Goal: Task Accomplishment & Management: Complete application form

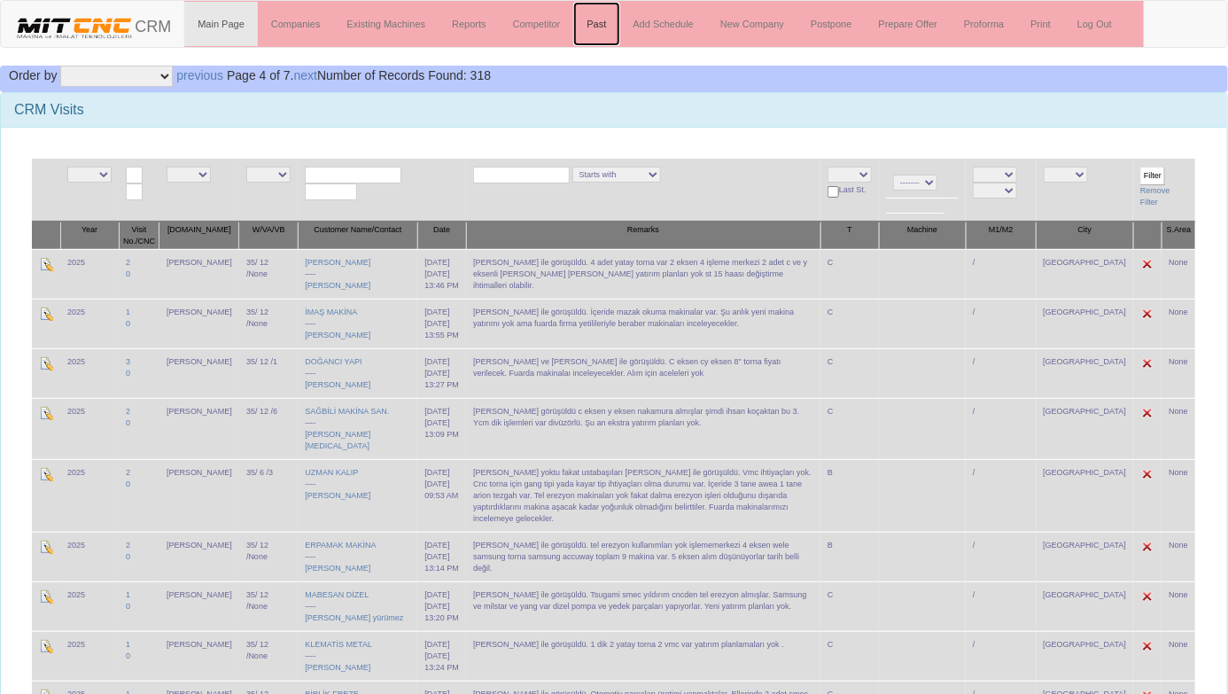
click at [600, 22] on link "Past" at bounding box center [596, 24] width 46 height 44
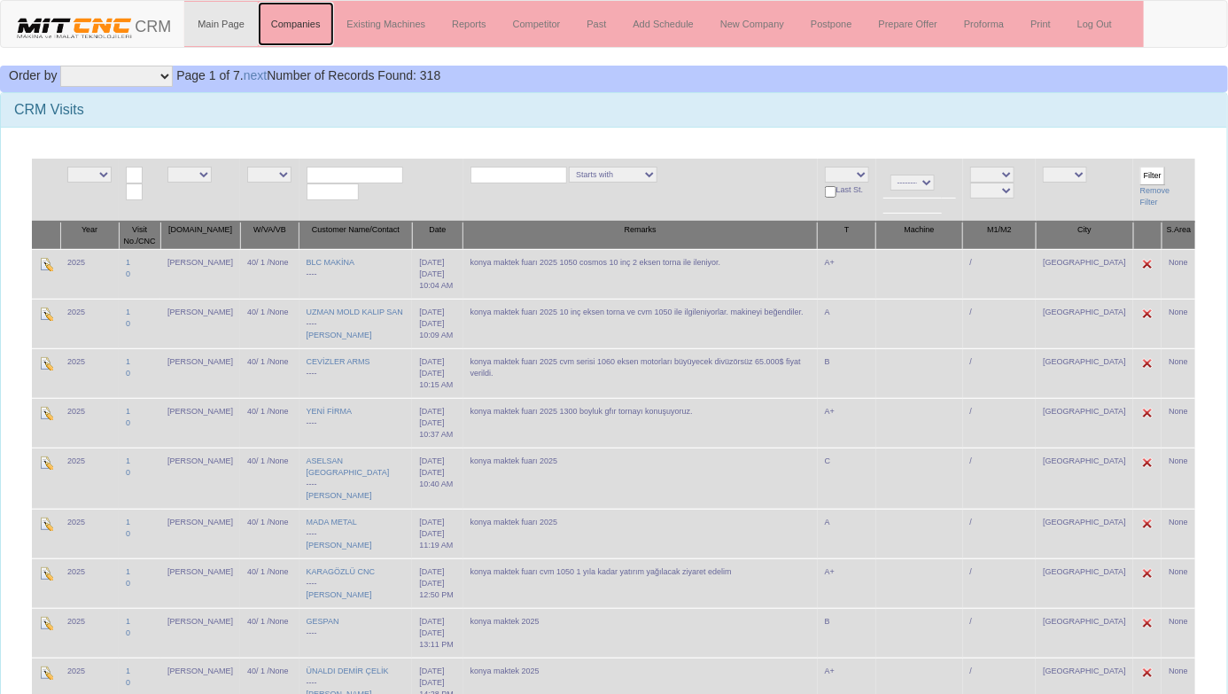
click at [295, 22] on link "Companies" at bounding box center [296, 24] width 76 height 44
click at [365, 172] on input "text" at bounding box center [355, 175] width 97 height 17
click at [622, 121] on div "CRM Visits" at bounding box center [614, 110] width 1226 height 35
click at [296, 21] on link "Companies" at bounding box center [296, 24] width 76 height 44
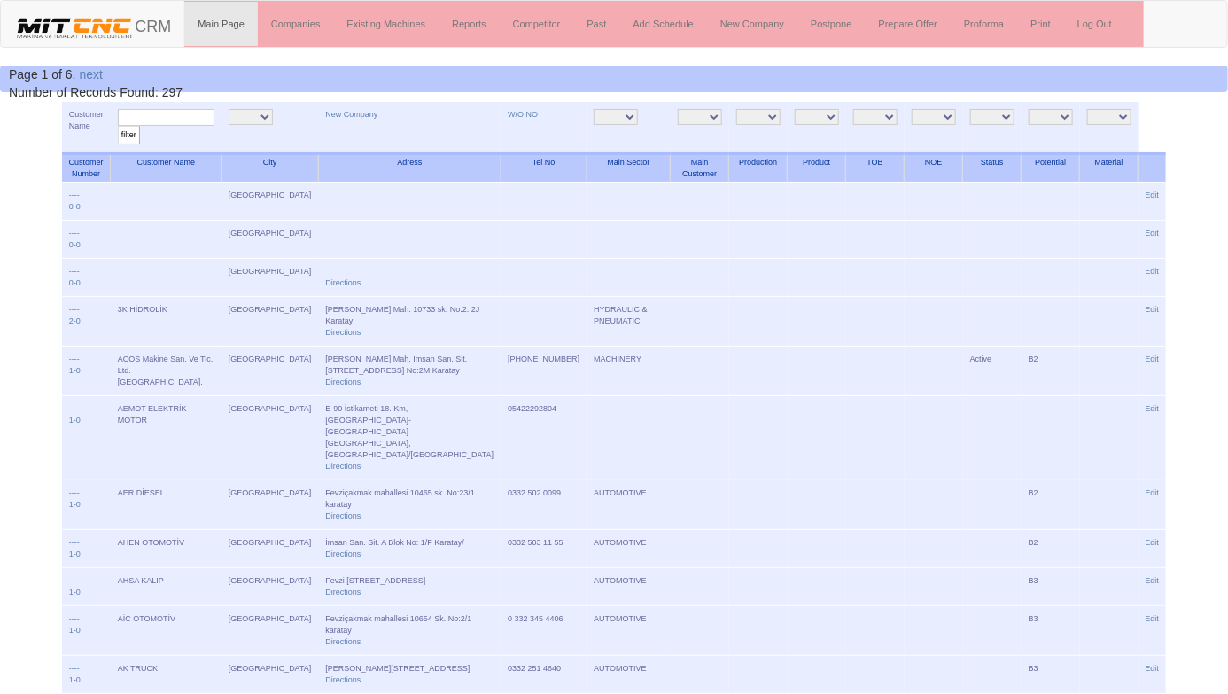
click at [213, 116] on input "text" at bounding box center [166, 117] width 97 height 17
type input "[MEDICAL_DATA]"
click at [118, 126] on input "filter" at bounding box center [129, 135] width 22 height 19
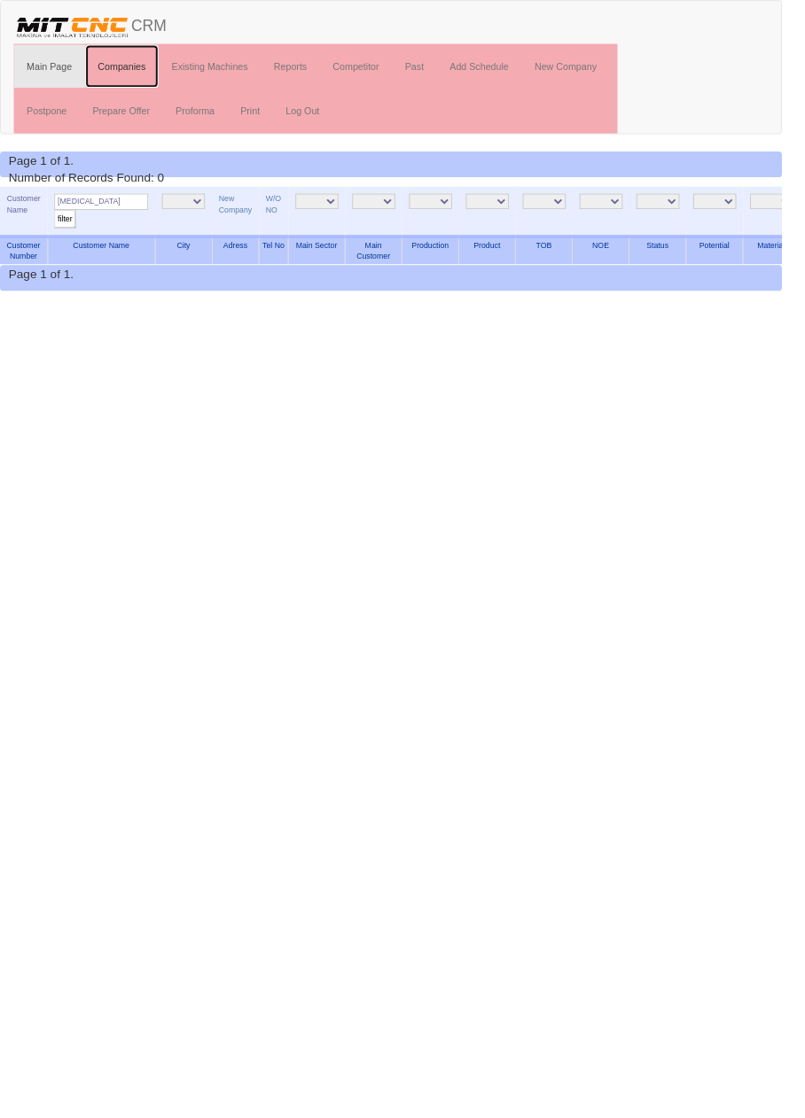
click at [135, 72] on link "Companies" at bounding box center [126, 68] width 76 height 44
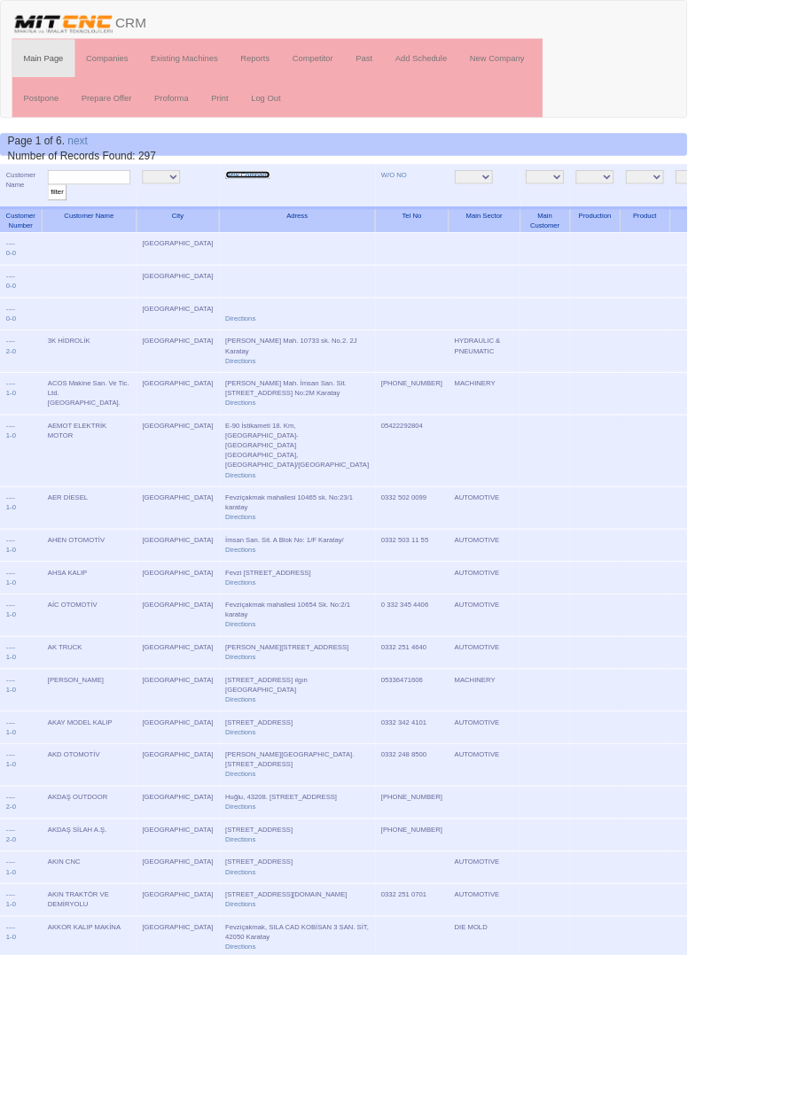
click at [264, 205] on link "New Company" at bounding box center [290, 204] width 52 height 9
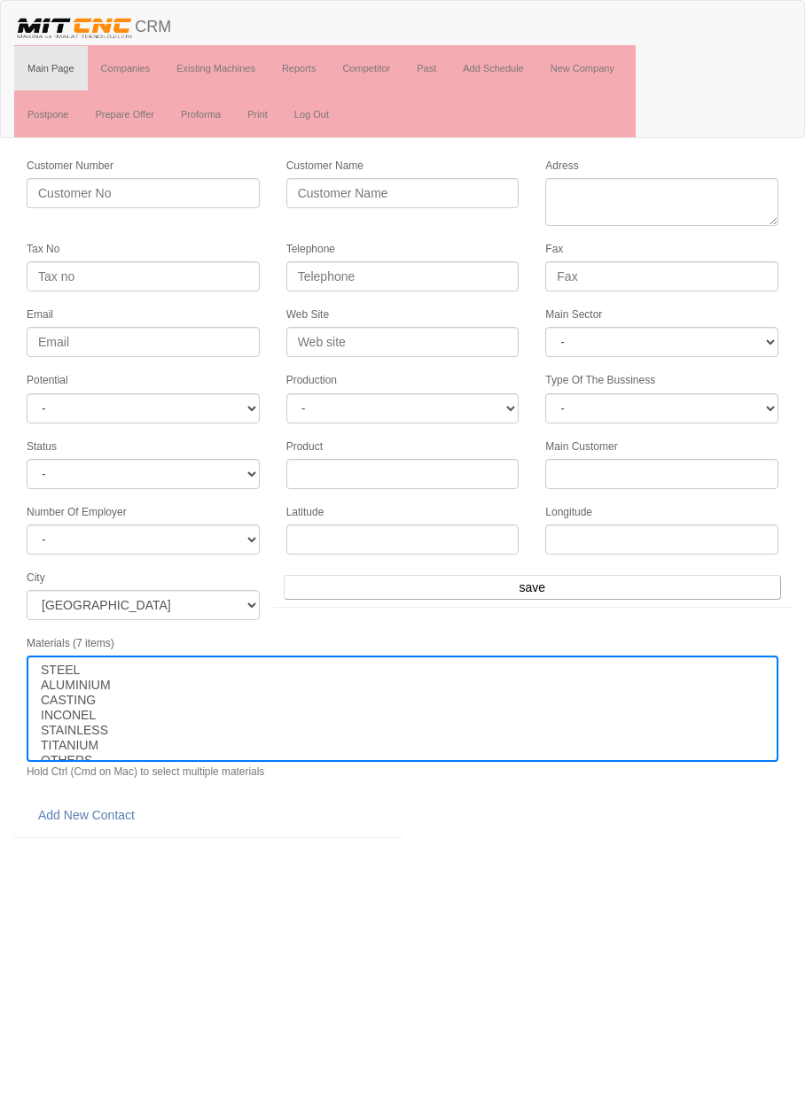
select select
click at [430, 185] on input "Customer Name" at bounding box center [402, 193] width 233 height 30
type input "H"
type input "HMS TARIM MAKİNALARI"
click at [680, 196] on textarea "Adress" at bounding box center [661, 202] width 233 height 48
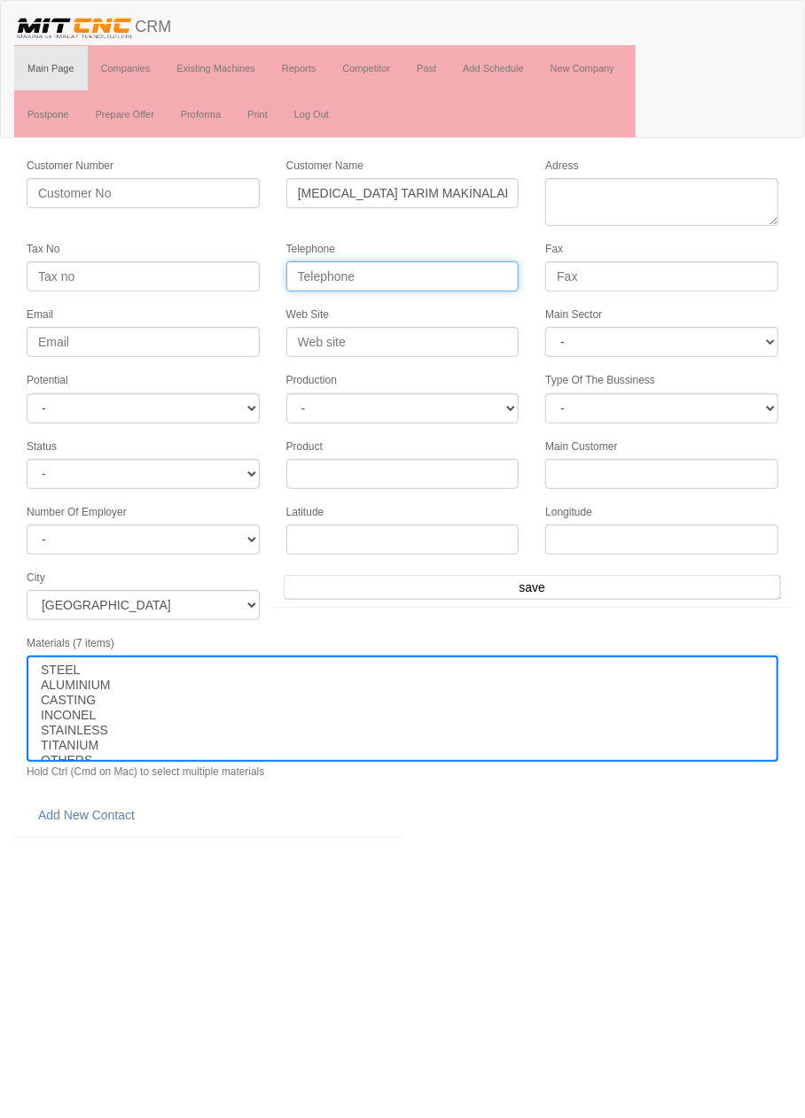
click at [449, 265] on input "Telephone" at bounding box center [402, 276] width 233 height 30
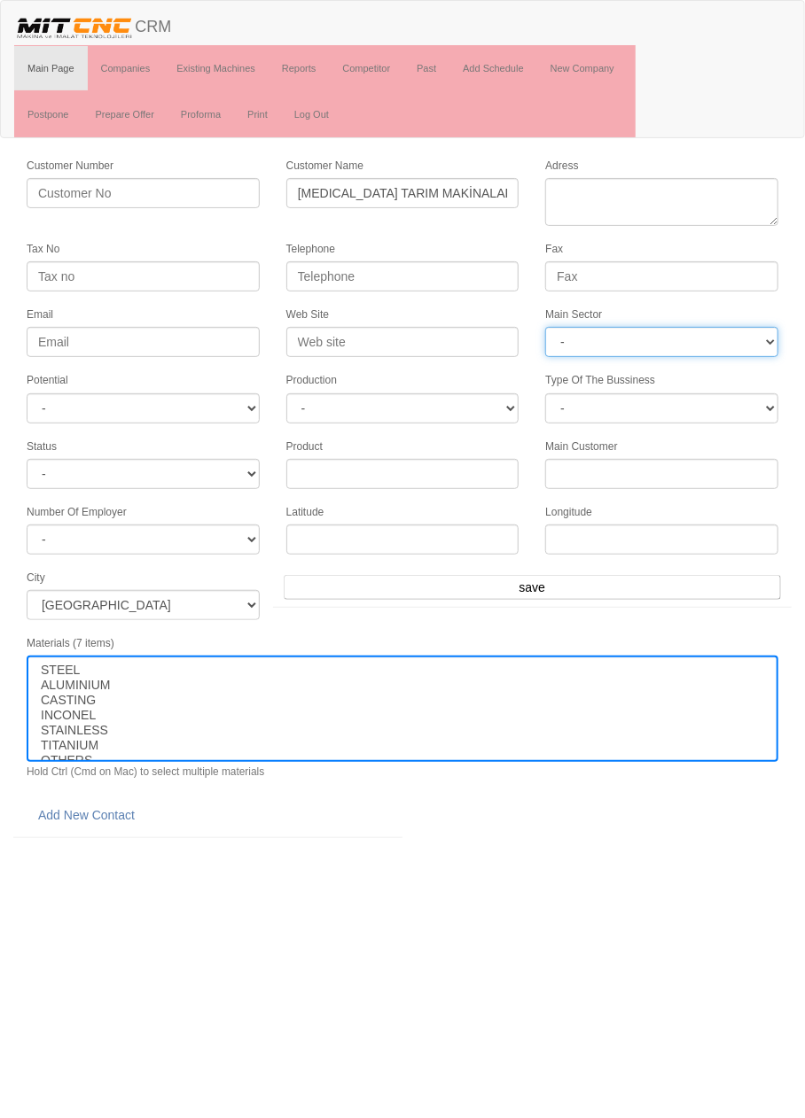
click at [690, 339] on select "- DIE MOLD MACHINERY DEFENCE ELECTRICAL COMPONENTS MEDICAL TOOL MANUFACTURING J…" at bounding box center [661, 342] width 233 height 30
select select "363"
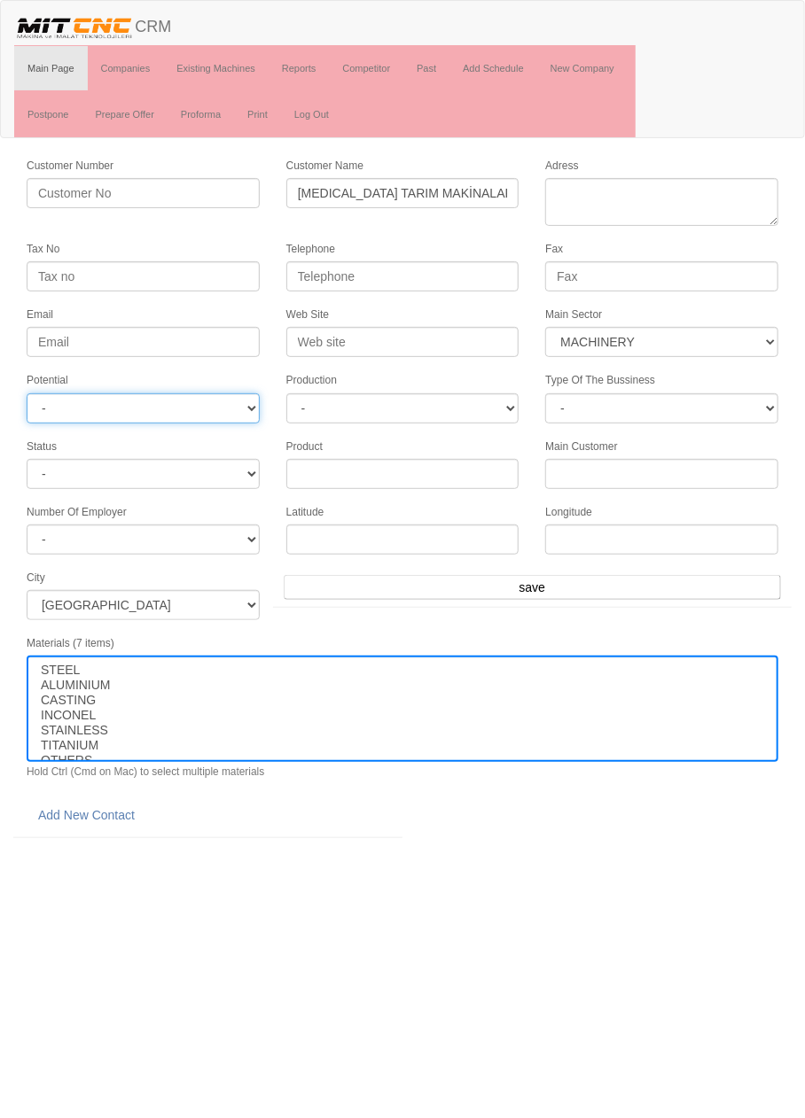
click at [229, 407] on select "- A1 A2 A3 B1 B2 B3 C1 C2 C3" at bounding box center [143, 408] width 233 height 30
select select "3"
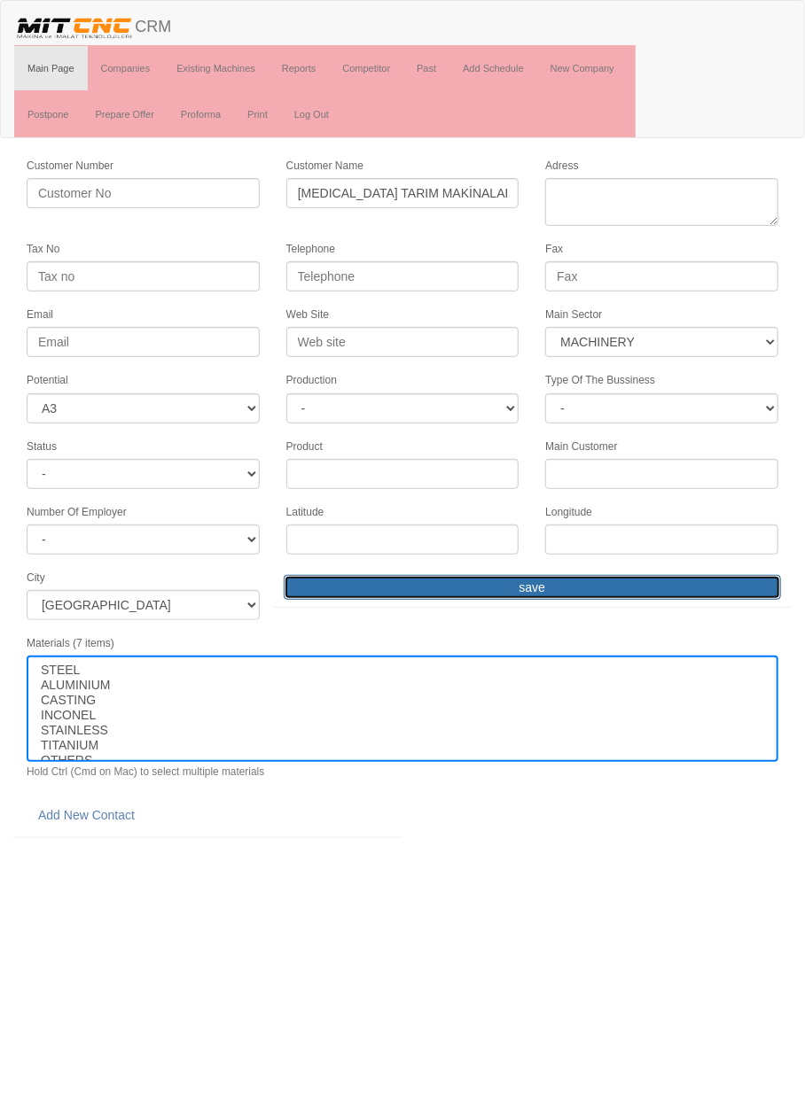
click at [604, 575] on input "save" at bounding box center [532, 587] width 497 height 25
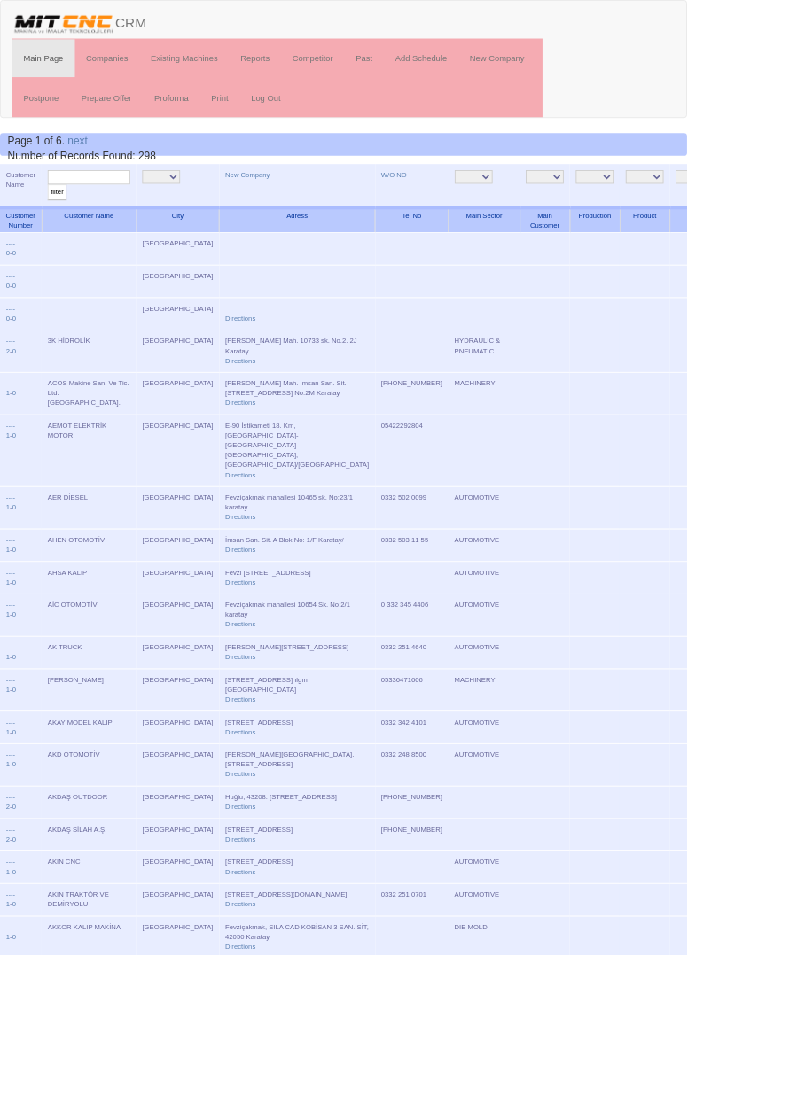
click at [128, 209] on input "text" at bounding box center [104, 207] width 97 height 17
type input "[MEDICAL_DATA]"
click at [56, 216] on input "filter" at bounding box center [67, 225] width 22 height 19
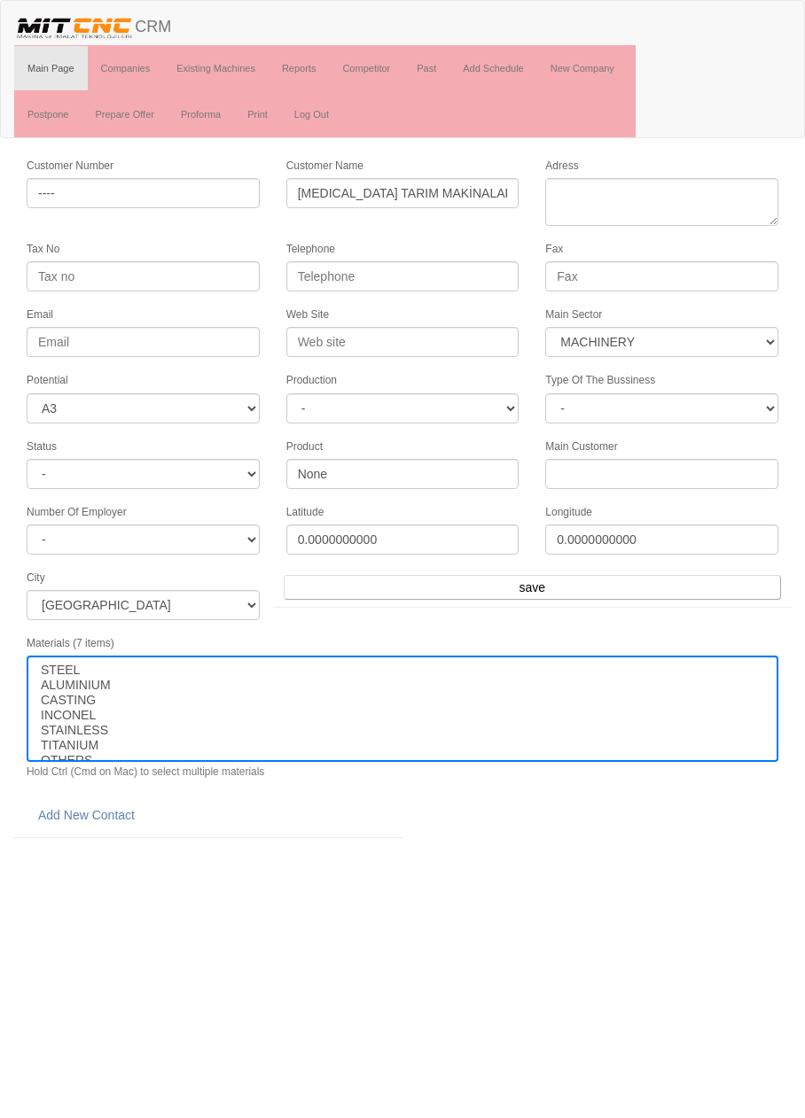
select select "363"
select select "3"
select select
click at [109, 800] on link "Add New Contact" at bounding box center [87, 815] width 120 height 30
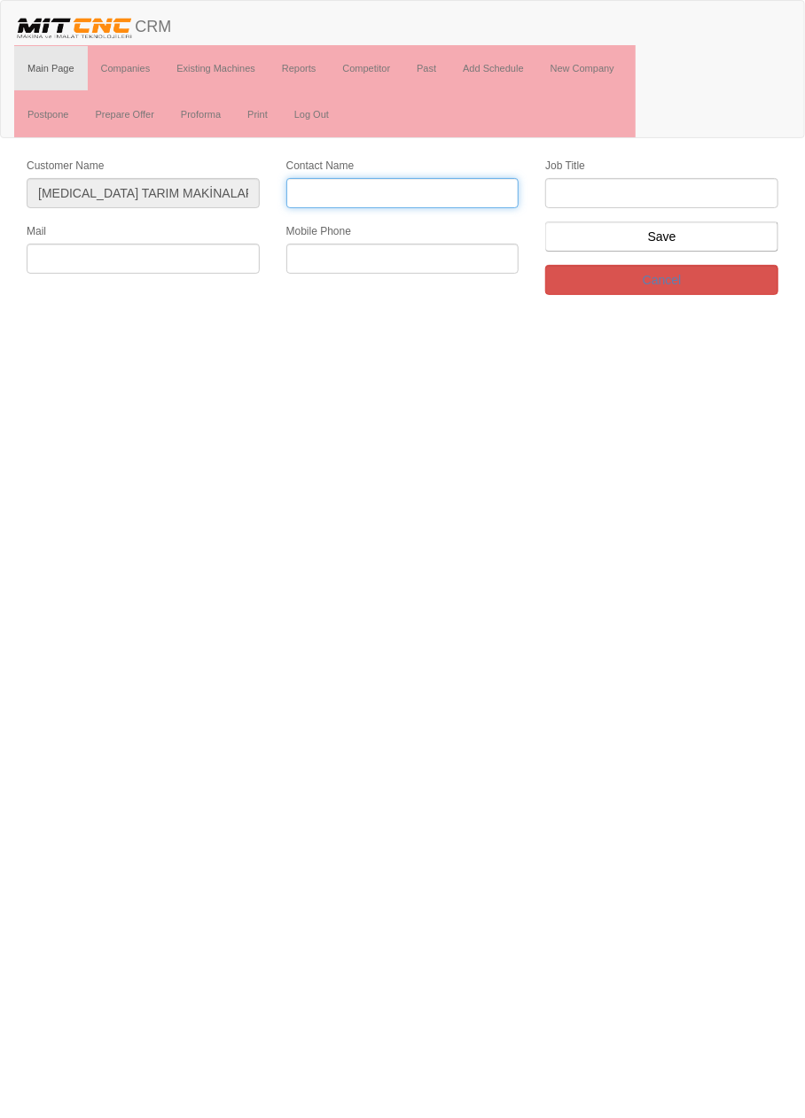
click at [441, 190] on input "Contact Name" at bounding box center [402, 193] width 233 height 30
type input "[PERSON_NAME]"
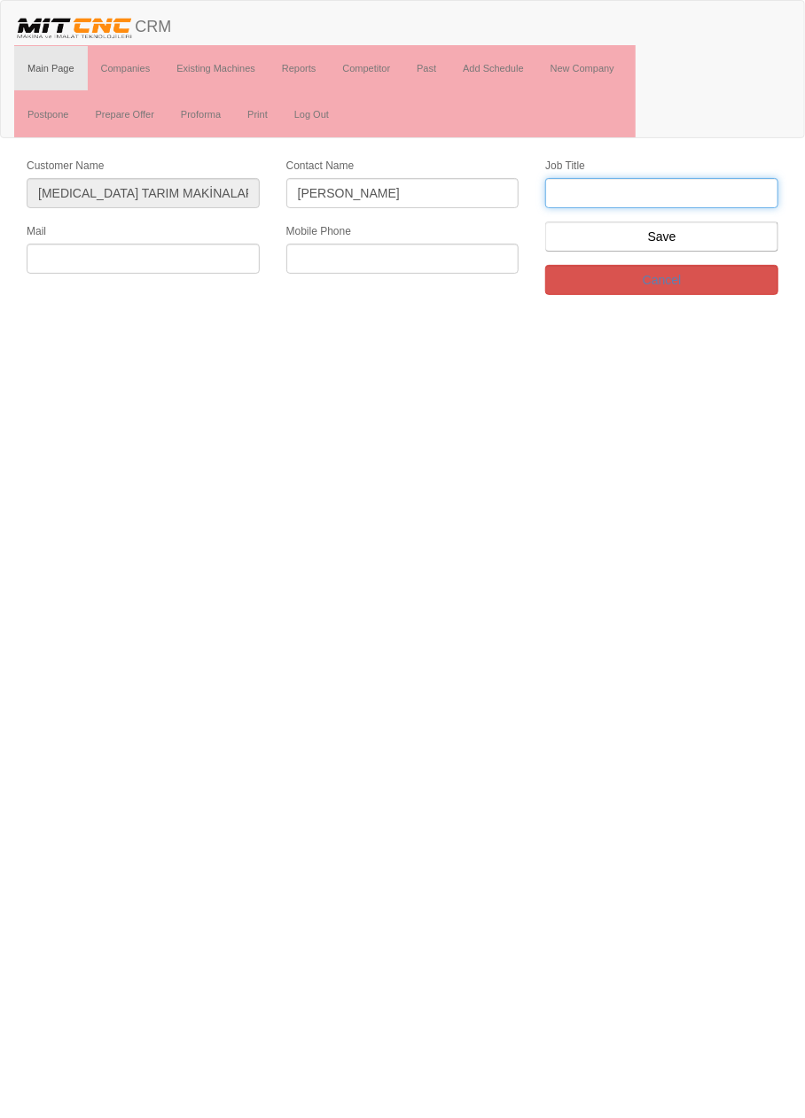
click at [659, 188] on input "text" at bounding box center [661, 193] width 233 height 30
type input "Firma Sahibi"
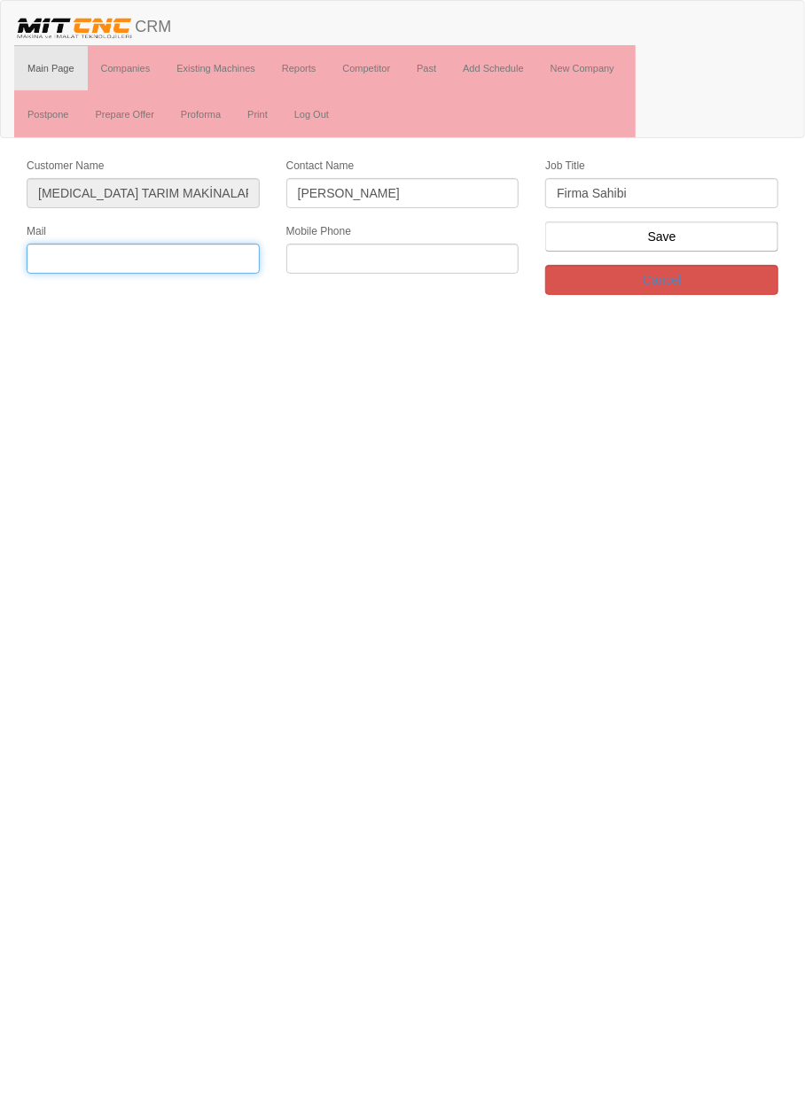
click at [176, 261] on input "text" at bounding box center [143, 259] width 233 height 30
type input "ali.keskin42@icloud.com"
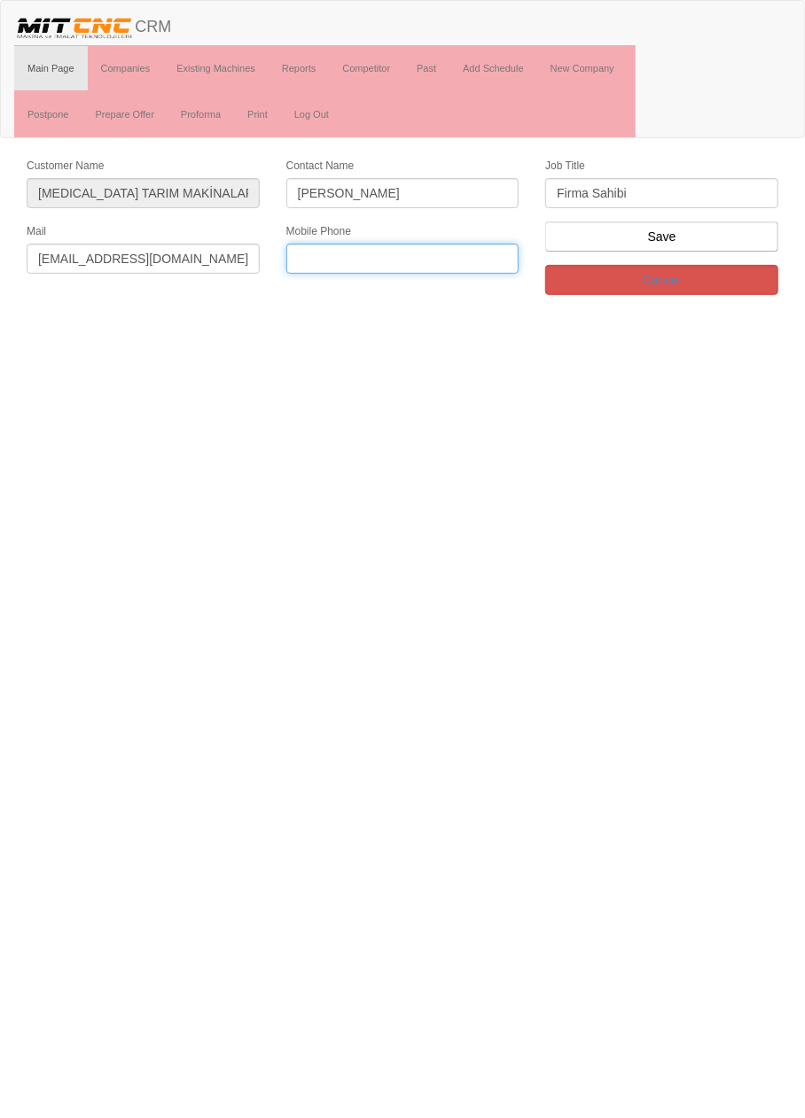
click at [439, 255] on input "text" at bounding box center [402, 259] width 233 height 30
type input "0553 112 4155"
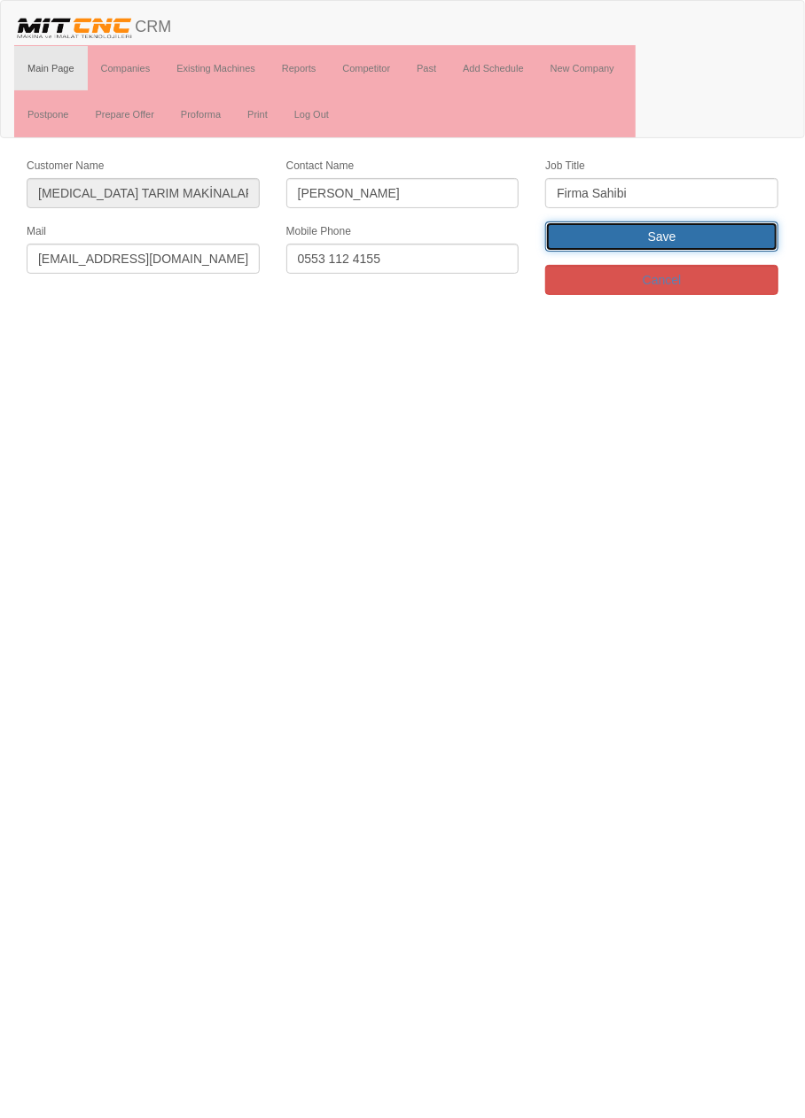
click at [720, 237] on input "Save" at bounding box center [661, 237] width 233 height 30
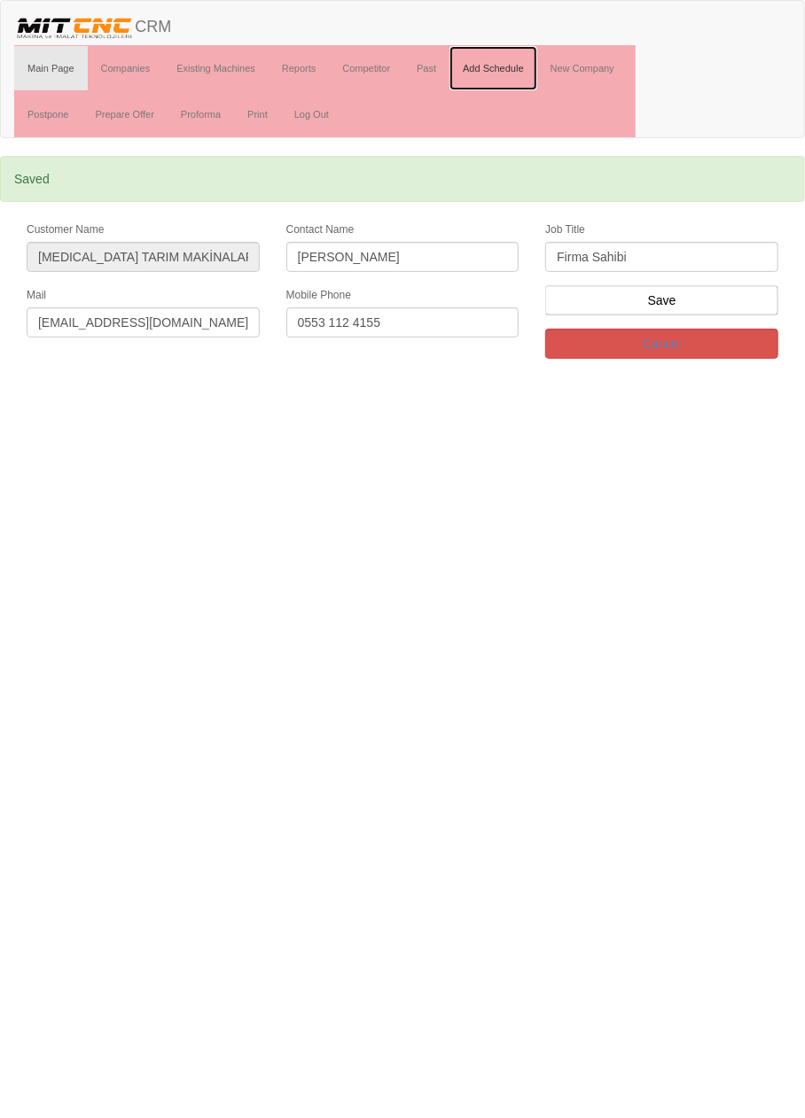
click at [507, 72] on link "Add Schedule" at bounding box center [493, 68] width 88 height 44
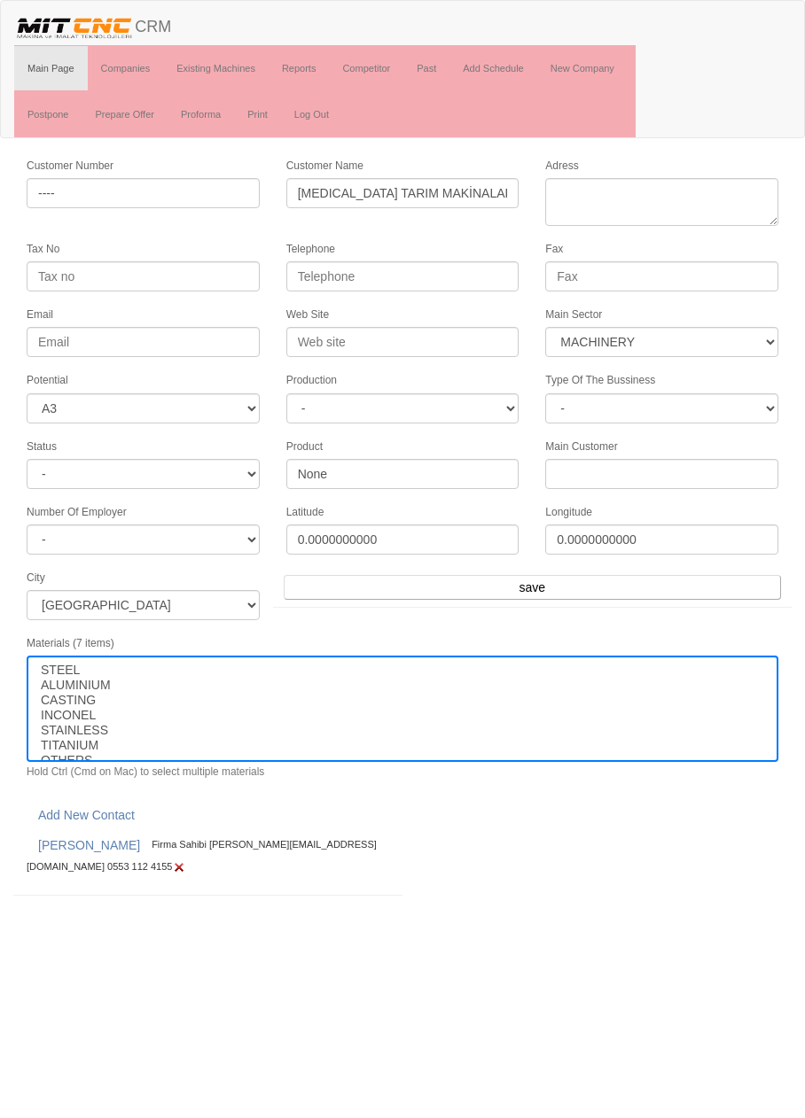
select select "363"
select select "3"
select select
click at [772, 699] on select "STEEL ALUMINIUM CASTING INCONEL STAINLESS TITANIUM OTHERS" at bounding box center [402, 709] width 751 height 106
click at [772, 695] on select "STEEL ALUMINIUM CASTING INCONEL STAINLESS TITANIUM OTHERS" at bounding box center [402, 709] width 751 height 106
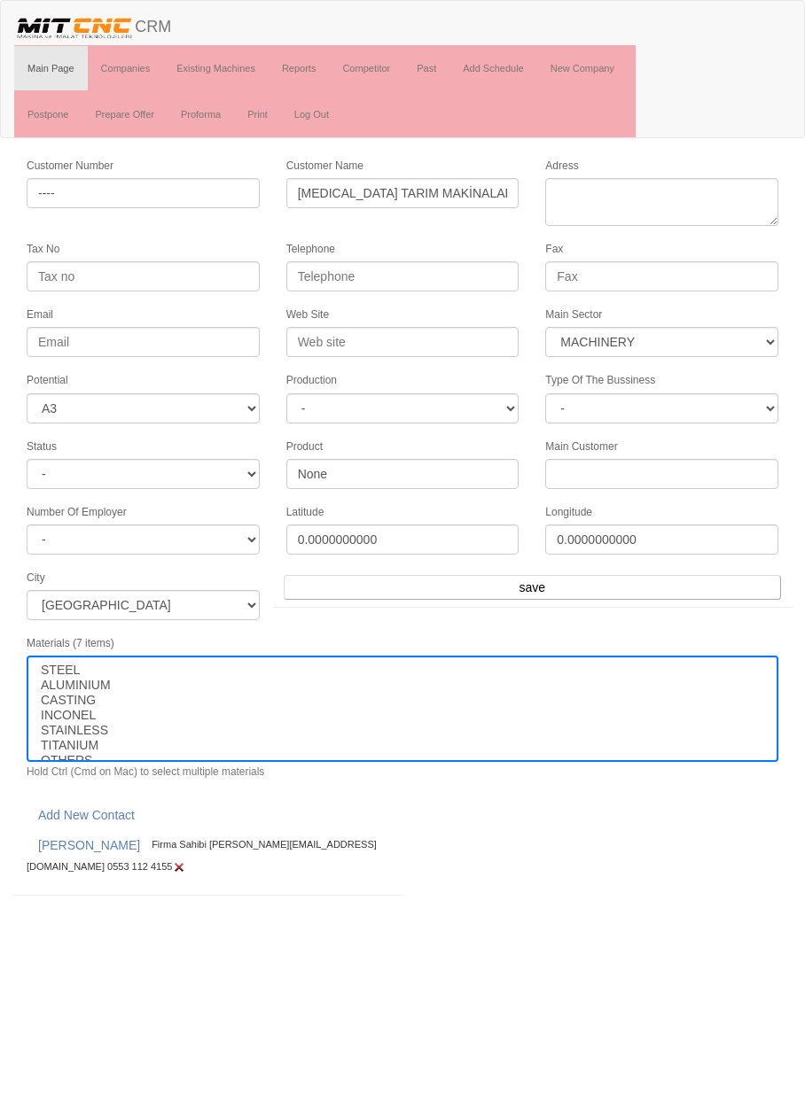
select select "363"
select select "3"
select select
click at [420, 66] on link "Past" at bounding box center [426, 68] width 46 height 44
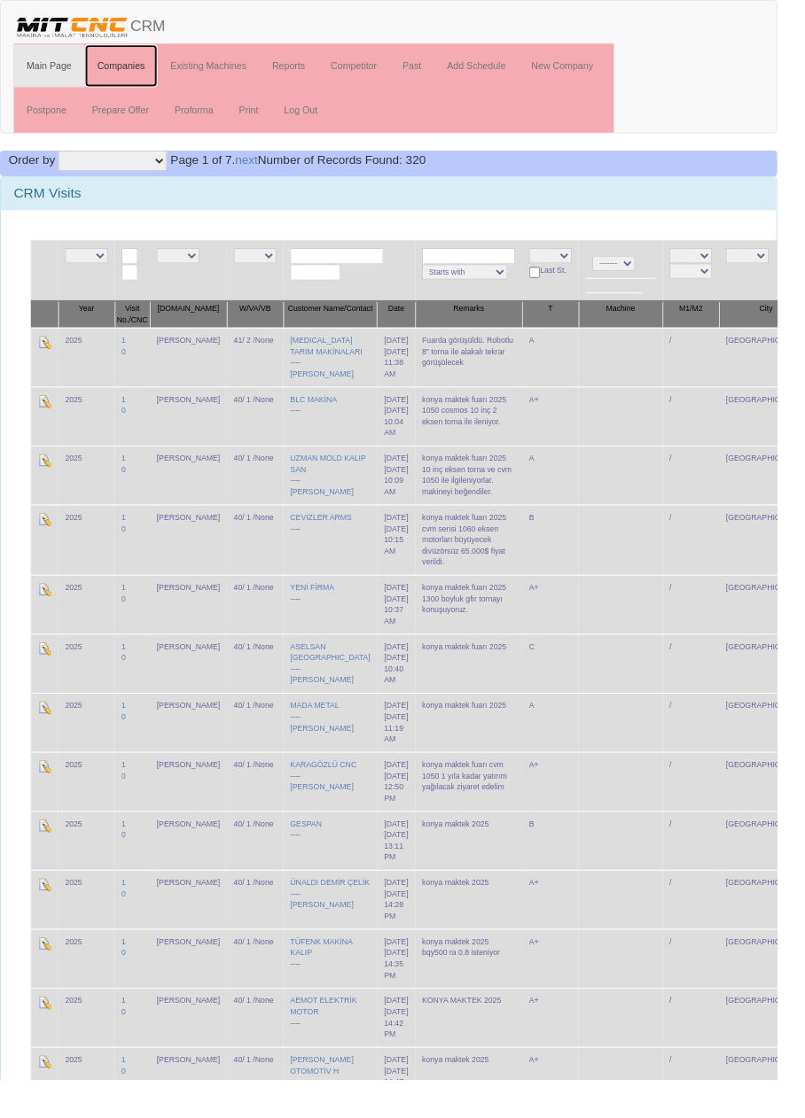
click at [123, 66] on link "Companies" at bounding box center [126, 68] width 76 height 44
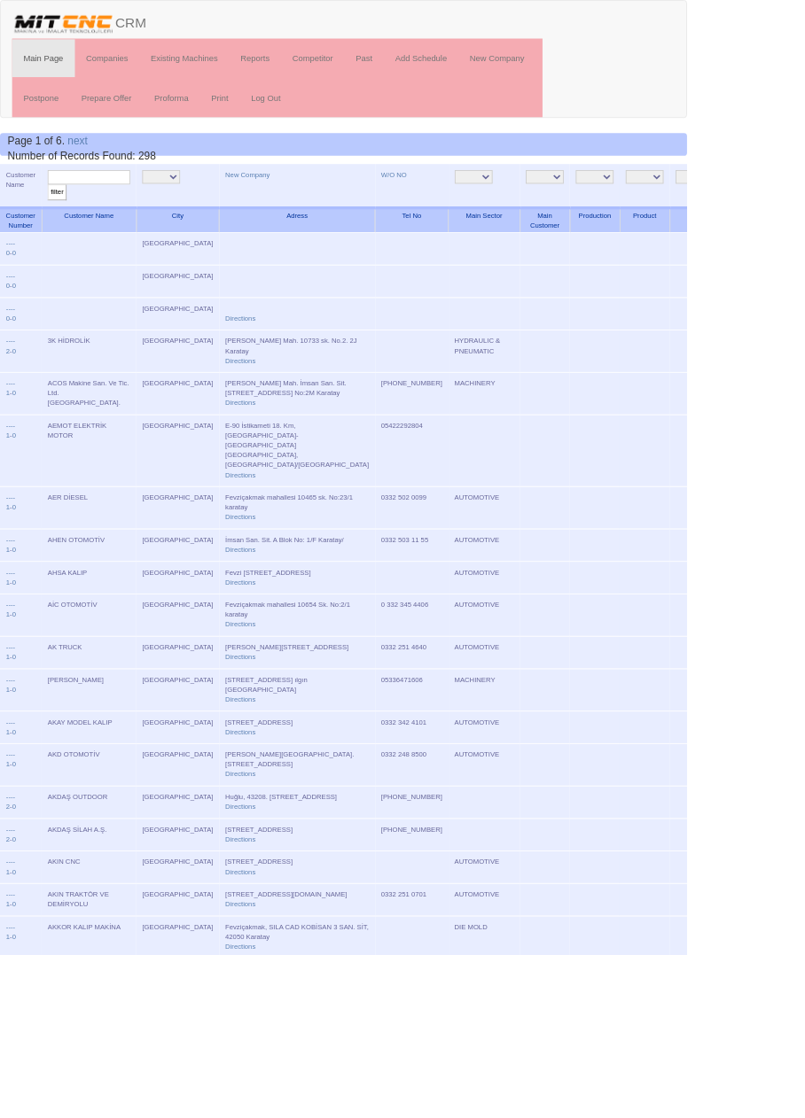
click at [112, 205] on input "text" at bounding box center [104, 207] width 97 height 17
type input "güras"
click at [56, 216] on input "filter" at bounding box center [67, 225] width 22 height 19
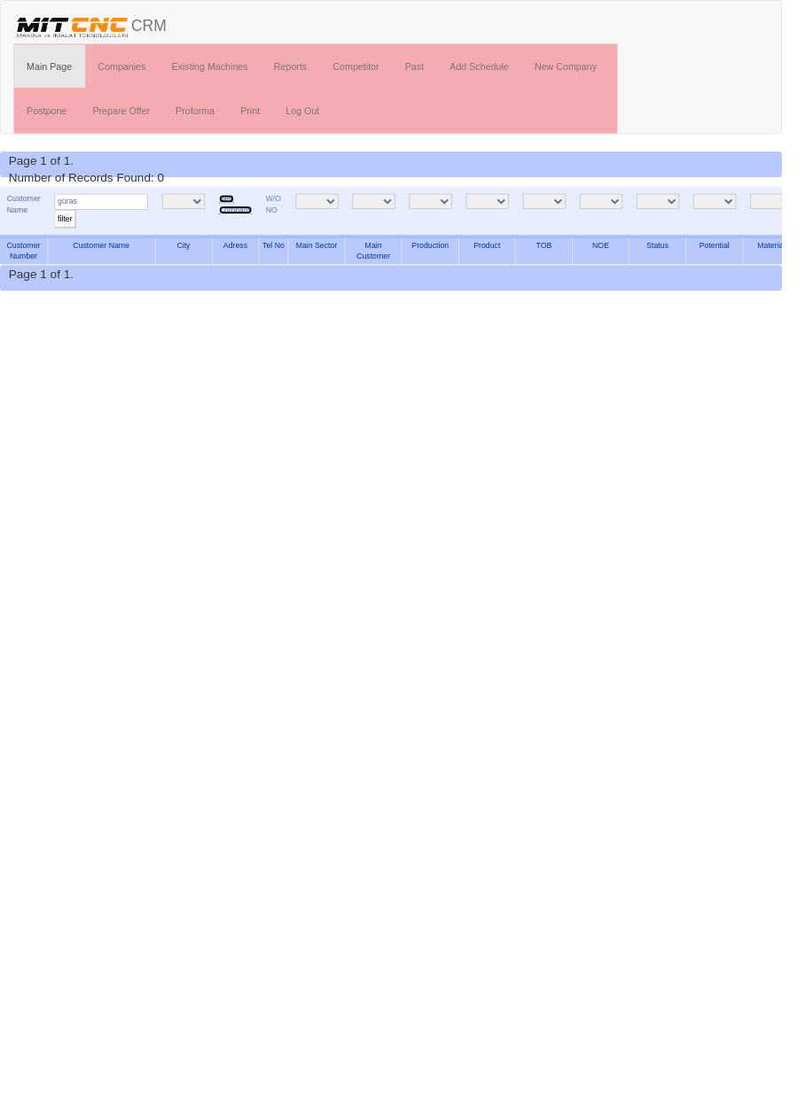
click at [248, 213] on link "New Company" at bounding box center [242, 210] width 35 height 20
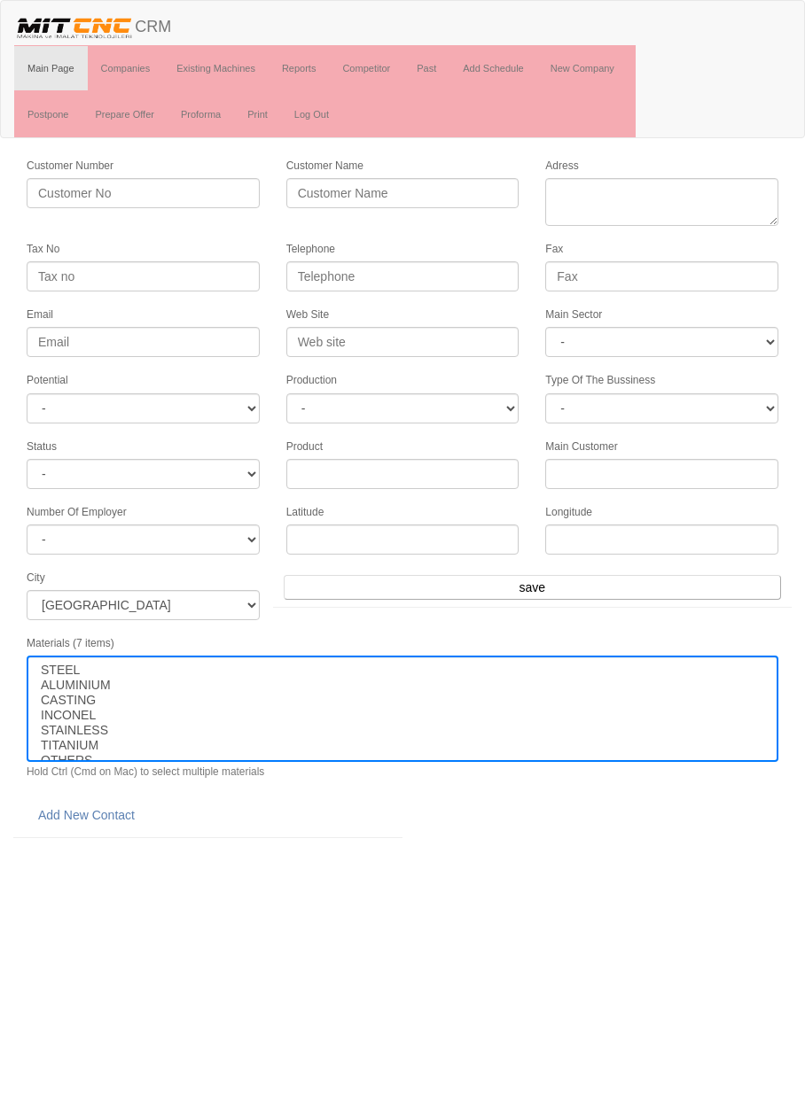
select select
click at [400, 197] on input "Customer Name" at bounding box center [402, 193] width 233 height 30
type input "GÜRAS AASANSÖR"
click at [695, 332] on select "- DIE MOLD MACHINERY DEFENCE ELECTRICAL COMPONENTS MEDICAL TOOL MANUFACTURING J…" at bounding box center [661, 342] width 233 height 30
select select "363"
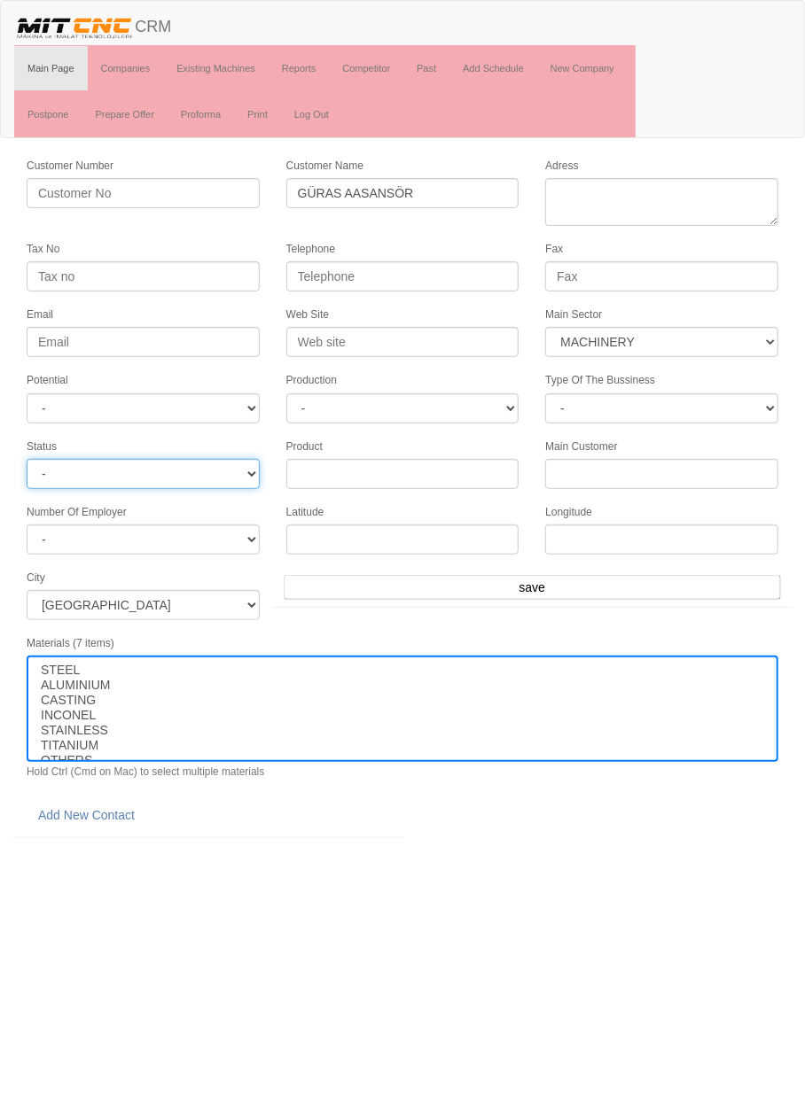
click at [203, 471] on select "- Active Inactive Potential Unreachable" at bounding box center [143, 474] width 233 height 30
click at [287, 440] on label "Product" at bounding box center [304, 447] width 36 height 15
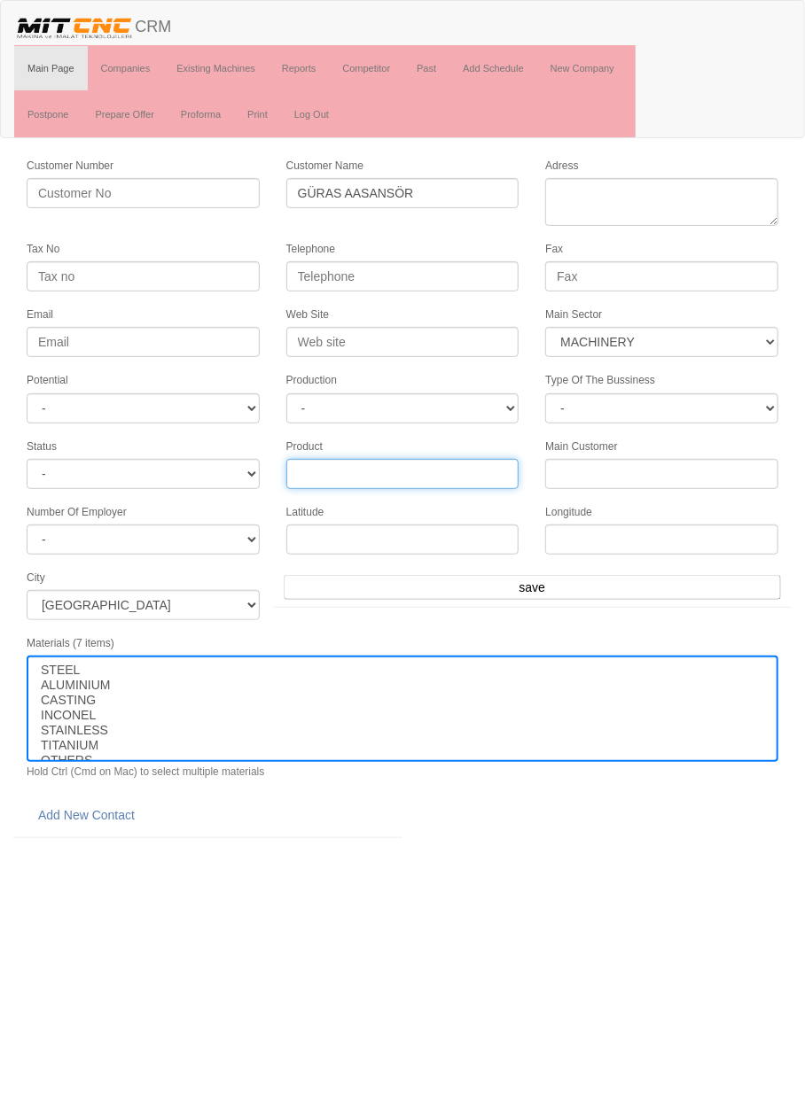
click at [287, 459] on input "Product" at bounding box center [402, 474] width 233 height 30
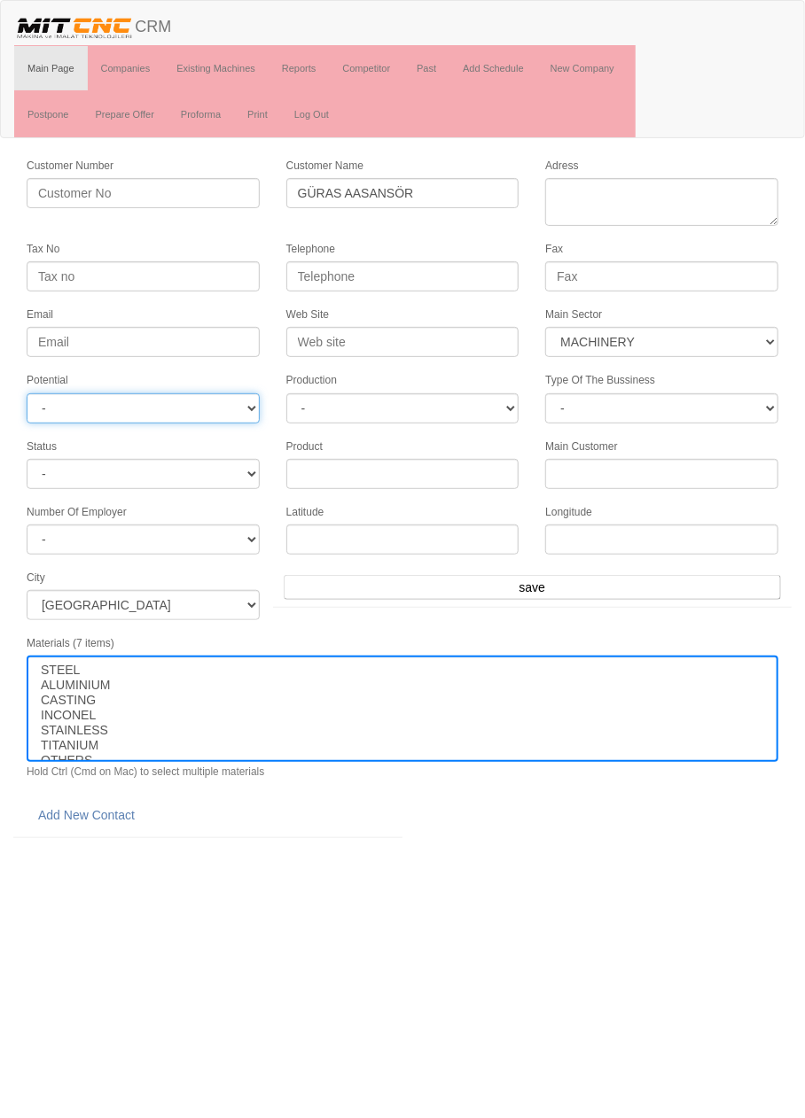
click at [206, 393] on select "- A1 A2 A3 B1 B2 B3 C1 C2 C3" at bounding box center [143, 408] width 233 height 30
select select "3"
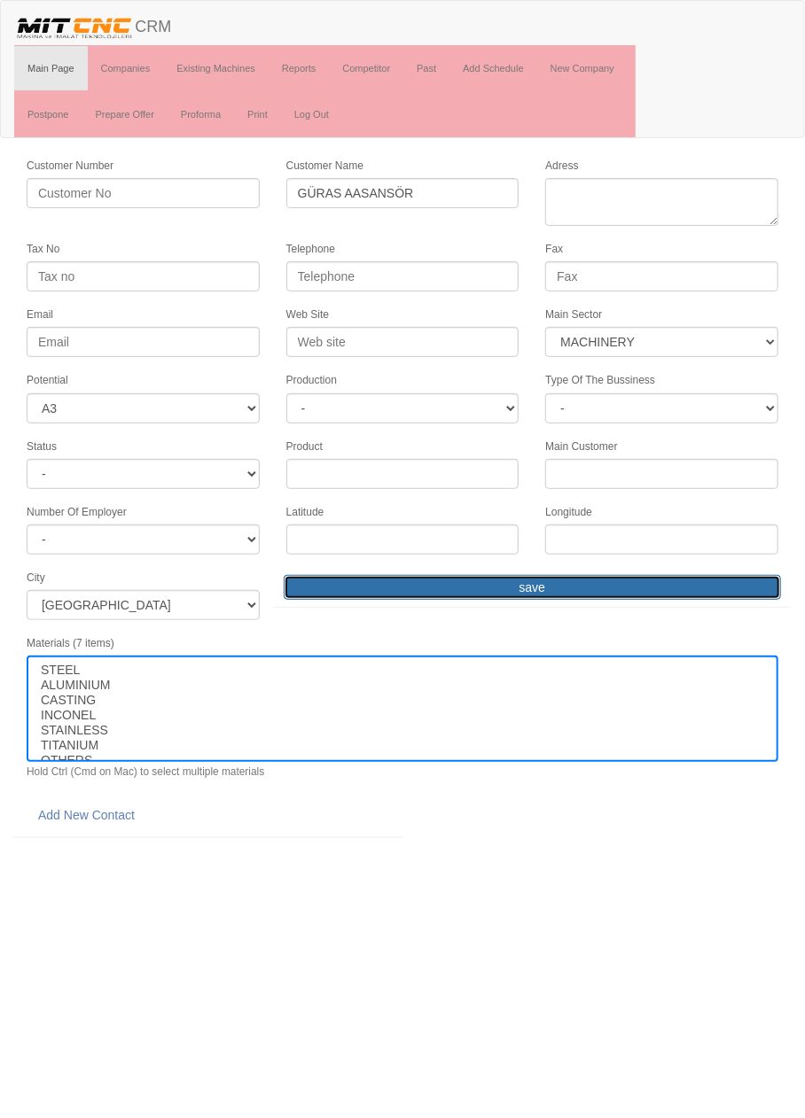
click at [609, 575] on input "save" at bounding box center [532, 587] width 497 height 25
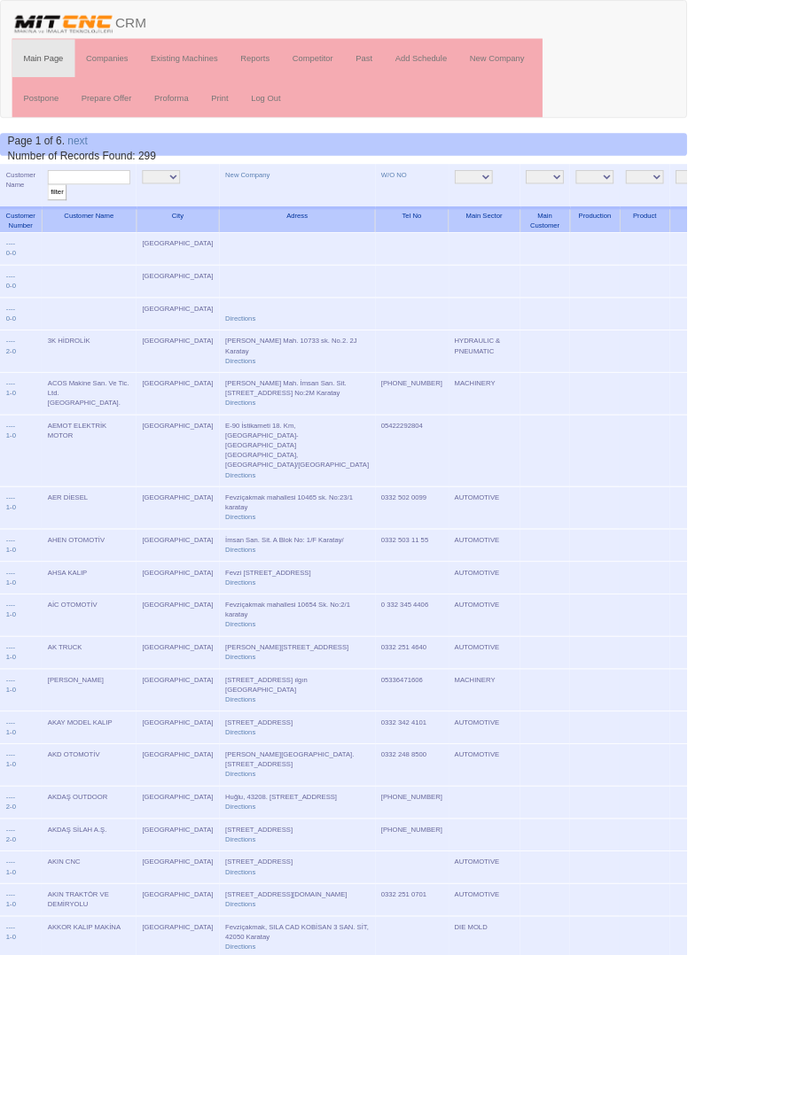
click at [131, 206] on input "text" at bounding box center [104, 207] width 97 height 17
type input "Güras"
click at [56, 216] on input "filter" at bounding box center [67, 225] width 22 height 19
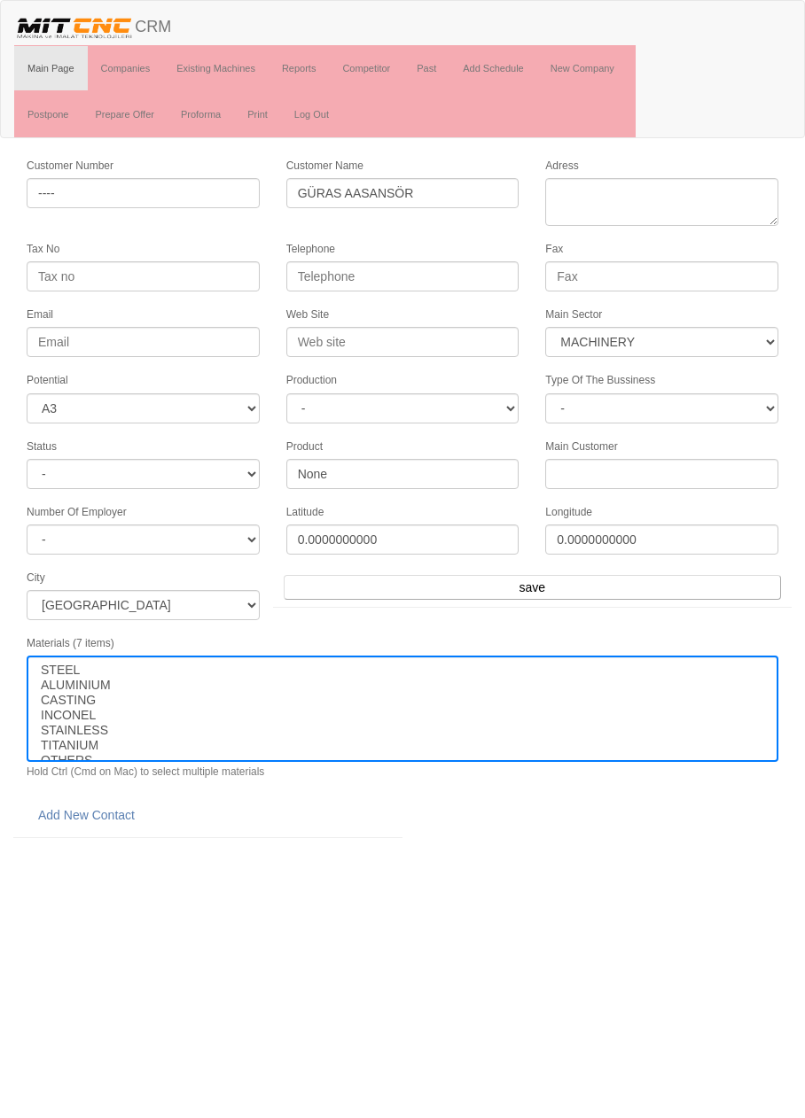
select select "363"
select select "3"
select select
click at [107, 804] on link "Add New Contact" at bounding box center [87, 815] width 120 height 30
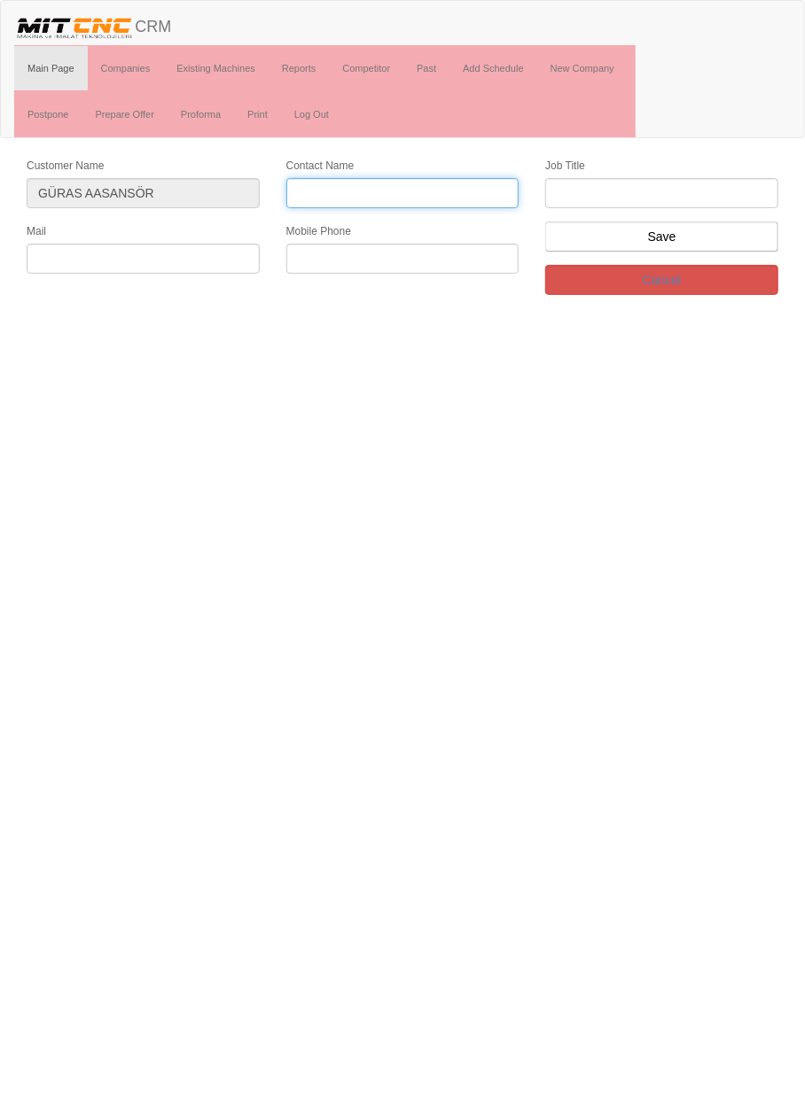
click at [428, 187] on input "Contact Name" at bounding box center [402, 193] width 233 height 30
type input "[PERSON_NAME]"
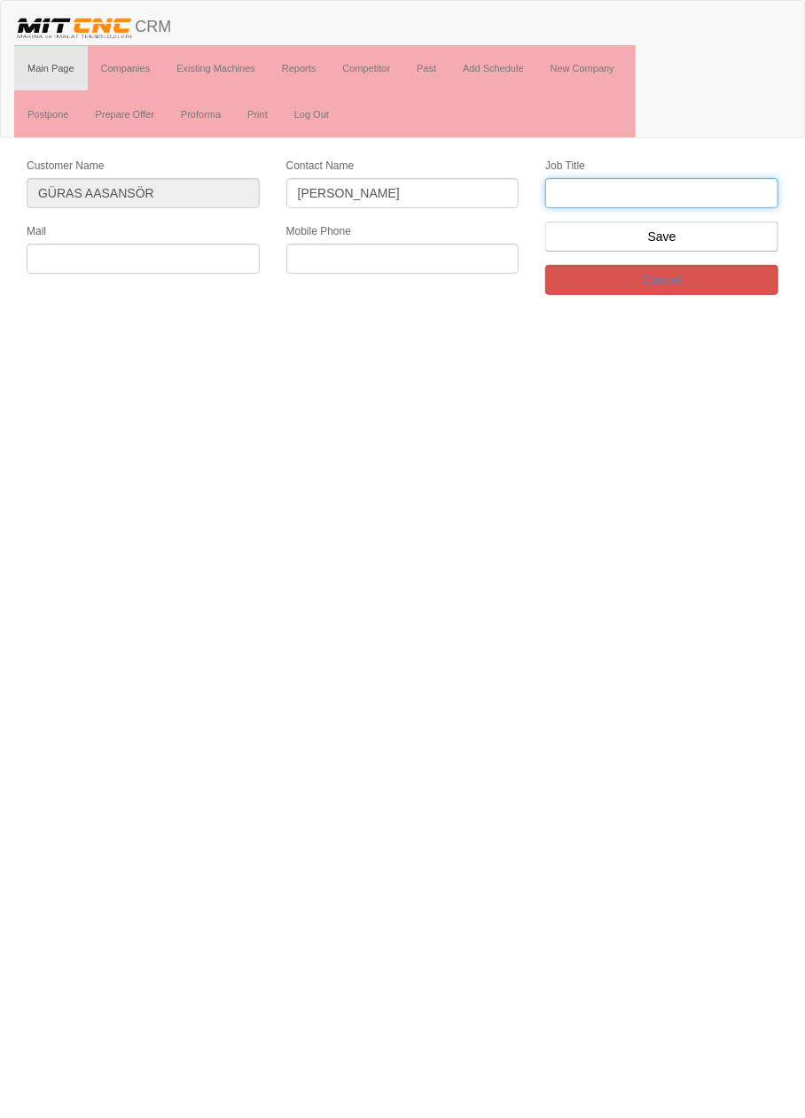
click at [729, 188] on input "text" at bounding box center [661, 193] width 233 height 30
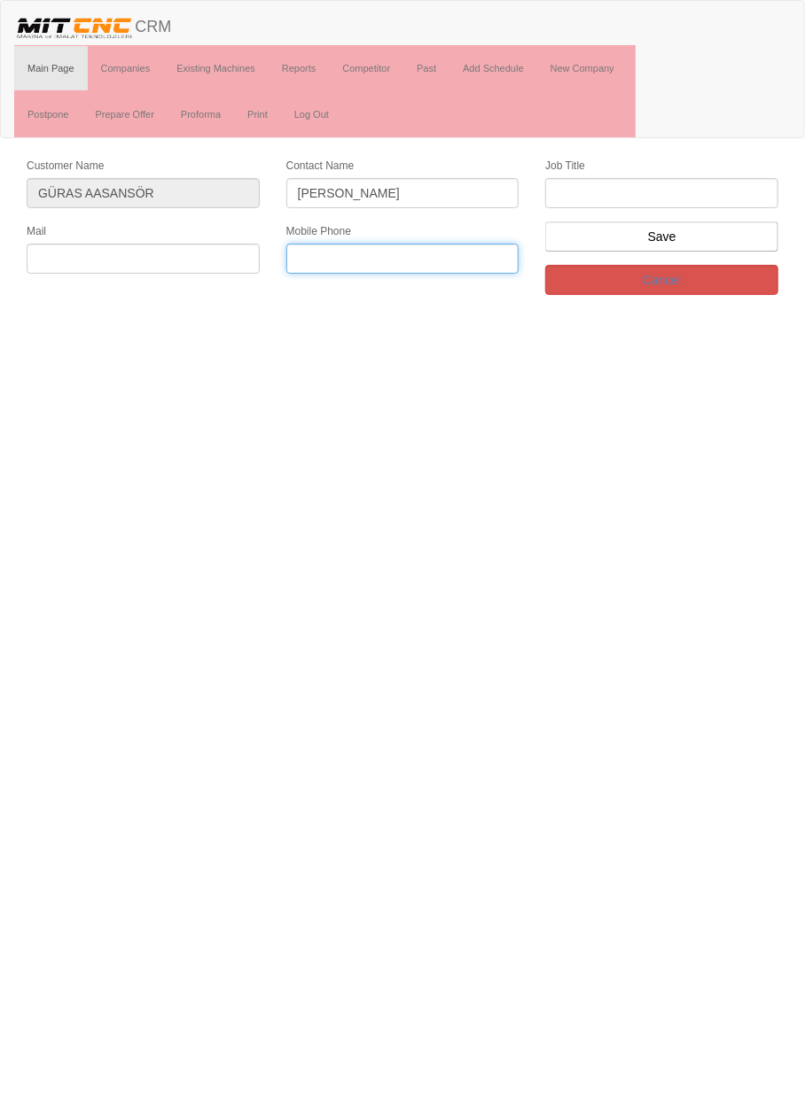
click at [409, 261] on input "text" at bounding box center [402, 259] width 233 height 30
type input "0541 949 3915"
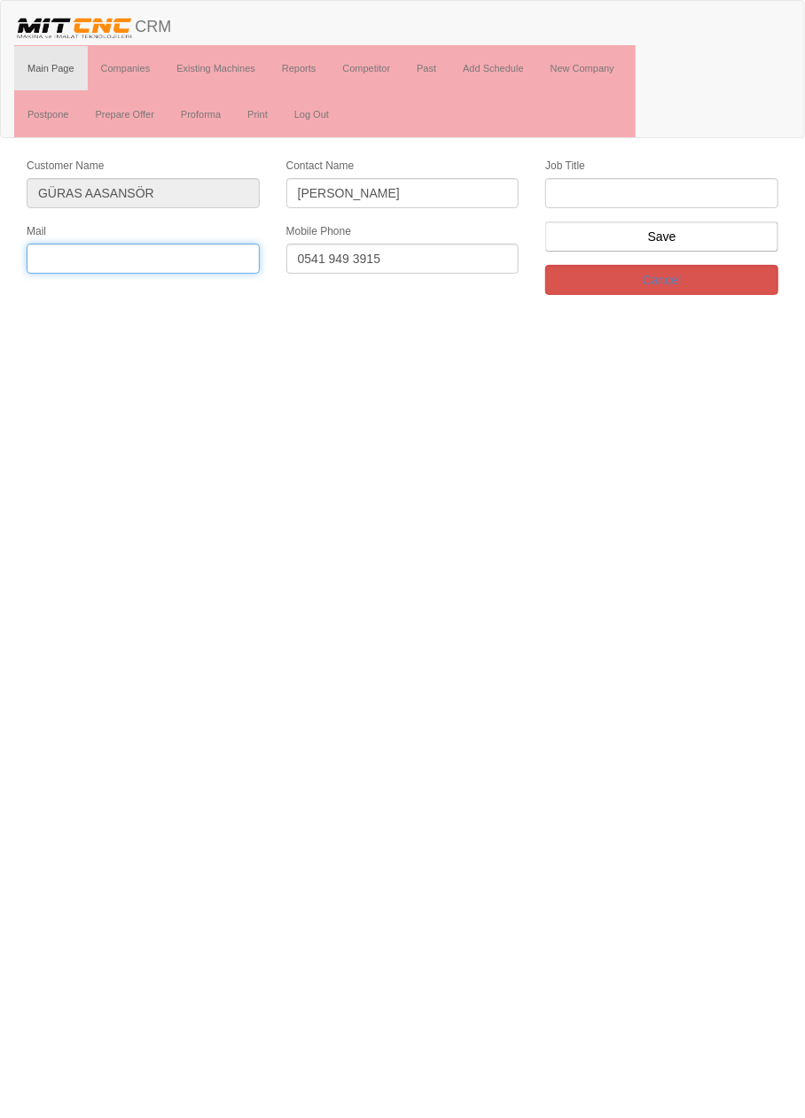
click at [191, 258] on input "text" at bounding box center [143, 259] width 233 height 30
click at [89, 258] on input "mpamuk@" at bounding box center [143, 259] width 233 height 30
click at [190, 258] on input "mpamuk185@" at bounding box center [143, 259] width 233 height 30
type input "mpamuk185@gmail.com"
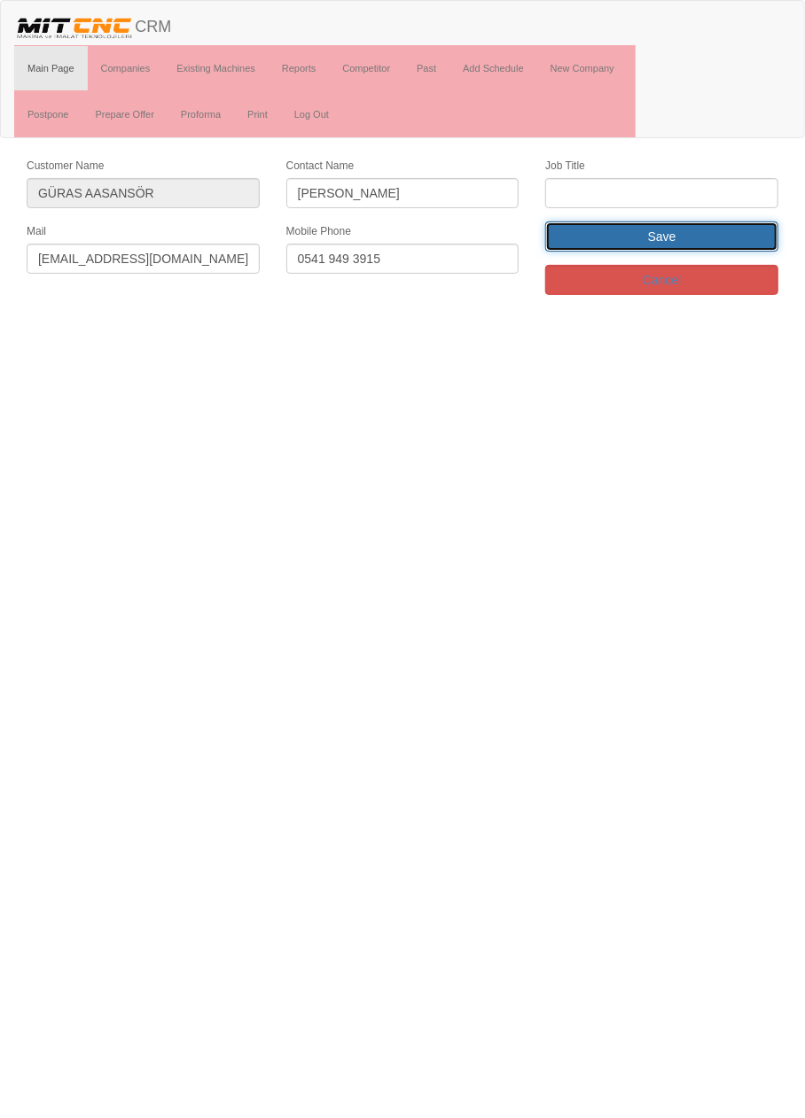
click at [713, 237] on input "Save" at bounding box center [661, 237] width 233 height 30
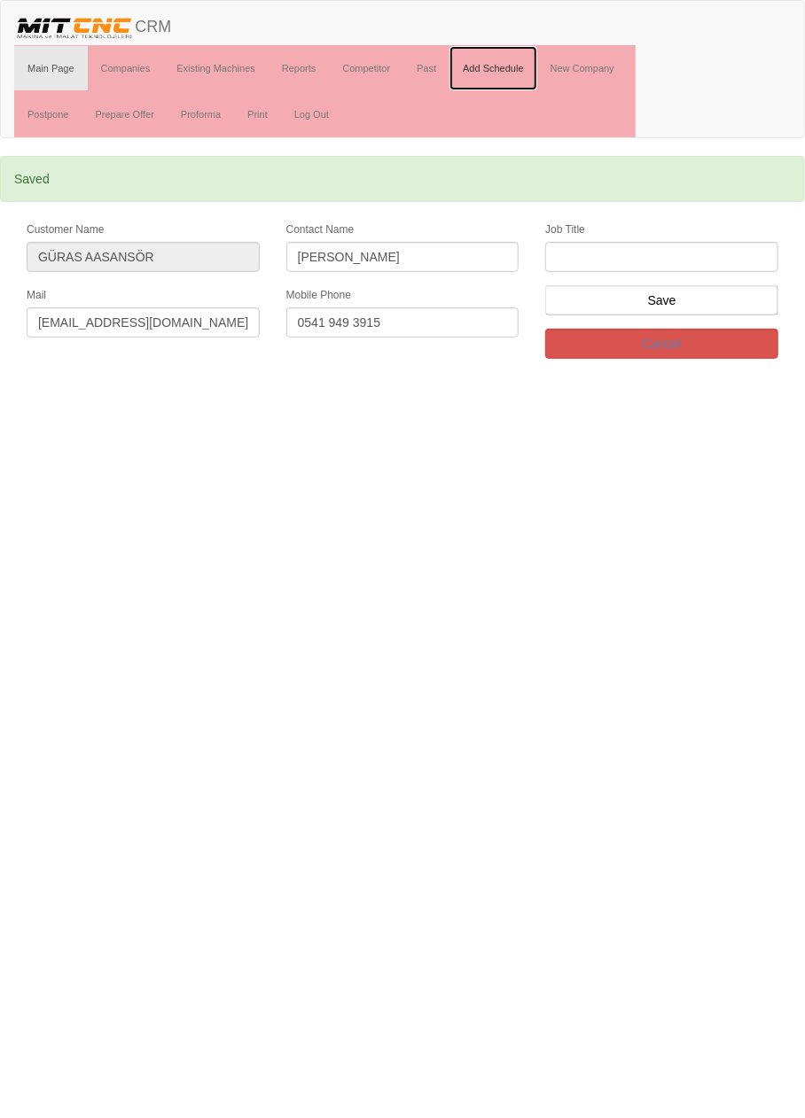
click at [502, 66] on link "Add Schedule" at bounding box center [493, 68] width 88 height 44
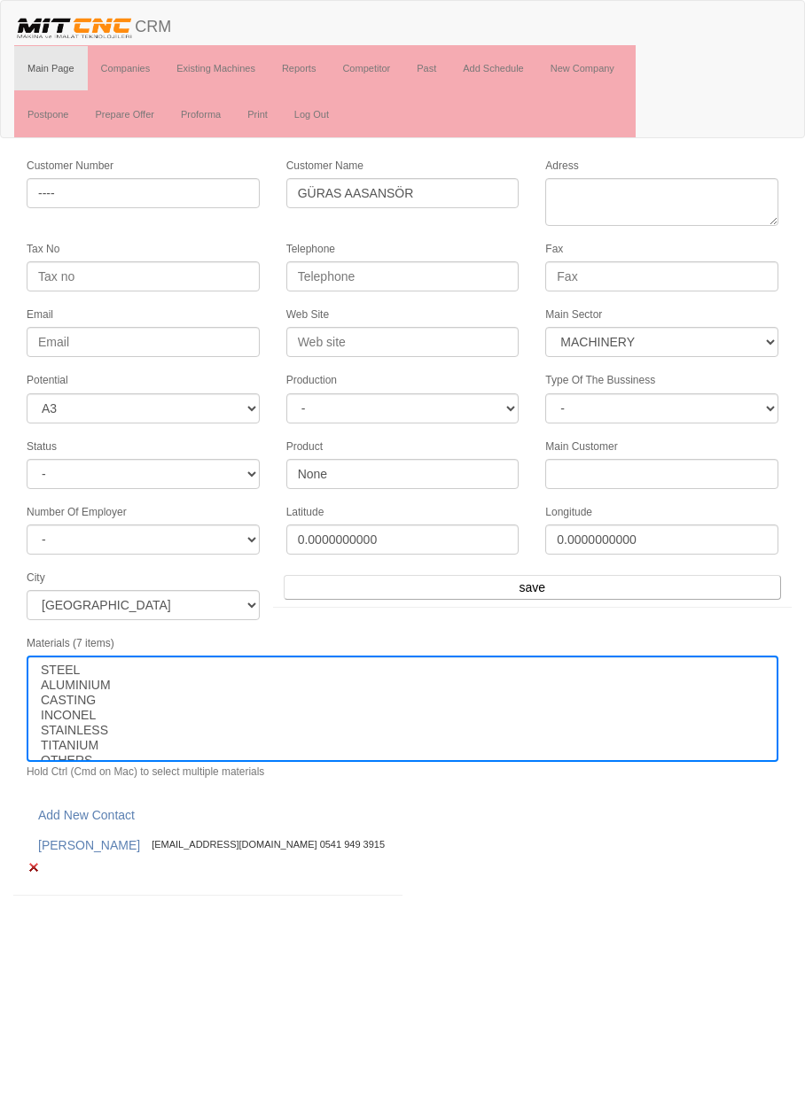
select select "363"
select select "3"
select select
click at [432, 66] on link "Past" at bounding box center [426, 68] width 46 height 44
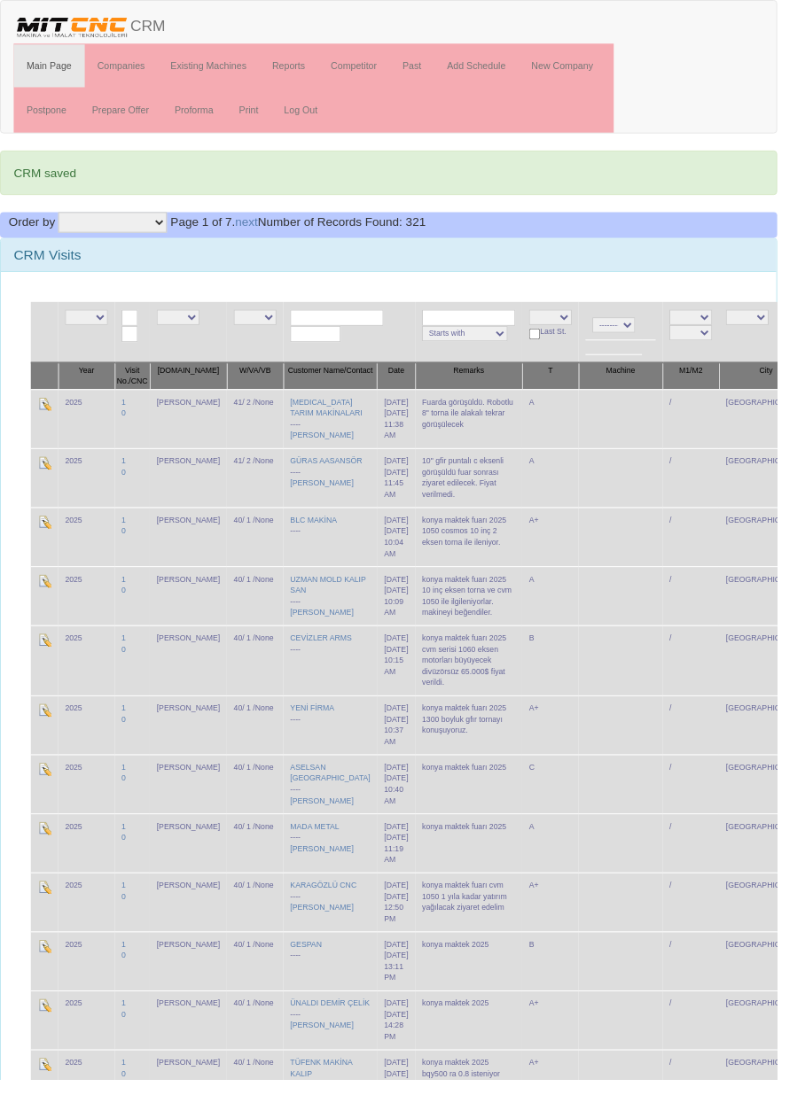
click at [359, 321] on input "text" at bounding box center [348, 329] width 97 height 17
type input "Yenice"
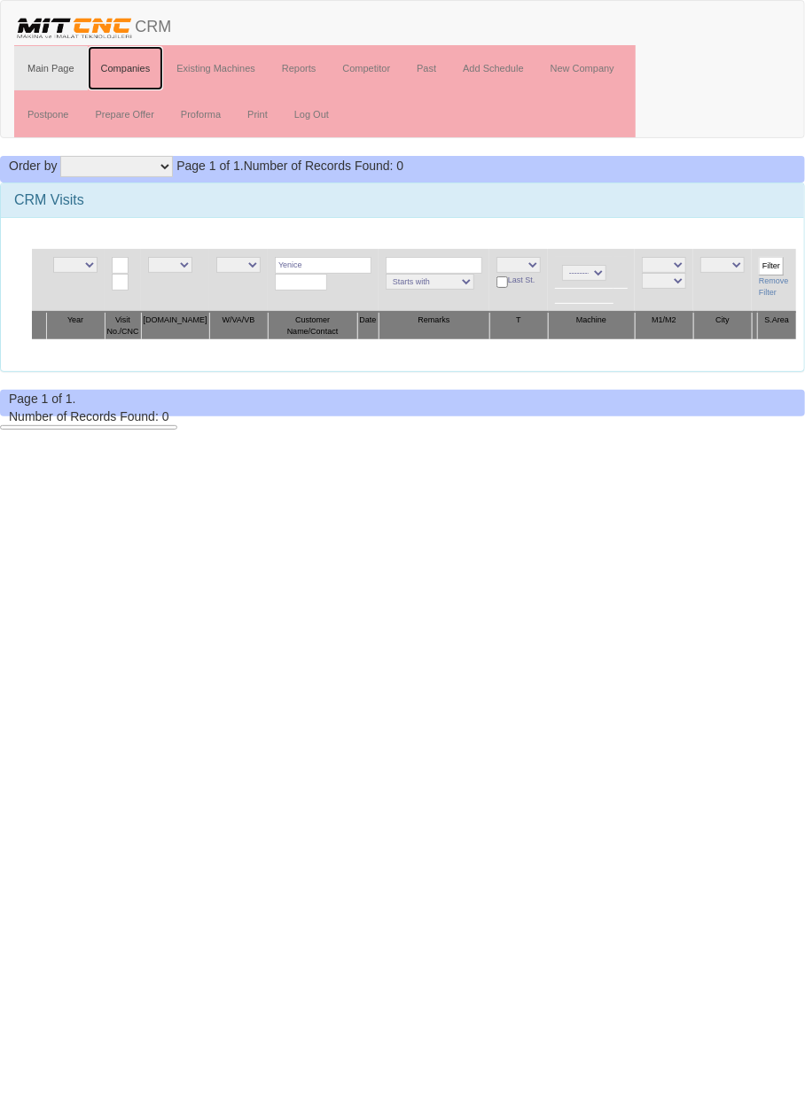
click at [135, 66] on link "Companies" at bounding box center [126, 68] width 76 height 44
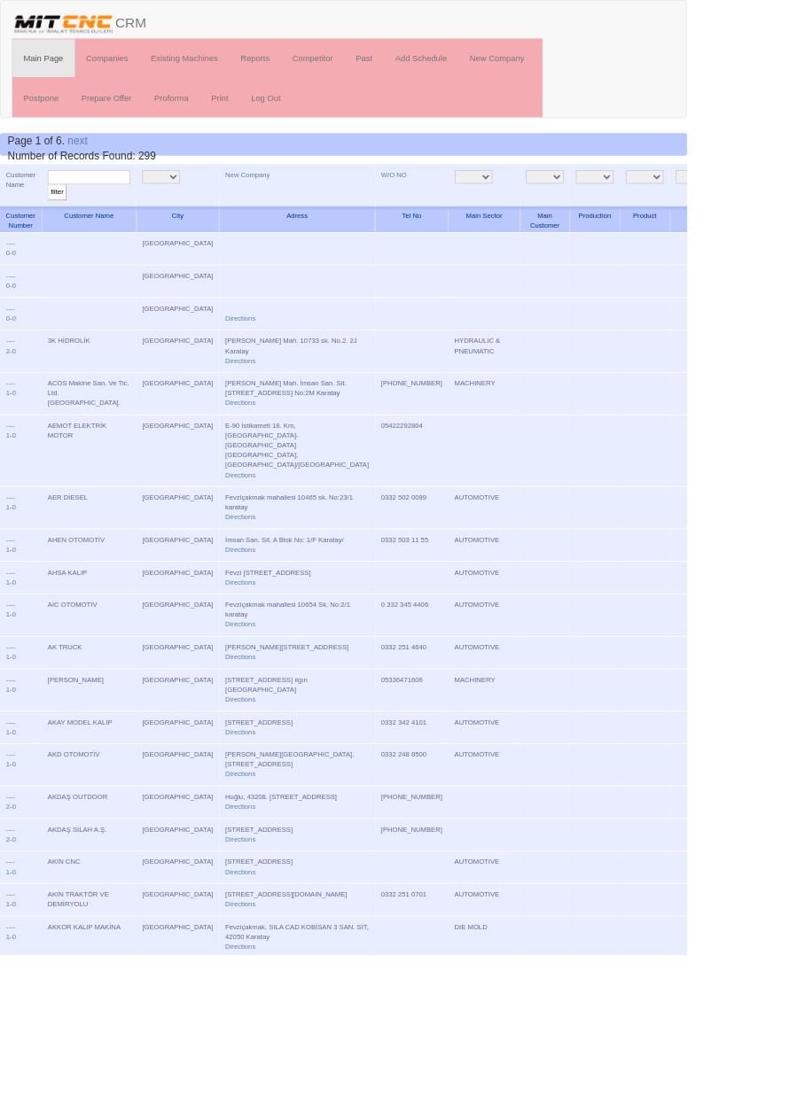
click at [129, 203] on input "text" at bounding box center [104, 207] width 97 height 17
type input "Yenice"
click at [56, 216] on input "filter" at bounding box center [67, 225] width 22 height 19
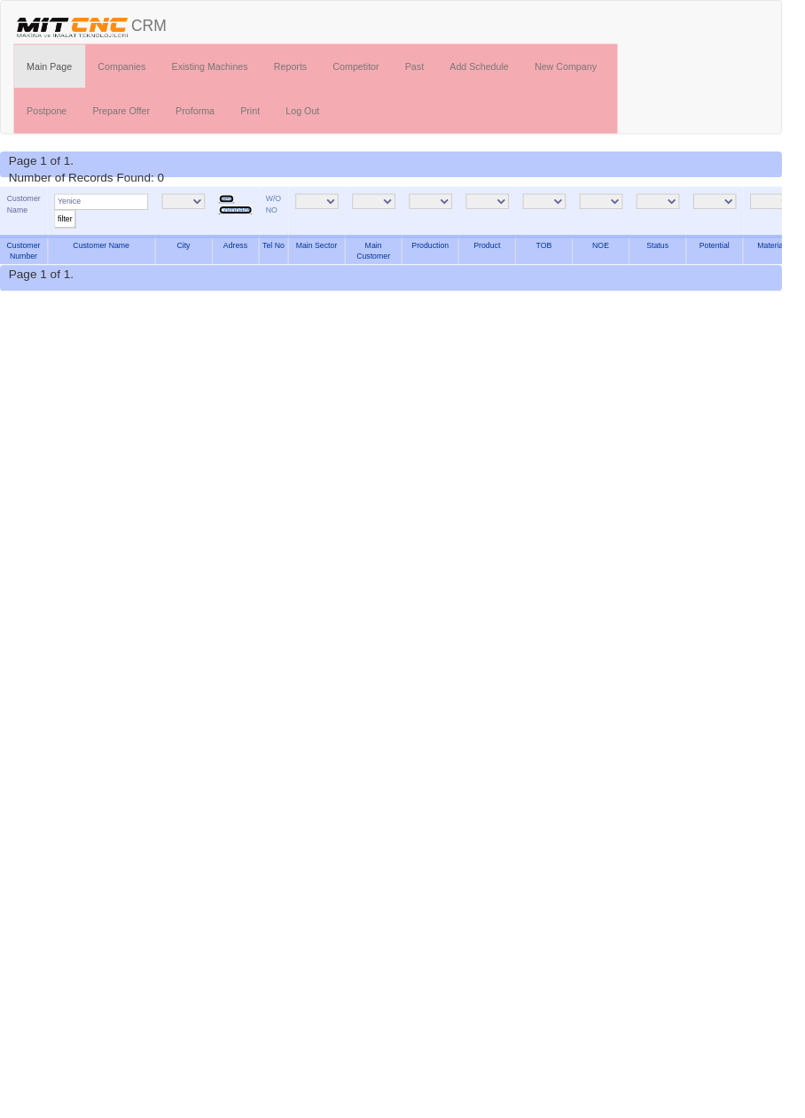
click at [238, 202] on link "New Company" at bounding box center [242, 210] width 35 height 20
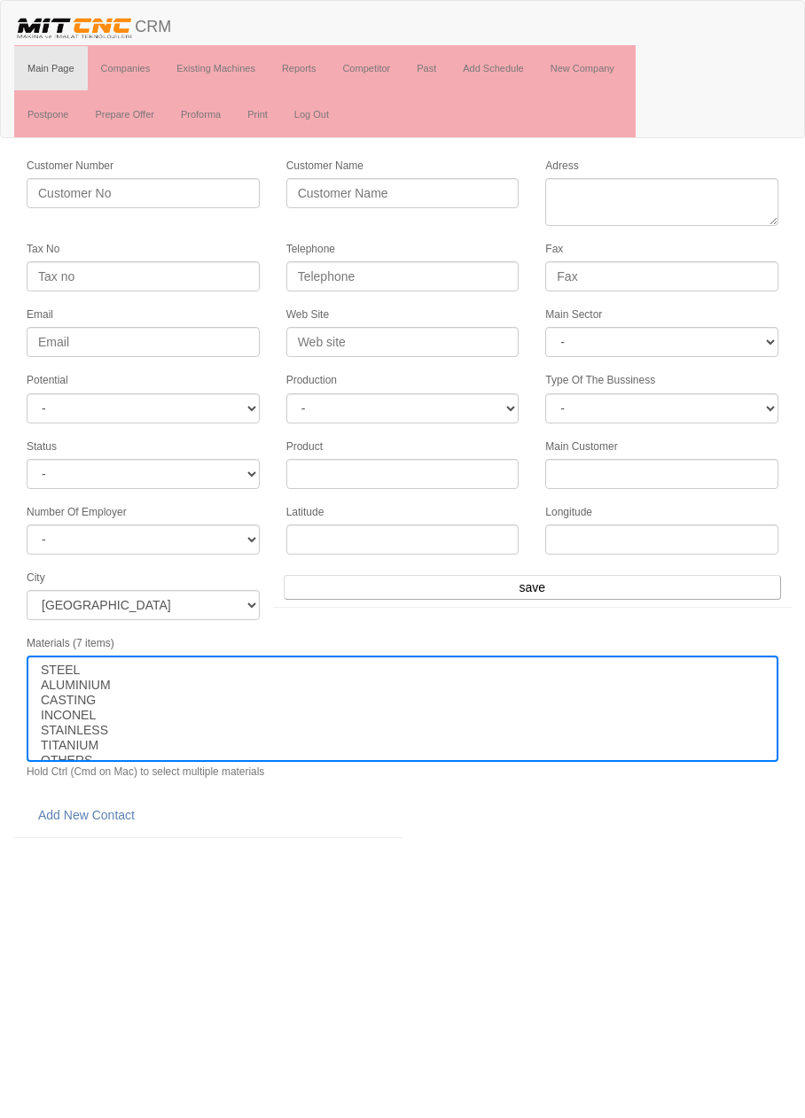
select select
click at [460, 187] on input "Customer Name" at bounding box center [402, 193] width 233 height 30
type input "YENİCE CNC"
click at [699, 339] on select "- DIE MOLD MACHINERY DEFENCE ELECTRICAL COMPONENTS MEDICAL TOOL MANUFACTURING J…" at bounding box center [661, 342] width 233 height 30
select select "367"
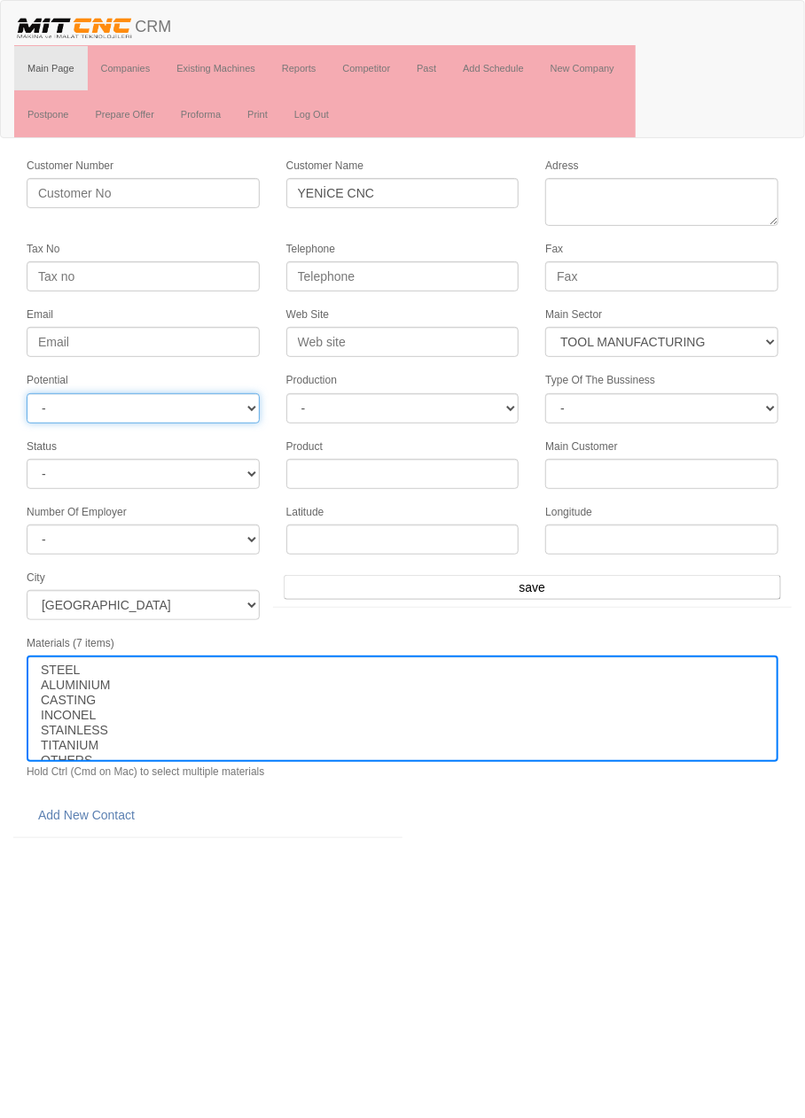
click at [224, 406] on select "- A1 A2 A3 B1 B2 B3 C1 C2 C3" at bounding box center [143, 408] width 233 height 30
select select "3"
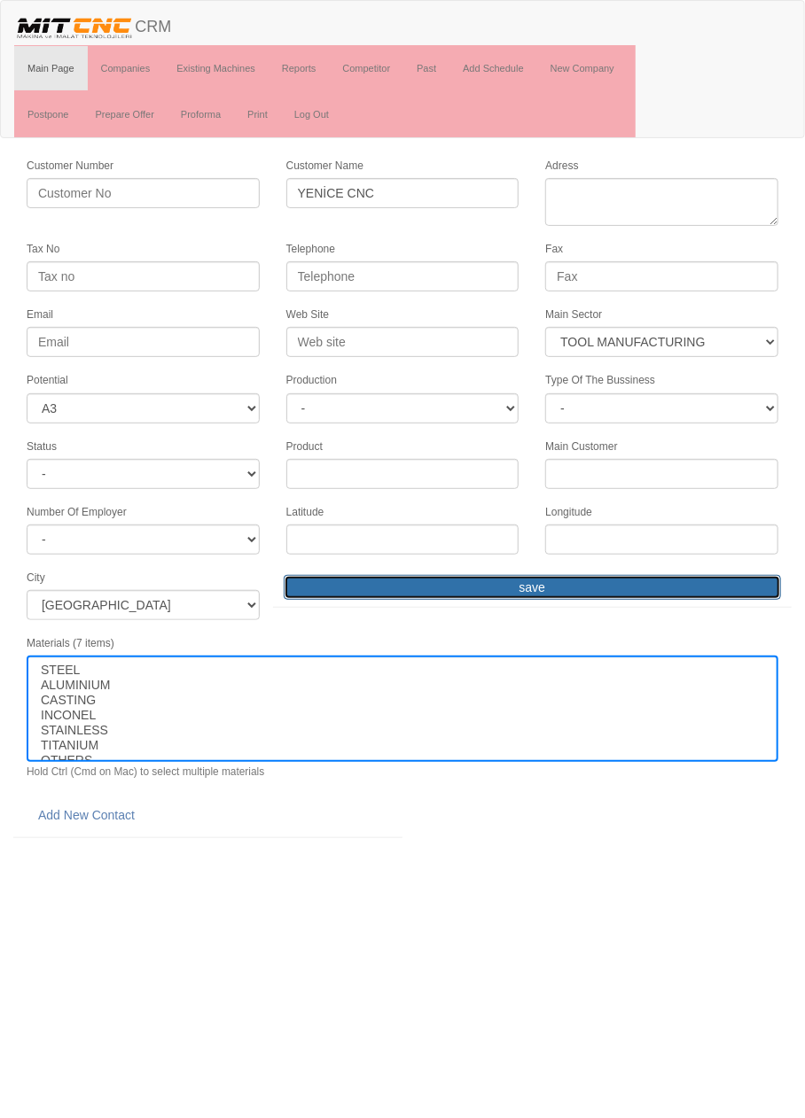
click at [623, 576] on input "save" at bounding box center [532, 587] width 497 height 25
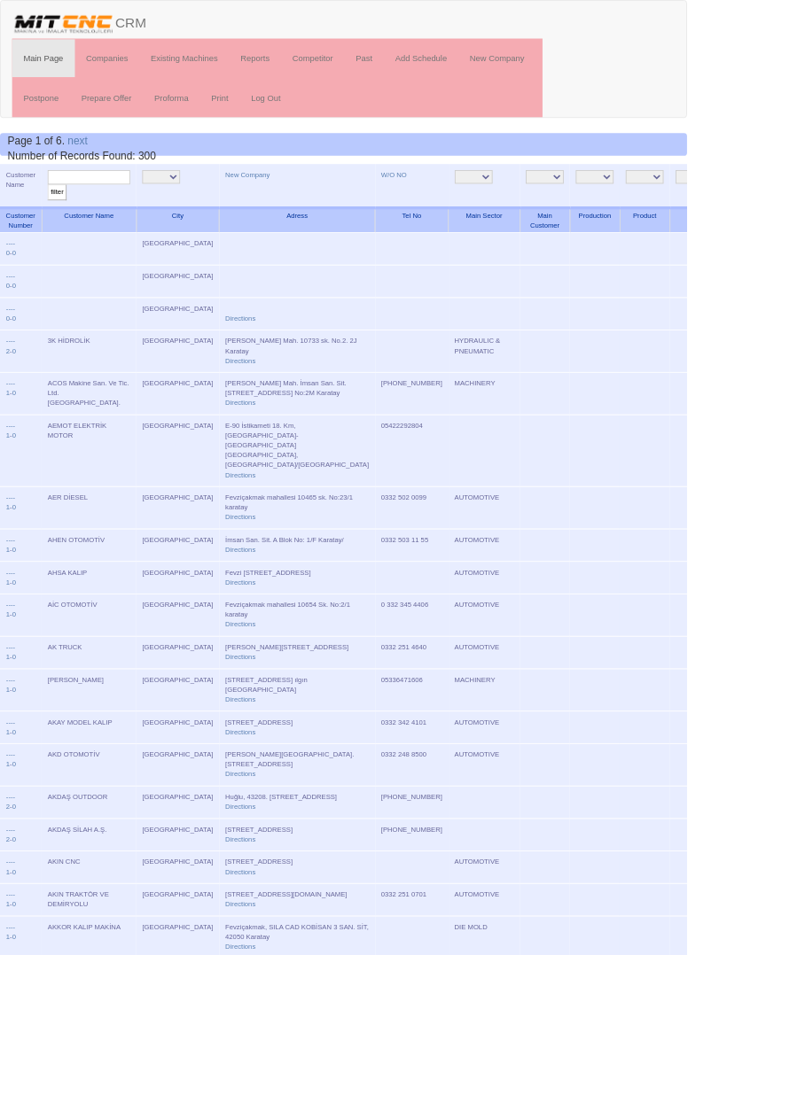
click at [125, 209] on input "text" at bounding box center [104, 207] width 97 height 17
type input "yenice"
click at [56, 216] on input "filter" at bounding box center [67, 225] width 22 height 19
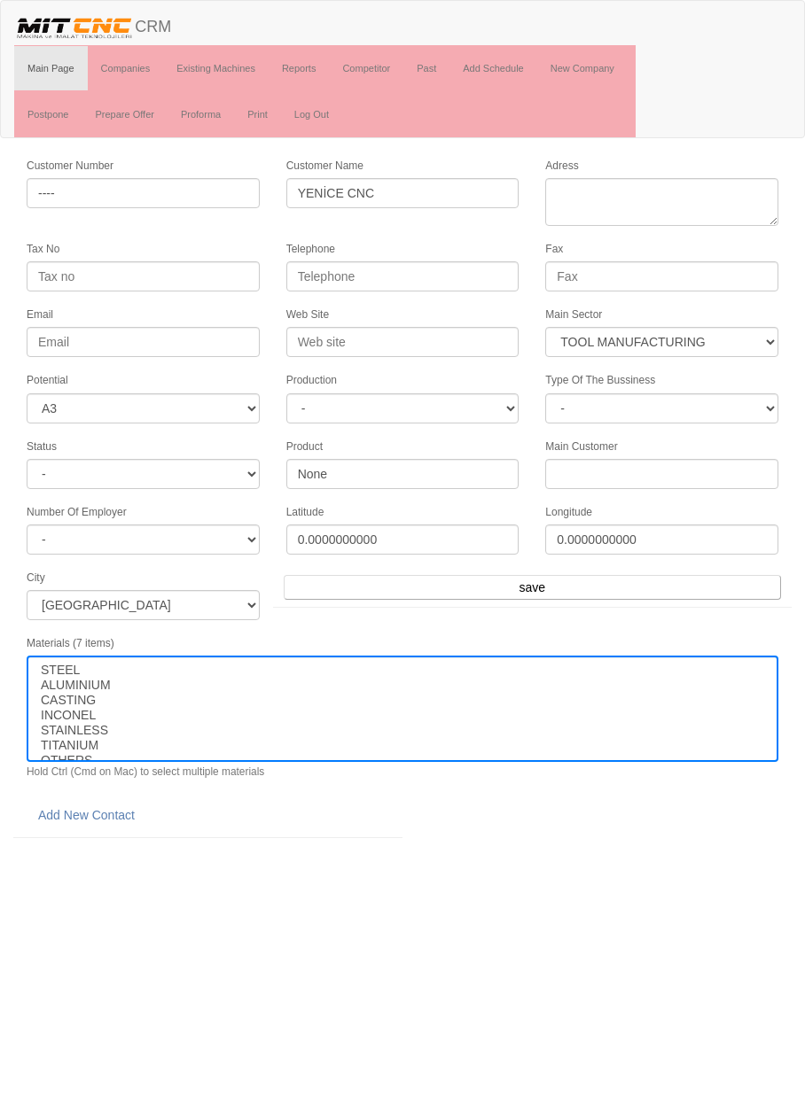
select select "367"
select select "3"
select select
click at [127, 806] on link "Add New Contact" at bounding box center [87, 815] width 120 height 30
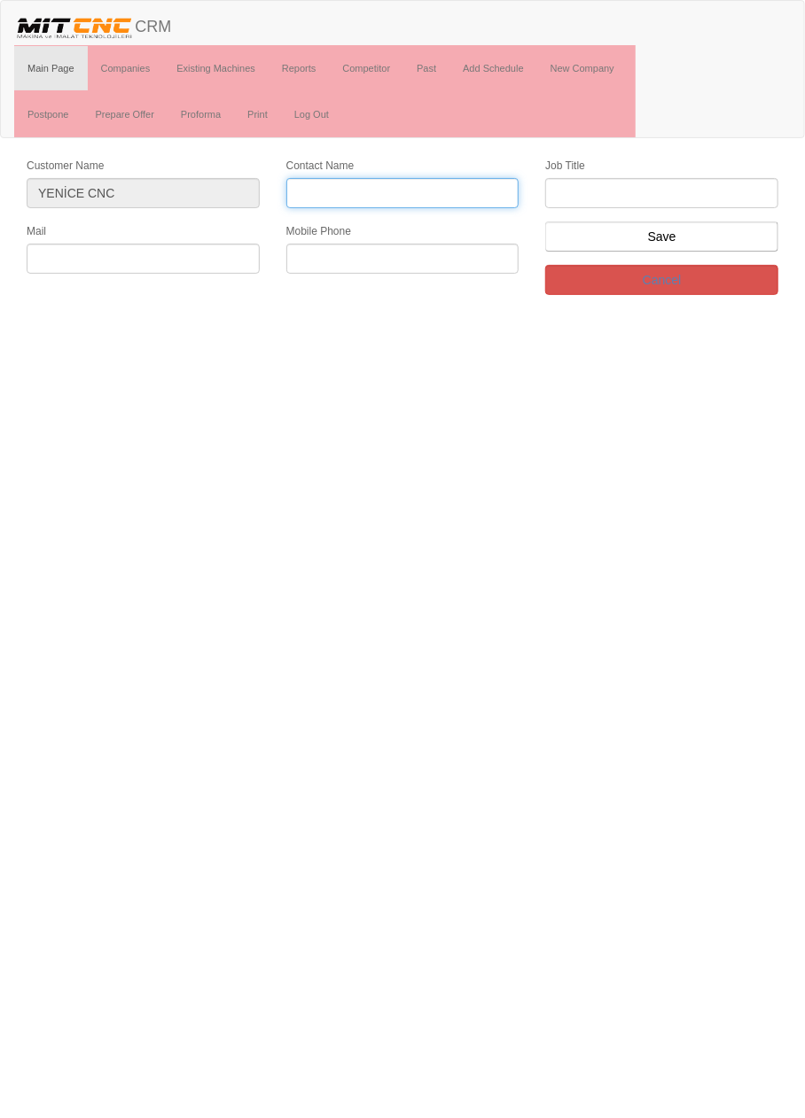
click at [430, 189] on input "Contact Name" at bounding box center [402, 193] width 233 height 30
type input "[PERSON_NAME]"
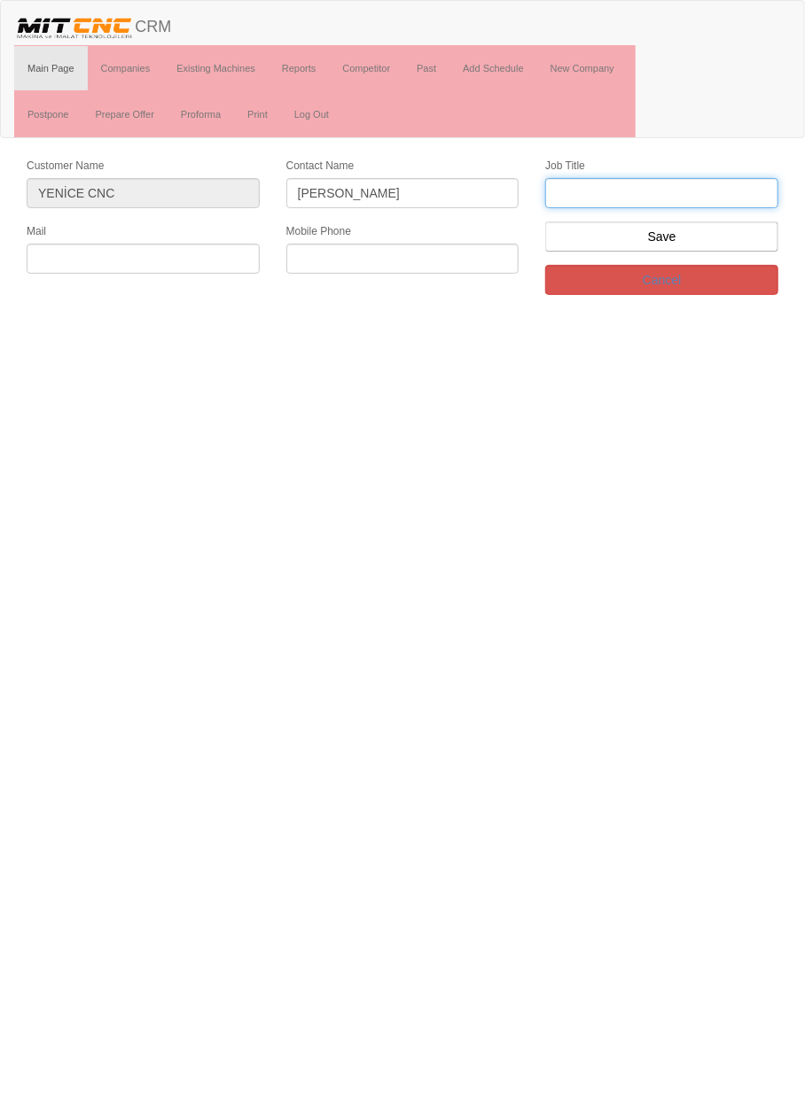
click at [714, 189] on input "text" at bounding box center [661, 193] width 233 height 30
type input "Firma Sahibi"
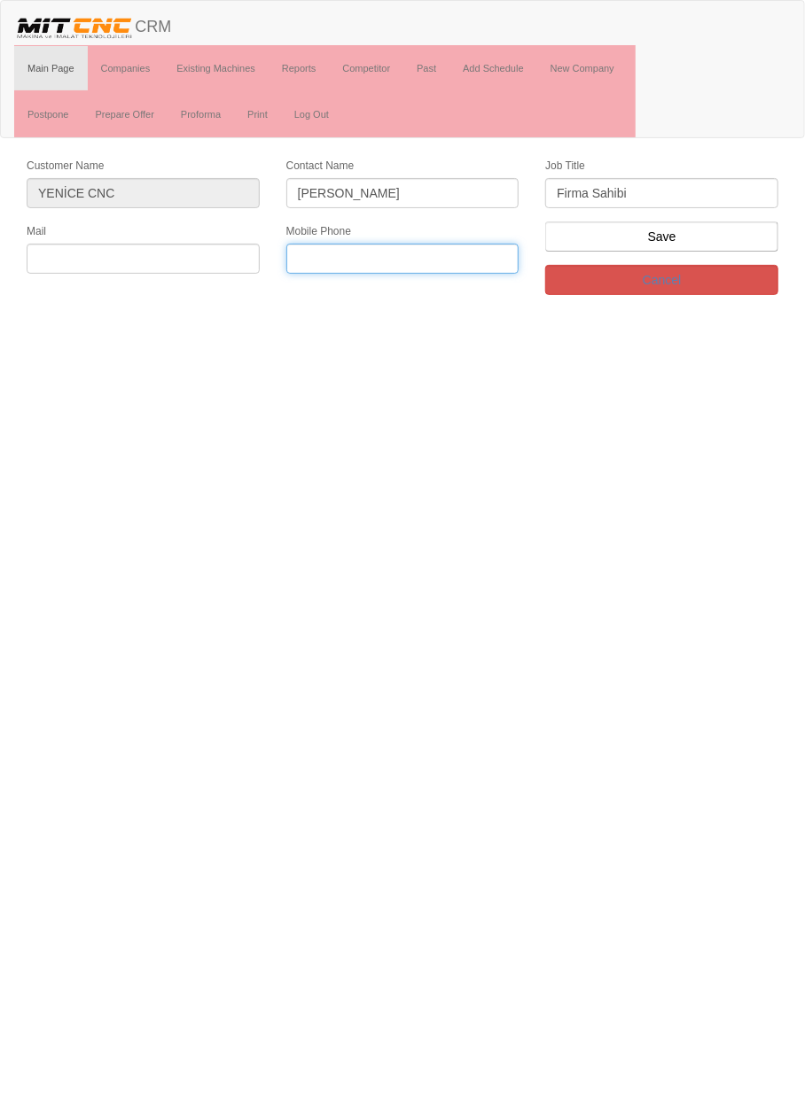
click at [411, 250] on input "text" at bounding box center [402, 259] width 233 height 30
type input "0552 488 9816"
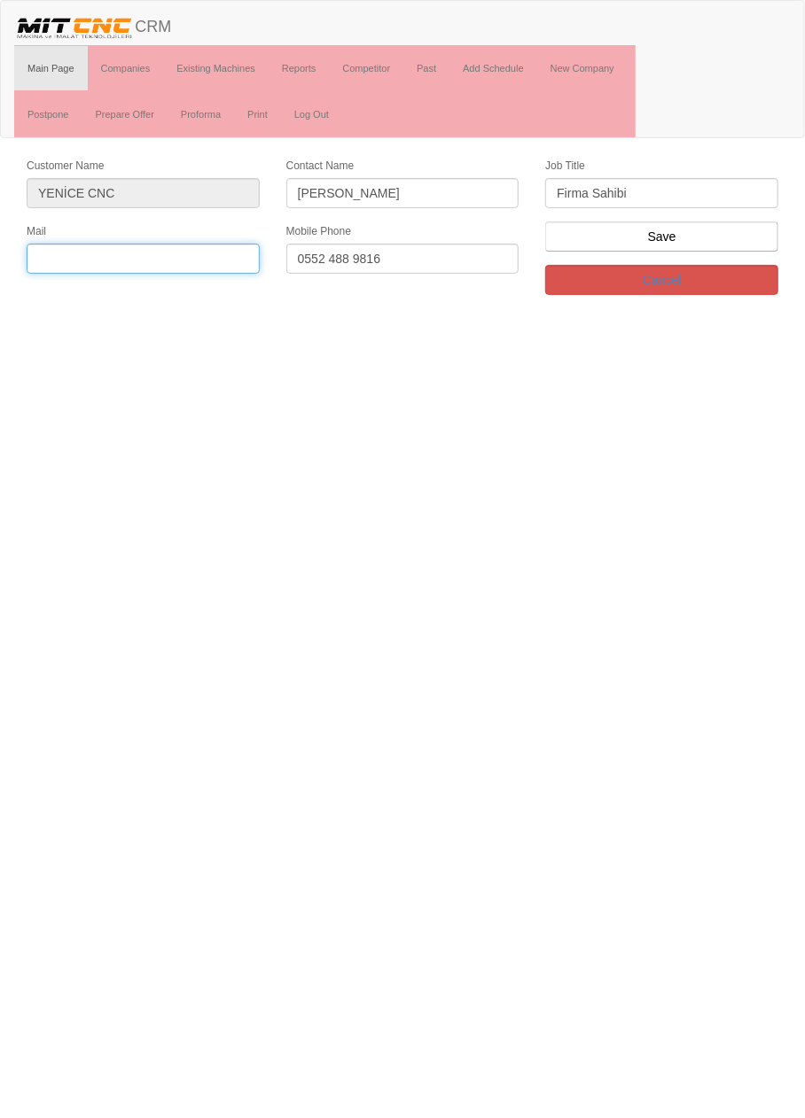
click at [195, 253] on input "text" at bounding box center [143, 259] width 233 height 30
type input "[EMAIL_ADDRESS][DOMAIN_NAME]"
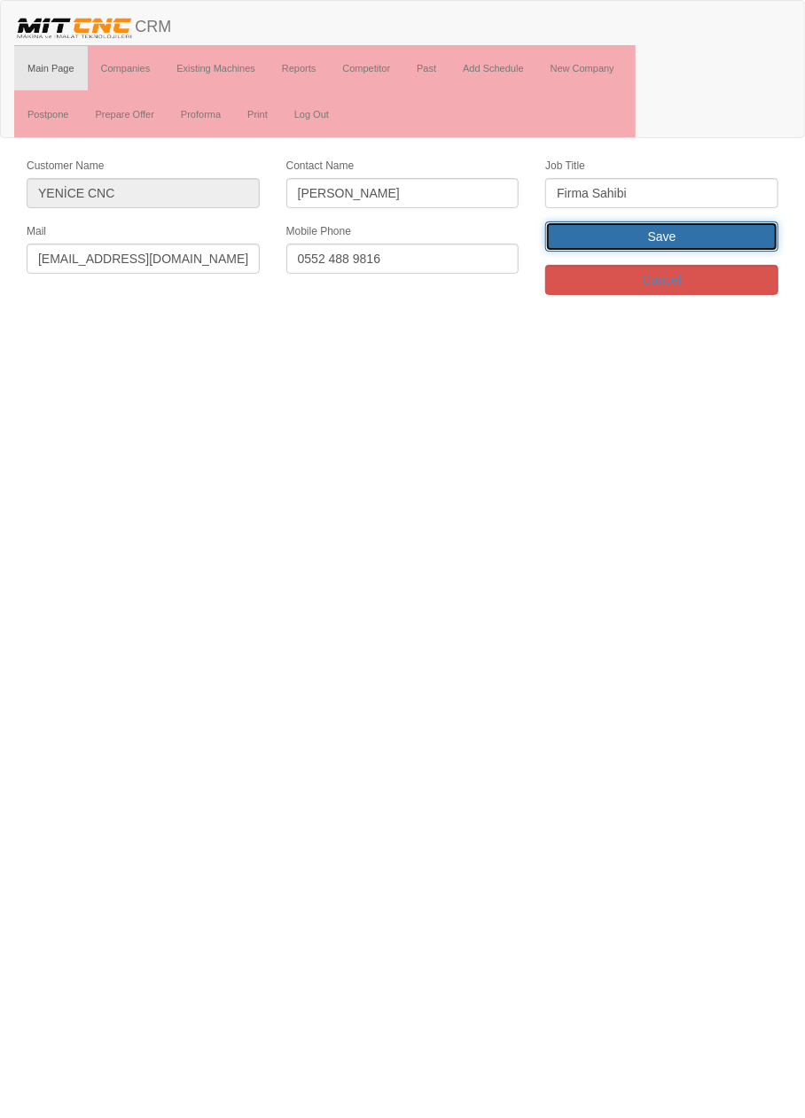
click at [728, 233] on input "Save" at bounding box center [661, 237] width 233 height 30
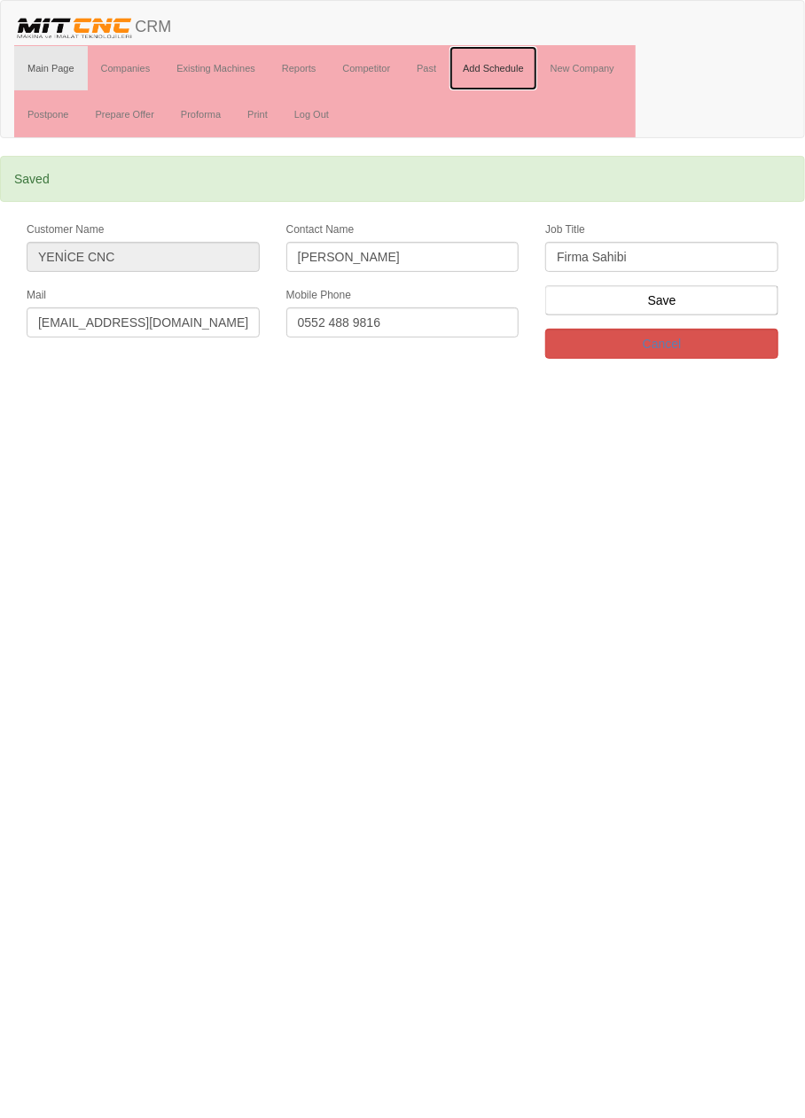
click at [500, 70] on link "Add Schedule" at bounding box center [493, 68] width 88 height 44
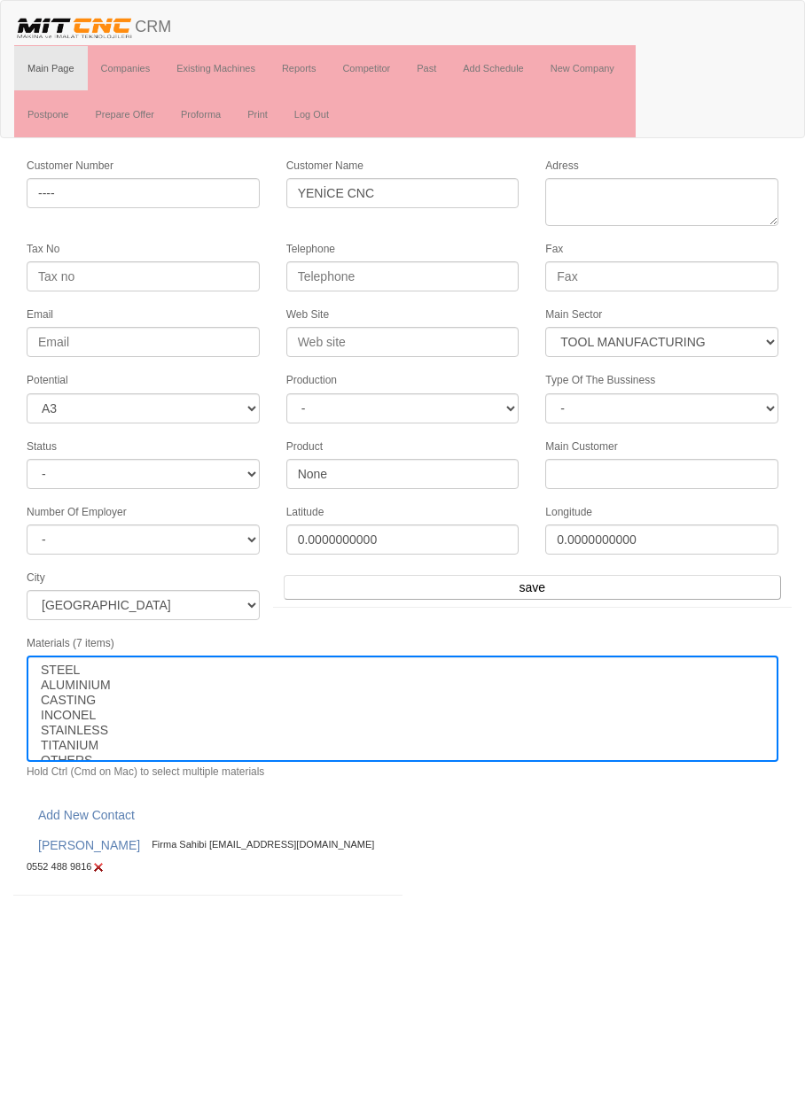
select select "367"
select select "3"
select select
click at [125, 66] on link "Companies" at bounding box center [126, 68] width 76 height 44
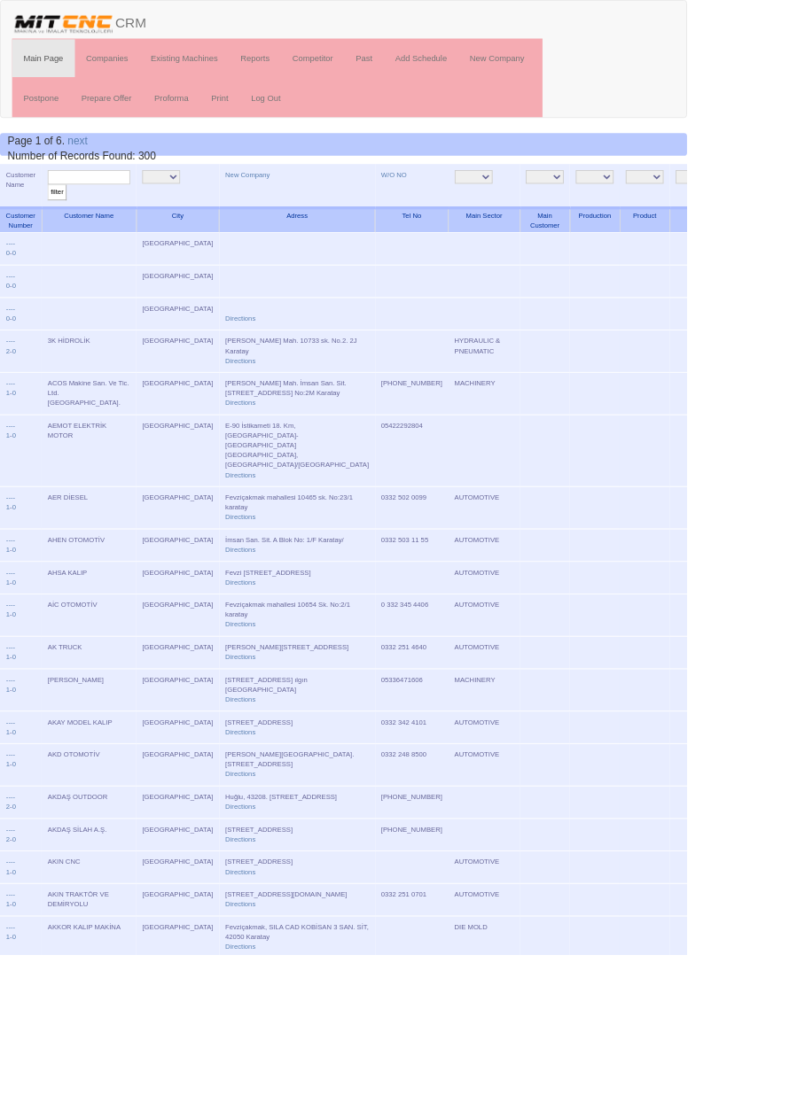
click at [129, 208] on input "text" at bounding box center [104, 207] width 97 height 17
type input "Aydınsan"
click at [56, 216] on input "filter" at bounding box center [67, 225] width 22 height 19
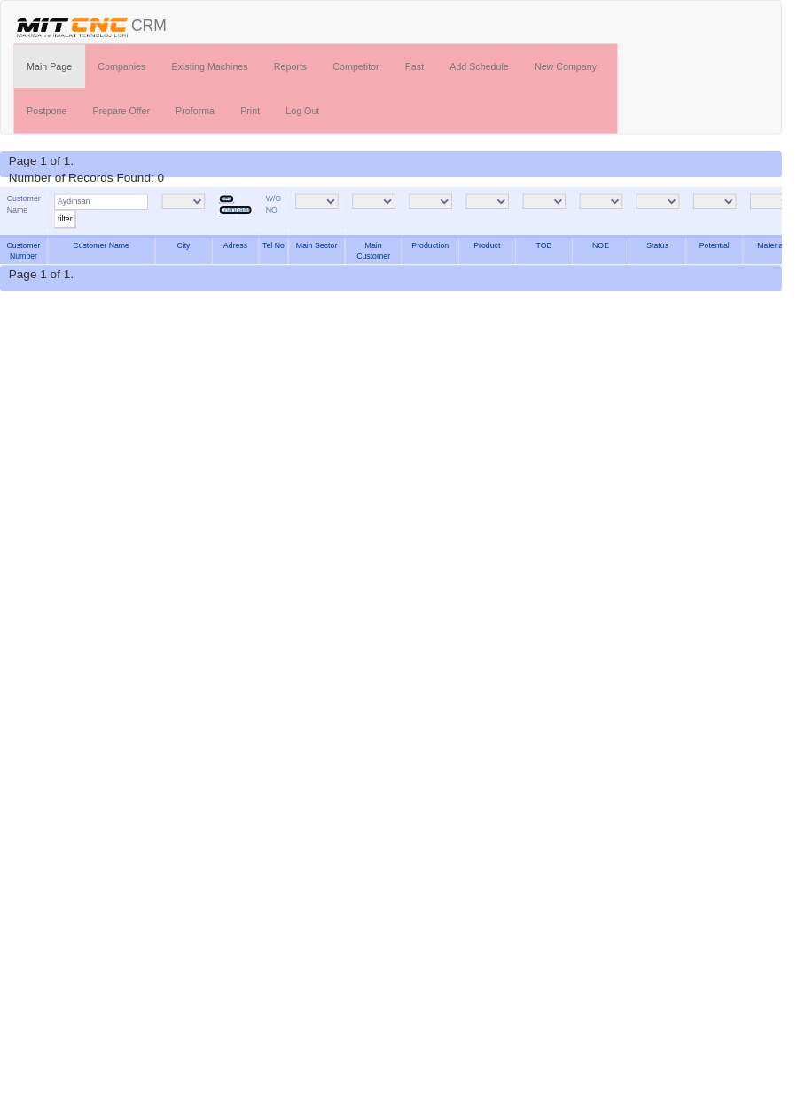
click at [234, 203] on link "New Company" at bounding box center [242, 210] width 35 height 20
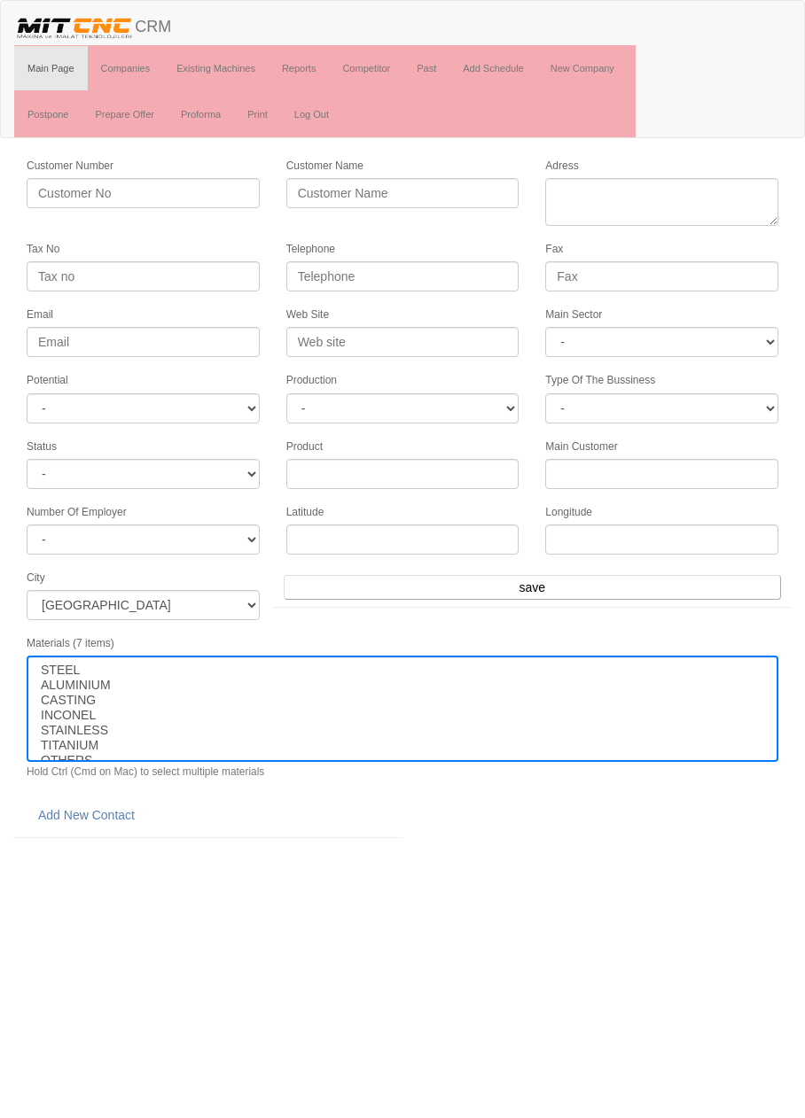
select select
click at [397, 185] on input "Customer Name" at bounding box center [402, 193] width 233 height 30
type input "AYDINSAN"
click at [677, 272] on input "Fax" at bounding box center [661, 276] width 233 height 30
click at [704, 338] on select "- DIE MOLD MACHINERY DEFENCE ELECTRICAL COMPONENTS MEDICAL TOOL MANUFACTURING J…" at bounding box center [661, 342] width 233 height 30
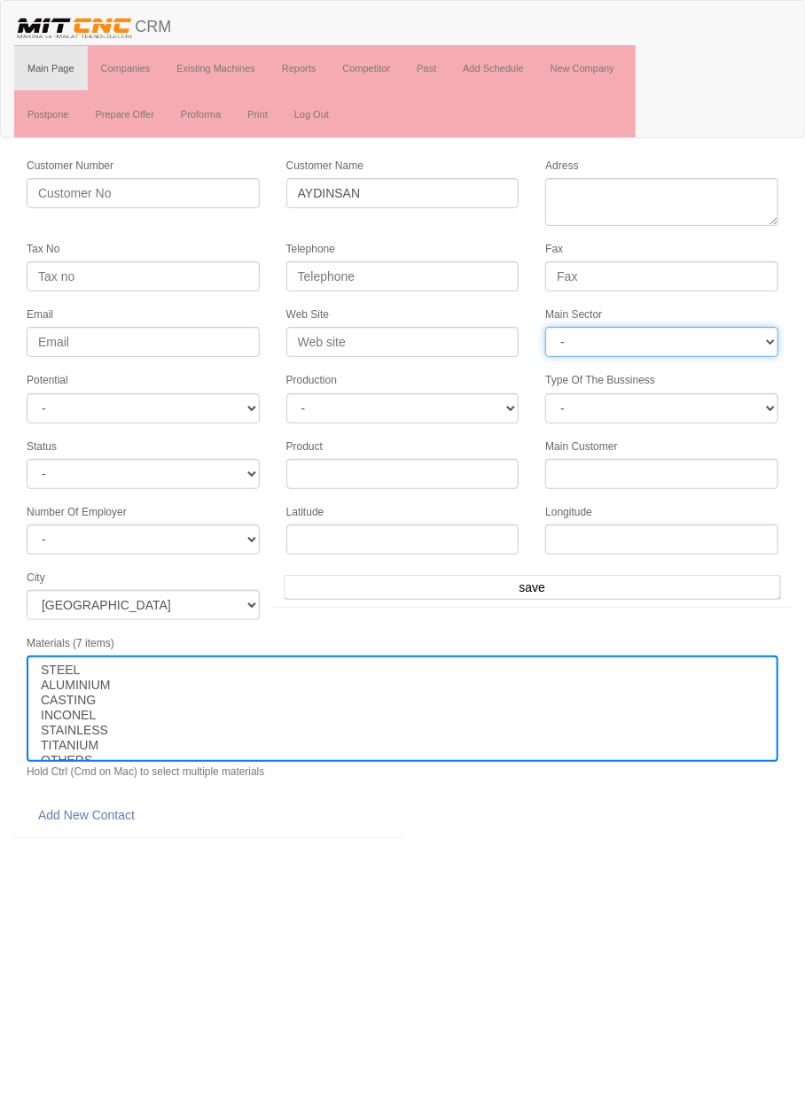
select select "370"
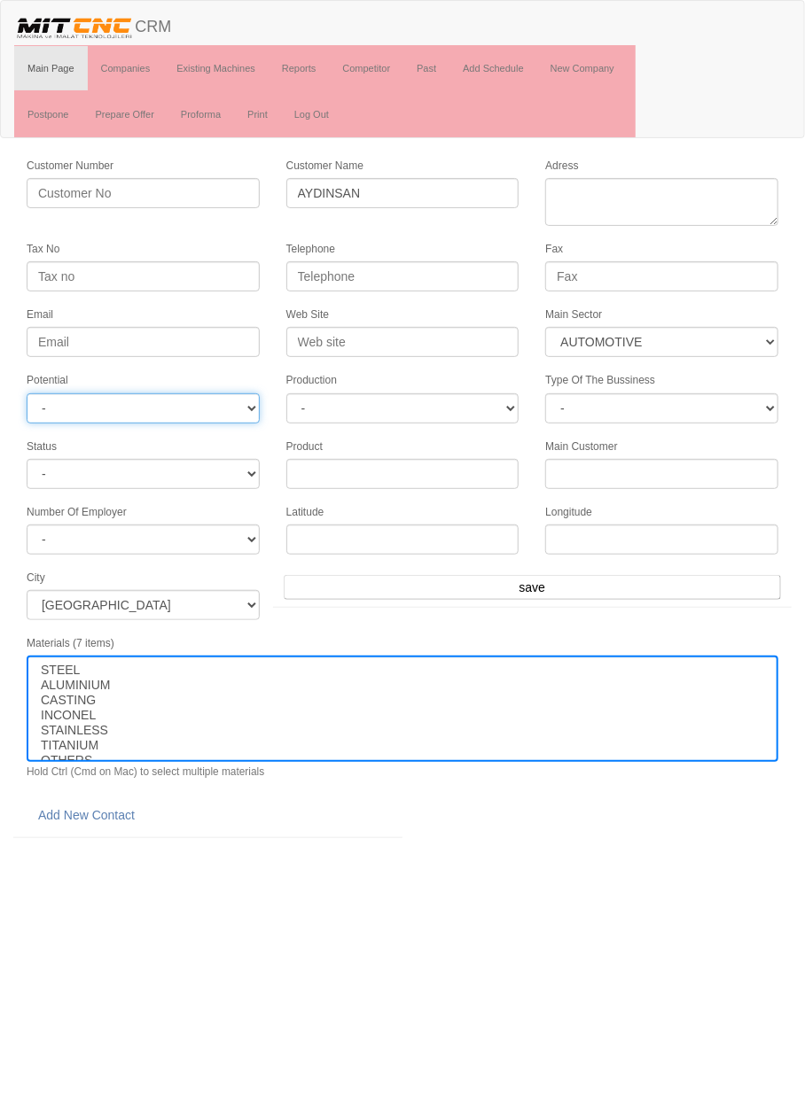
click at [209, 401] on select "- A1 A2 A3 B1 B2 B3 C1 C2 C3" at bounding box center [143, 408] width 233 height 30
select select "2"
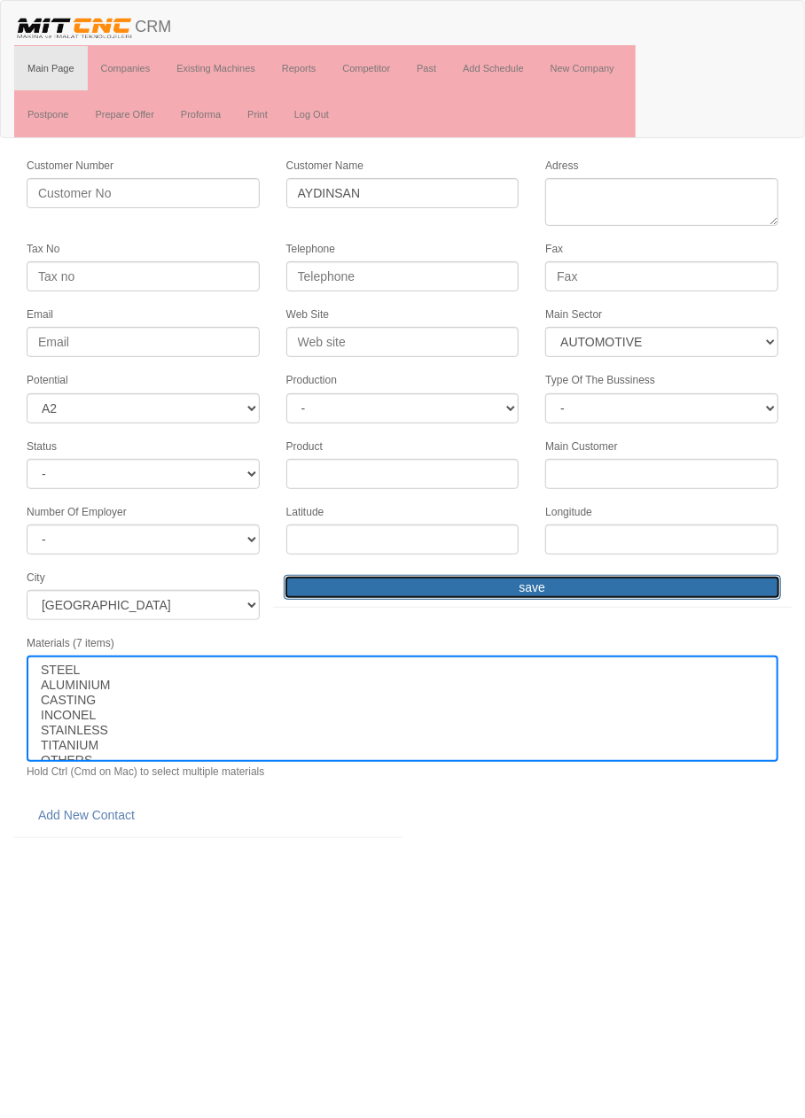
click at [647, 588] on input "save" at bounding box center [532, 587] width 497 height 25
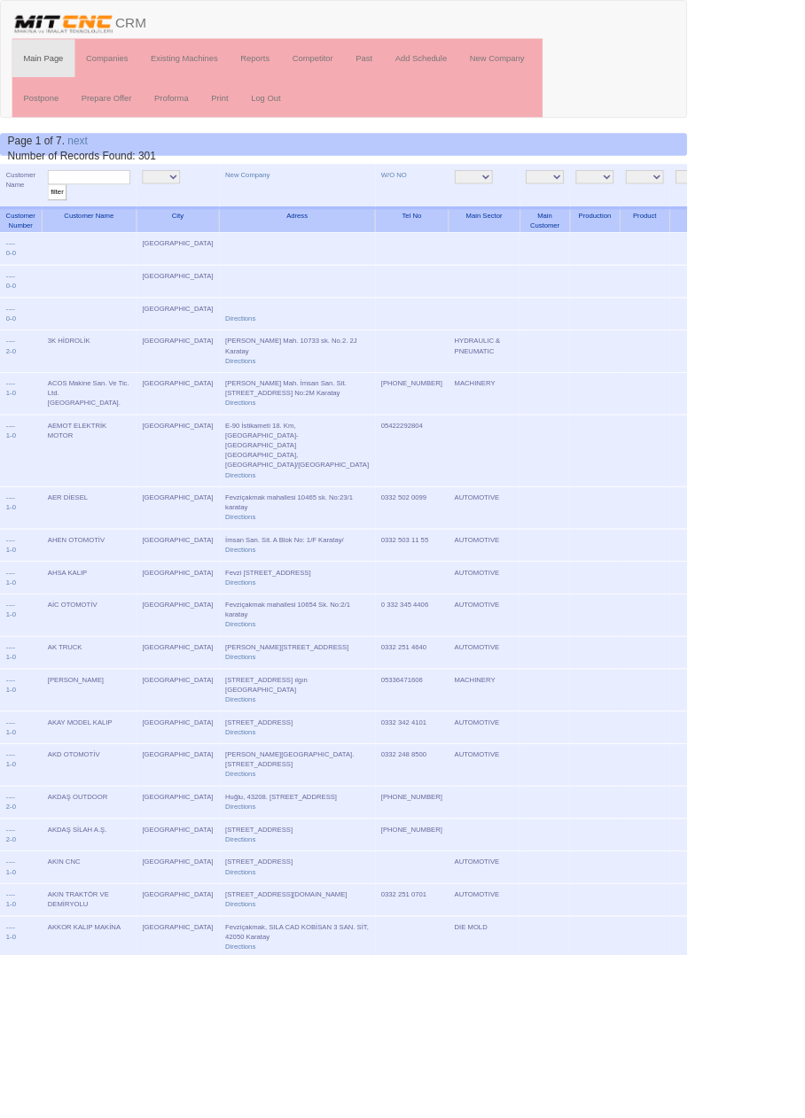
click at [125, 205] on input "text" at bounding box center [104, 207] width 97 height 17
type input "Aydınsan"
click at [56, 216] on input "filter" at bounding box center [67, 225] width 22 height 19
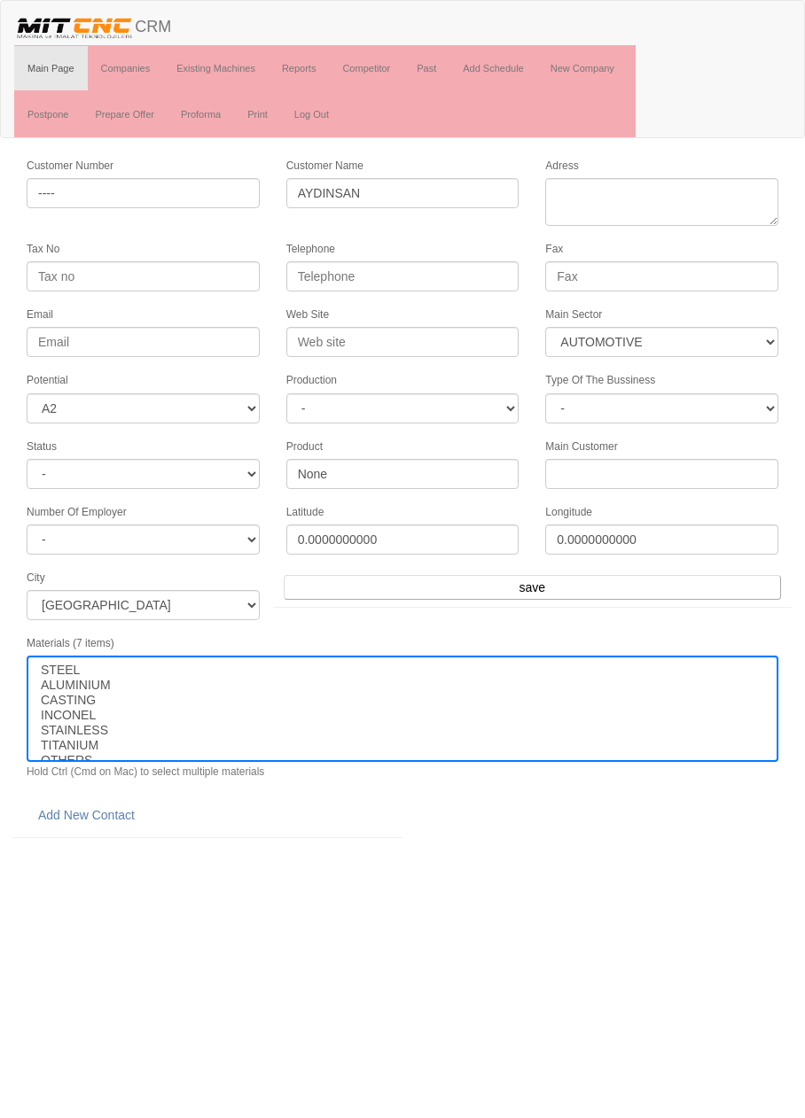
select select "370"
select select "2"
select select
click at [121, 800] on link "Add New Contact" at bounding box center [87, 815] width 120 height 30
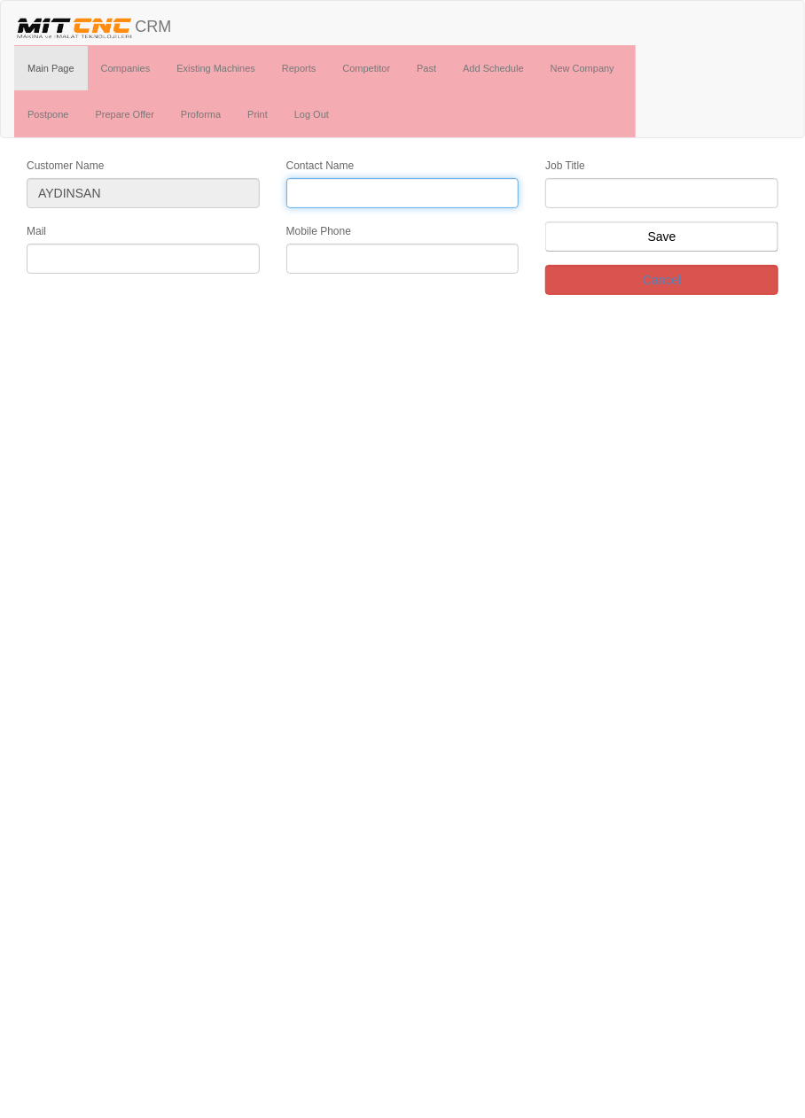
click at [464, 187] on input "Contact Name" at bounding box center [402, 193] width 233 height 30
type input "Muharrem Uğurlu"
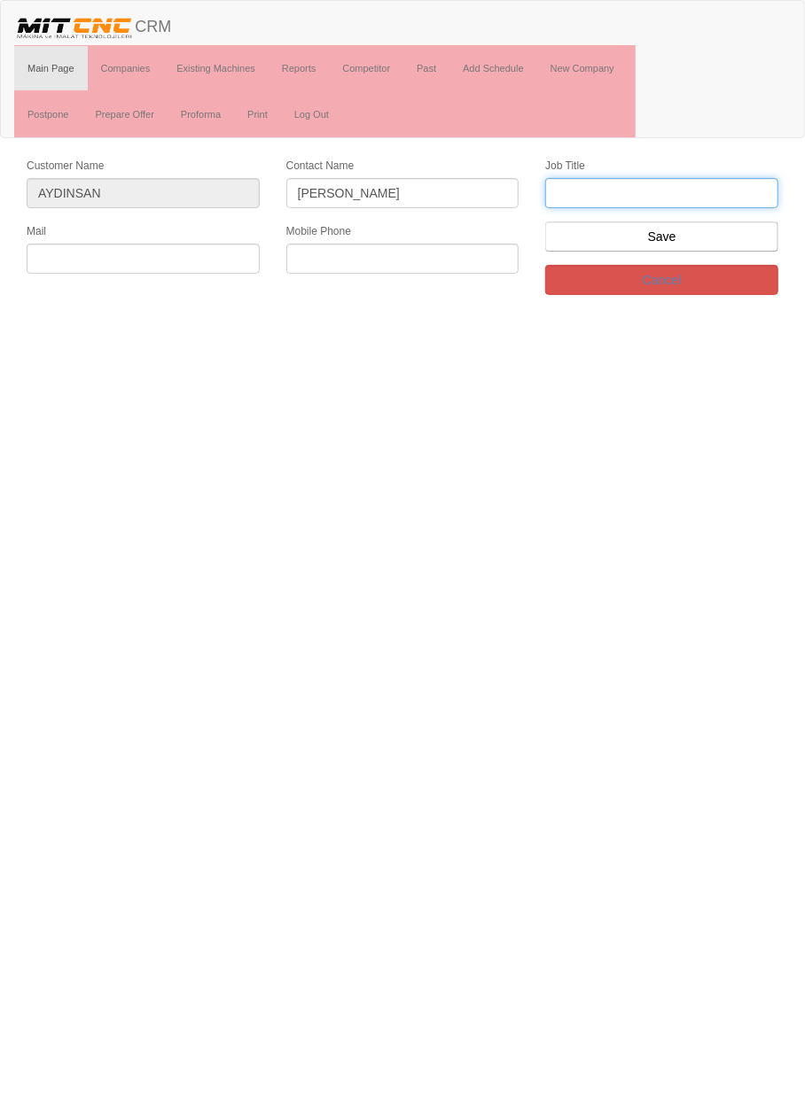
click at [703, 190] on input "text" at bounding box center [661, 193] width 233 height 30
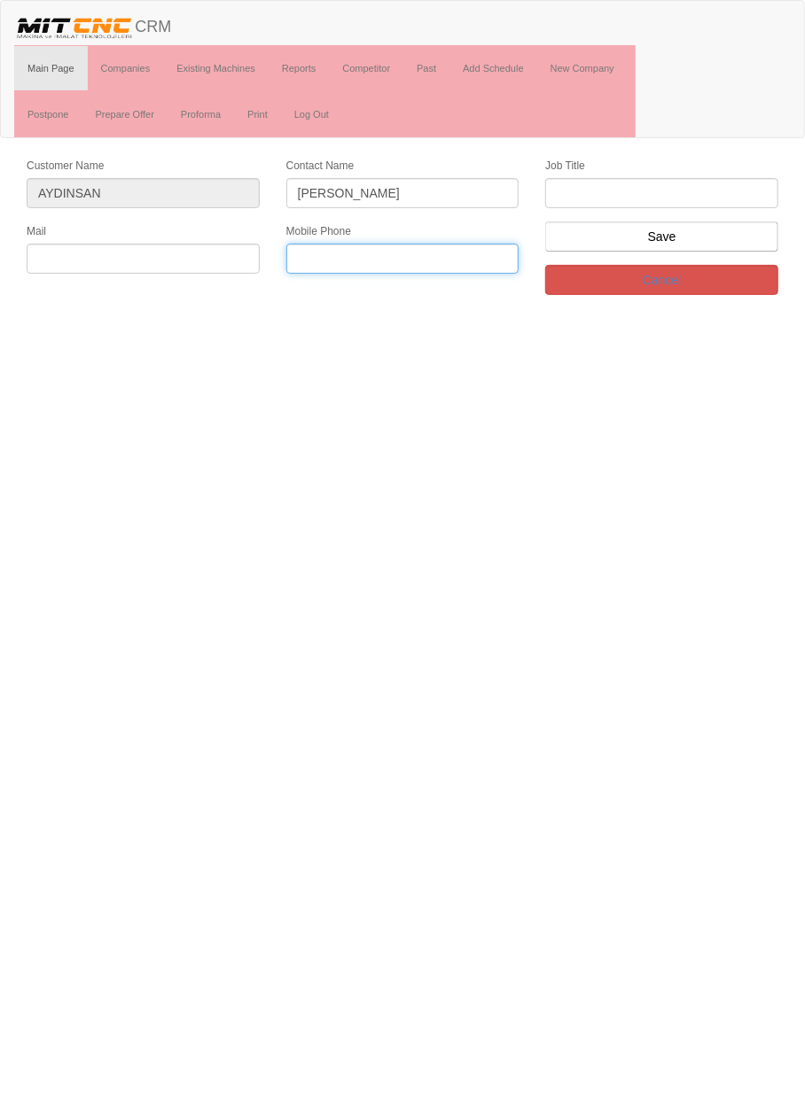
click at [441, 253] on input "text" at bounding box center [402, 259] width 233 height 30
type input "0536 967 5898"
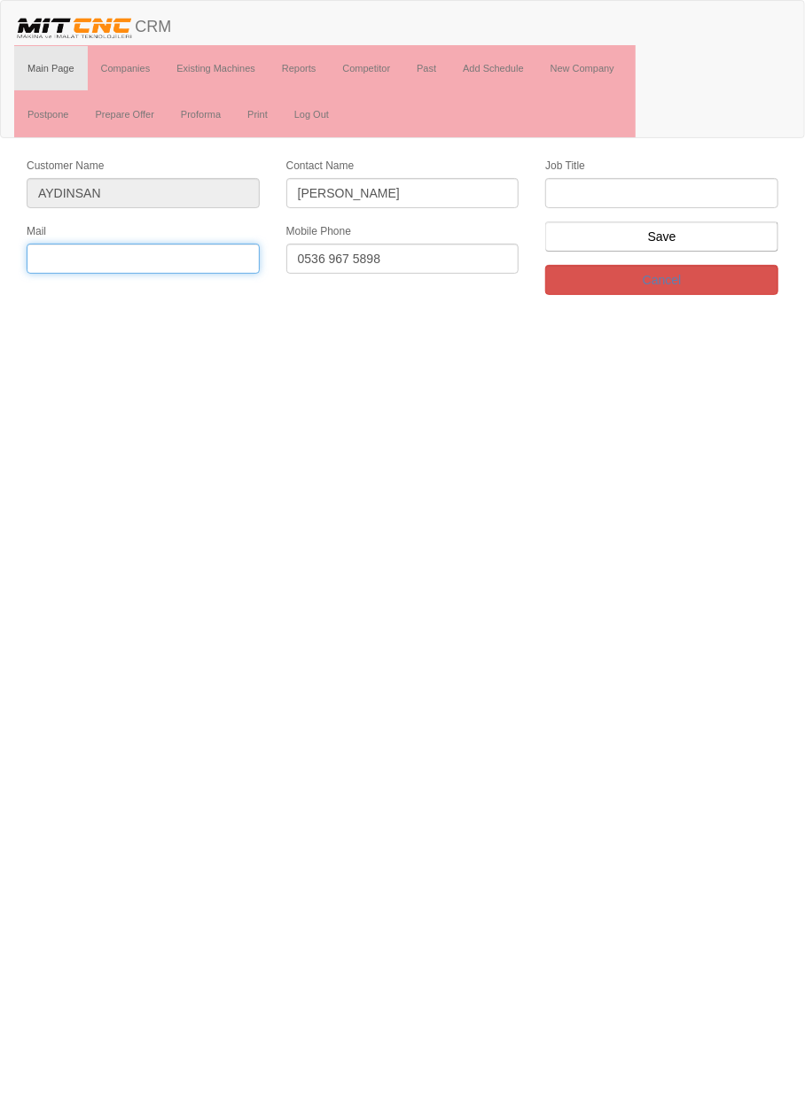
click at [191, 244] on input "text" at bounding box center [143, 259] width 233 height 30
type input "üretim02@aydınsan.com"
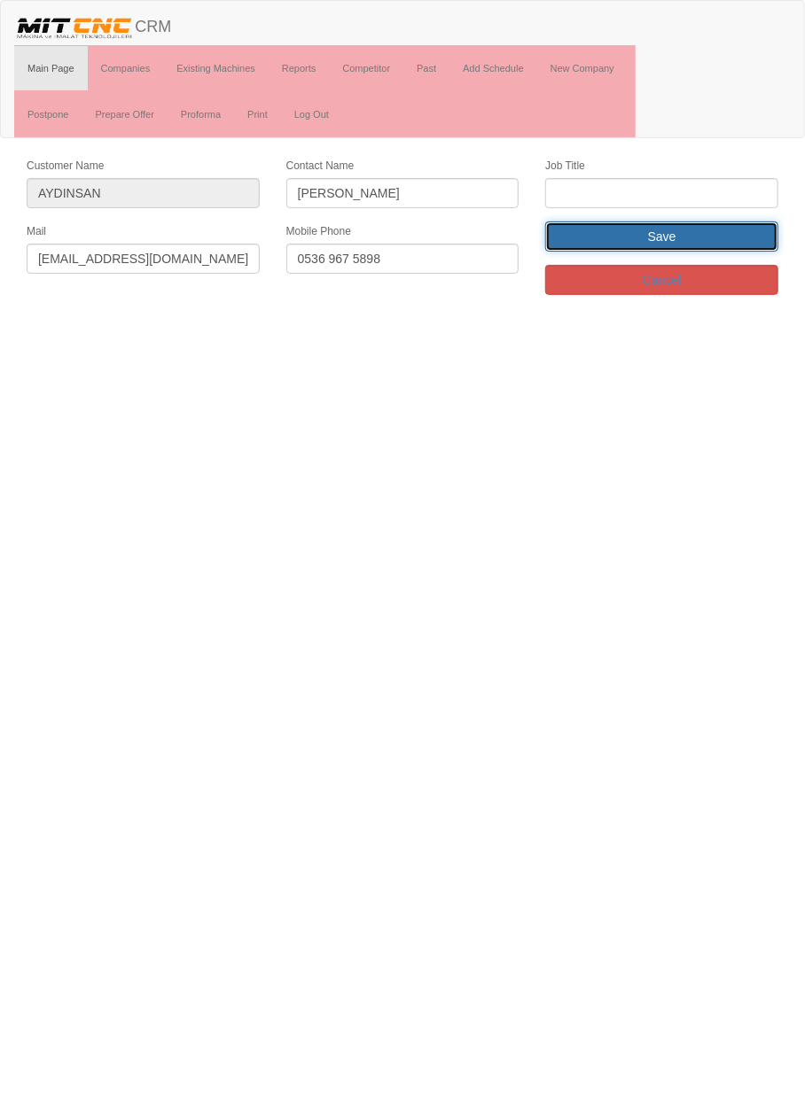
click at [719, 230] on input "Save" at bounding box center [661, 237] width 233 height 30
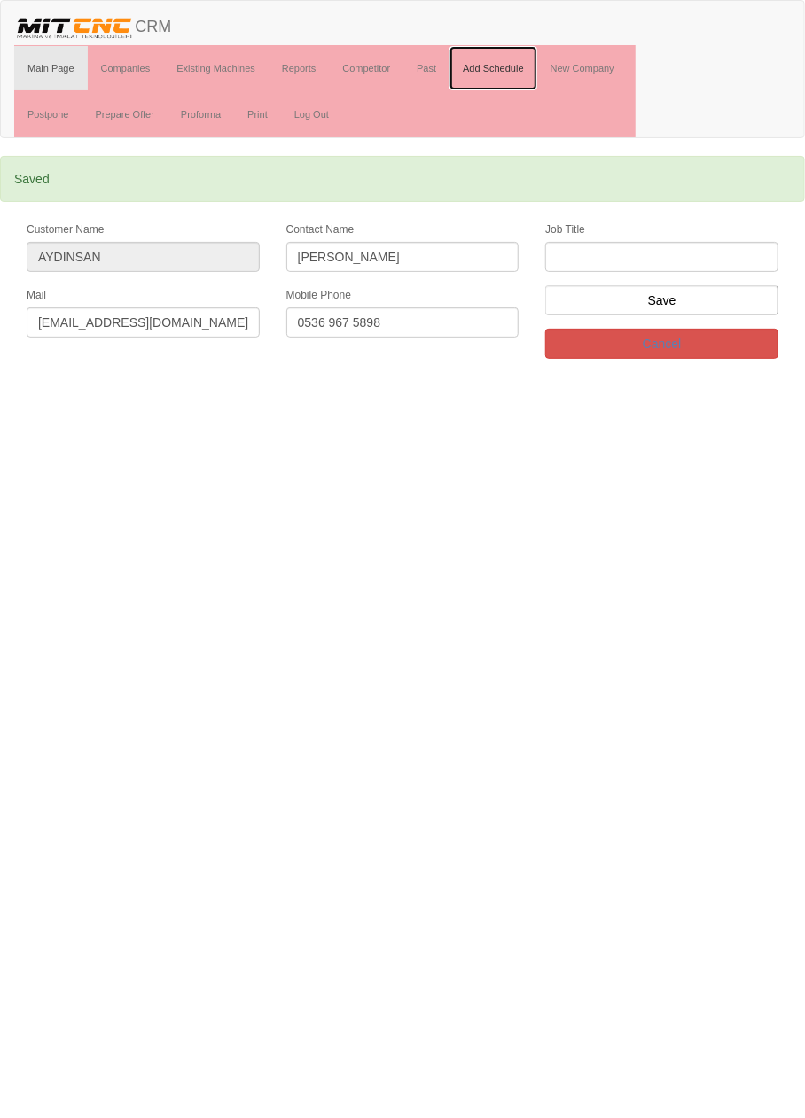
click at [497, 66] on link "Add Schedule" at bounding box center [493, 68] width 88 height 44
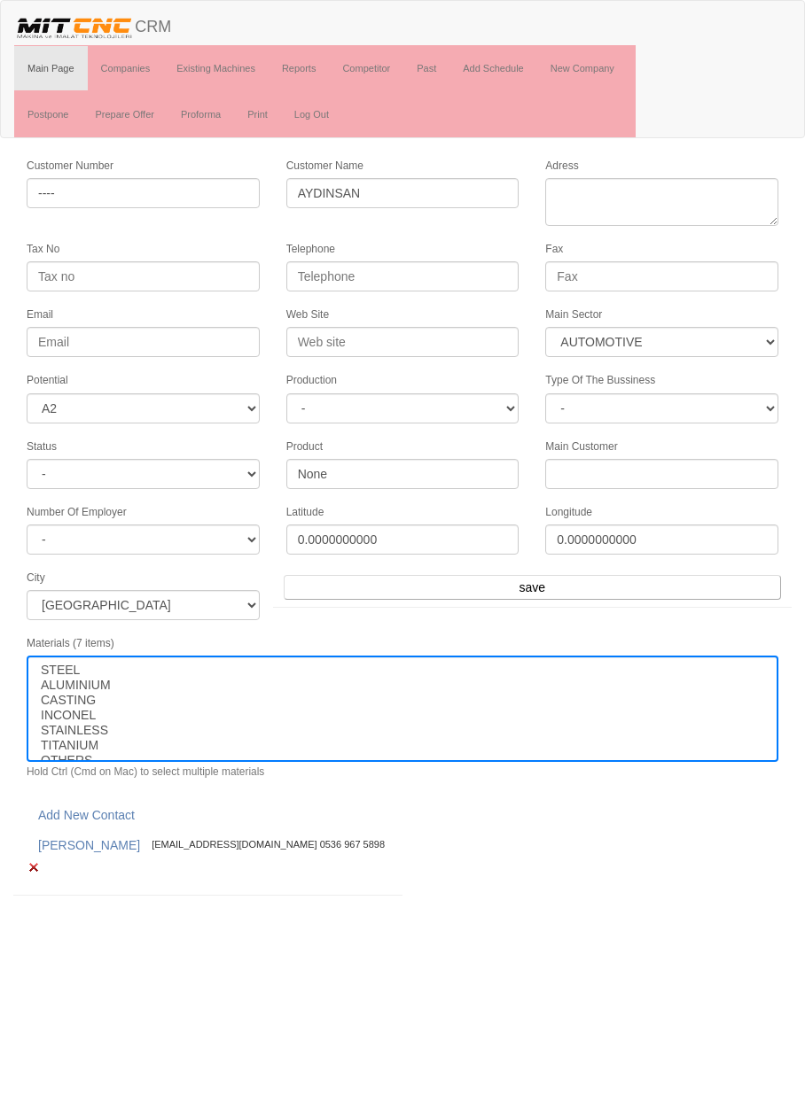
select select "370"
select select "2"
select select
click at [129, 65] on link "Companies" at bounding box center [126, 68] width 76 height 44
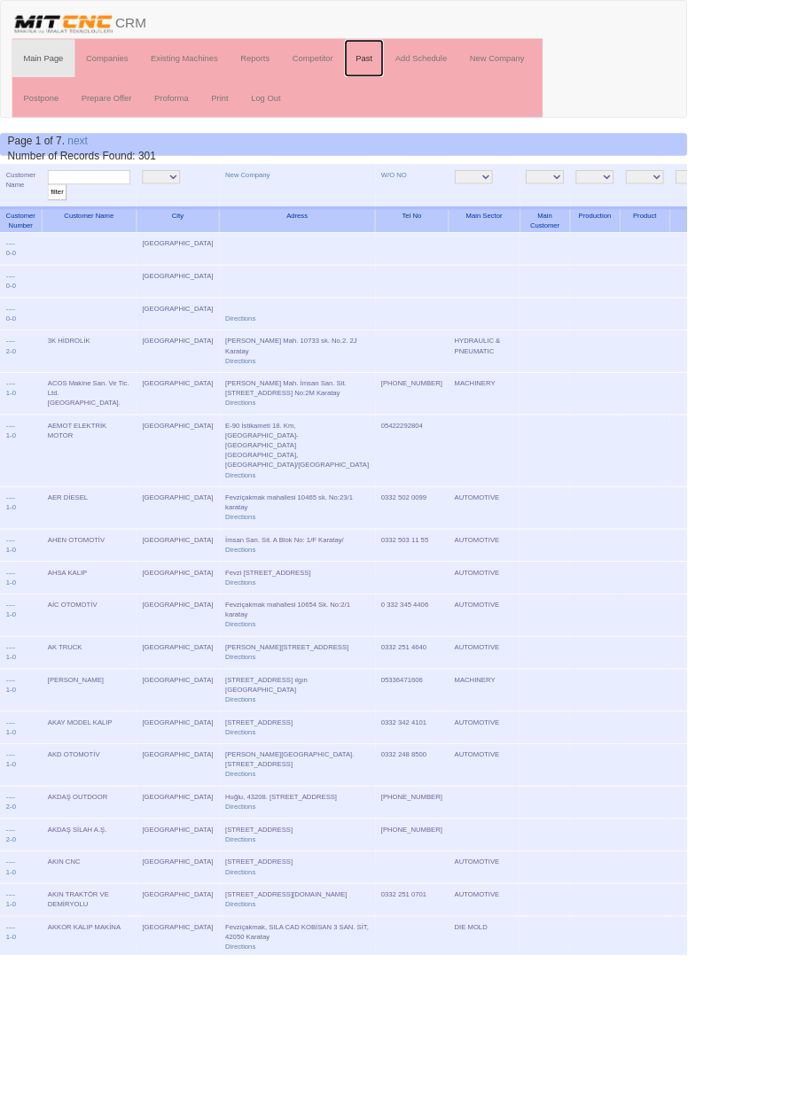
click at [435, 61] on link "Past" at bounding box center [426, 68] width 46 height 44
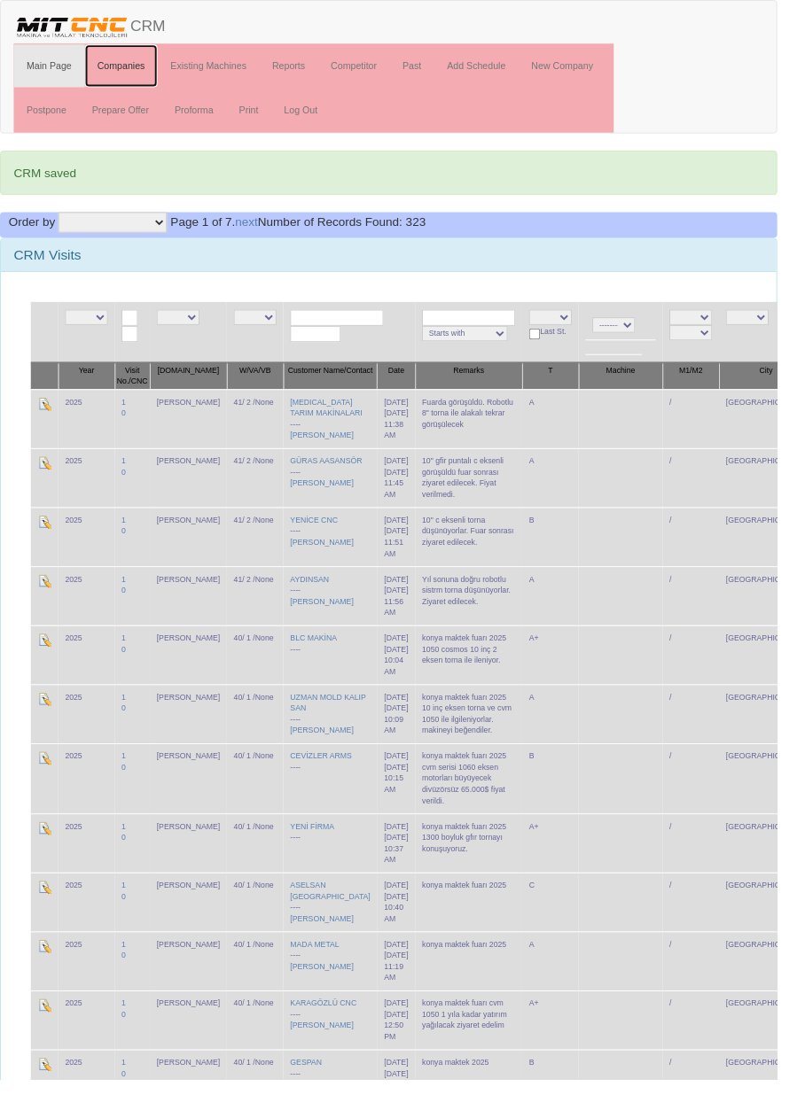
click at [113, 67] on link "Companies" at bounding box center [126, 68] width 76 height 44
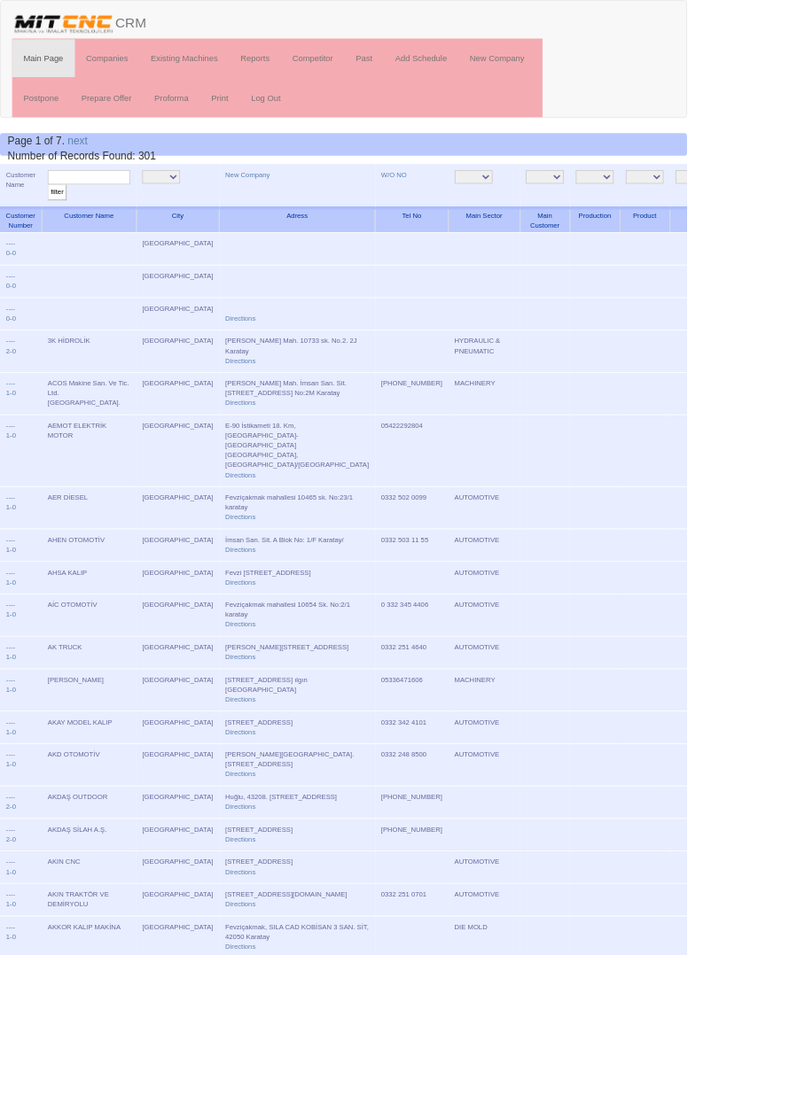
click at [121, 212] on input "text" at bounding box center [104, 207] width 97 height 17
type input "Yörtek"
click at [56, 216] on input "filter" at bounding box center [67, 225] width 22 height 19
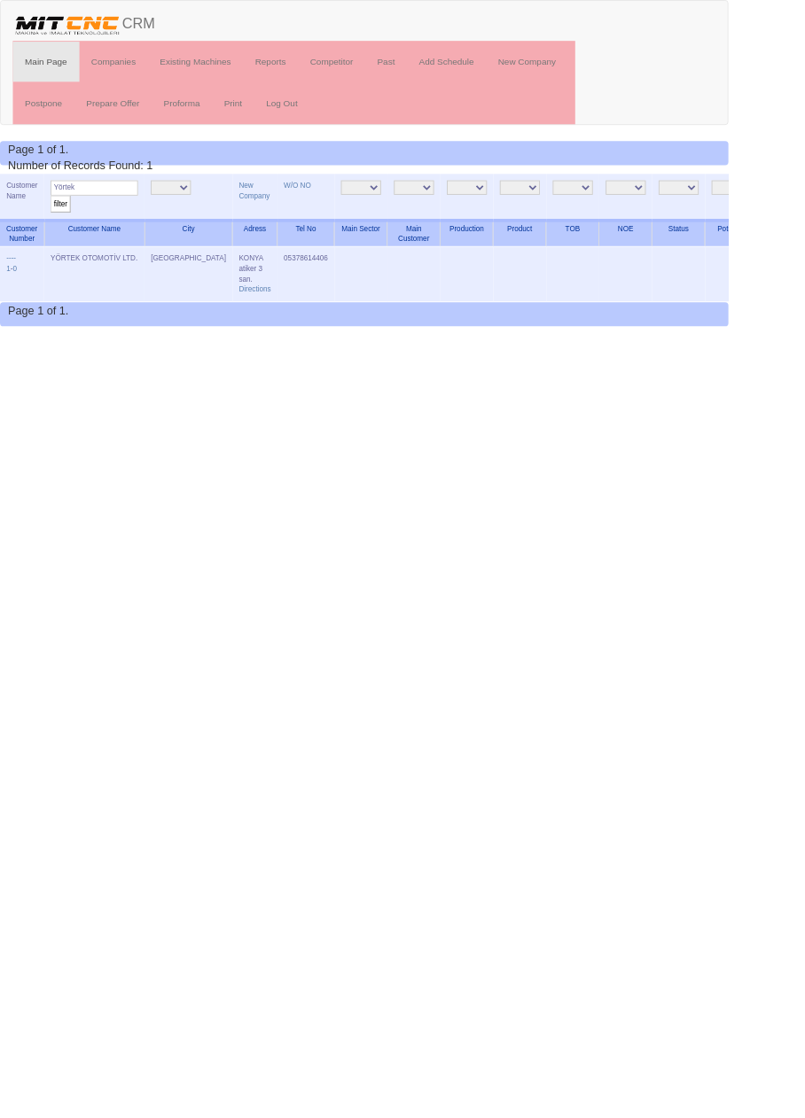
click at [136, 206] on input "Yörtek" at bounding box center [104, 207] width 97 height 17
type input "İnova"
click at [56, 216] on input "filter" at bounding box center [67, 225] width 22 height 19
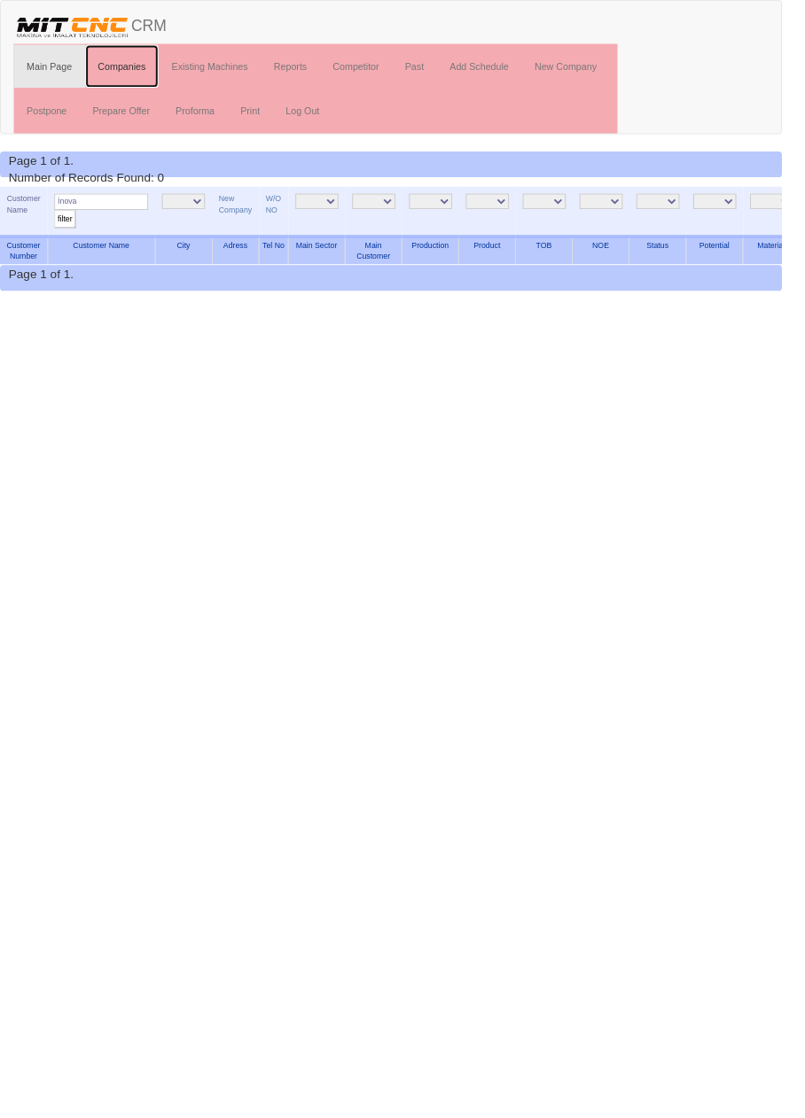
click at [129, 66] on link "Companies" at bounding box center [126, 68] width 76 height 44
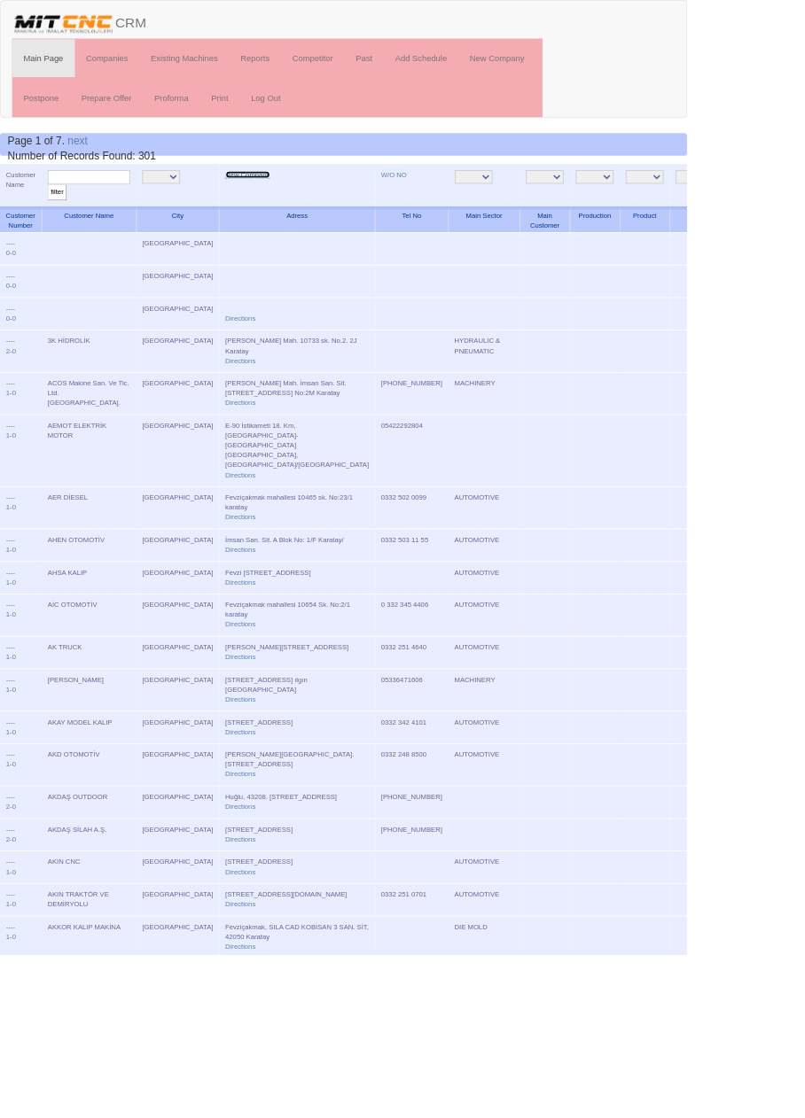
click at [264, 203] on link "New Company" at bounding box center [290, 204] width 52 height 9
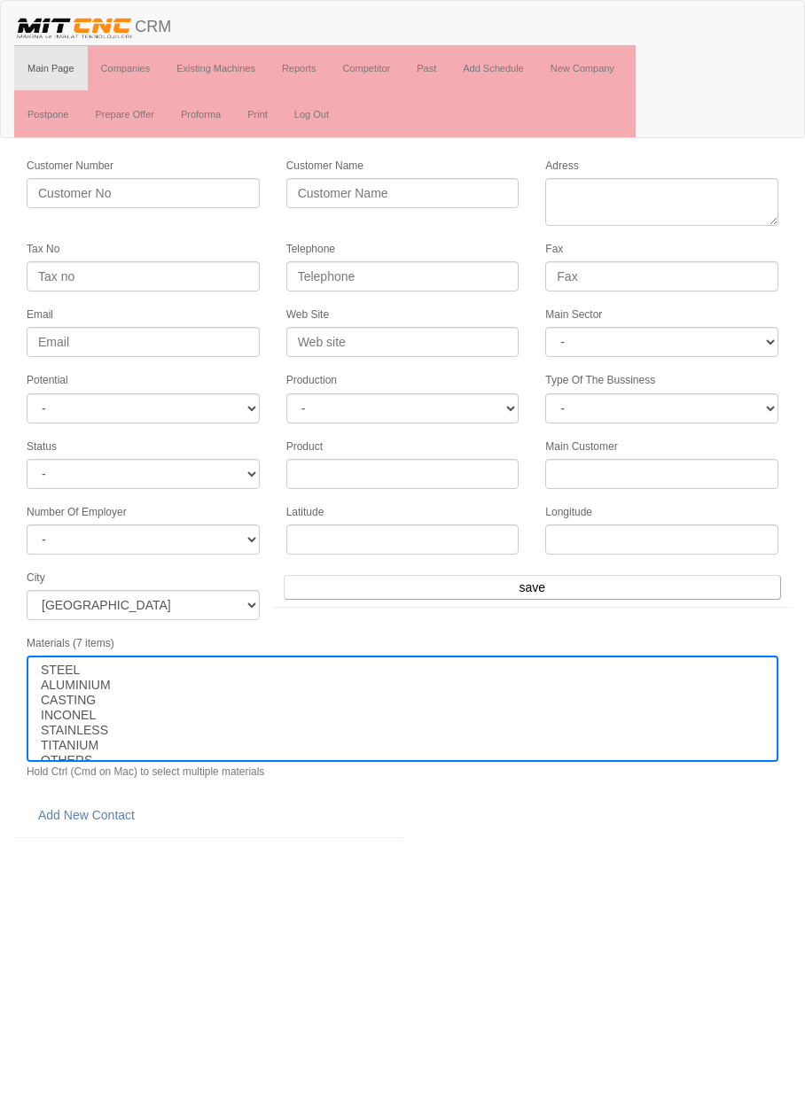
select select
click at [437, 188] on input "Customer Name" at bounding box center [402, 193] width 233 height 30
type input "İNOVA MACH"
click at [685, 191] on textarea "Adress" at bounding box center [661, 202] width 233 height 48
click at [654, 336] on select "- DIE MOLD MACHINERY DEFENCE ELECTRICAL COMPONENTS MEDICAL TOOL MANUFACTURING J…" at bounding box center [661, 342] width 233 height 30
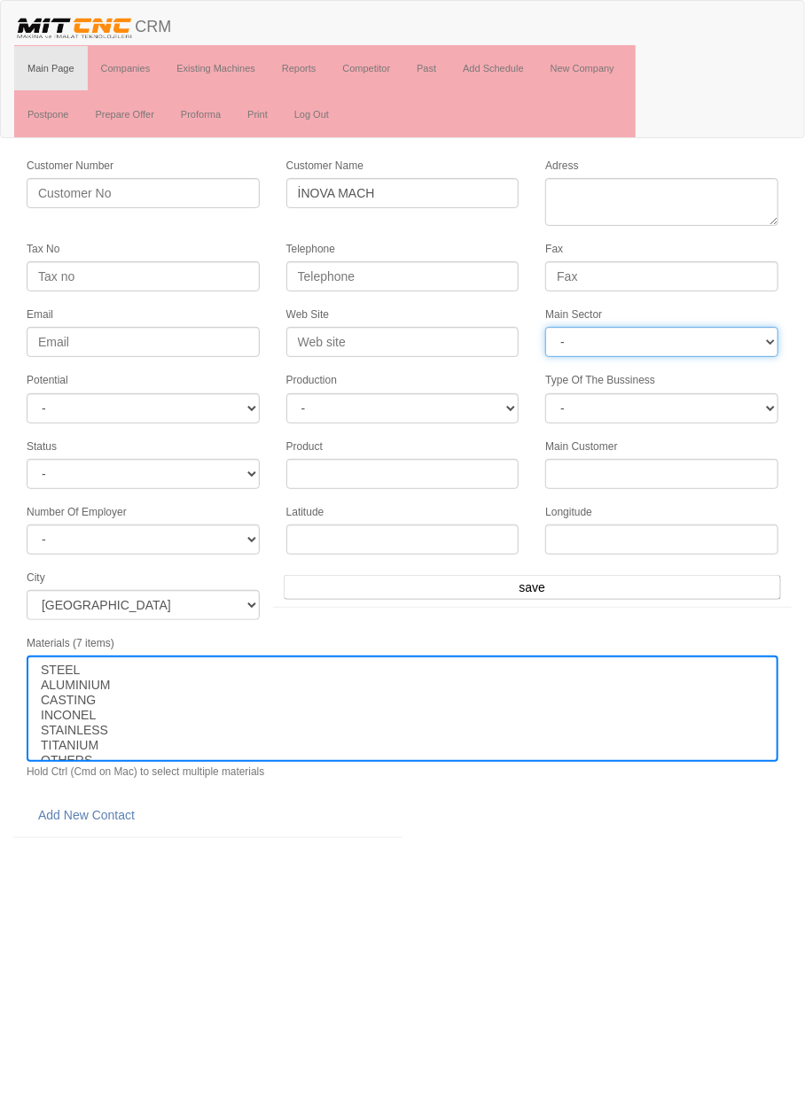
select select "364"
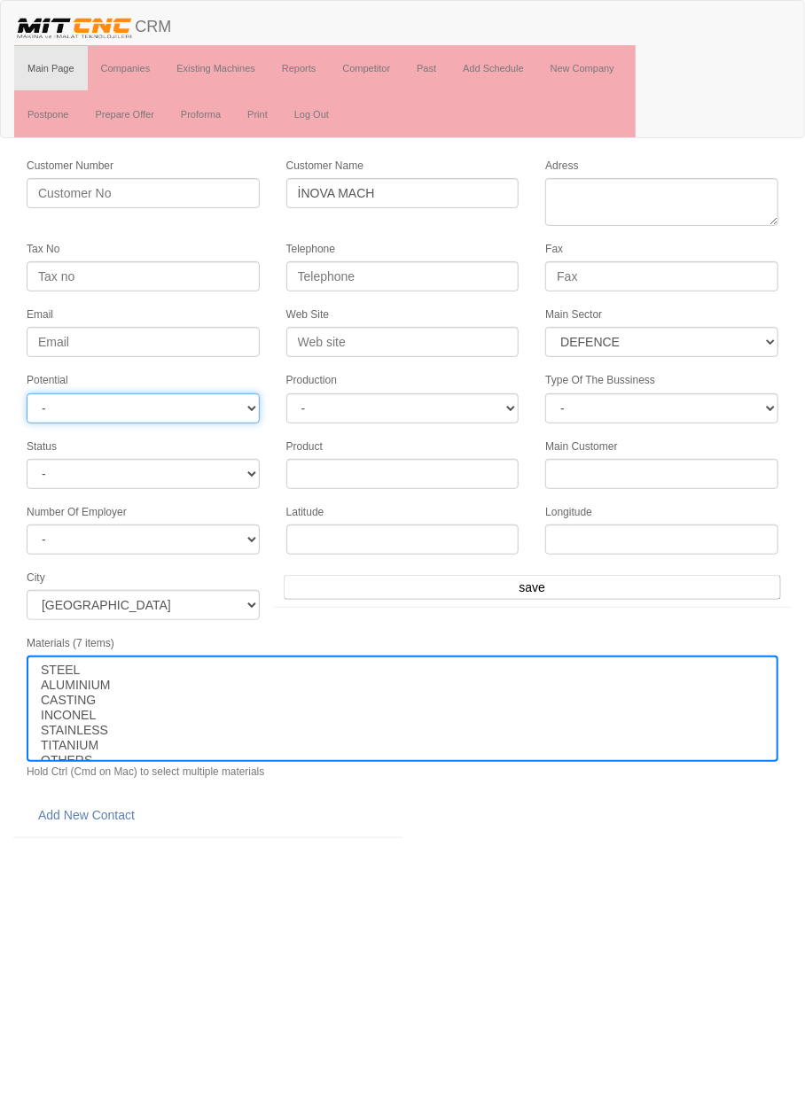
click at [218, 398] on select "- A1 A2 A3 B1 B2 B3 C1 C2 C3" at bounding box center [143, 408] width 233 height 30
select select "3"
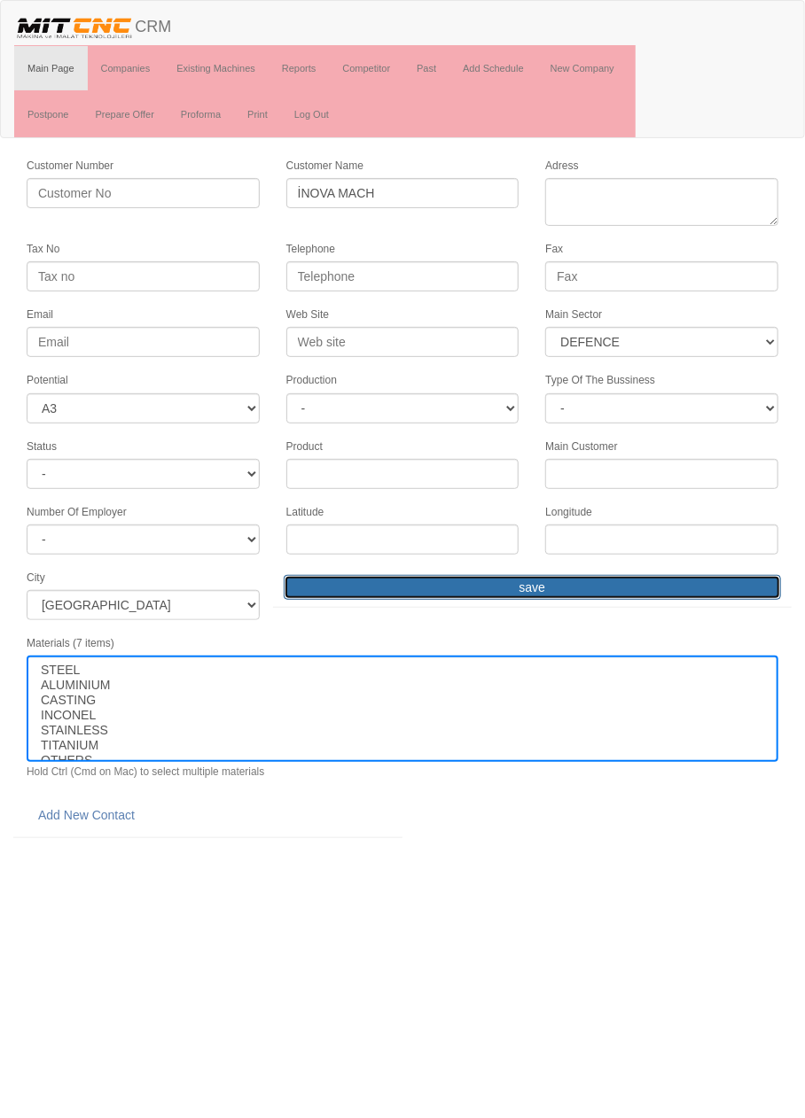
click at [604, 577] on input "save" at bounding box center [532, 587] width 497 height 25
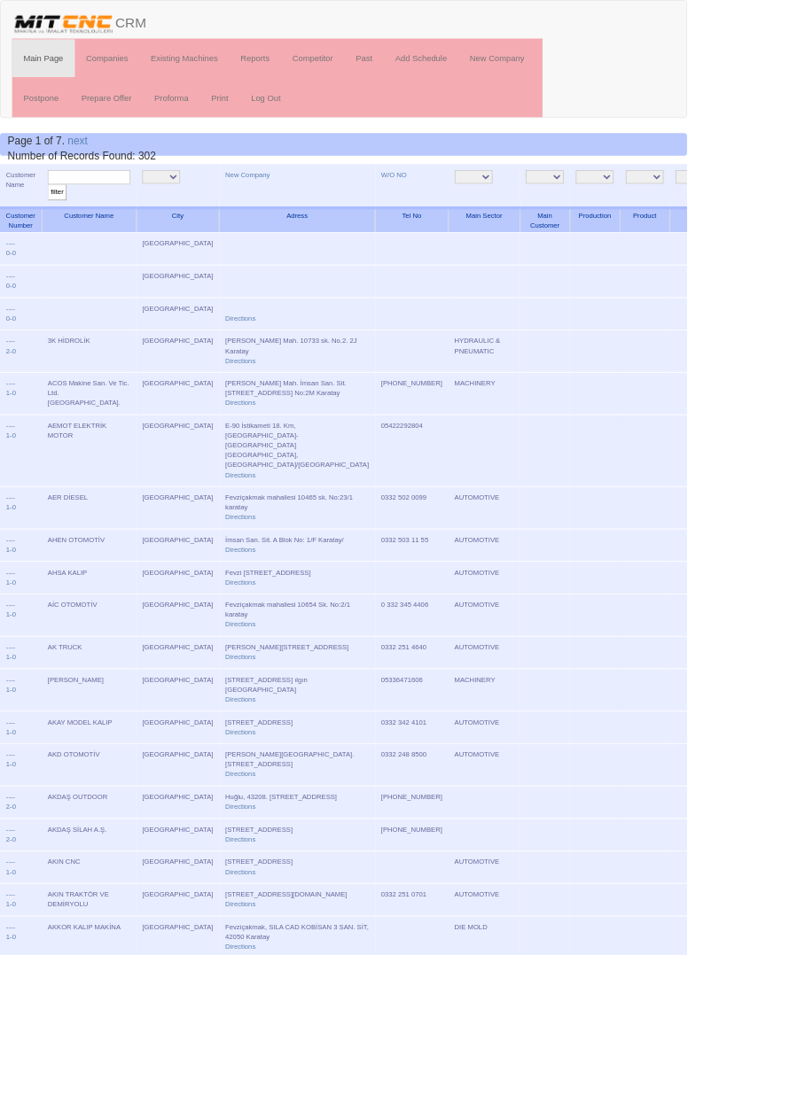
click at [117, 206] on input "text" at bounding box center [104, 207] width 97 height 17
type input "İnova"
click at [56, 216] on input "filter" at bounding box center [67, 225] width 22 height 19
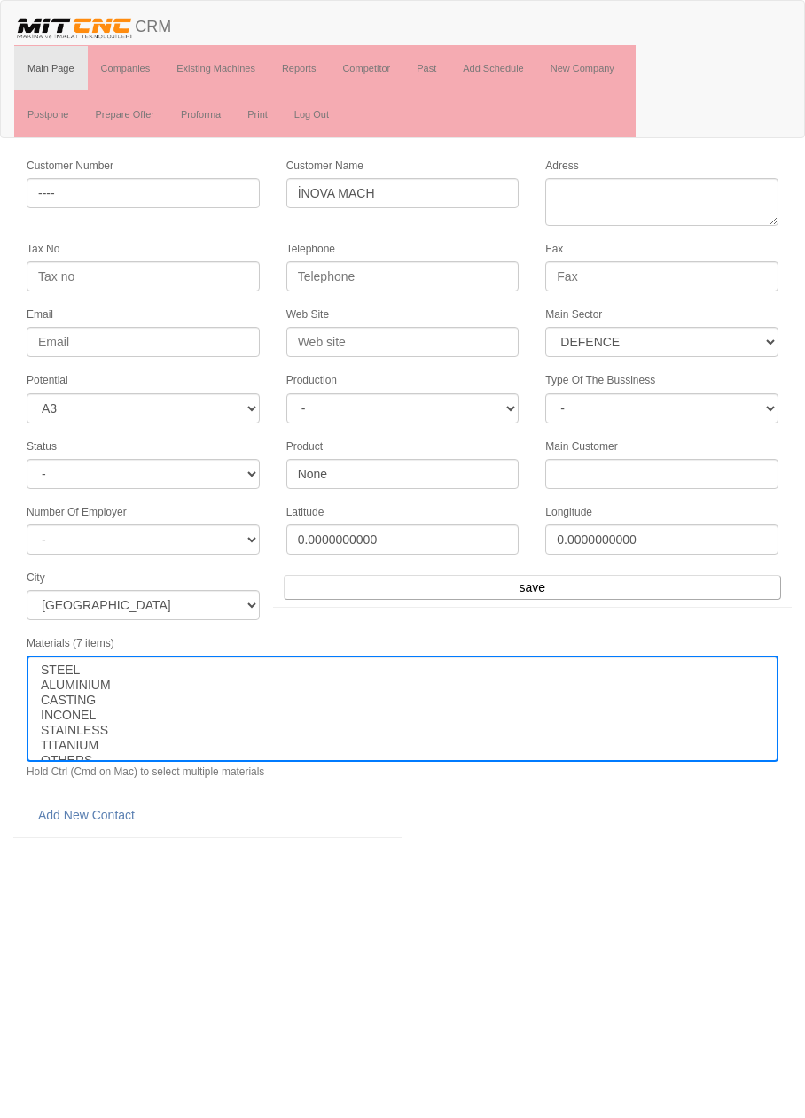
select select "364"
select select "3"
select select
click at [119, 800] on link "Add New Contact" at bounding box center [87, 815] width 120 height 30
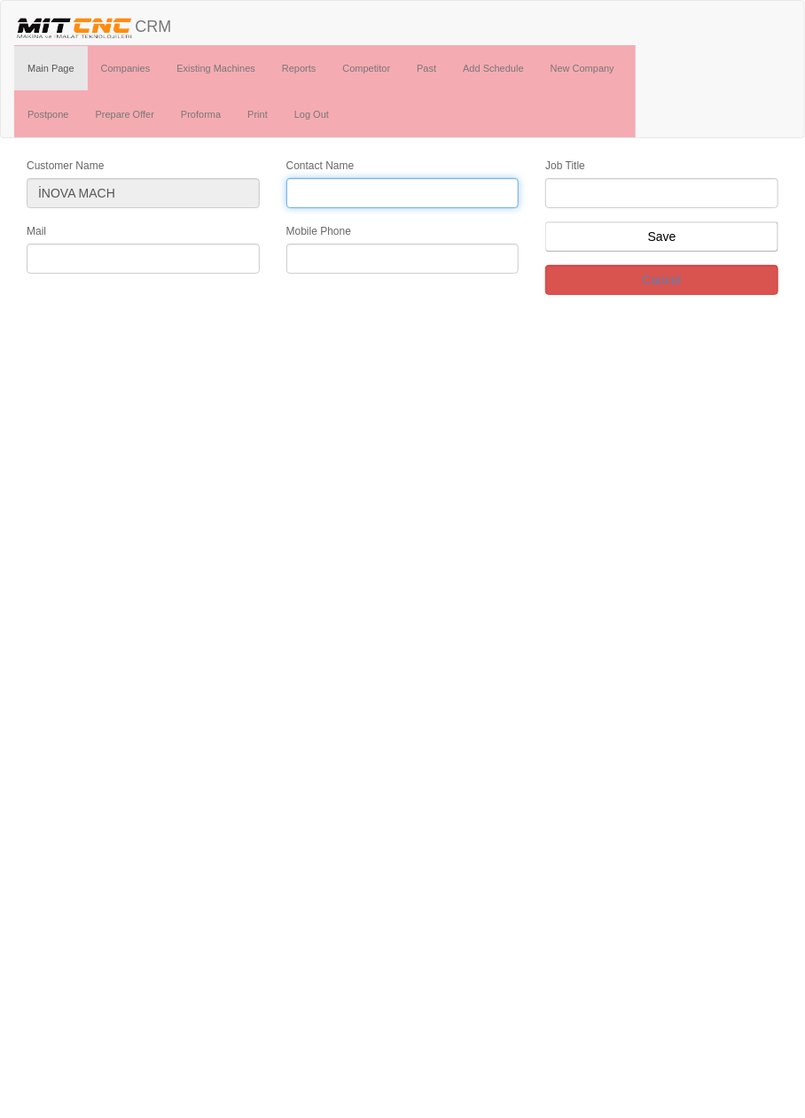
click at [459, 188] on input "Contact Name" at bounding box center [402, 193] width 233 height 30
type input "[PERSON_NAME]"
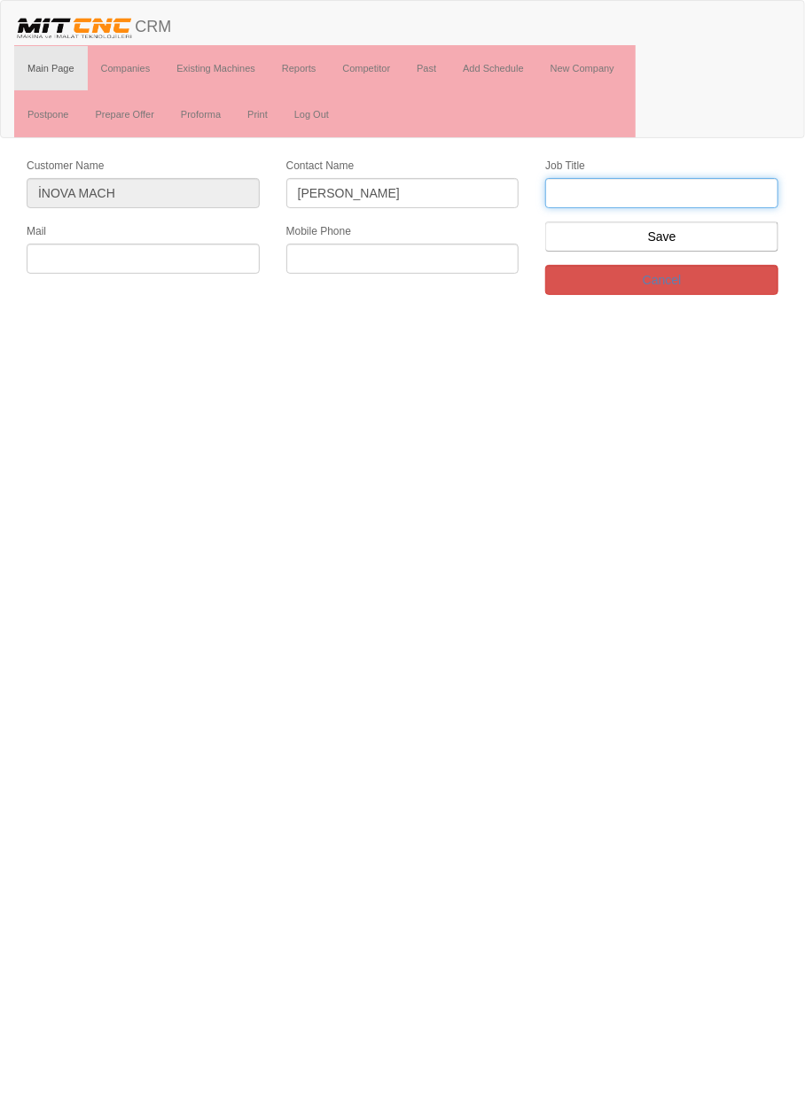
click at [673, 187] on input "text" at bounding box center [661, 193] width 233 height 30
type input "firma yetkilisi"
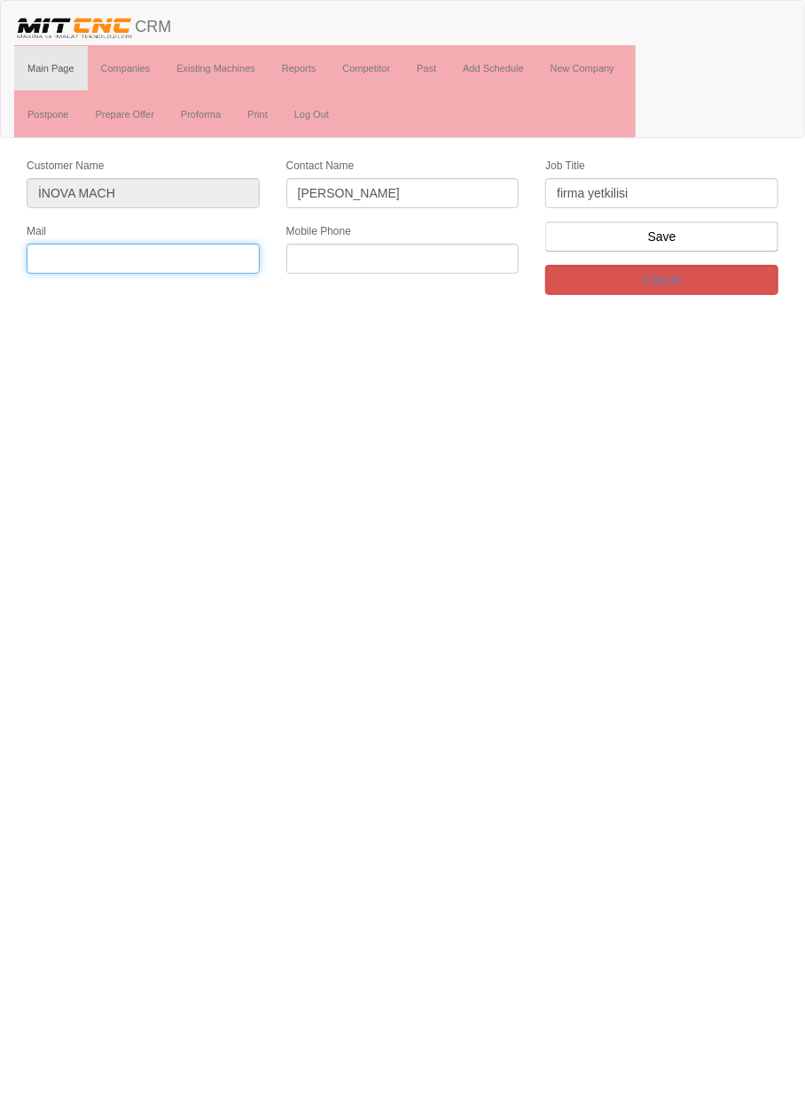
click at [185, 253] on input "text" at bounding box center [143, 259] width 233 height 30
type input "info@inovamach.com"
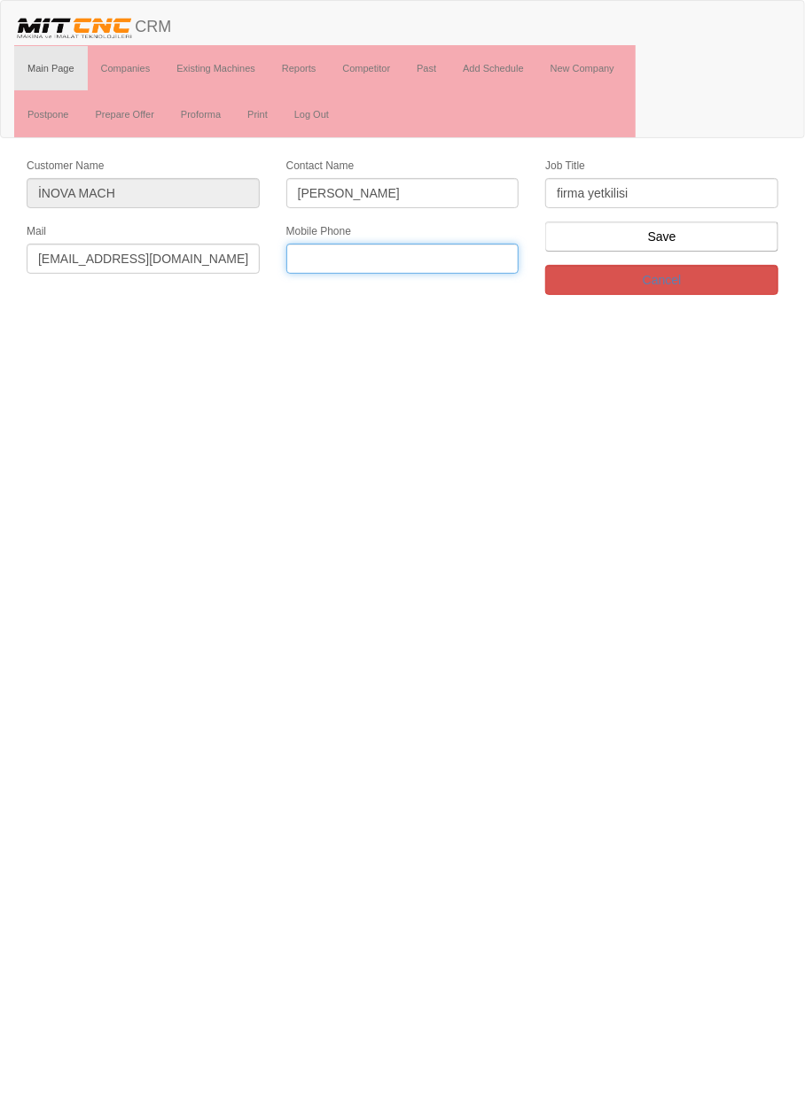
click at [437, 250] on input "text" at bounding box center [402, 259] width 233 height 30
type input "0545 491 9803"
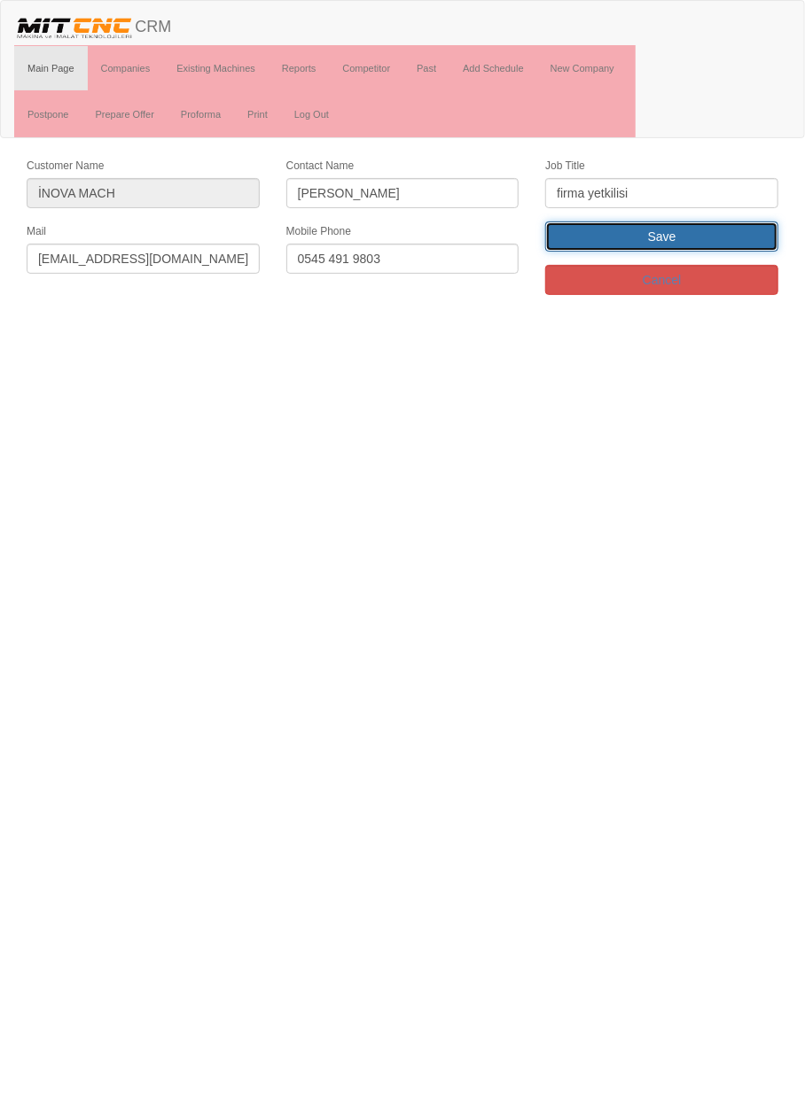
click at [704, 239] on input "Save" at bounding box center [661, 237] width 233 height 30
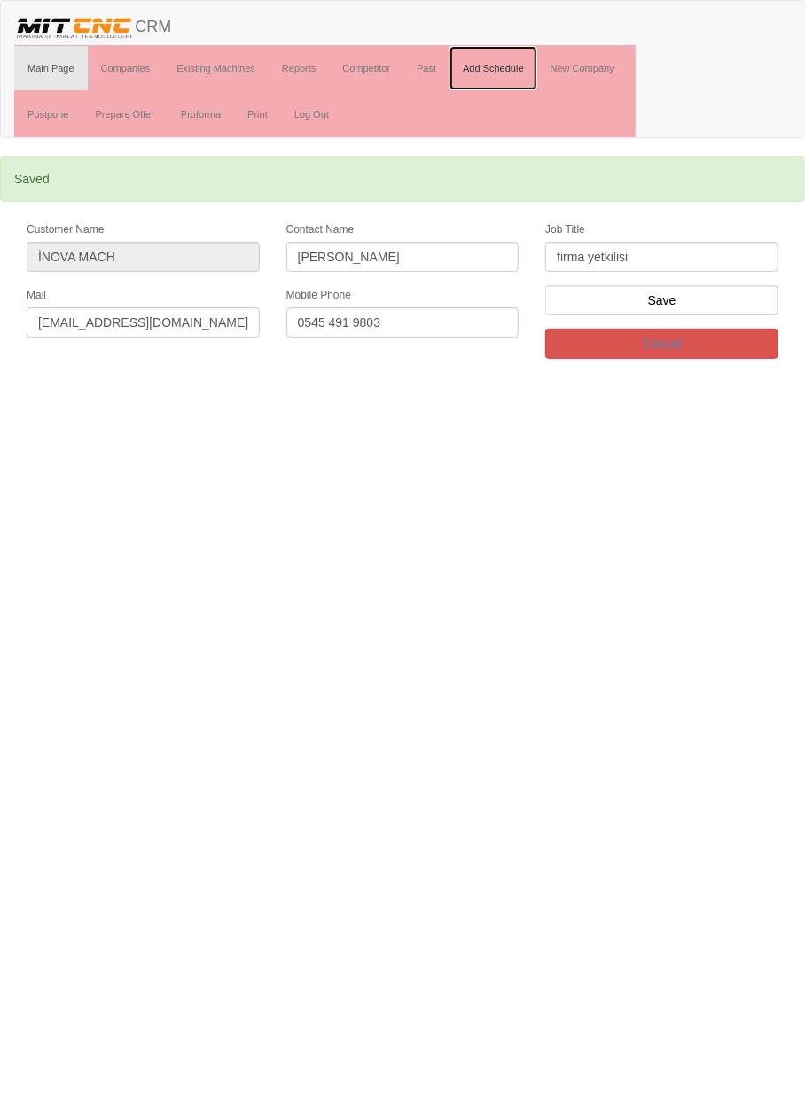
click at [498, 70] on link "Add Schedule" at bounding box center [493, 68] width 88 height 44
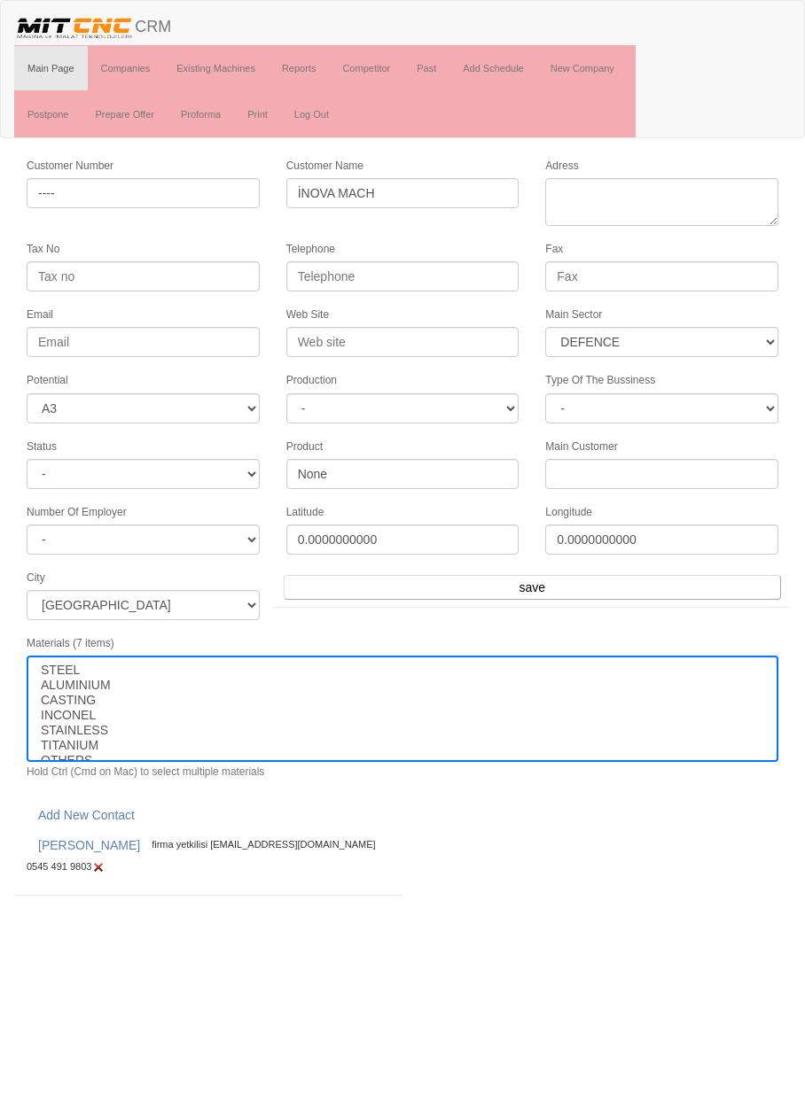
select select "364"
select select "3"
select select
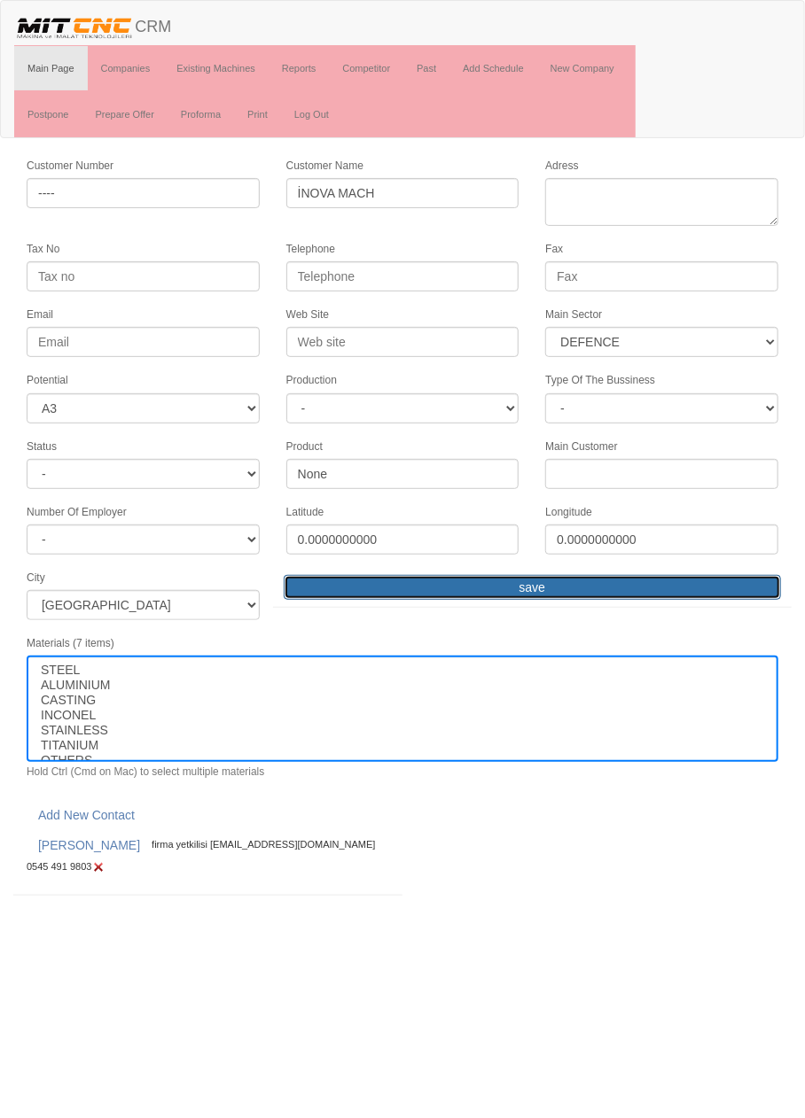
click at [579, 579] on input "save" at bounding box center [532, 587] width 497 height 25
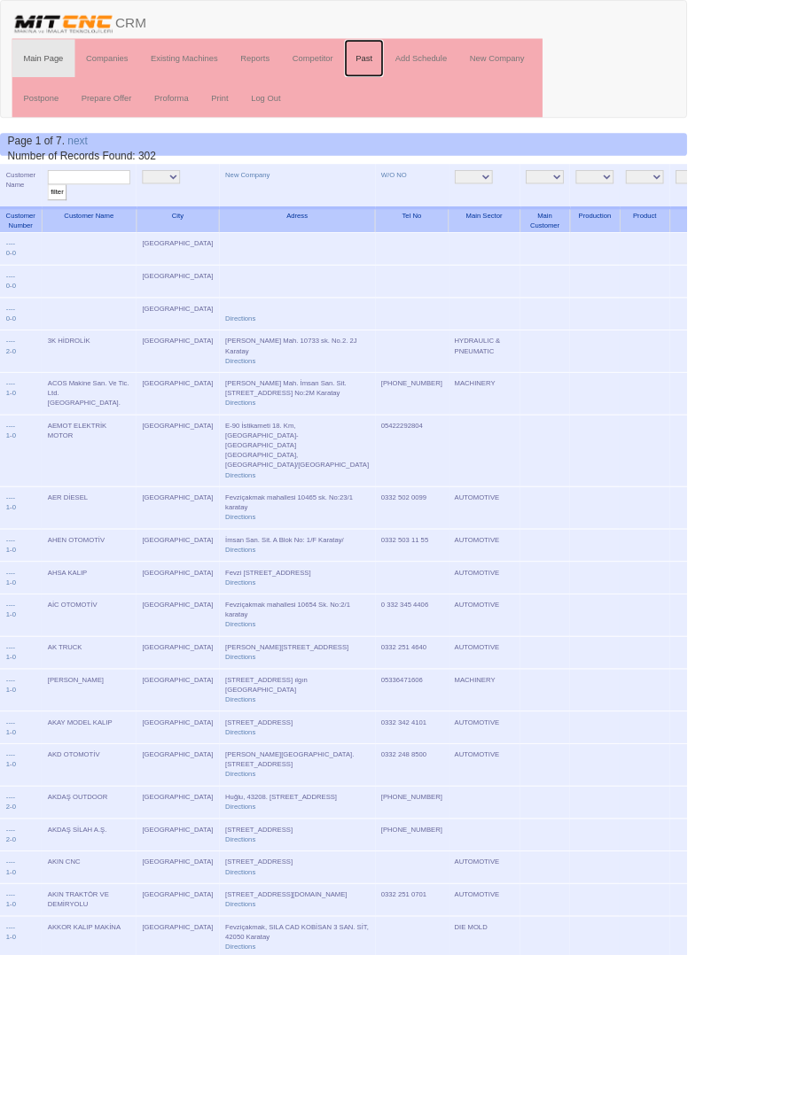
click at [430, 66] on link "Past" at bounding box center [426, 68] width 46 height 44
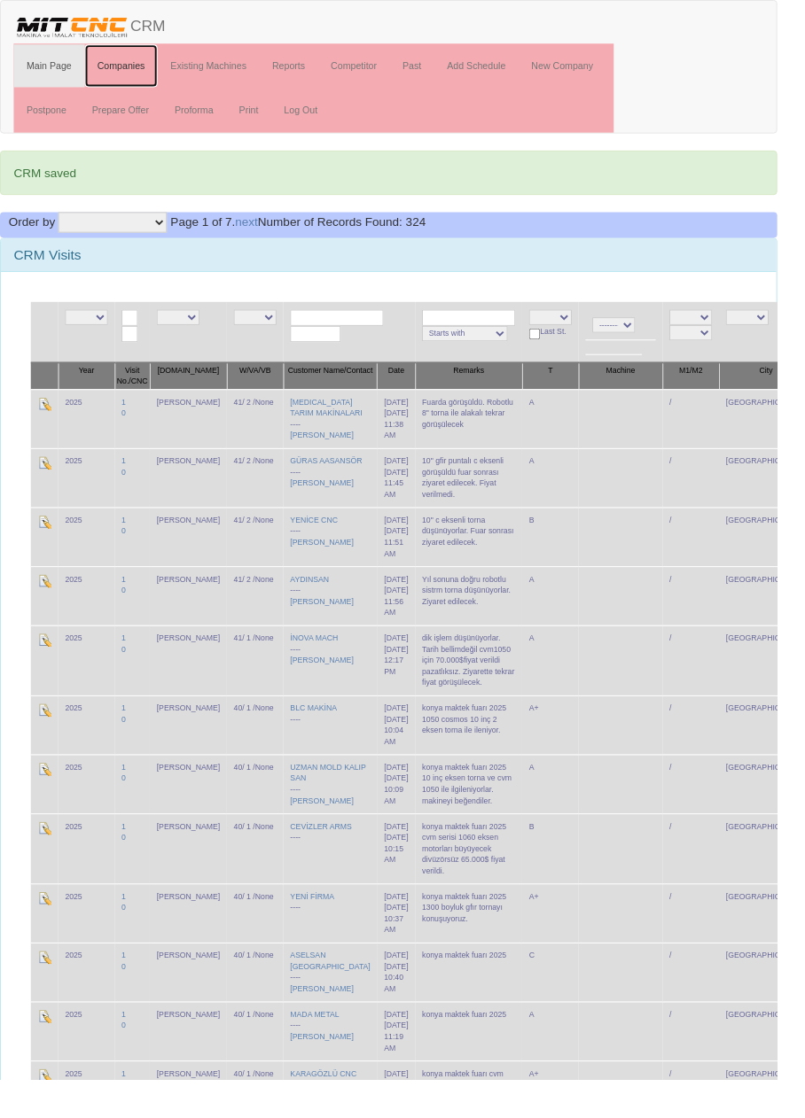
click at [125, 62] on link "Companies" at bounding box center [126, 68] width 76 height 44
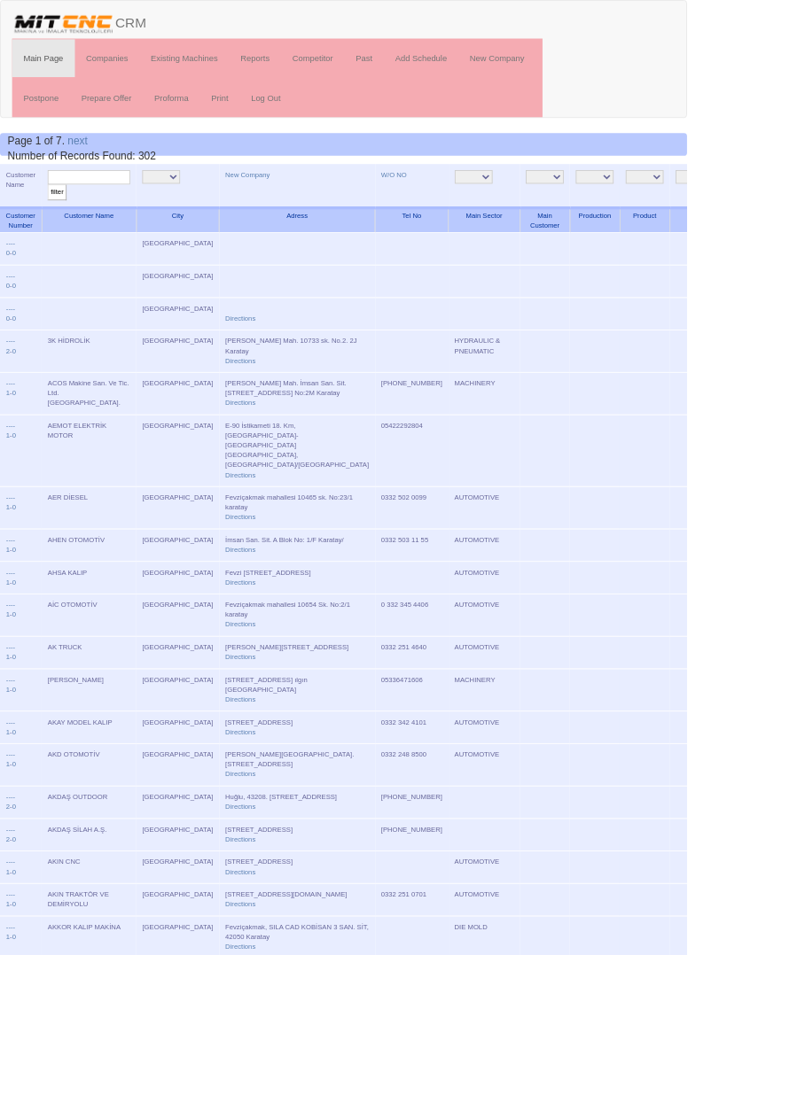
click at [124, 206] on input "text" at bounding box center [104, 207] width 97 height 17
type input "Efeşen"
click at [56, 216] on input "filter" at bounding box center [67, 225] width 22 height 19
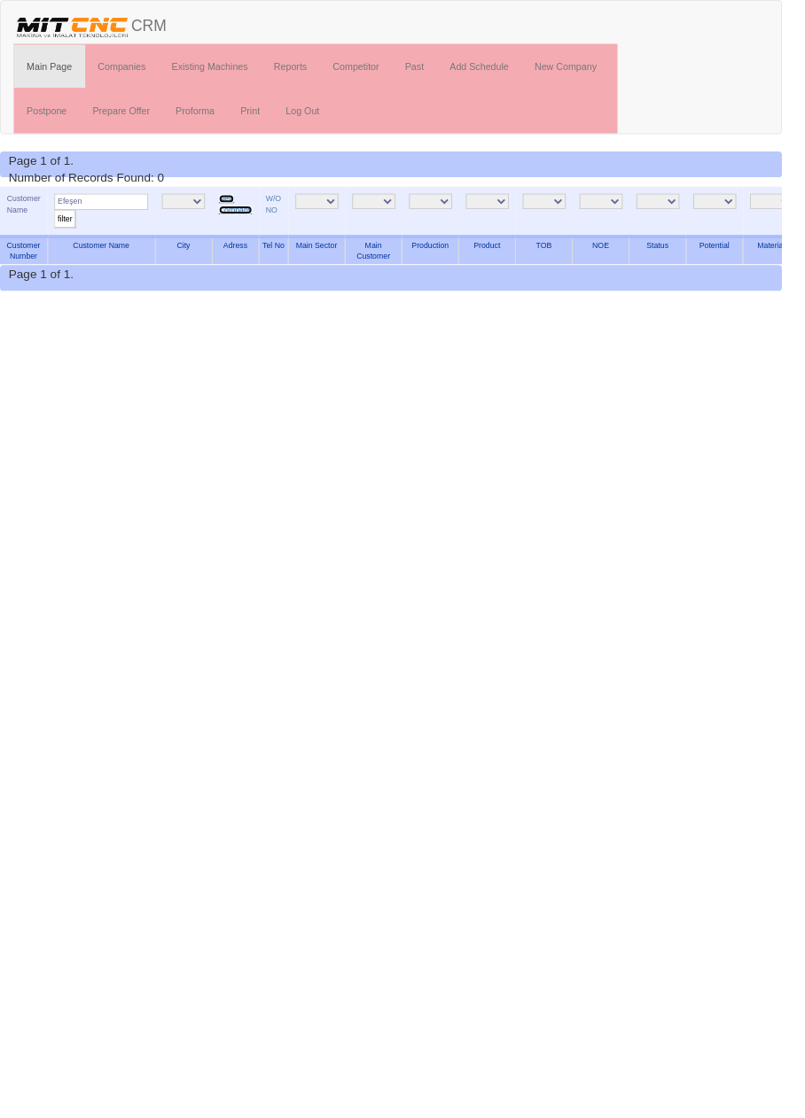
click at [245, 211] on link "New Company" at bounding box center [242, 210] width 35 height 20
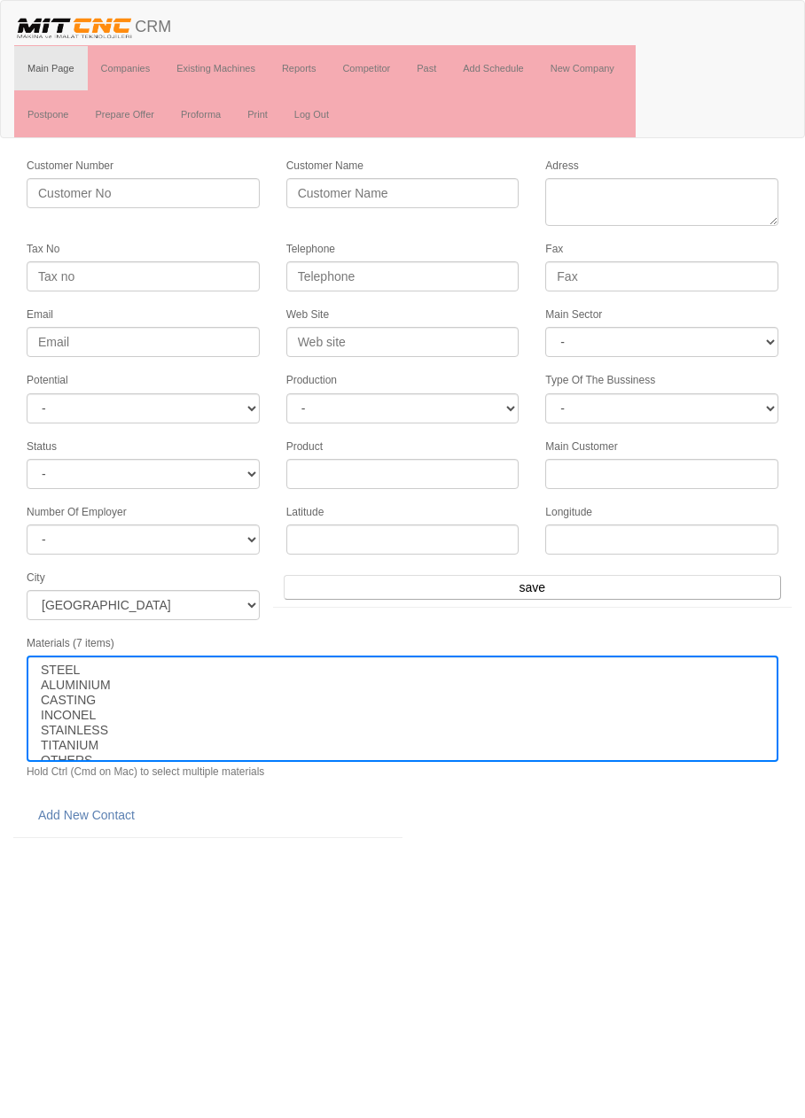
select select
click at [398, 189] on input "Customer Name" at bounding box center [402, 193] width 233 height 30
click at [303, 191] on input "RFEŞEN MAKİNA" at bounding box center [402, 193] width 233 height 30
type input "EFEŞEN MAKİNA"
click at [657, 339] on select "- DIE MOLD MACHINERY DEFENCE ELECTRICAL COMPONENTS MEDICAL TOOL MANUFACTURING J…" at bounding box center [661, 342] width 233 height 30
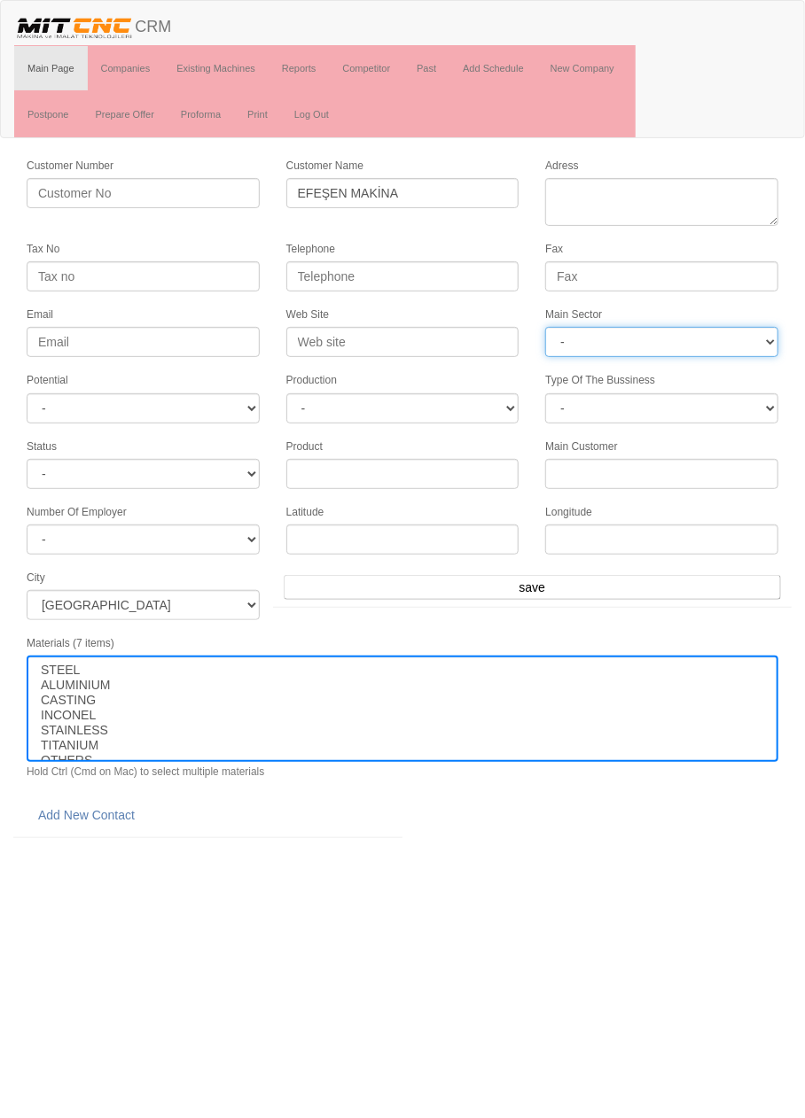
select select "363"
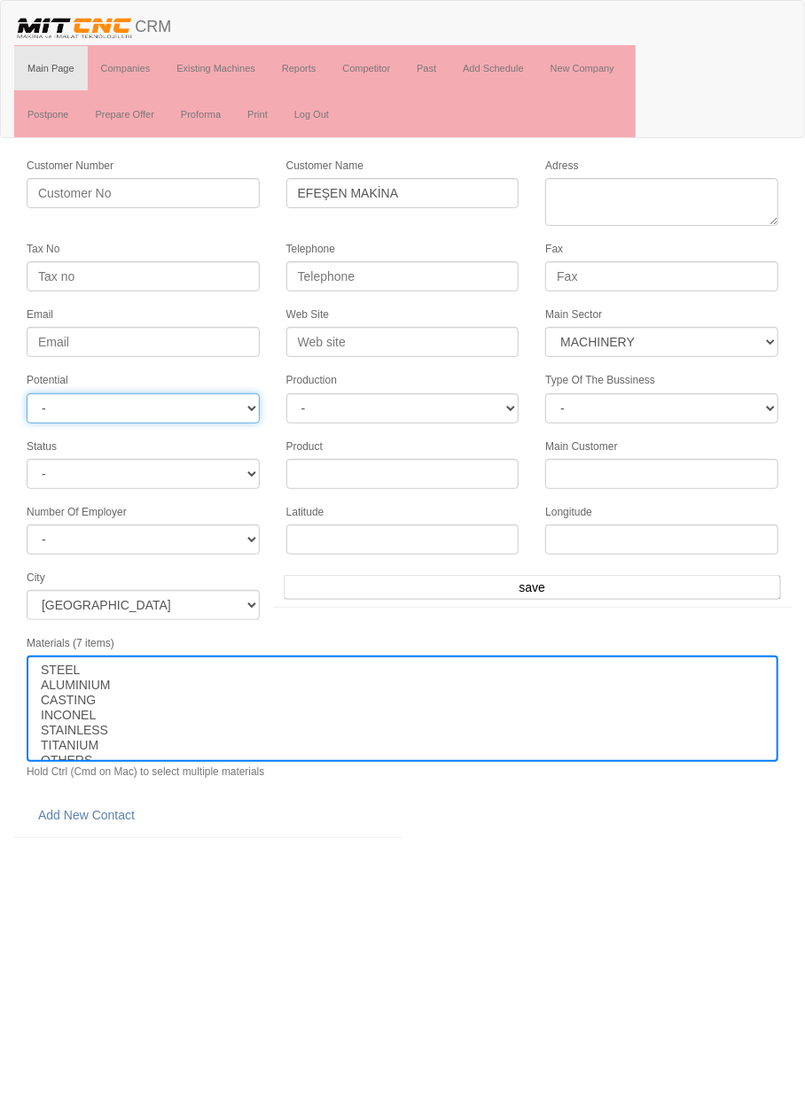
click at [208, 407] on select "- A1 A2 A3 B1 B2 B3 C1 C2 C3" at bounding box center [143, 408] width 233 height 30
select select "2"
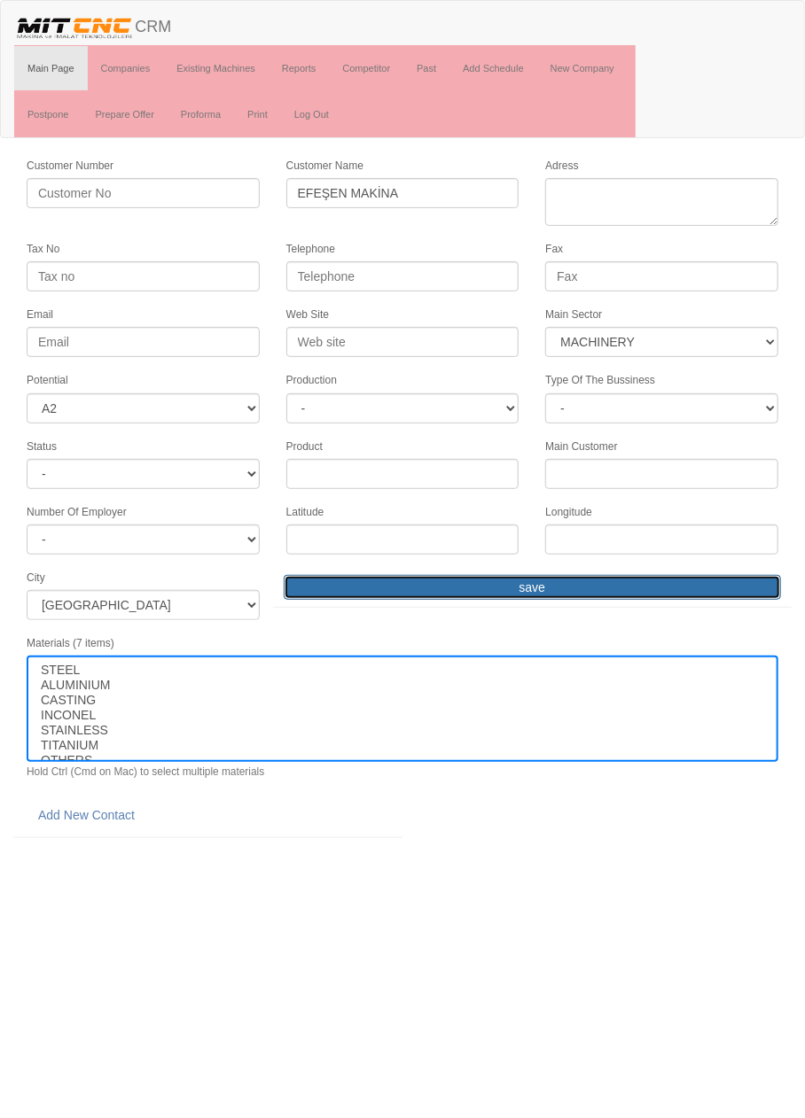
click at [604, 576] on input "save" at bounding box center [532, 587] width 497 height 25
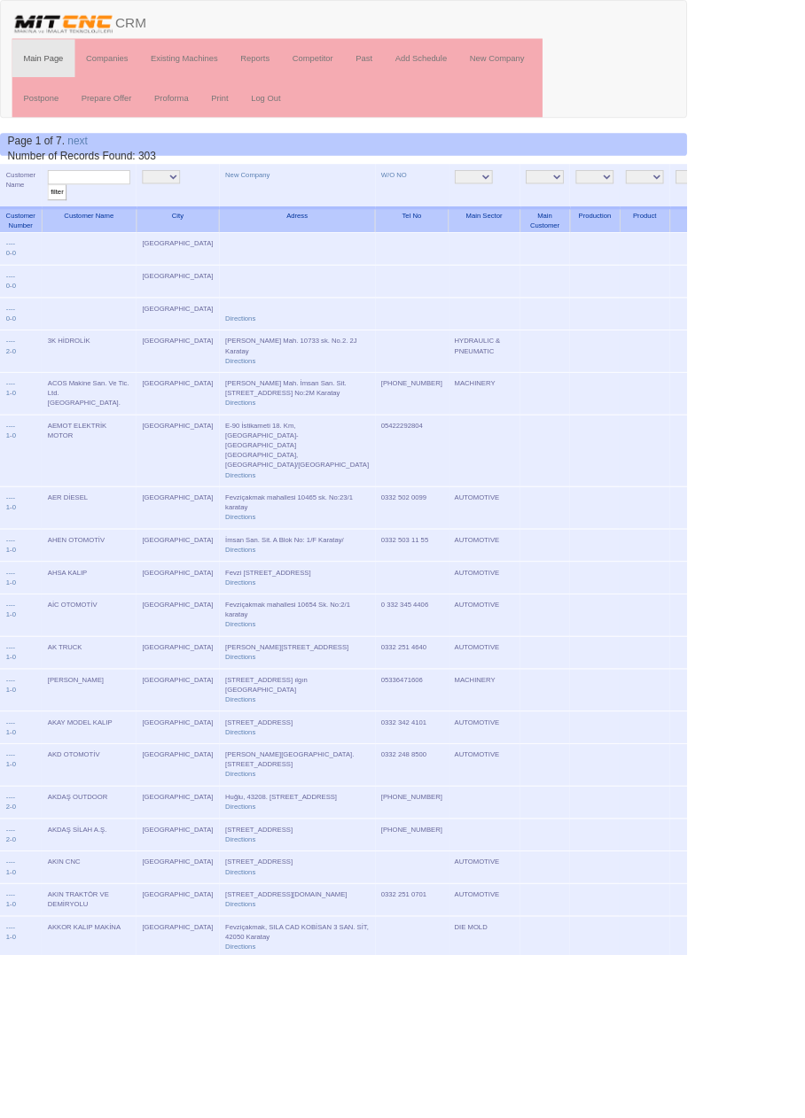
click at [128, 207] on input "text" at bounding box center [104, 207] width 97 height 17
type input "efeşen"
click at [56, 216] on input "filter" at bounding box center [67, 225] width 22 height 19
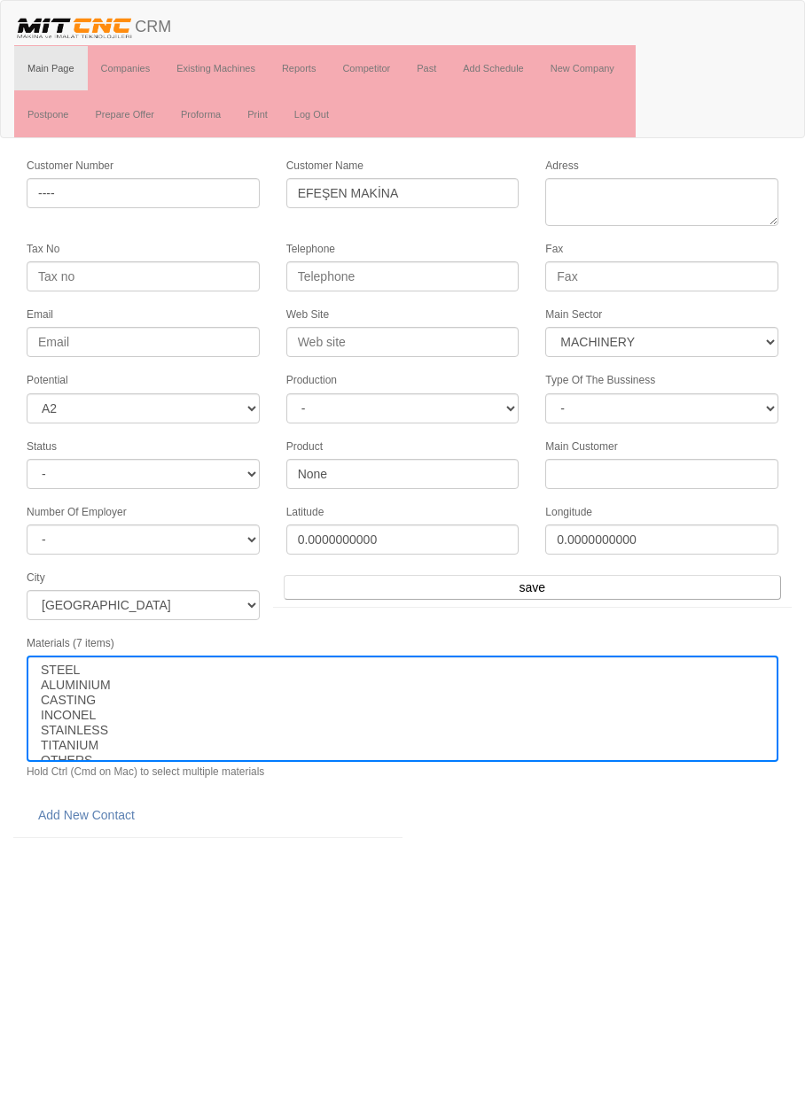
select select "363"
select select "2"
select select
click at [134, 802] on link "Add New Contact" at bounding box center [87, 815] width 120 height 30
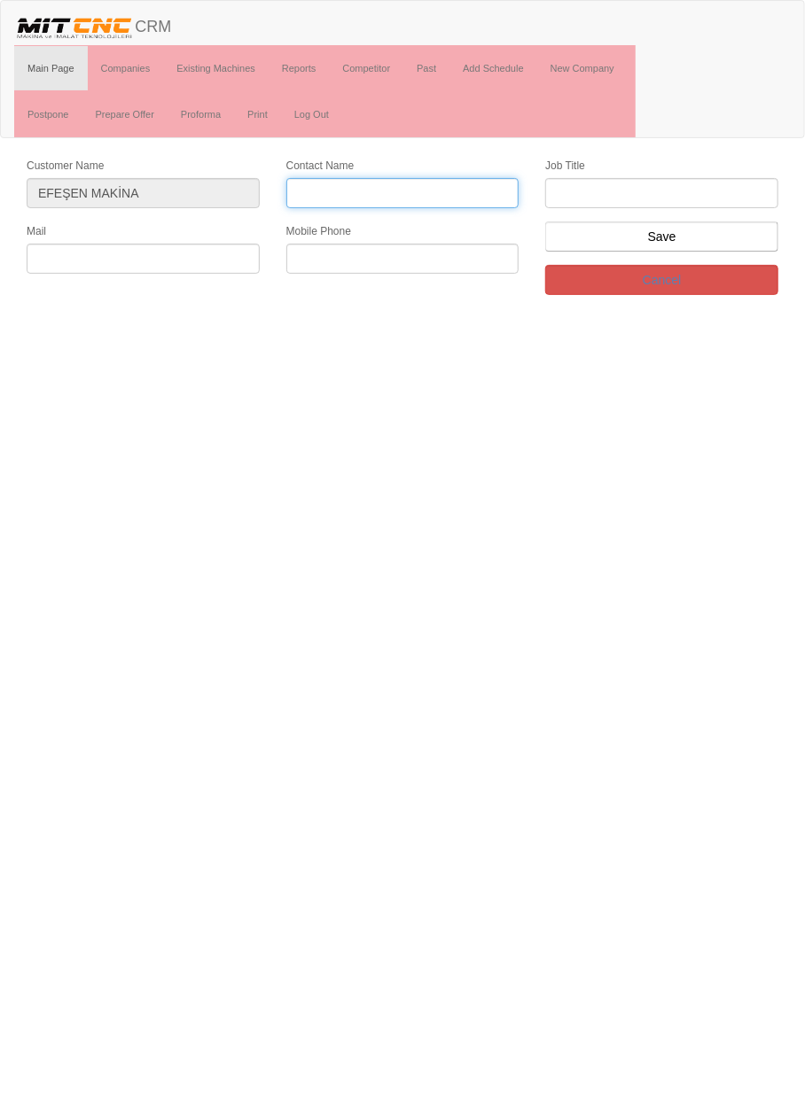
click at [439, 191] on input "Contact Name" at bounding box center [402, 193] width 233 height 30
type input "[PERSON_NAME]"
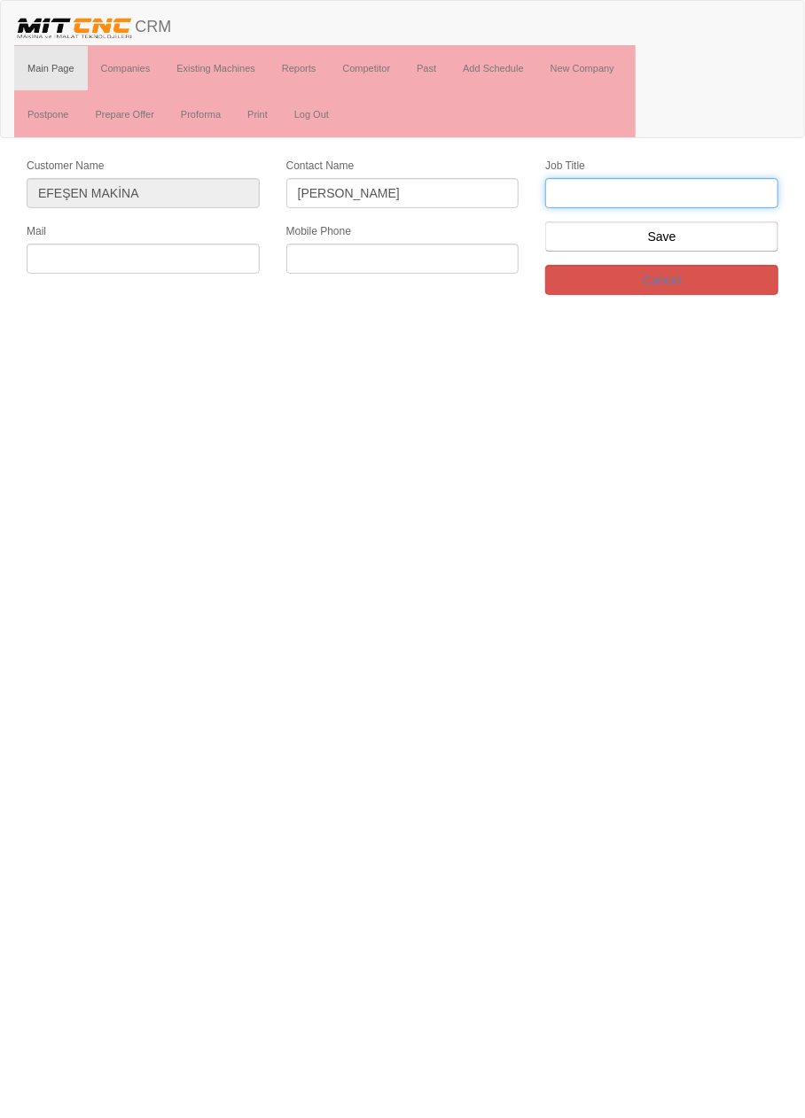
click at [697, 187] on input "text" at bounding box center [661, 193] width 233 height 30
type input "firma yetkilisi"
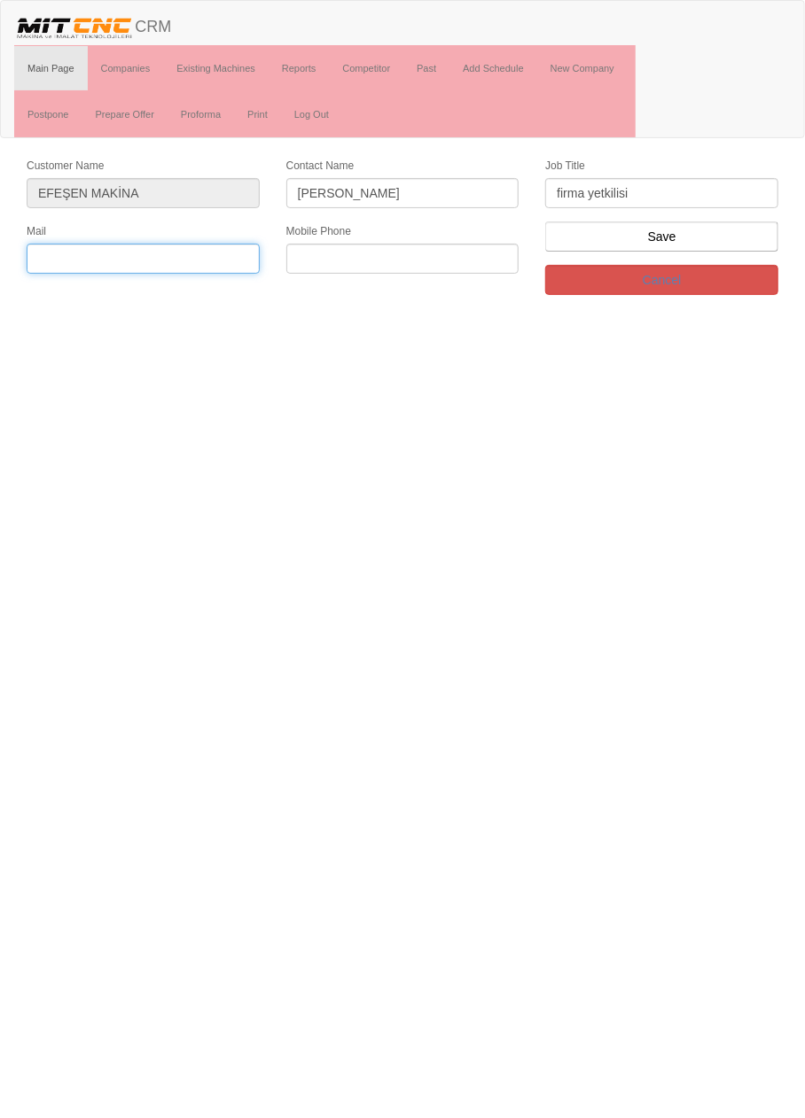
click at [204, 259] on input "text" at bounding box center [143, 259] width 233 height 30
click at [429, 261] on input "text" at bounding box center [402, 259] width 233 height 30
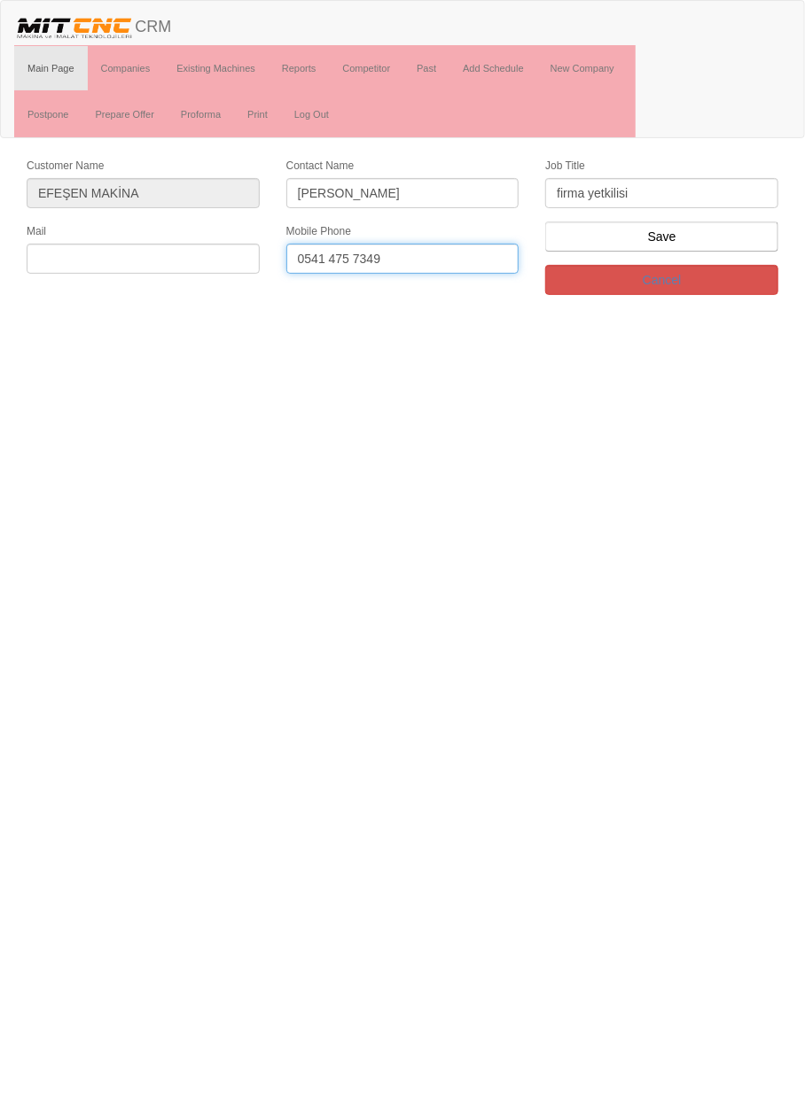
type input "0541 475 7349"
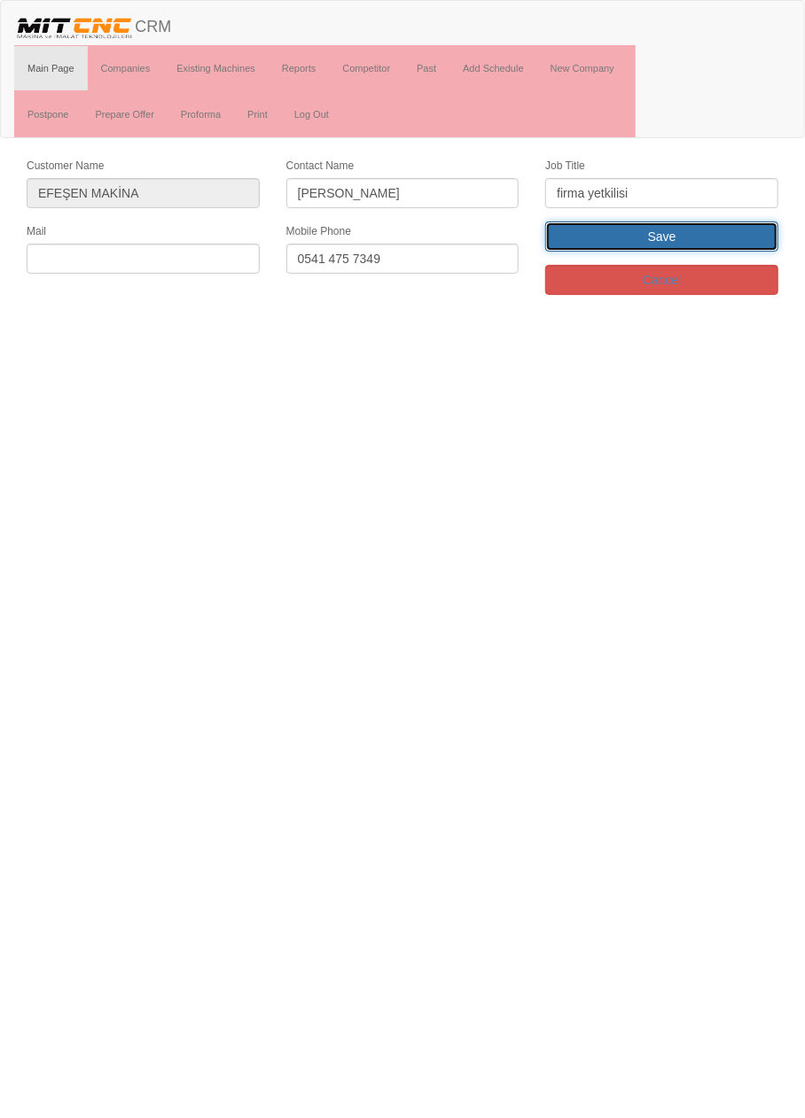
click at [699, 243] on input "Save" at bounding box center [661, 237] width 233 height 30
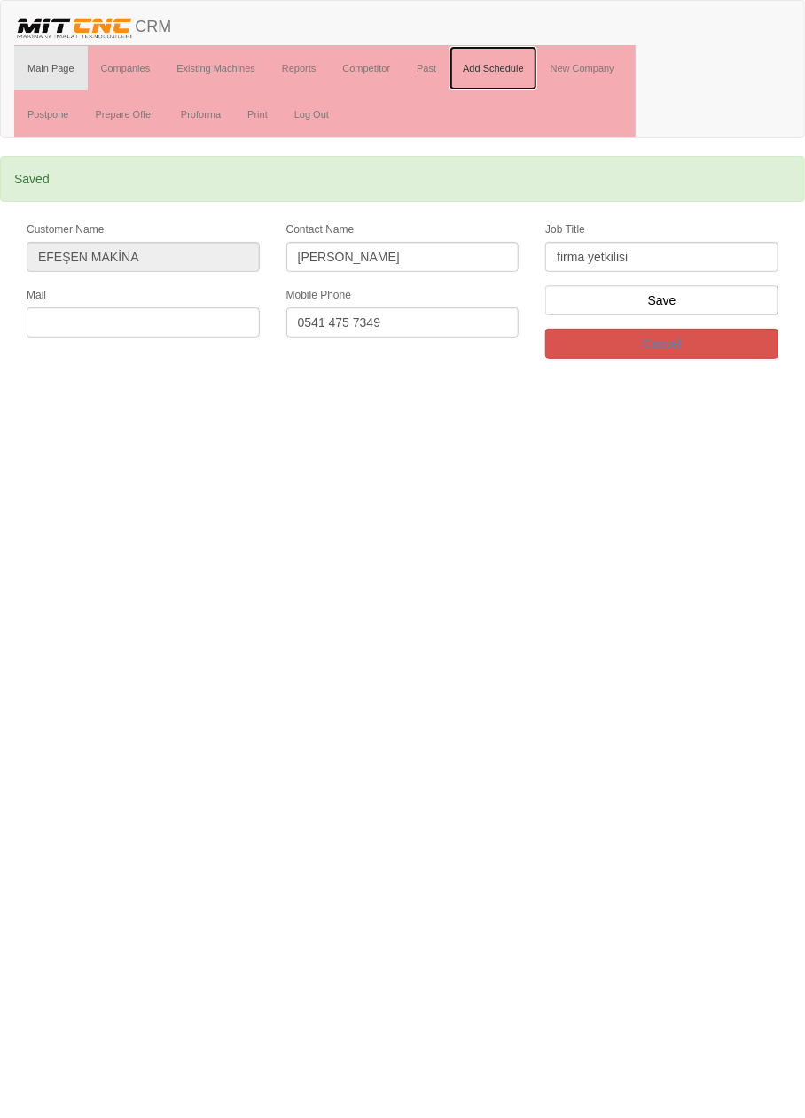
click at [502, 67] on link "Add Schedule" at bounding box center [493, 68] width 88 height 44
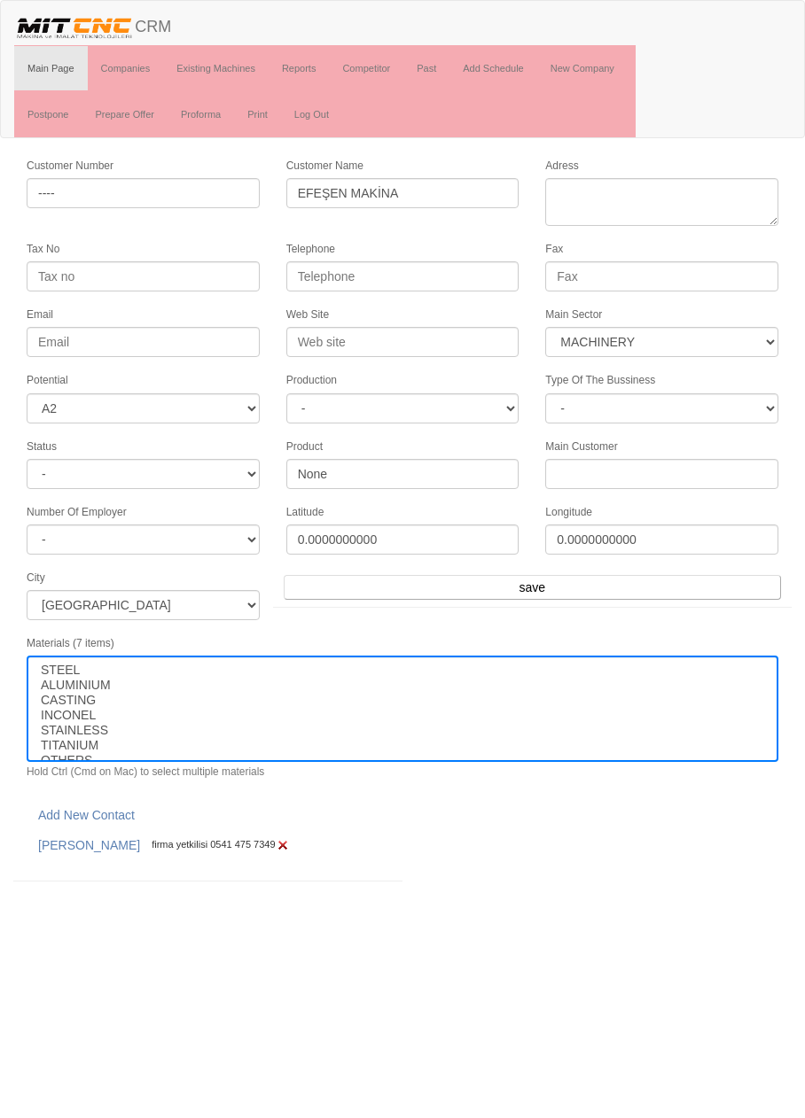
select select "363"
select select "2"
select select
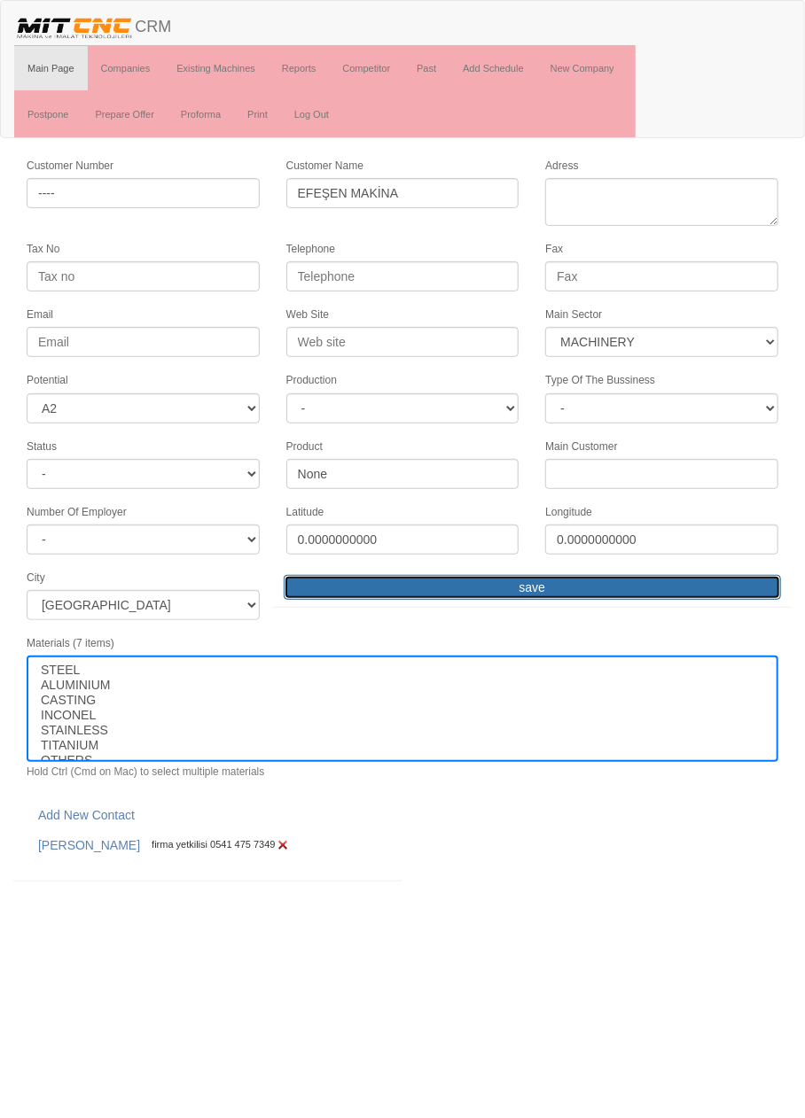
click at [599, 585] on input "save" at bounding box center [532, 587] width 497 height 25
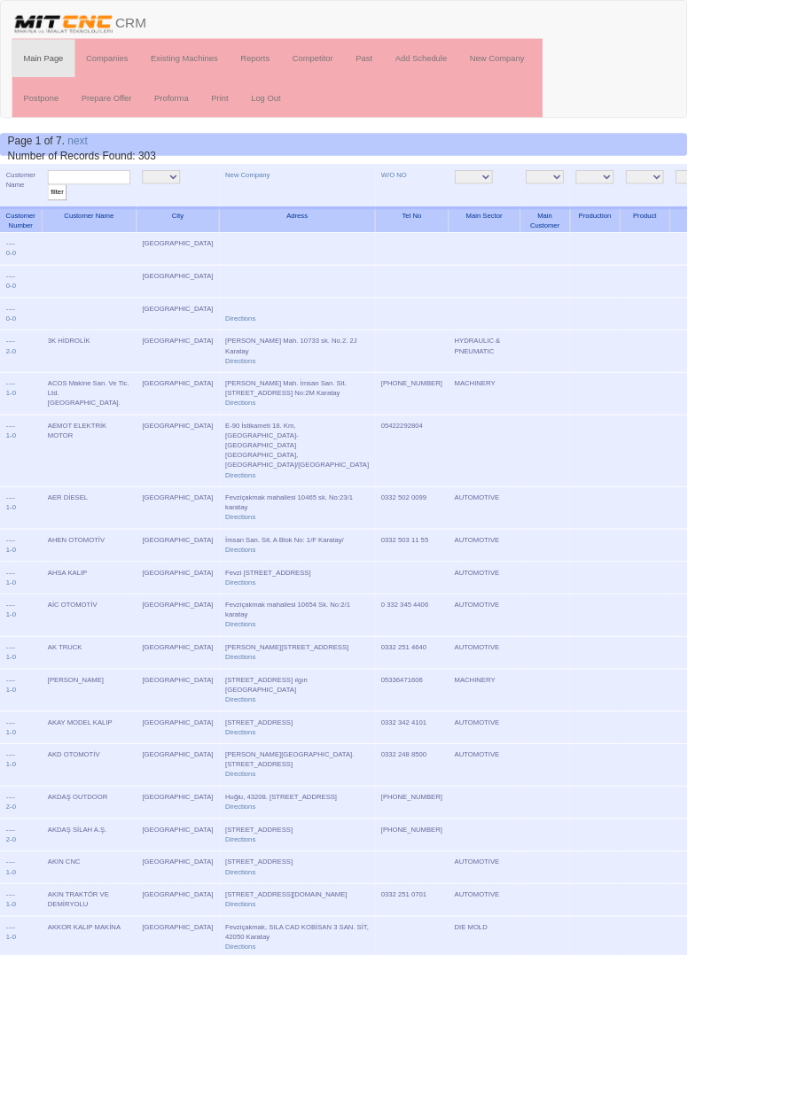
click at [142, 206] on input "text" at bounding box center [104, 207] width 97 height 17
type input "V"
click at [264, 203] on link "New Company" at bounding box center [290, 204] width 52 height 9
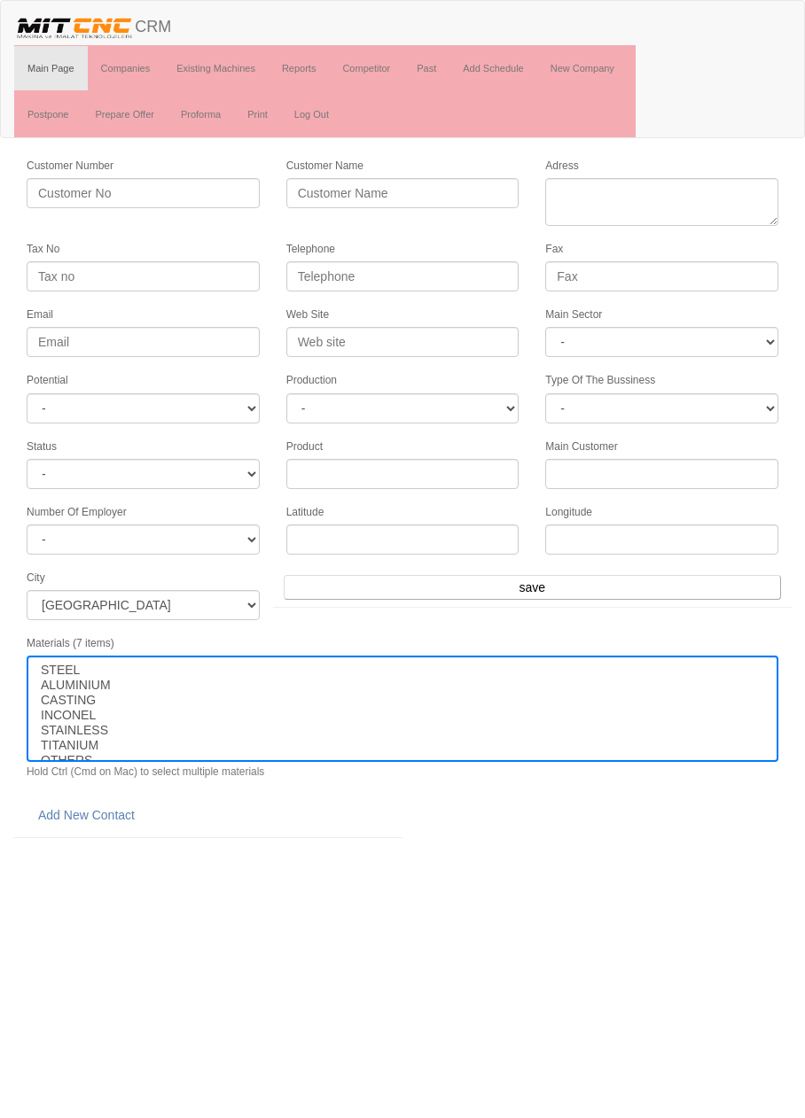
select select
click at [410, 184] on input "Customer Name" at bounding box center [402, 193] width 233 height 30
type input "ERKENGEL MAKİNA"
click at [658, 185] on textarea "Adress" at bounding box center [661, 202] width 233 height 48
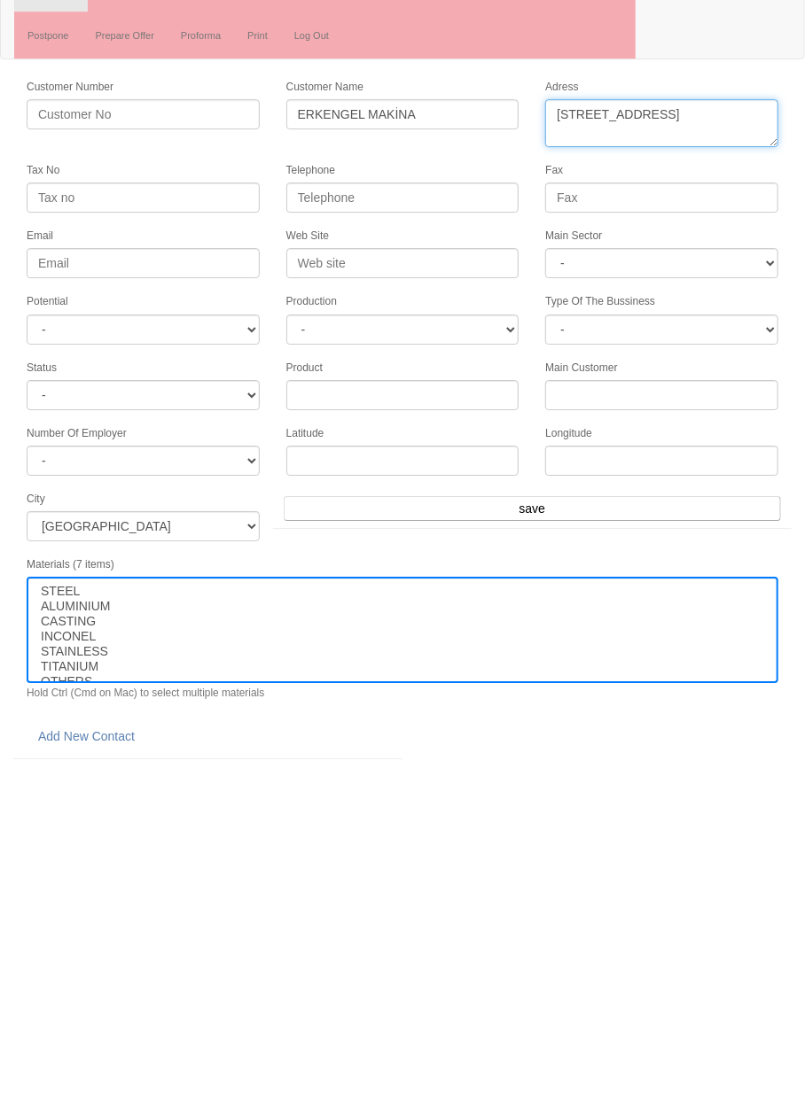
type textarea "Küsget sanayi sitesi A blok 25 nolu cadde no:14 Şehitkamil"
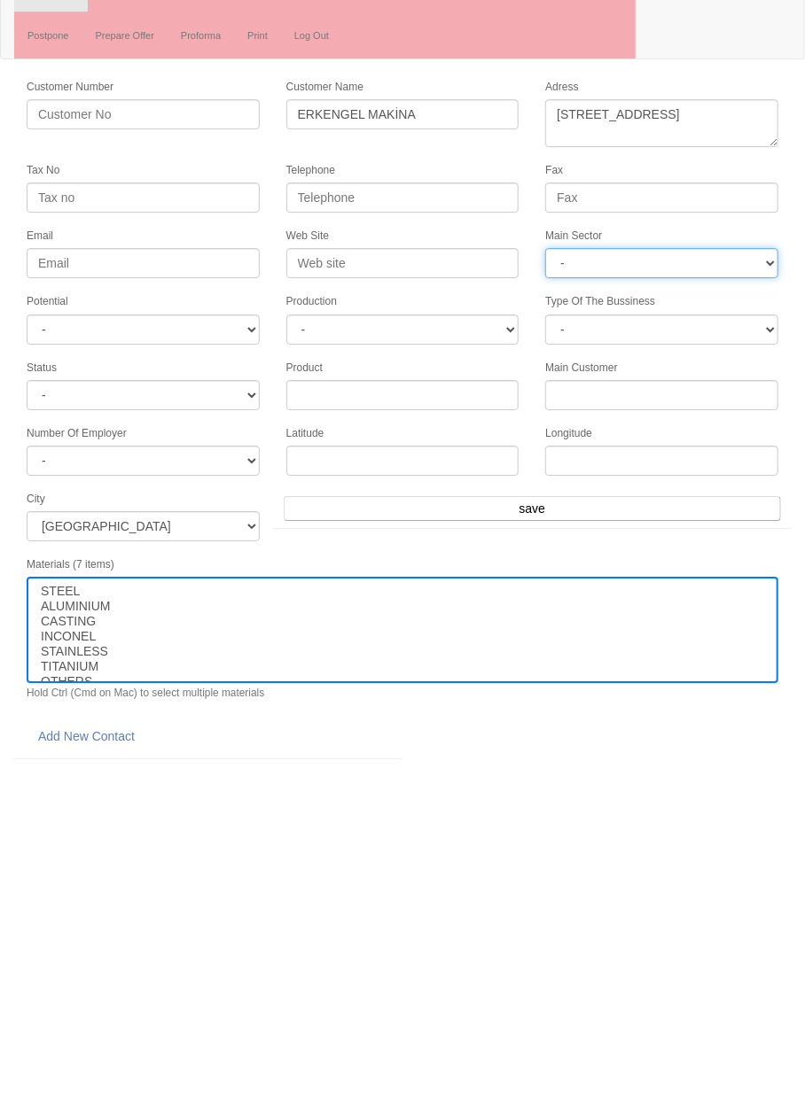
click at [746, 341] on select "- DIE MOLD MACHINERY DEFENCE ELECTRICAL COMPONENTS MEDICAL TOOL MANUFACTURING J…" at bounding box center [661, 342] width 233 height 30
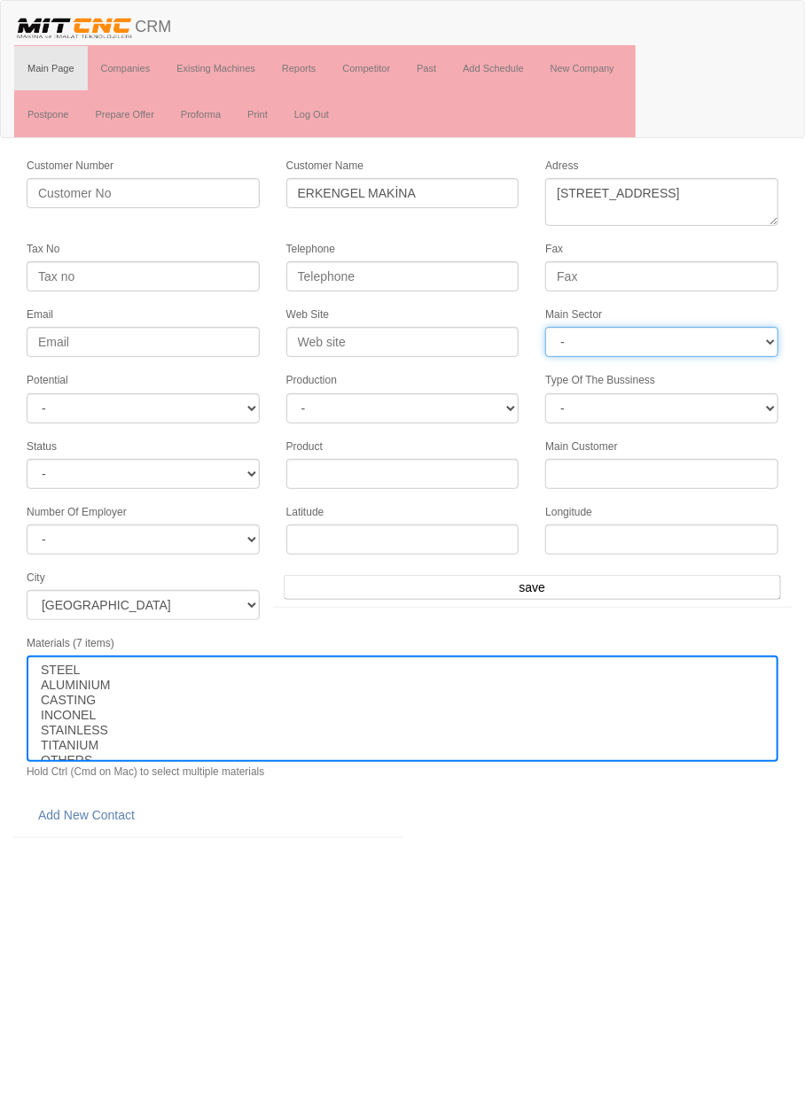
select select "363"
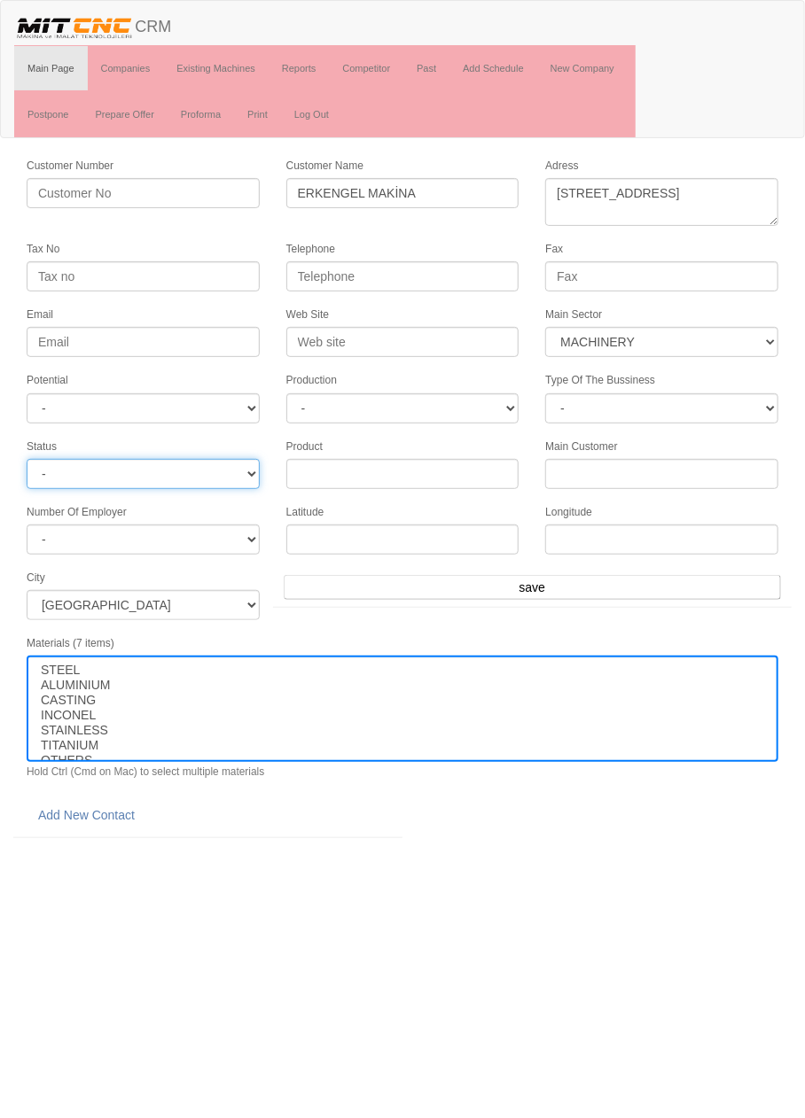
click at [230, 465] on select "- Active Inactive Potential Unreachable" at bounding box center [143, 474] width 233 height 30
click at [258, 838] on html "Toggle navigation CRM Main Page Companies Existing Machines Reports Competitor …" at bounding box center [402, 419] width 805 height 838
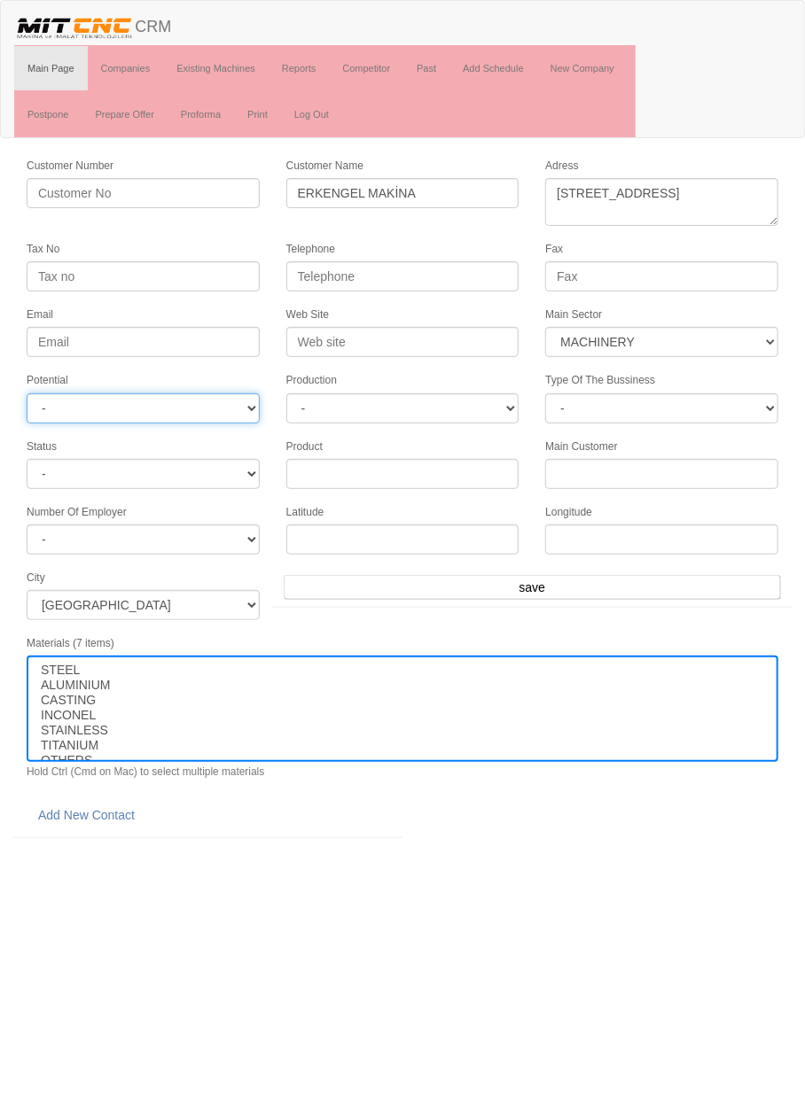
click at [217, 402] on select "- A1 A2 A3 B1 B2 B3 C1 C2 C3" at bounding box center [143, 408] width 233 height 30
select select "1"
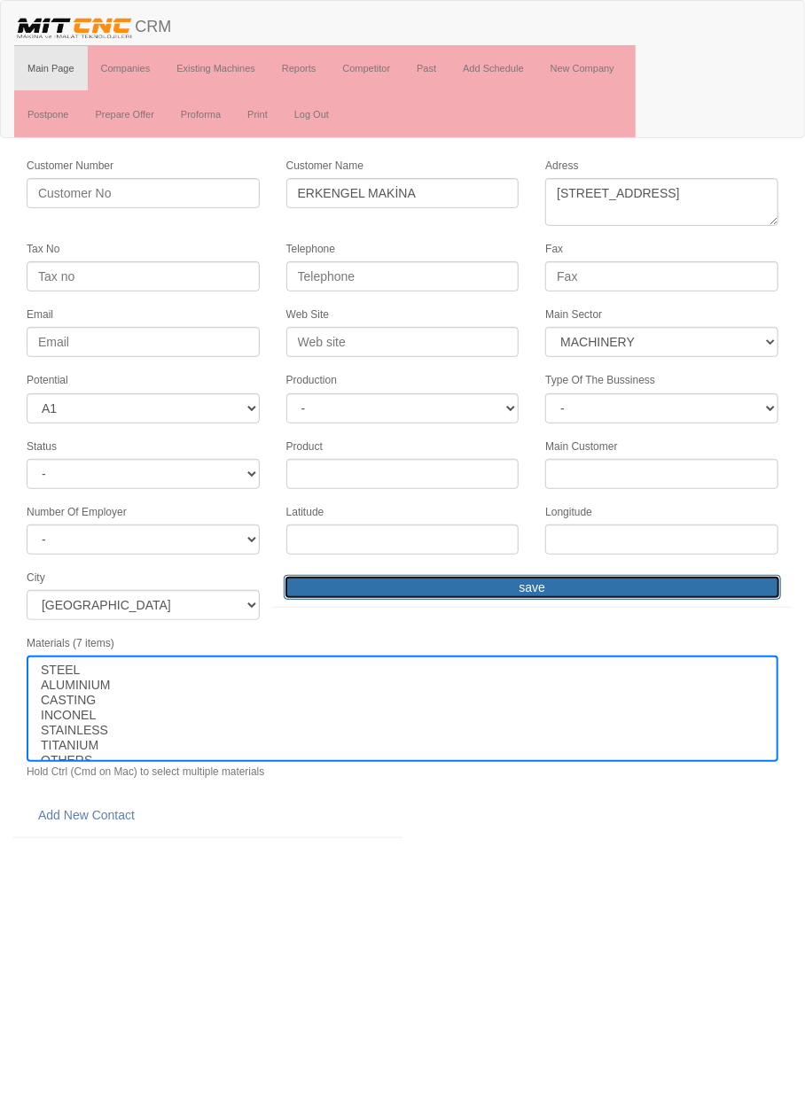
click at [600, 575] on input "save" at bounding box center [532, 587] width 497 height 25
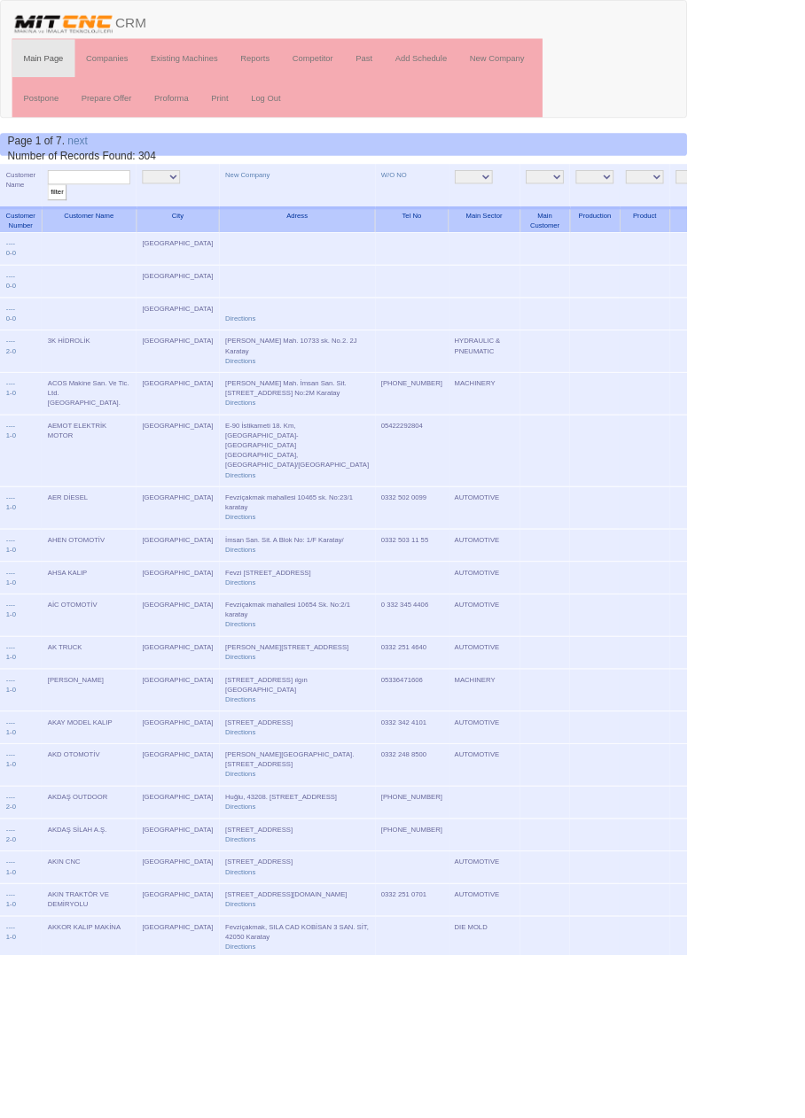
click at [129, 206] on input "text" at bounding box center [104, 207] width 97 height 17
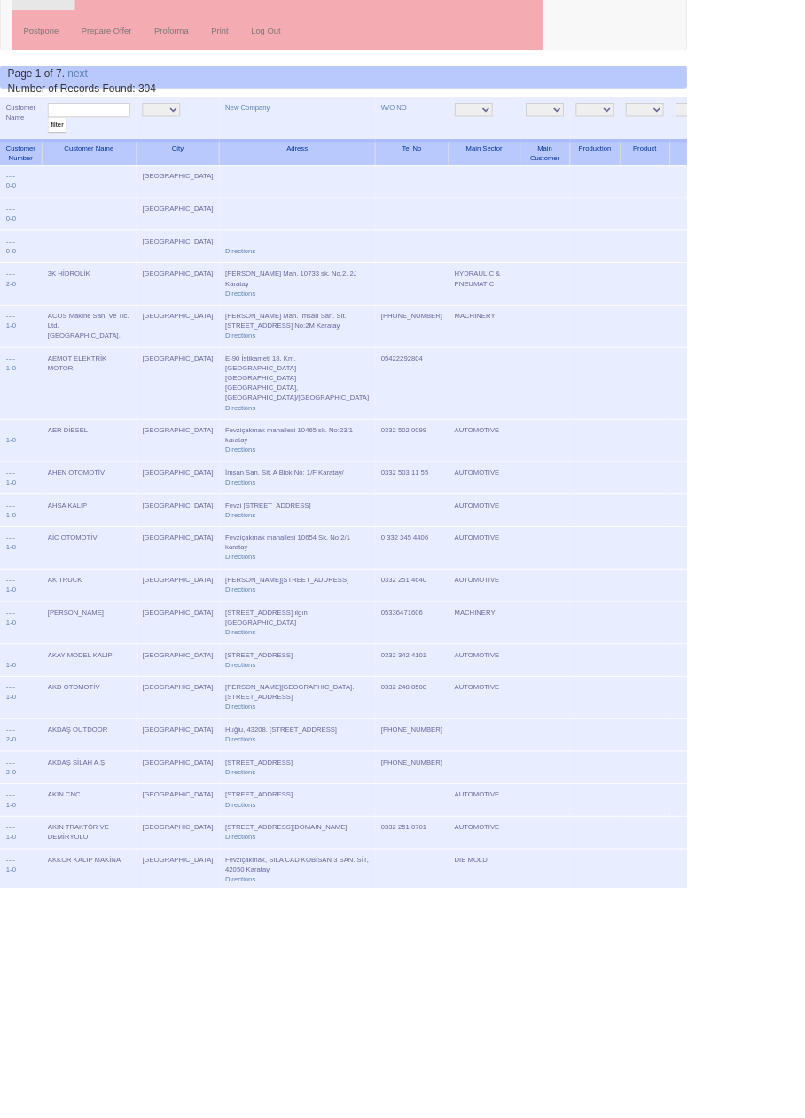
click at [105, 202] on input "text" at bounding box center [104, 207] width 97 height 17
type input "erkengel"
click at [56, 216] on input "filter" at bounding box center [67, 225] width 22 height 19
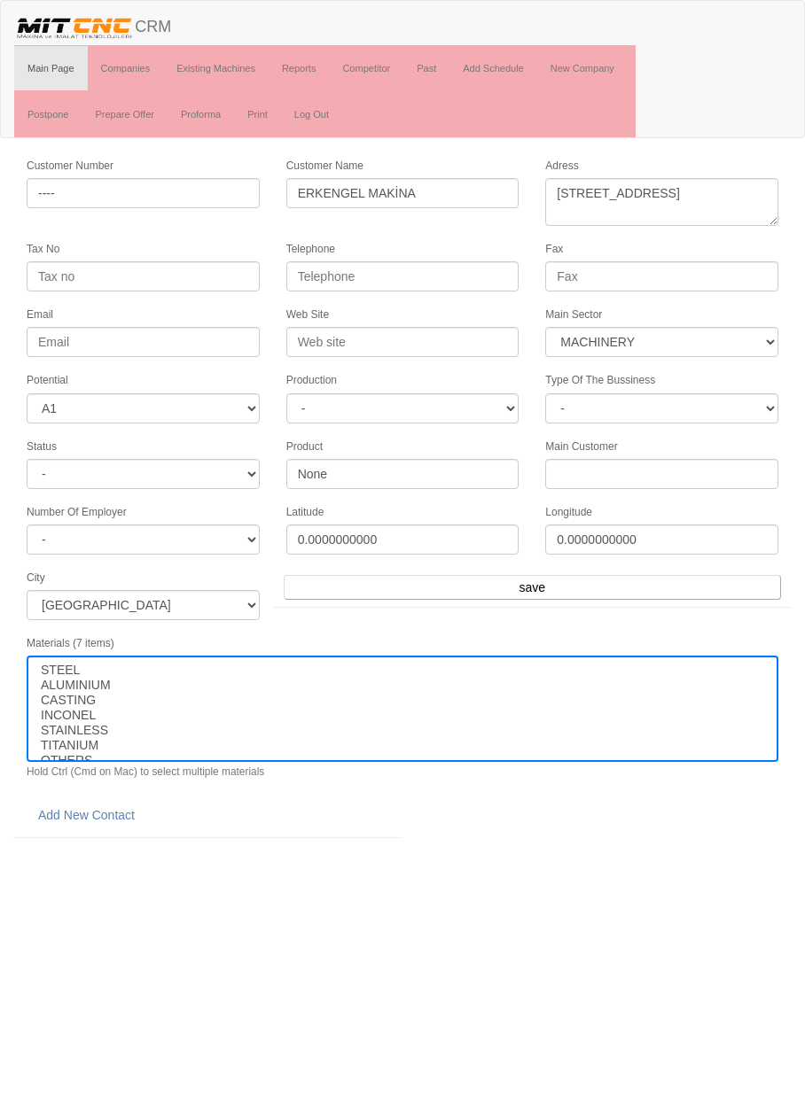
select select "363"
select select "1"
select select
click at [108, 803] on link "Add New Contact" at bounding box center [87, 815] width 120 height 30
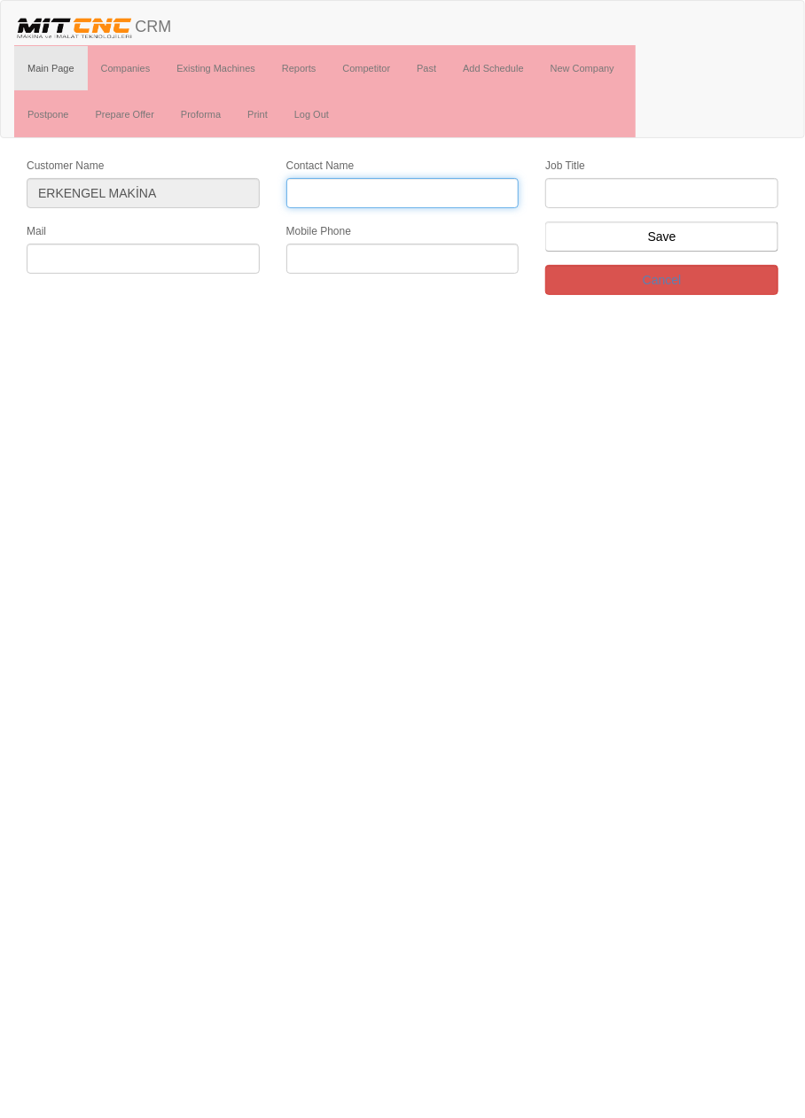
click at [463, 193] on input "Contact Name" at bounding box center [402, 193] width 233 height 30
type input "Ali Erkengel"
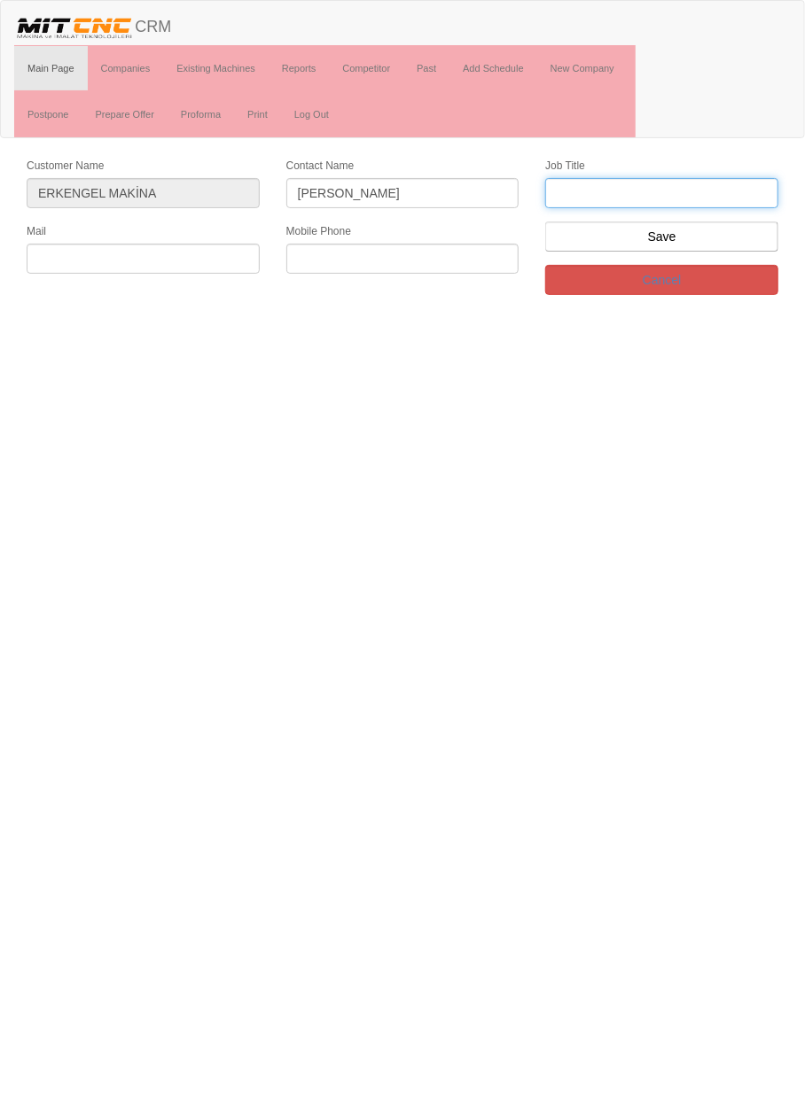
click at [692, 187] on input "text" at bounding box center [661, 193] width 233 height 30
type input "0533 265 9060"
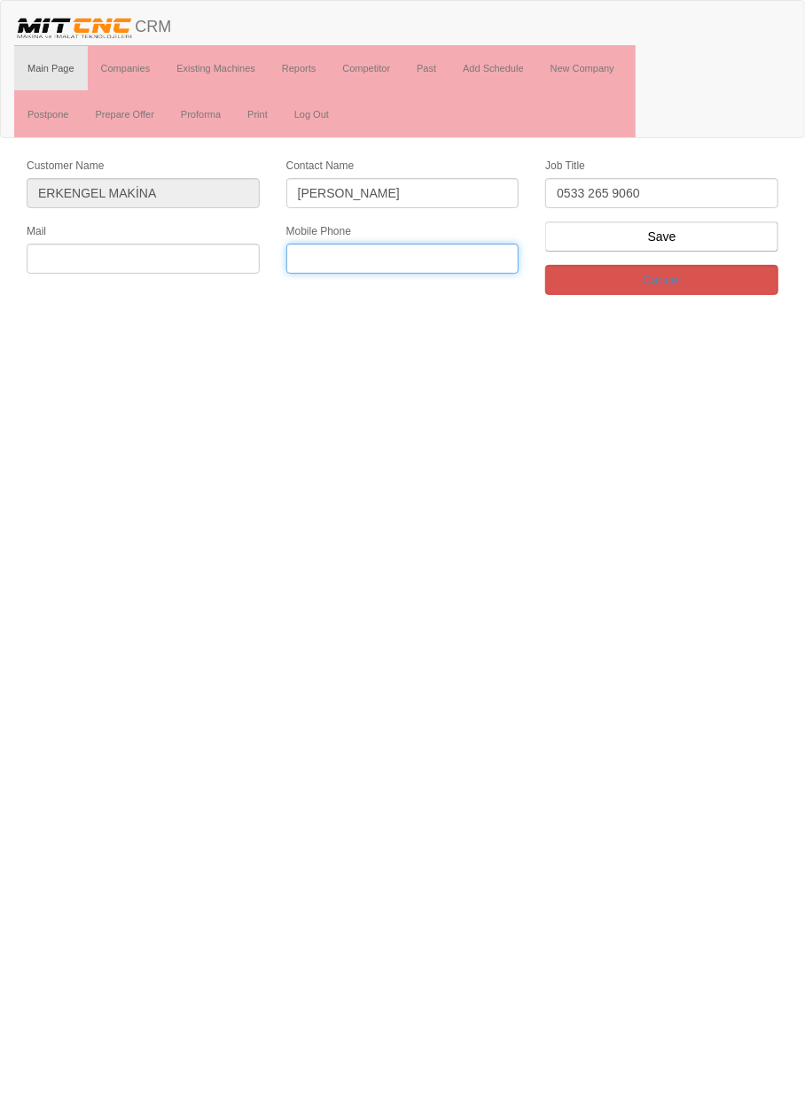
click at [385, 252] on input "text" at bounding box center [402, 259] width 233 height 30
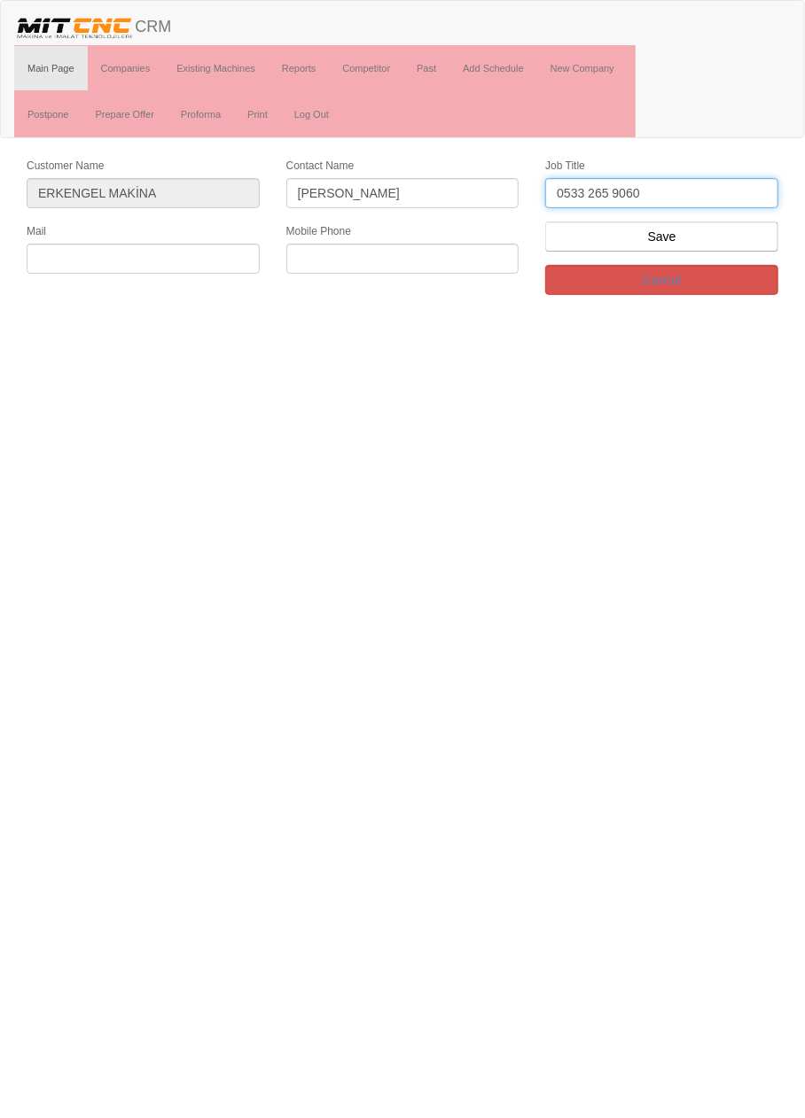
click at [693, 191] on input "0533 265 9060" at bounding box center [661, 193] width 233 height 30
click at [686, 198] on input "0533 265 9060" at bounding box center [661, 193] width 233 height 30
click at [692, 192] on input "0533 265 9060" at bounding box center [661, 193] width 233 height 30
click at [697, 191] on input "0533 265 9060" at bounding box center [661, 193] width 233 height 30
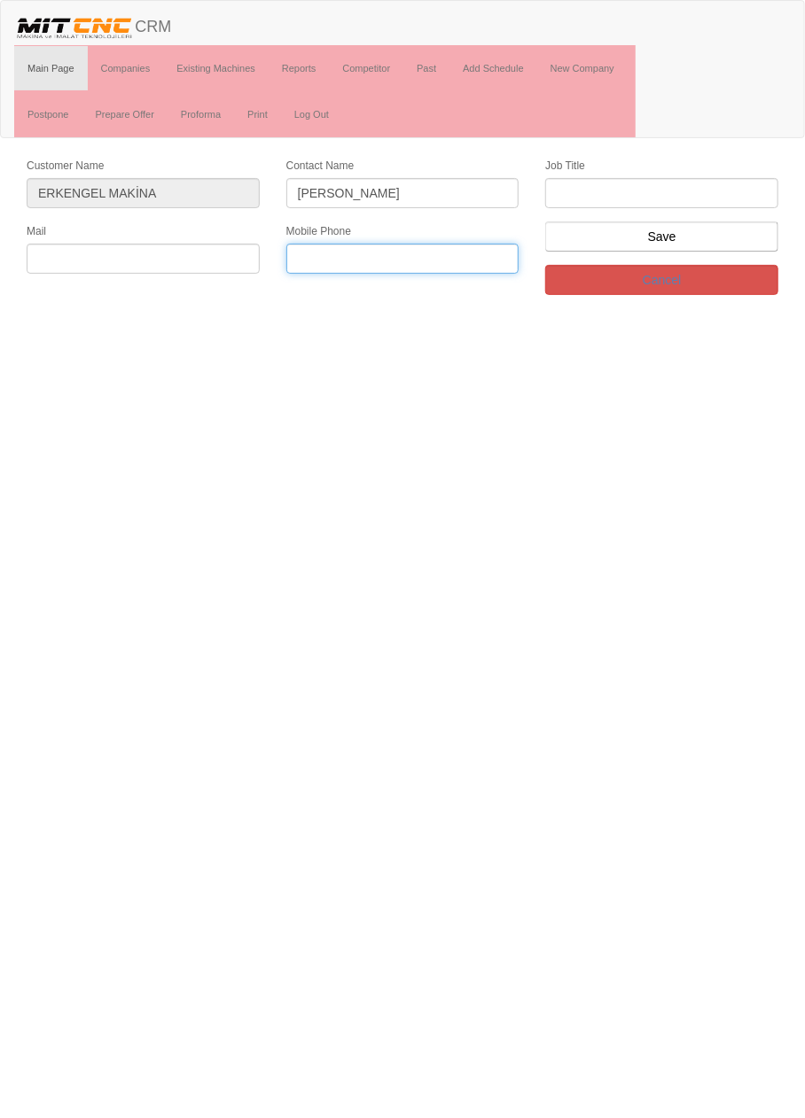
click at [423, 256] on input "text" at bounding box center [402, 259] width 233 height 30
click at [416, 259] on input "text" at bounding box center [402, 259] width 233 height 30
paste input "0533 265 9060"
type input "0533 265 9060"
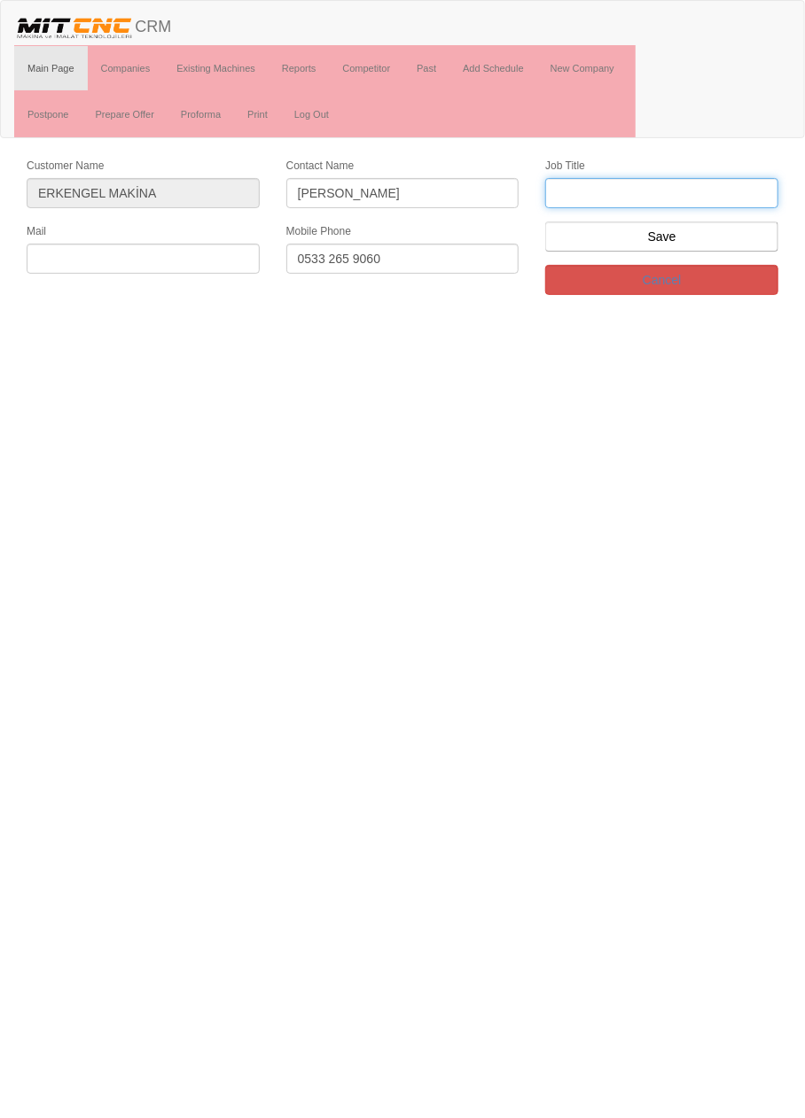
click at [632, 192] on input "text" at bounding box center [661, 193] width 233 height 30
type input "Firma Sahibi"
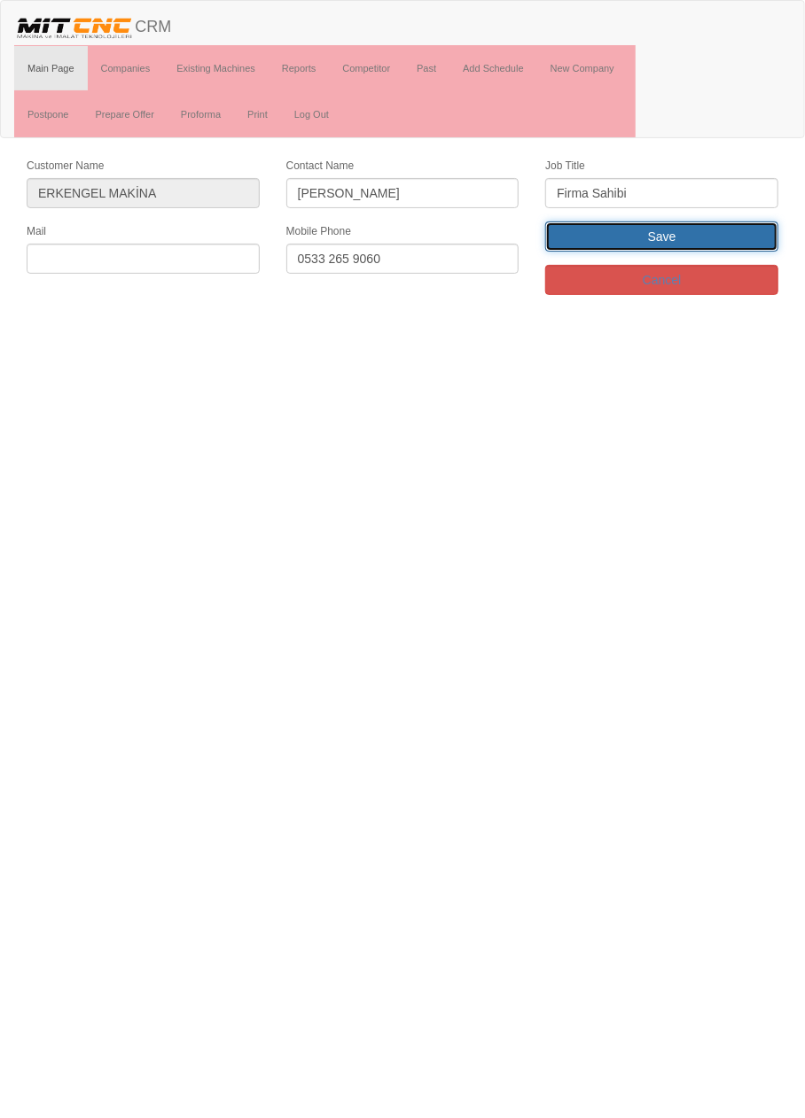
click at [711, 237] on input "Save" at bounding box center [661, 237] width 233 height 30
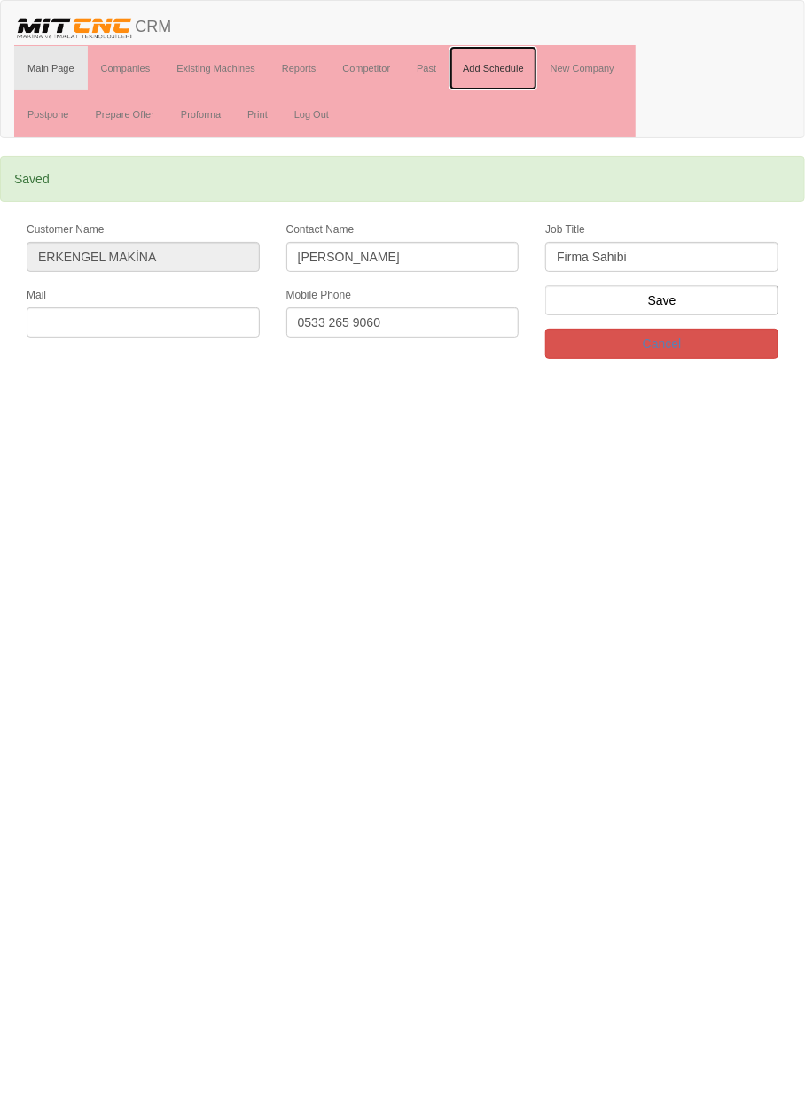
click at [505, 61] on link "Add Schedule" at bounding box center [493, 68] width 88 height 44
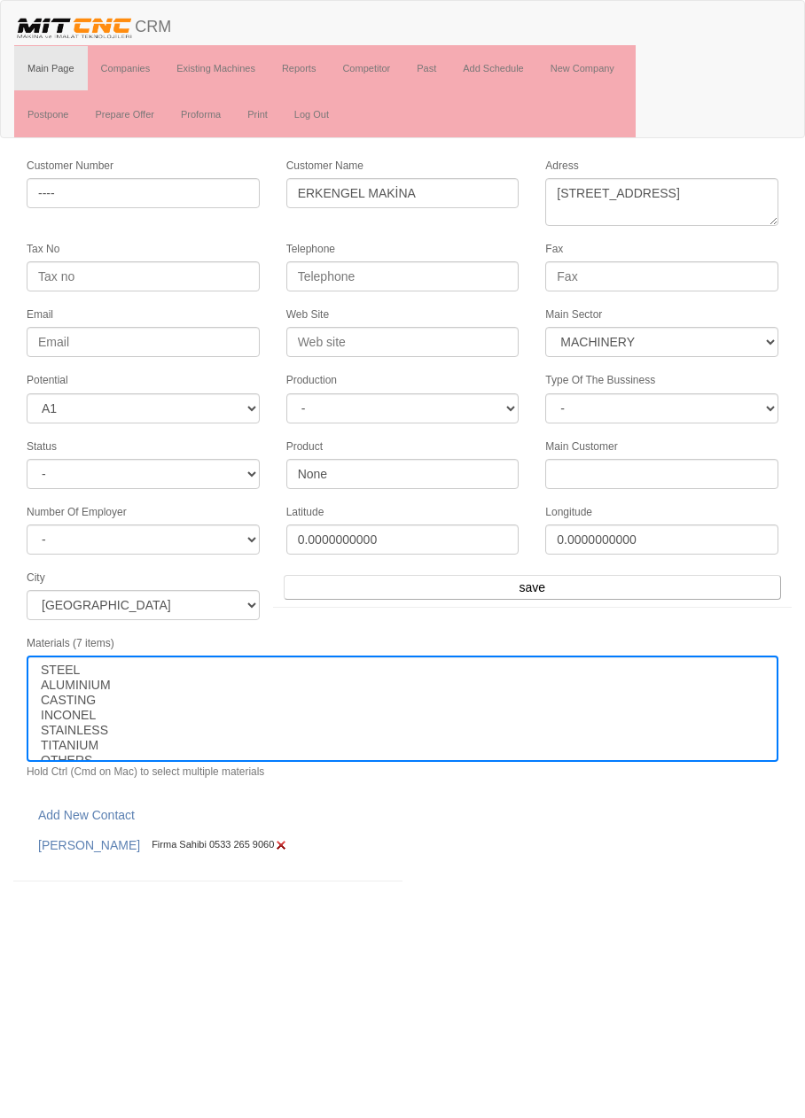
select select "363"
select select "1"
select select
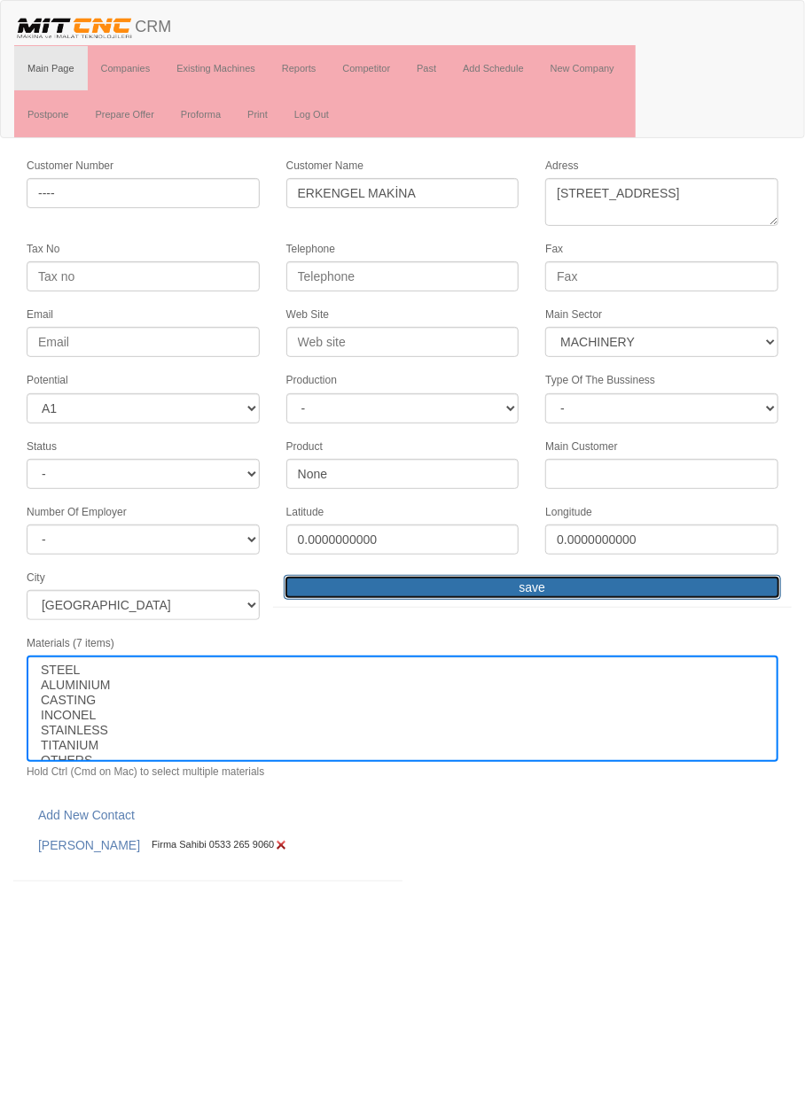
click at [605, 577] on input "save" at bounding box center [532, 587] width 497 height 25
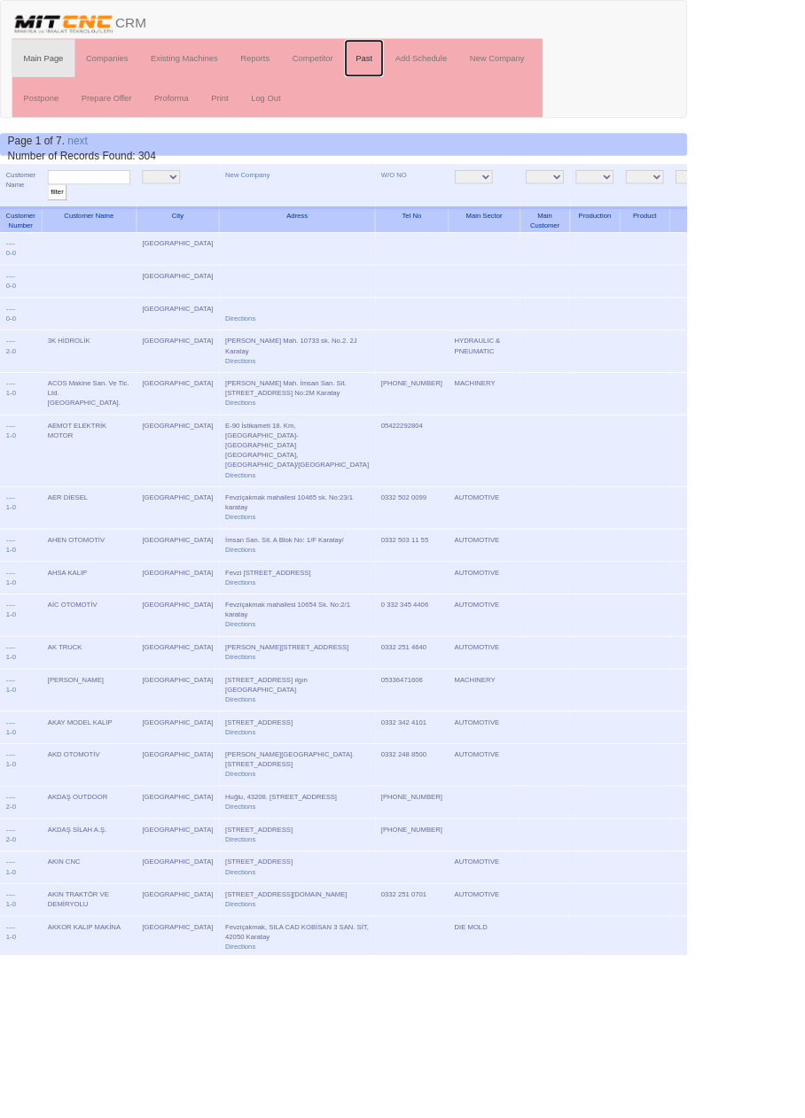
click at [432, 66] on link "Past" at bounding box center [426, 68] width 46 height 44
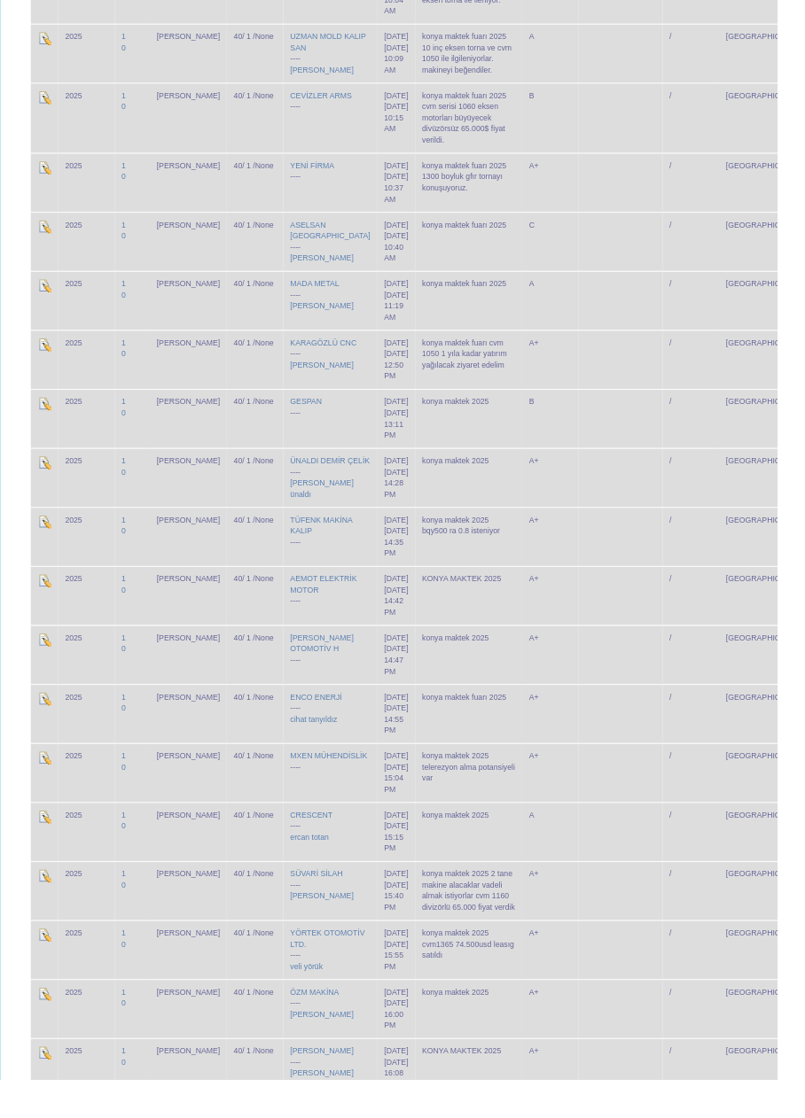
scroll to position [878, 0]
click at [621, 832] on td at bounding box center [642, 862] width 87 height 61
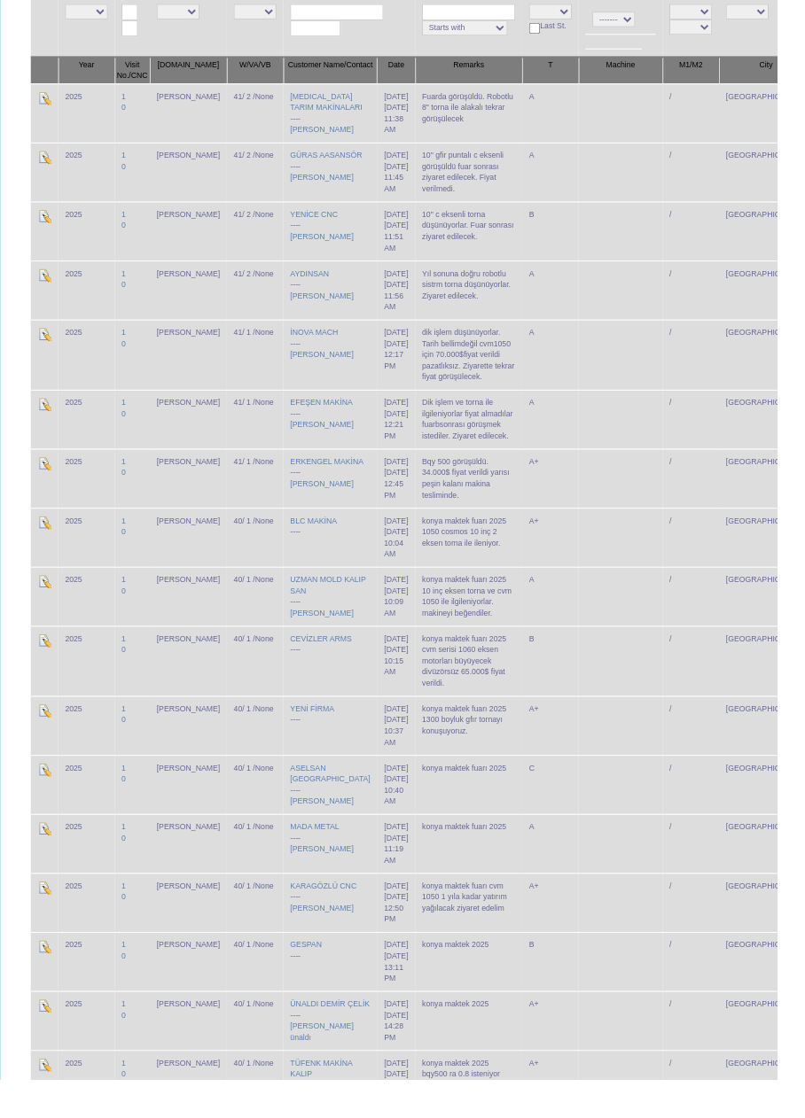
scroll to position [0, 0]
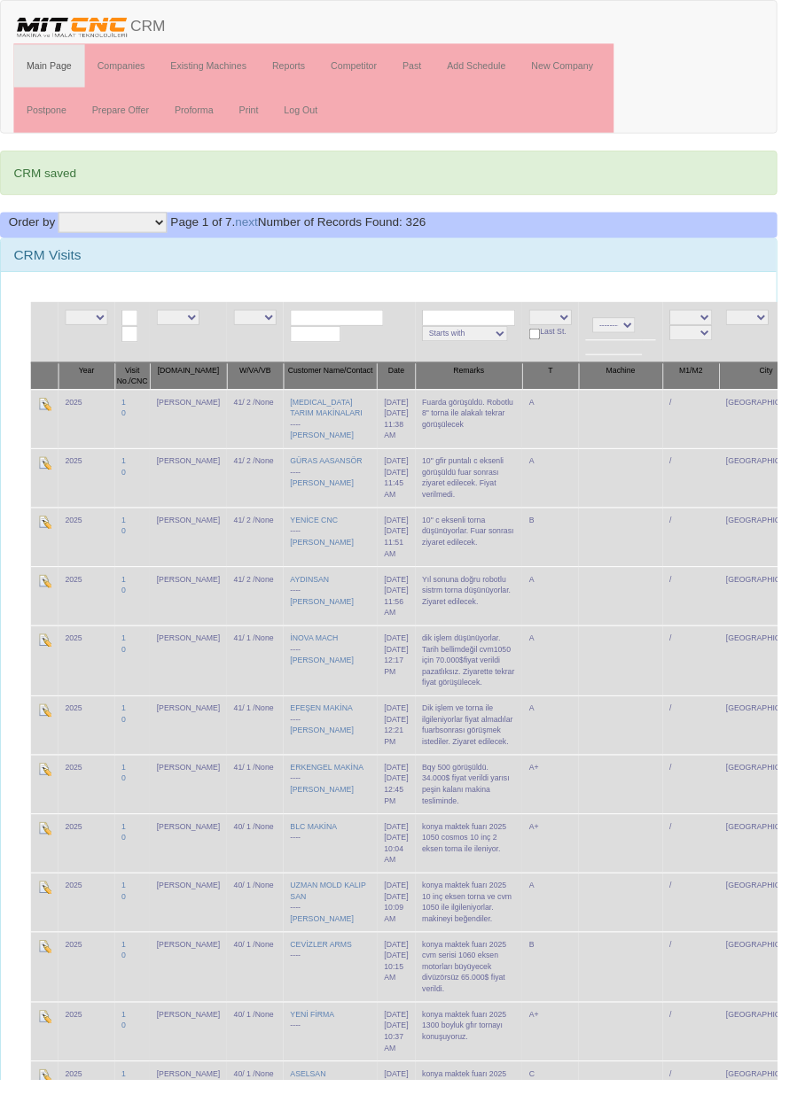
click at [623, 422] on td at bounding box center [642, 433] width 87 height 61
click at [619, 502] on td at bounding box center [642, 494] width 87 height 61
click at [617, 558] on td at bounding box center [642, 555] width 87 height 61
click at [625, 616] on td at bounding box center [642, 617] width 87 height 61
click at [626, 681] on td at bounding box center [642, 684] width 87 height 73
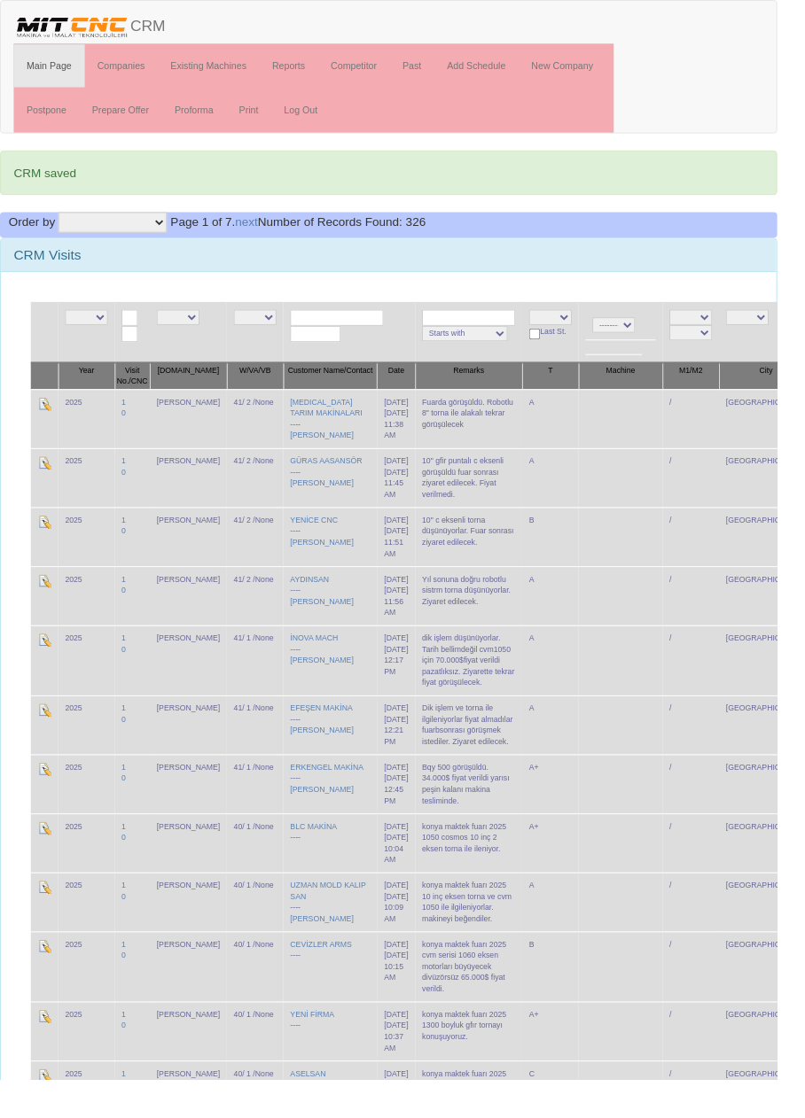
click at [617, 759] on td at bounding box center [642, 750] width 87 height 61
click at [626, 820] on td at bounding box center [642, 812] width 87 height 61
click at [621, 876] on td at bounding box center [642, 873] width 87 height 61
click at [627, 946] on td at bounding box center [642, 934] width 87 height 61
click at [627, 1016] on td at bounding box center [642, 1001] width 87 height 73
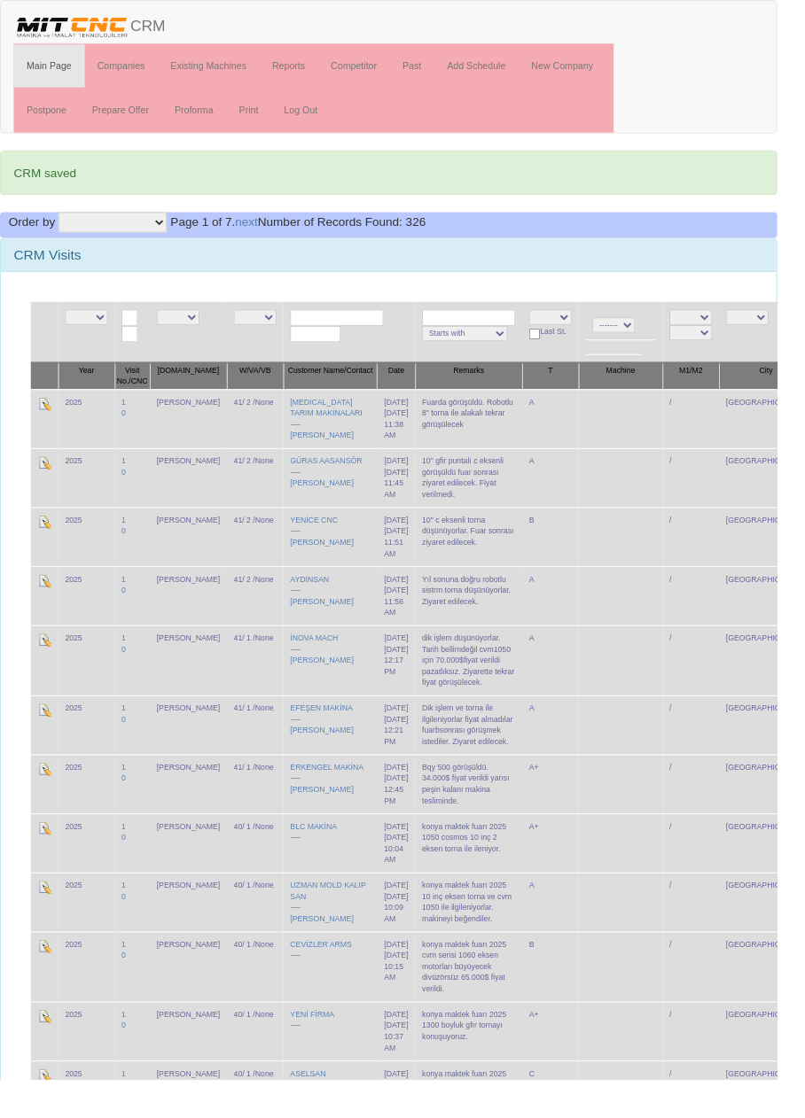
click at [627, 1073] on td at bounding box center [642, 1068] width 87 height 61
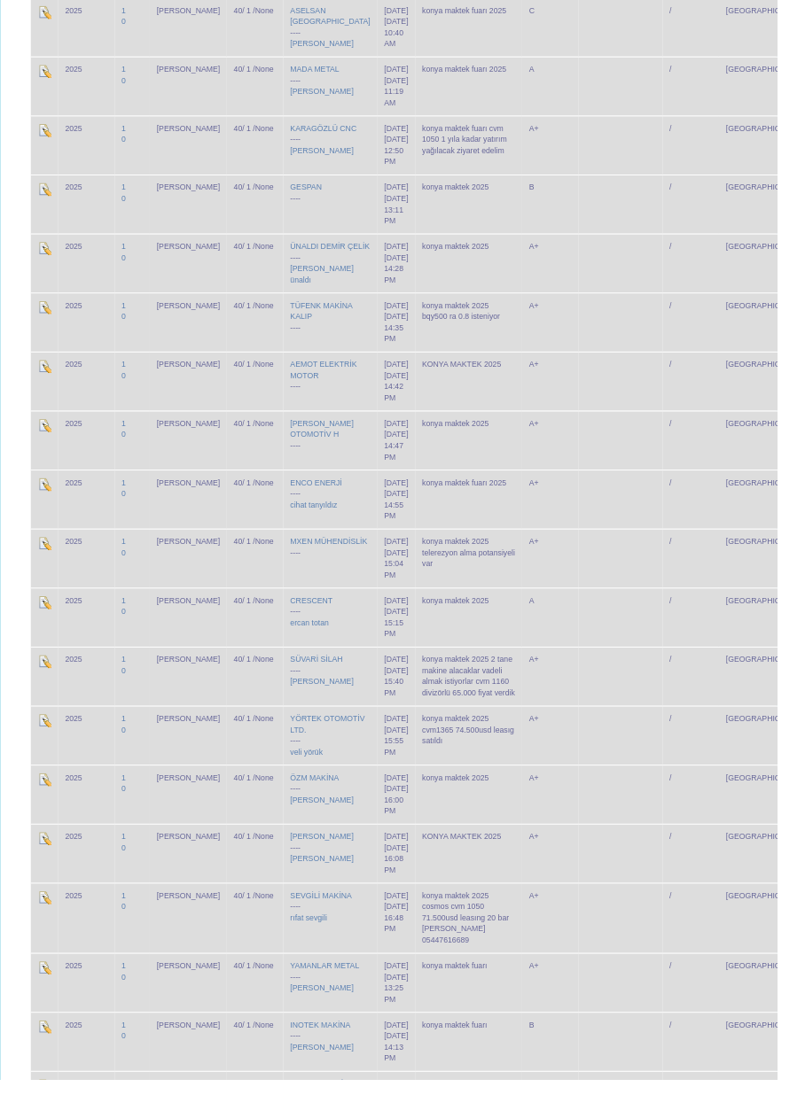
scroll to position [1106, 0]
click at [627, 81] on td at bounding box center [642, 84] width 87 height 61
click at [629, 144] on td at bounding box center [642, 145] width 87 height 61
click at [626, 209] on td at bounding box center [642, 206] width 87 height 61
click at [625, 266] on td at bounding box center [642, 267] width 87 height 61
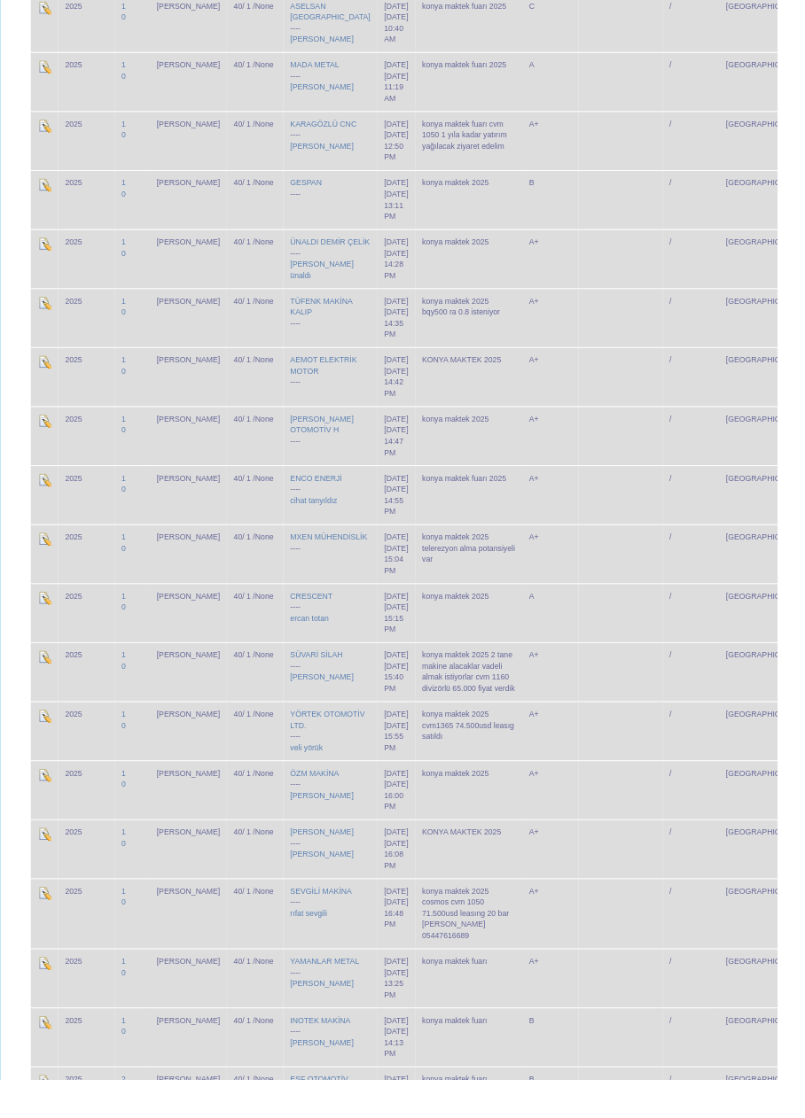
click at [627, 332] on td at bounding box center [642, 329] width 87 height 61
click at [627, 393] on td at bounding box center [642, 390] width 87 height 61
click at [628, 444] on td at bounding box center [642, 451] width 87 height 61
click at [638, 494] on td at bounding box center [642, 512] width 87 height 61
click at [638, 543] on td at bounding box center [642, 573] width 87 height 61
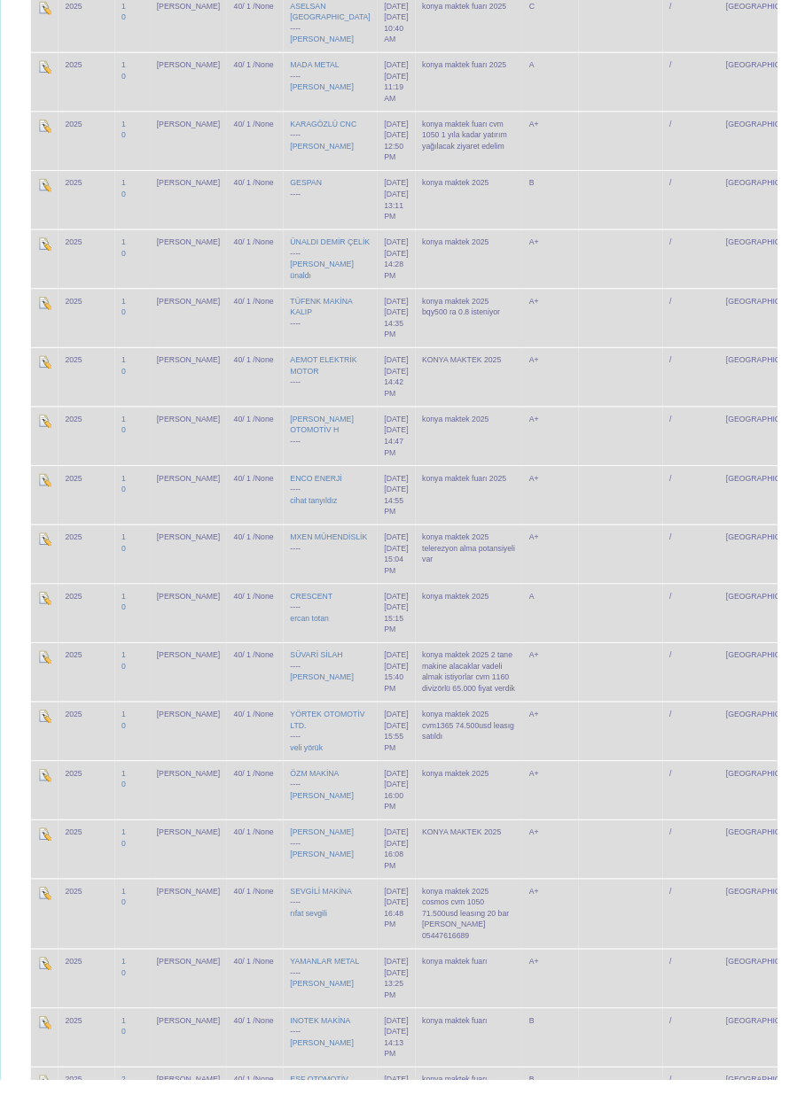
click at [630, 604] on td at bounding box center [642, 634] width 87 height 61
click at [633, 665] on td at bounding box center [642, 695] width 87 height 61
click at [624, 727] on td at bounding box center [642, 757] width 87 height 61
click at [628, 788] on td at bounding box center [642, 818] width 87 height 61
click at [619, 855] on td at bounding box center [642, 879] width 87 height 61
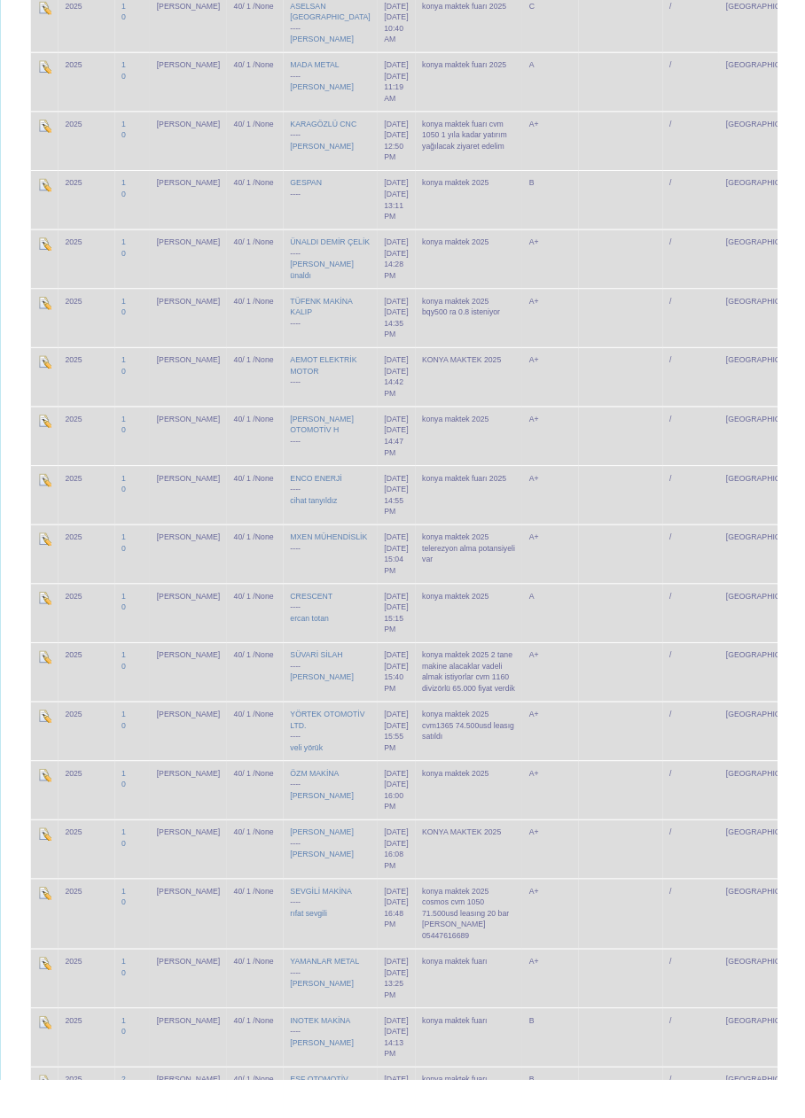
click at [624, 917] on td at bounding box center [642, 946] width 87 height 73
click at [625, 983] on td at bounding box center [642, 1013] width 87 height 61
click at [624, 1044] on td at bounding box center [642, 1074] width 87 height 61
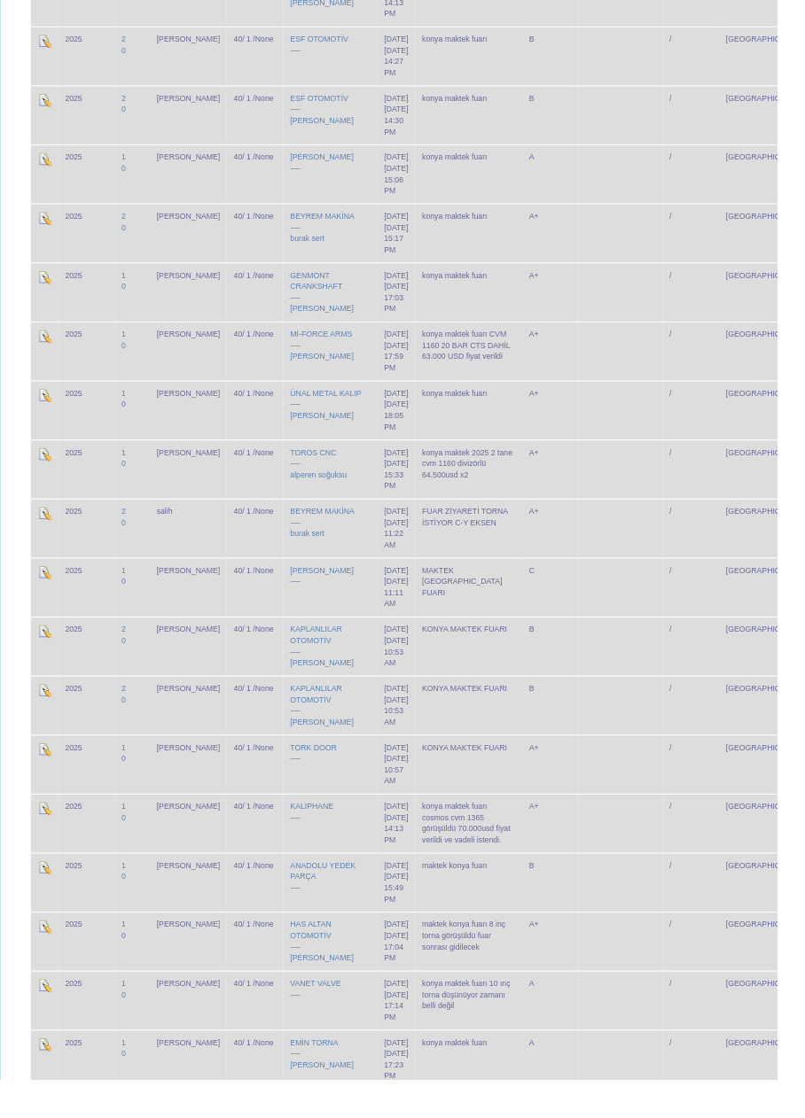
scroll to position [2187, 0]
click at [626, 95] on td at bounding box center [642, 115] width 87 height 61
click at [626, 146] on td at bounding box center [642, 176] width 87 height 61
click at [627, 207] on td at bounding box center [642, 237] width 87 height 61
click at [632, 269] on td at bounding box center [642, 299] width 87 height 61
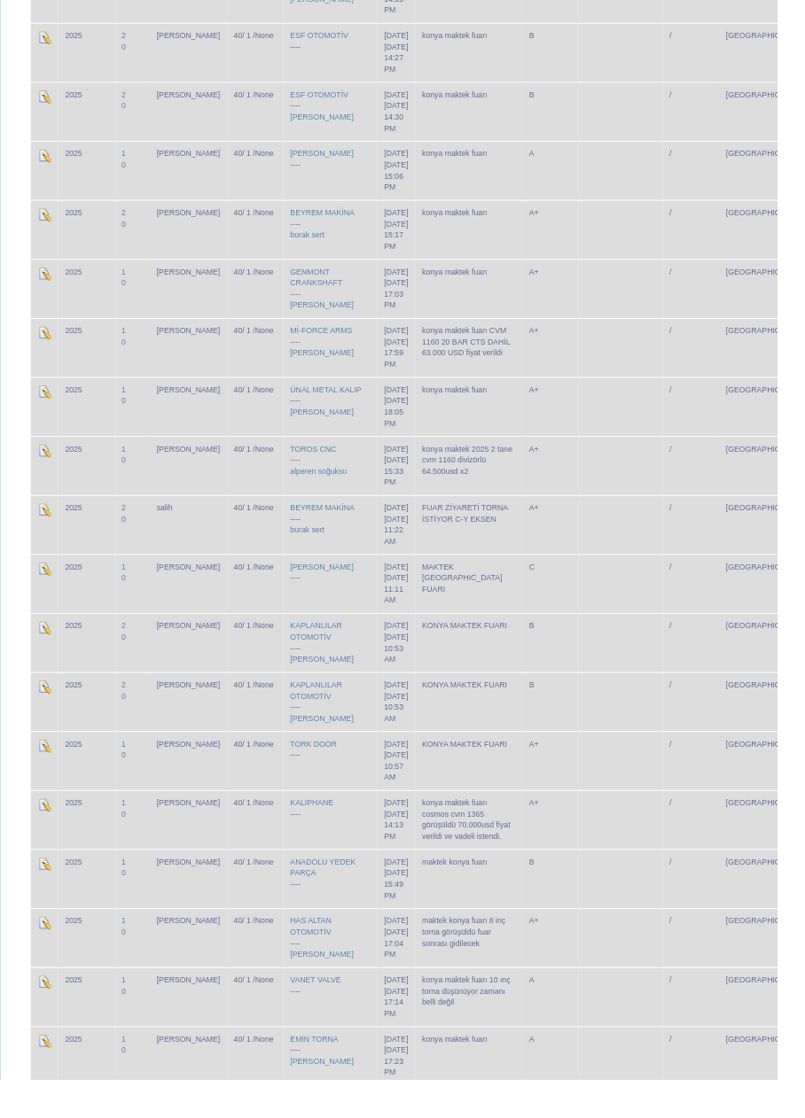
click at [630, 330] on td at bounding box center [642, 360] width 87 height 61
click at [631, 391] on td at bounding box center [642, 421] width 87 height 61
click at [624, 458] on td at bounding box center [642, 482] width 87 height 61
click at [625, 517] on td at bounding box center [642, 543] width 87 height 61
click at [617, 574] on td at bounding box center [642, 604] width 87 height 61
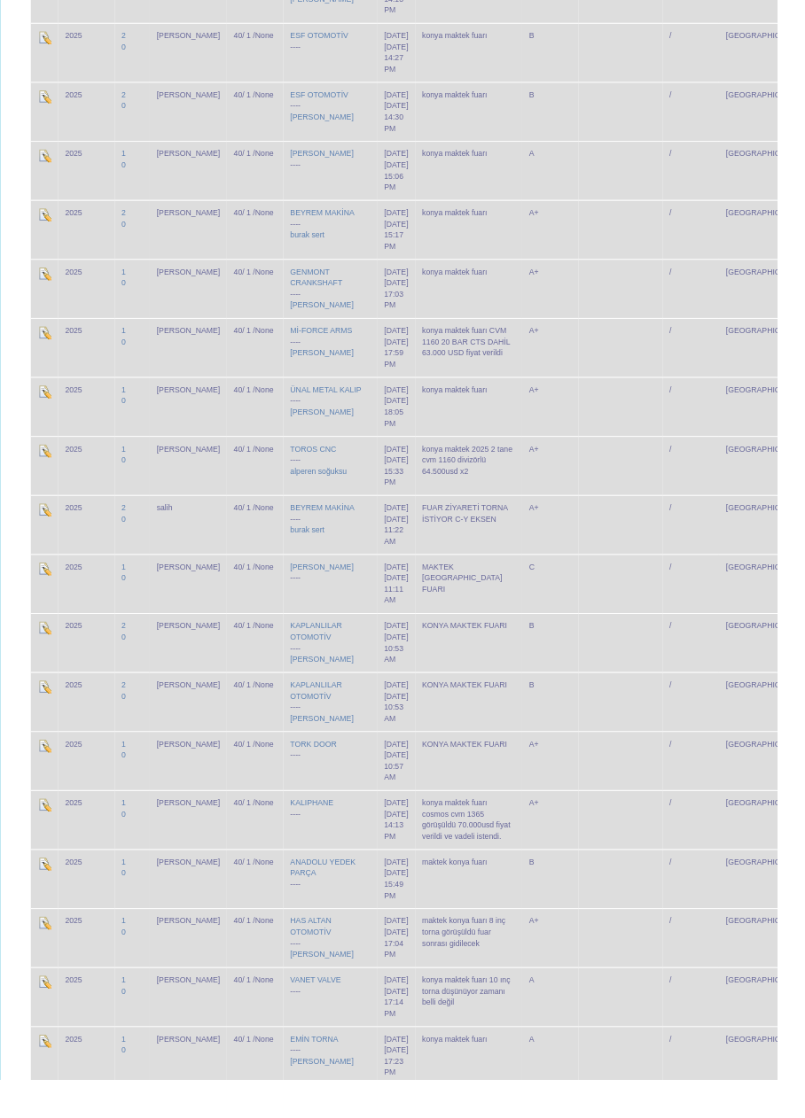
click at [620, 635] on td at bounding box center [642, 665] width 87 height 61
click at [627, 704] on td at bounding box center [642, 727] width 87 height 61
click at [621, 767] on td at bounding box center [642, 788] width 87 height 61
click at [622, 822] on td at bounding box center [642, 849] width 87 height 61
click at [621, 888] on td at bounding box center [642, 910] width 87 height 61
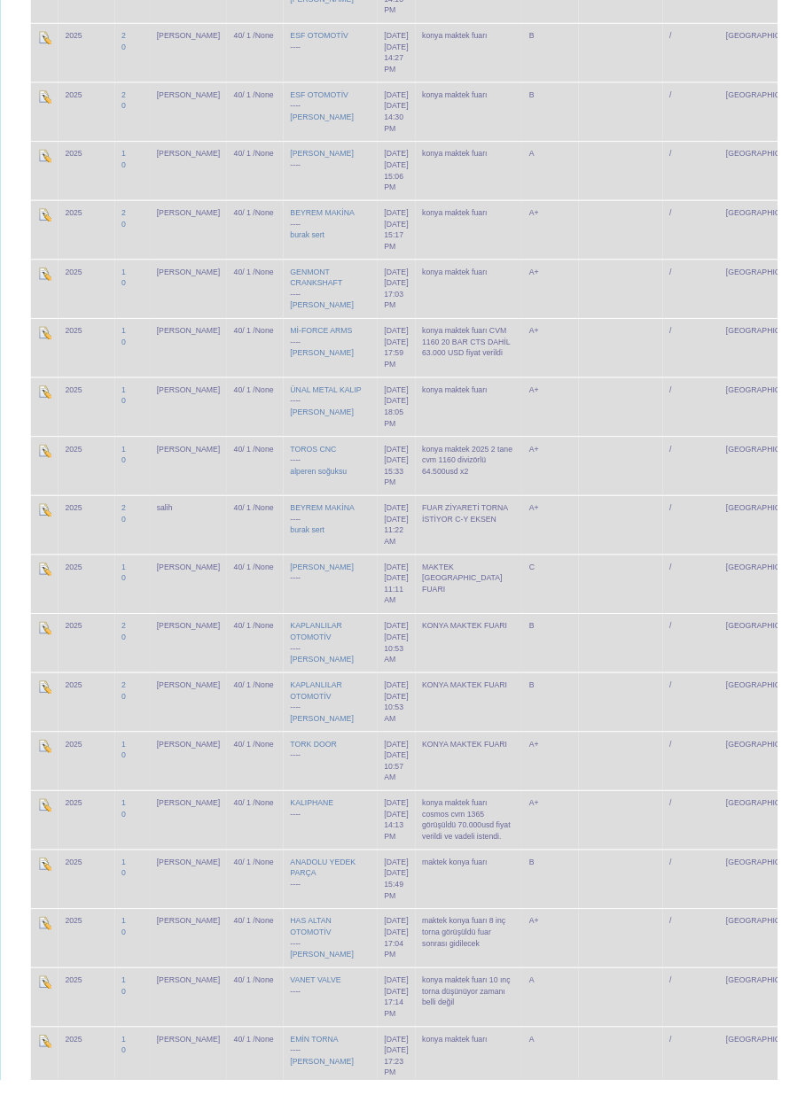
click at [624, 941] on td at bounding box center [642, 971] width 87 height 61
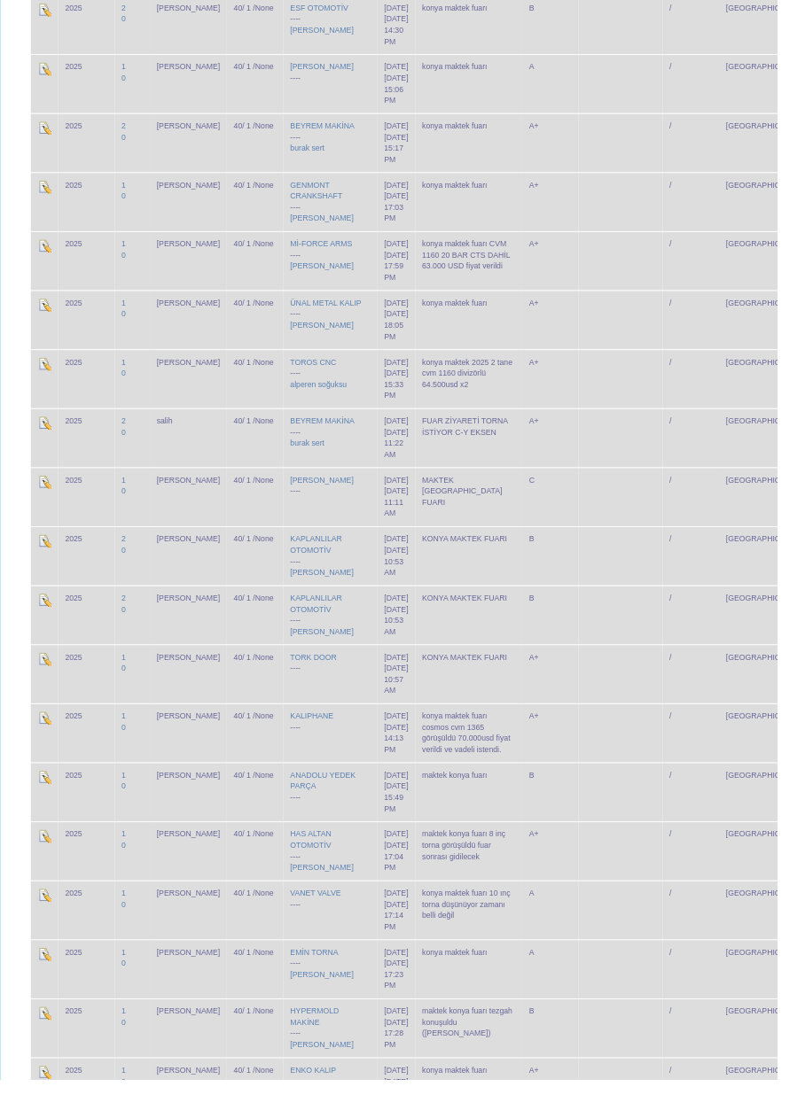
scroll to position [2375, 0]
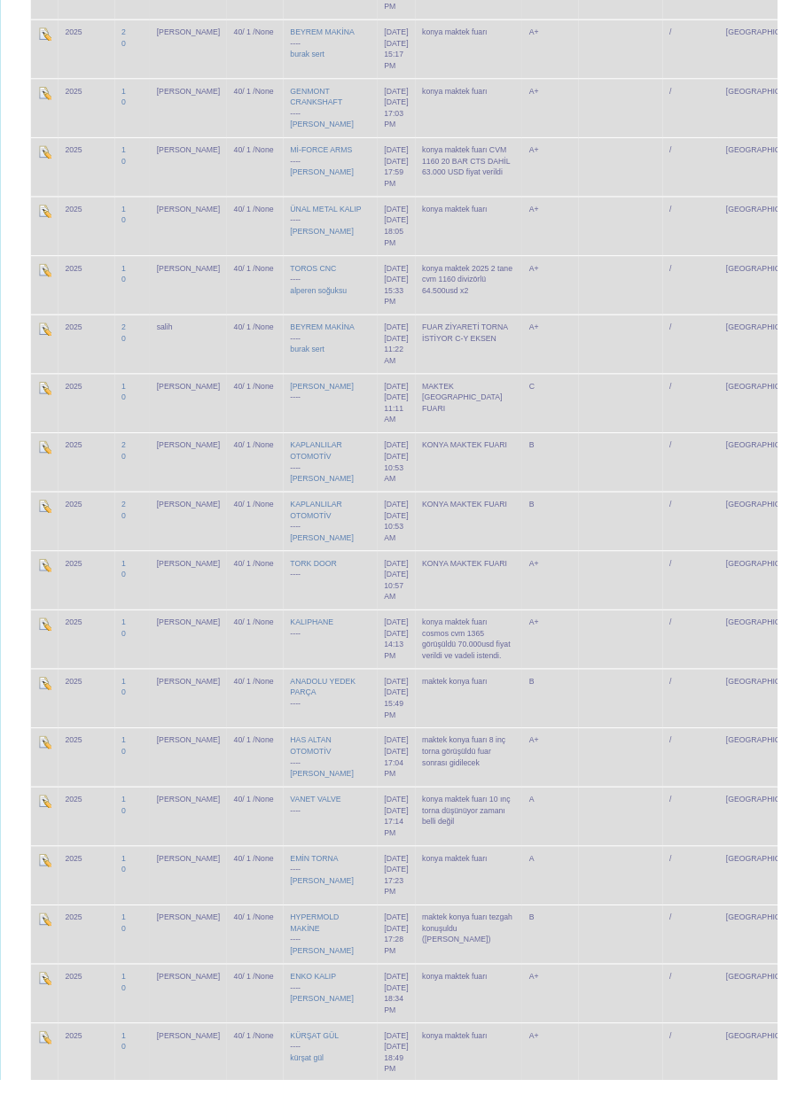
click at [615, 814] on td at bounding box center [642, 844] width 87 height 61
click at [620, 876] on td at bounding box center [642, 906] width 87 height 61
click at [622, 937] on td at bounding box center [642, 967] width 87 height 61
click at [621, 998] on td at bounding box center [642, 1028] width 87 height 61
click at [613, 1059] on td at bounding box center [642, 1089] width 87 height 61
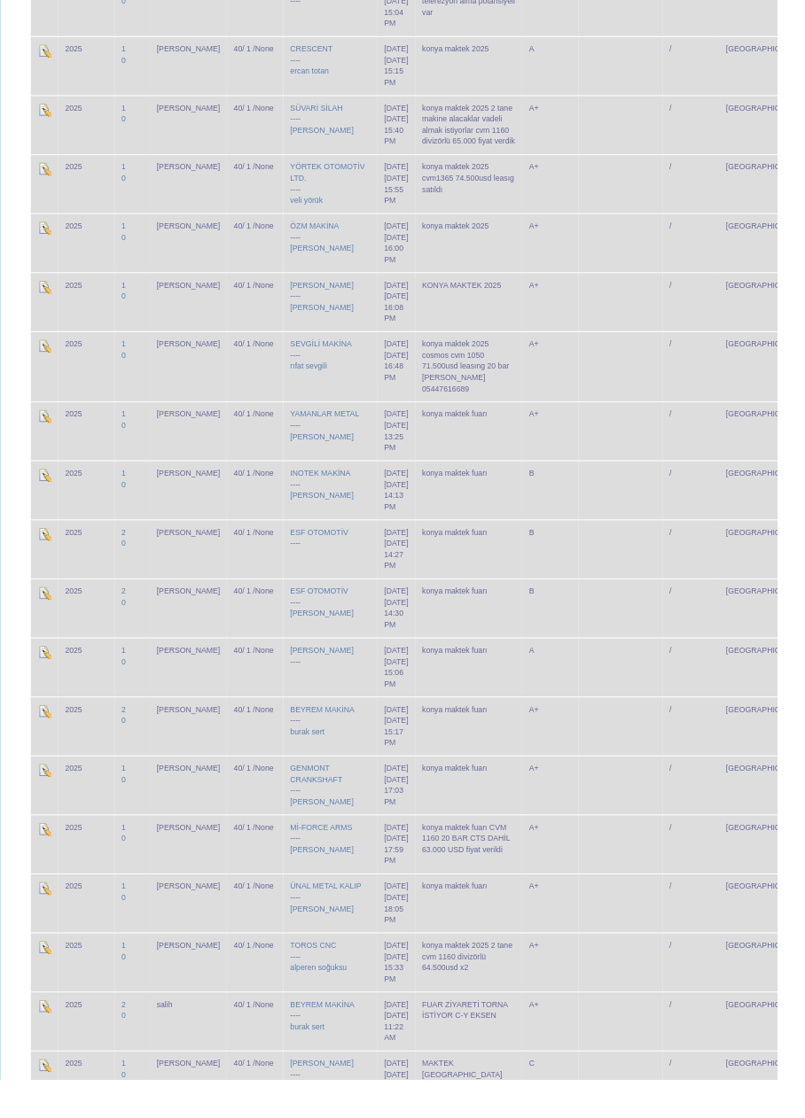
scroll to position [2312, 0]
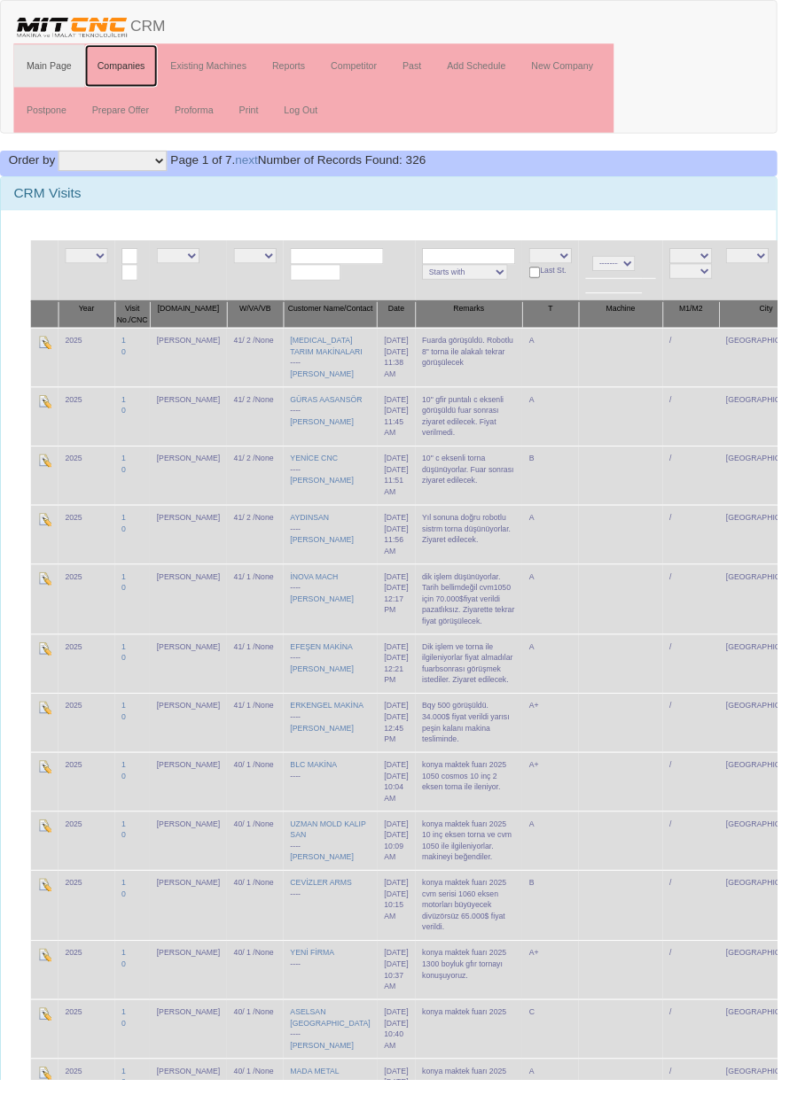
click at [139, 82] on link "Companies" at bounding box center [126, 68] width 76 height 44
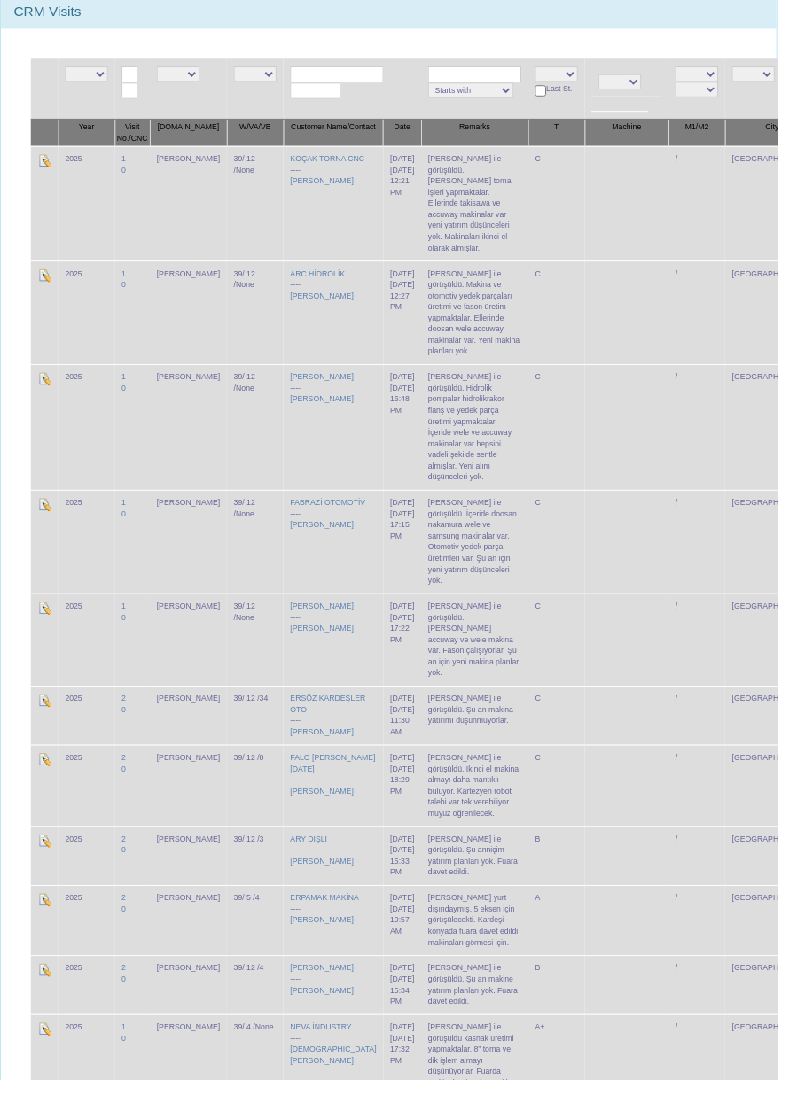
scroll to position [196, 0]
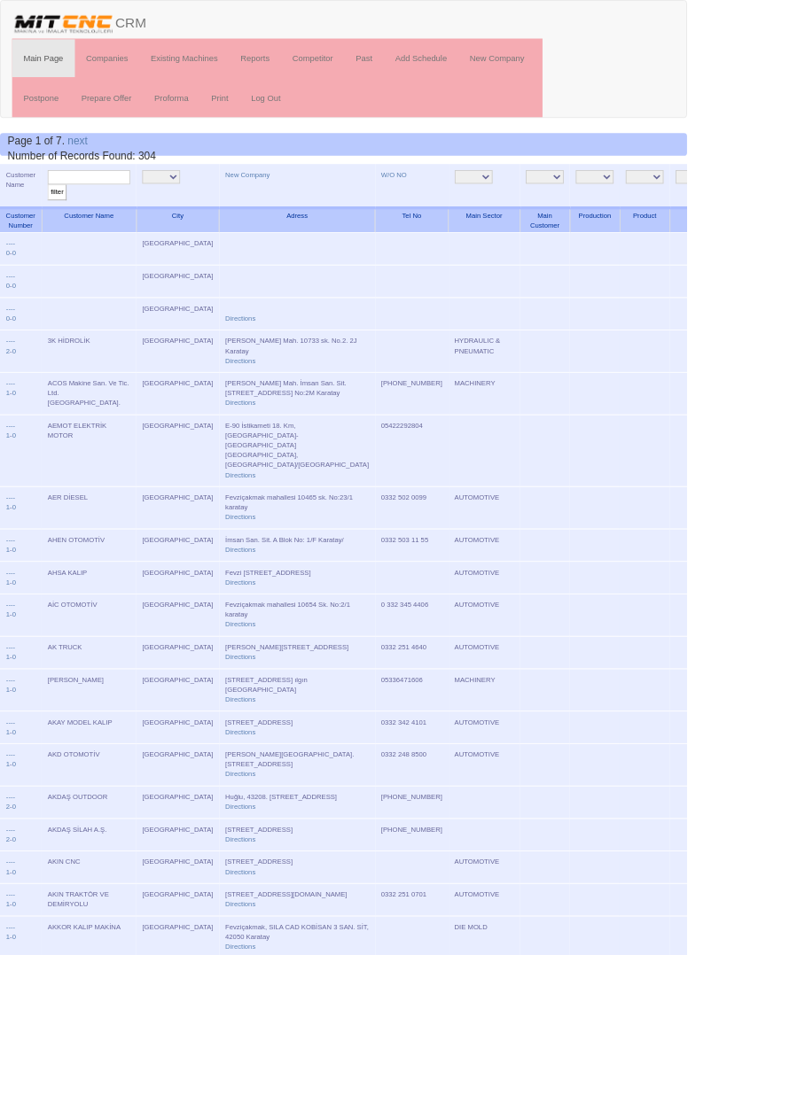
click at [132, 203] on input "text" at bounding box center [104, 207] width 97 height 17
type input "Saylar cnc"
click at [56, 216] on input "filter" at bounding box center [67, 225] width 22 height 19
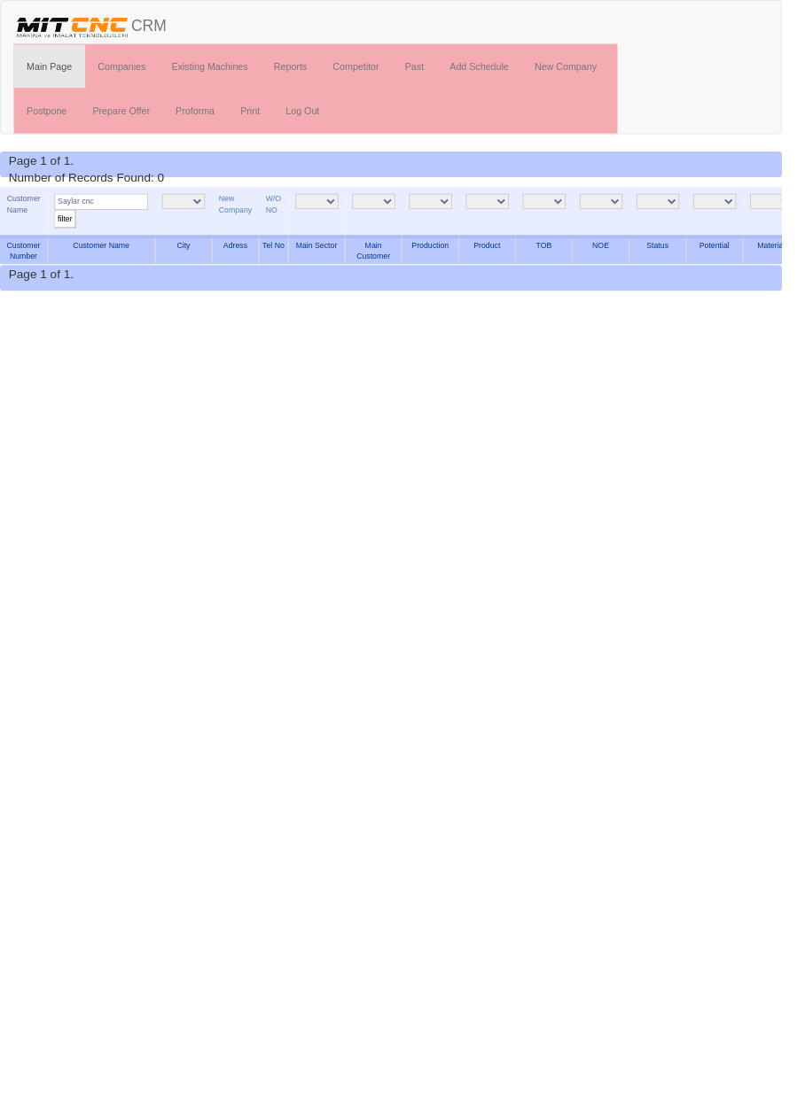
click at [140, 205] on input "Saylar cnc" at bounding box center [104, 207] width 97 height 17
type input "Sayla"
type input "Spte"
click at [56, 216] on input "filter" at bounding box center [67, 225] width 22 height 19
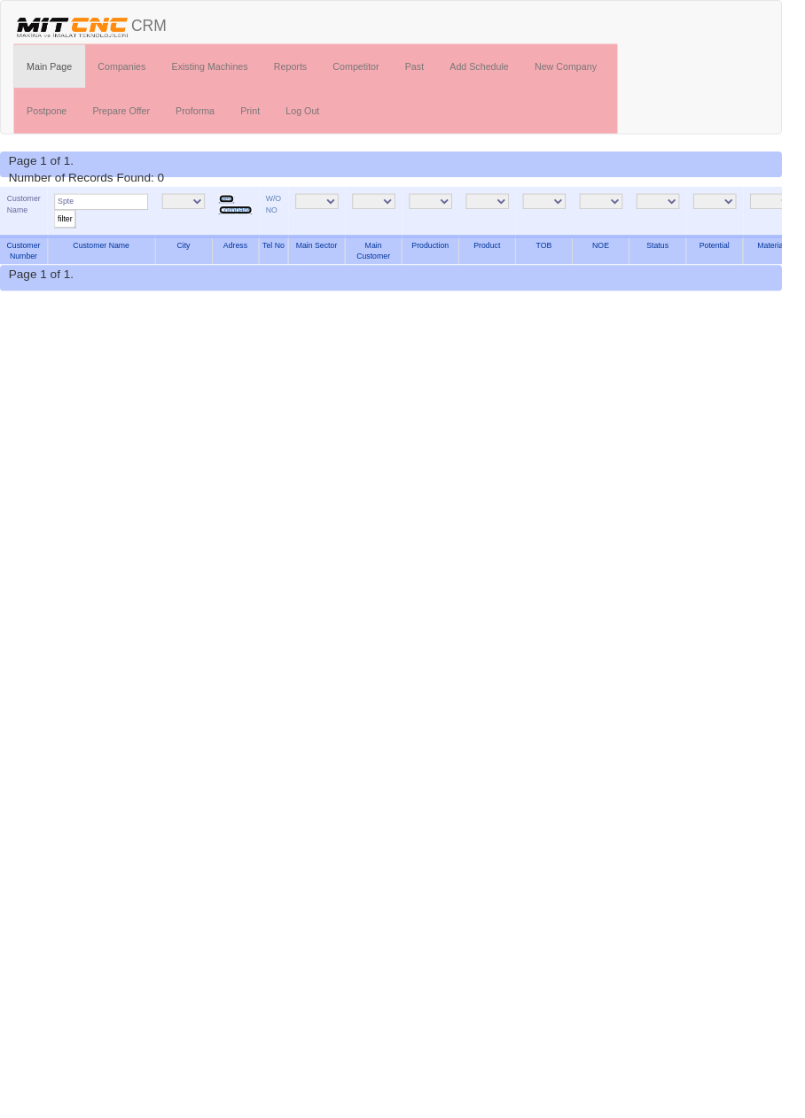
click at [248, 214] on link "New Company" at bounding box center [242, 210] width 35 height 20
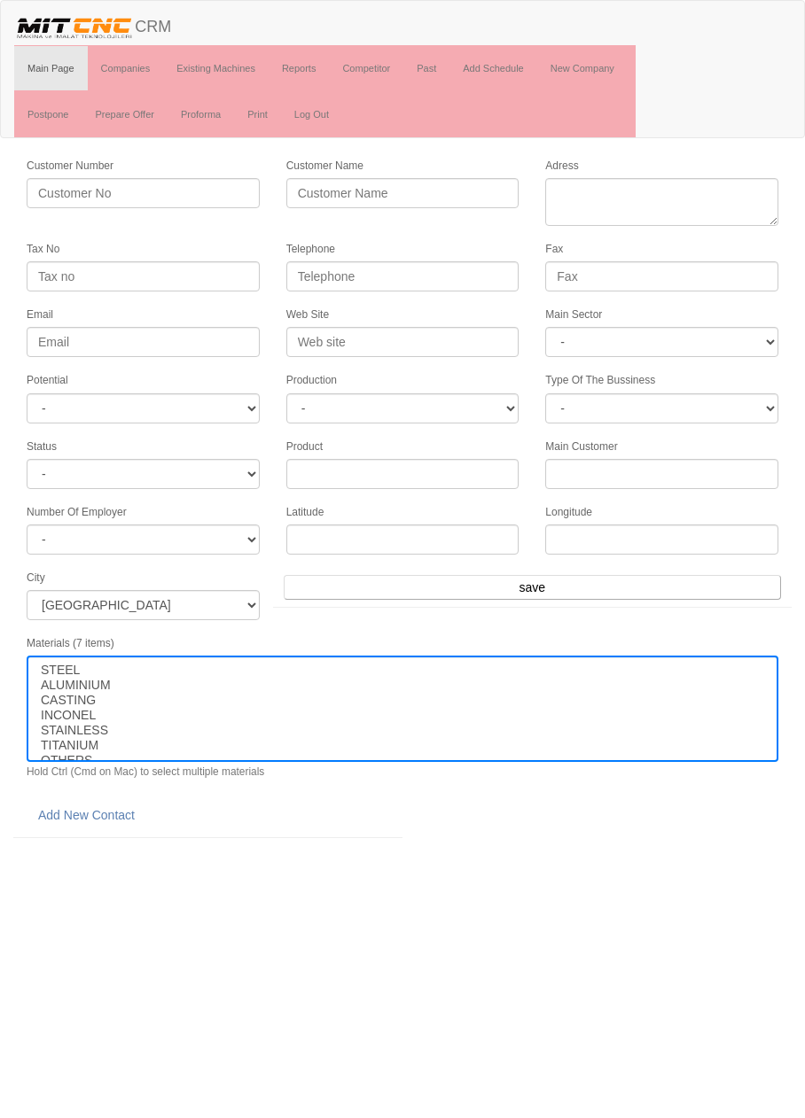
select select
click at [392, 186] on input "Customer Name" at bounding box center [402, 193] width 233 height 30
type input "SPTECH"
click at [658, 273] on input "Fax" at bounding box center [661, 276] width 233 height 30
click at [676, 193] on textarea "Adress" at bounding box center [661, 202] width 233 height 48
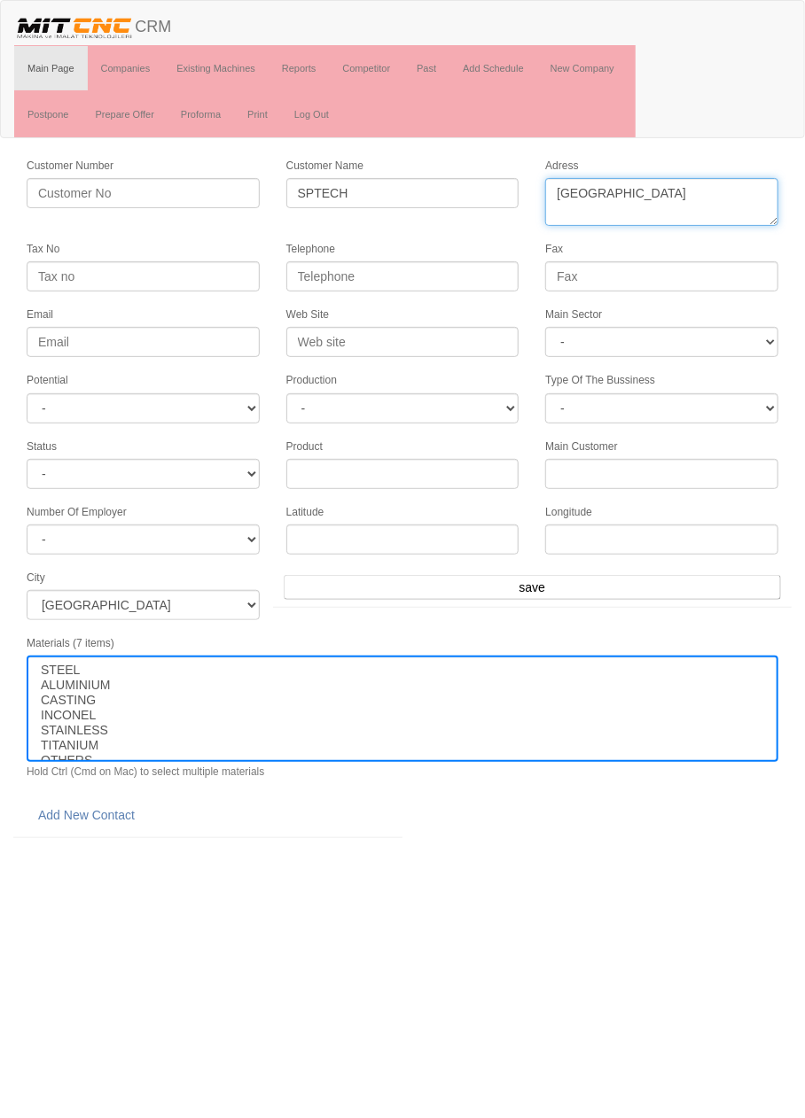
click at [687, 214] on textarea "Adress" at bounding box center [661, 202] width 233 height 48
type textarea "Konya organize sanayi bölgesi büyükkayacık mahallesinevrenköy caddesi no21 selç…"
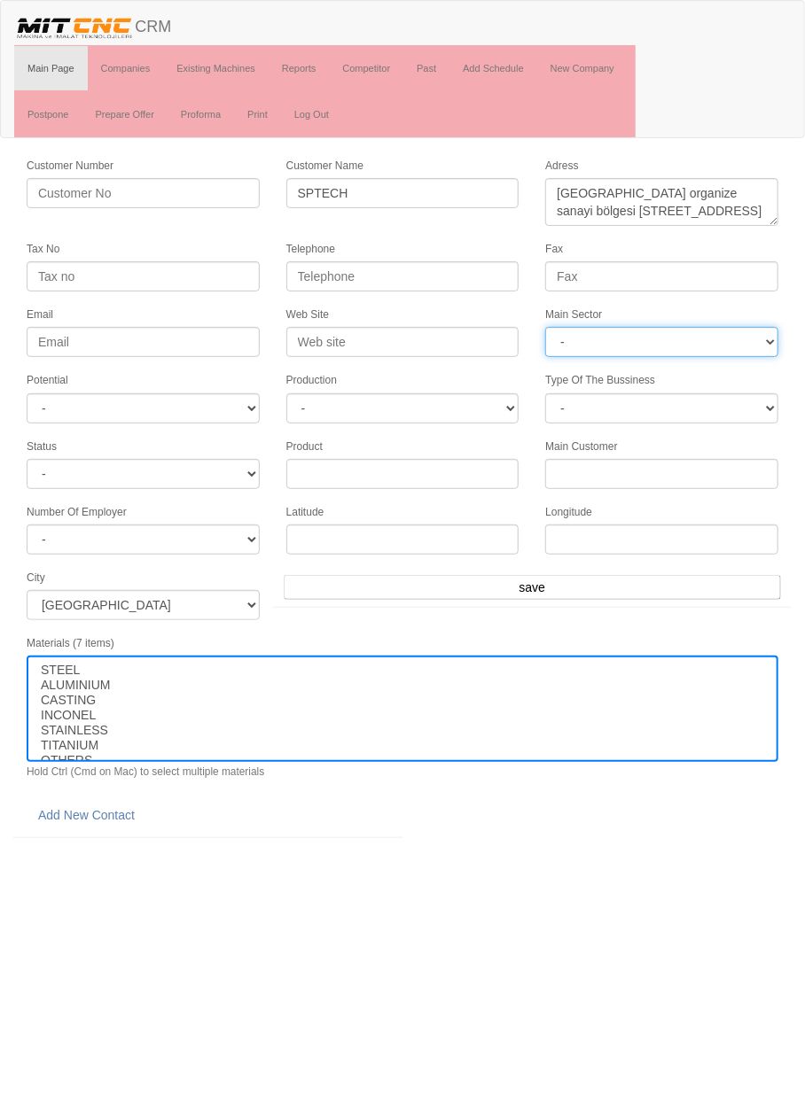
click at [689, 339] on select "- DIE MOLD MACHINERY DEFENCE ELECTRICAL COMPONENTS MEDICAL TOOL MANUFACTURING J…" at bounding box center [661, 342] width 233 height 30
select select "363"
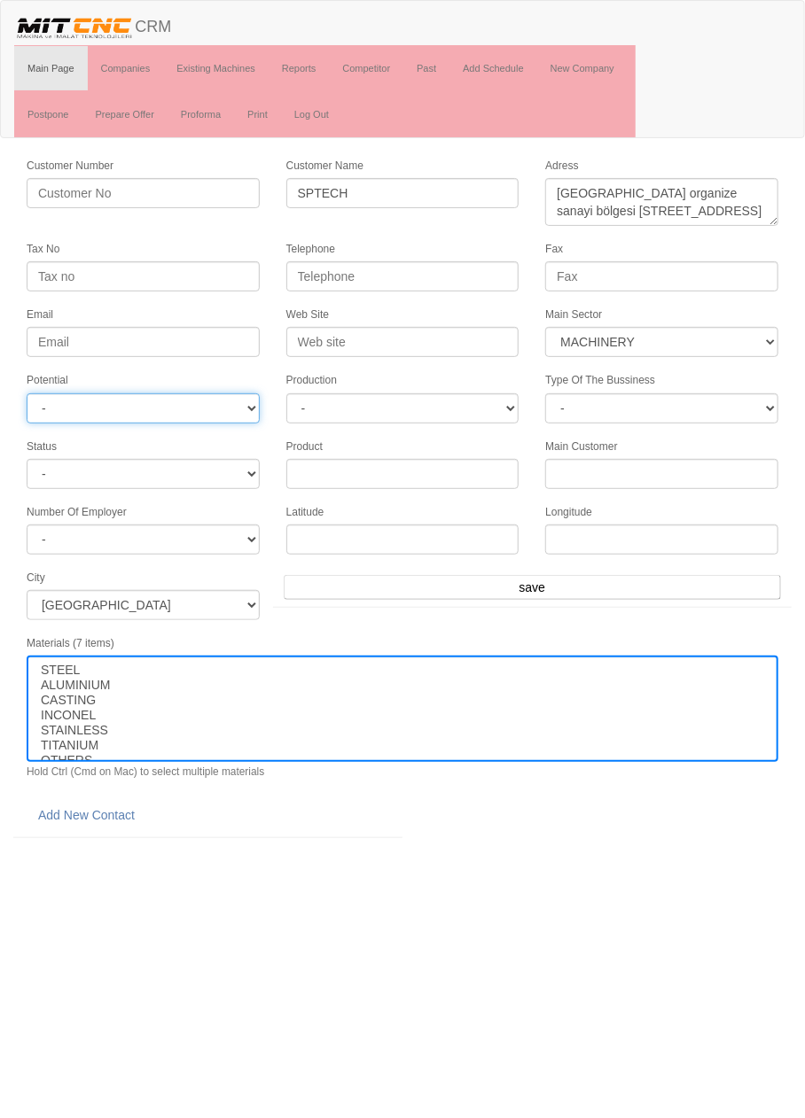
click at [208, 407] on select "- A1 A2 A3 B1 B2 B3 C1 C2 C3" at bounding box center [143, 408] width 233 height 30
select select "2"
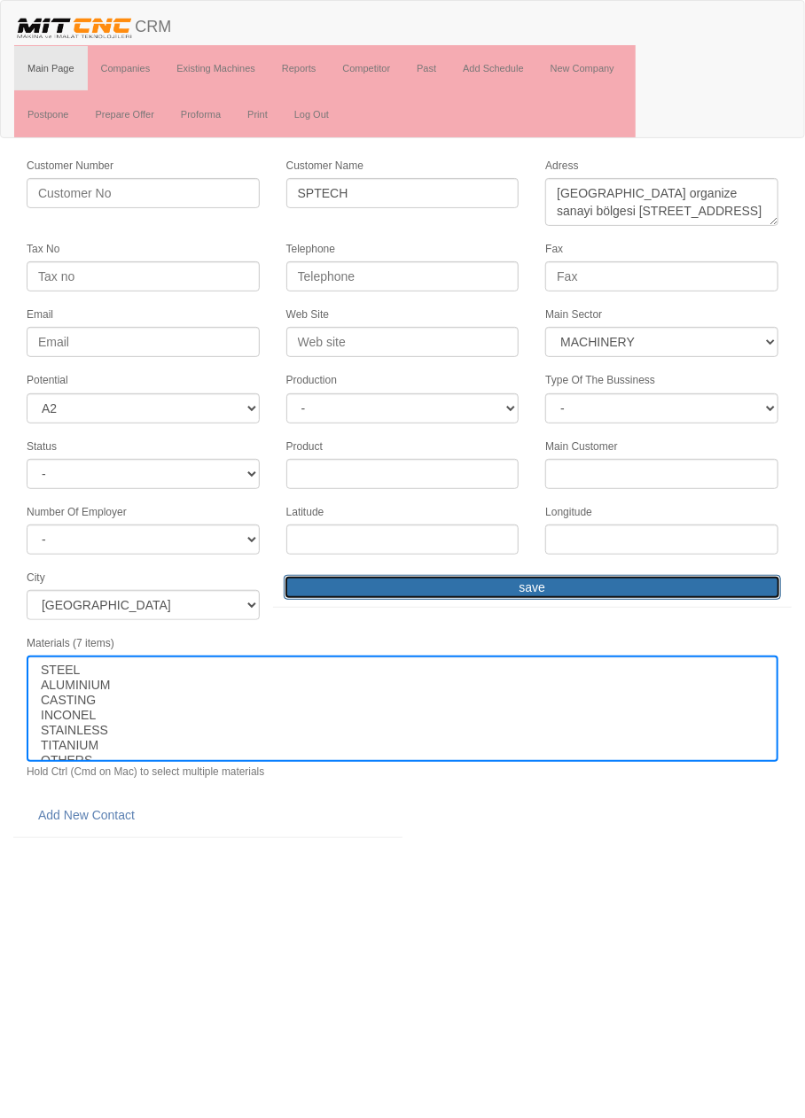
click at [607, 580] on input "save" at bounding box center [532, 587] width 497 height 25
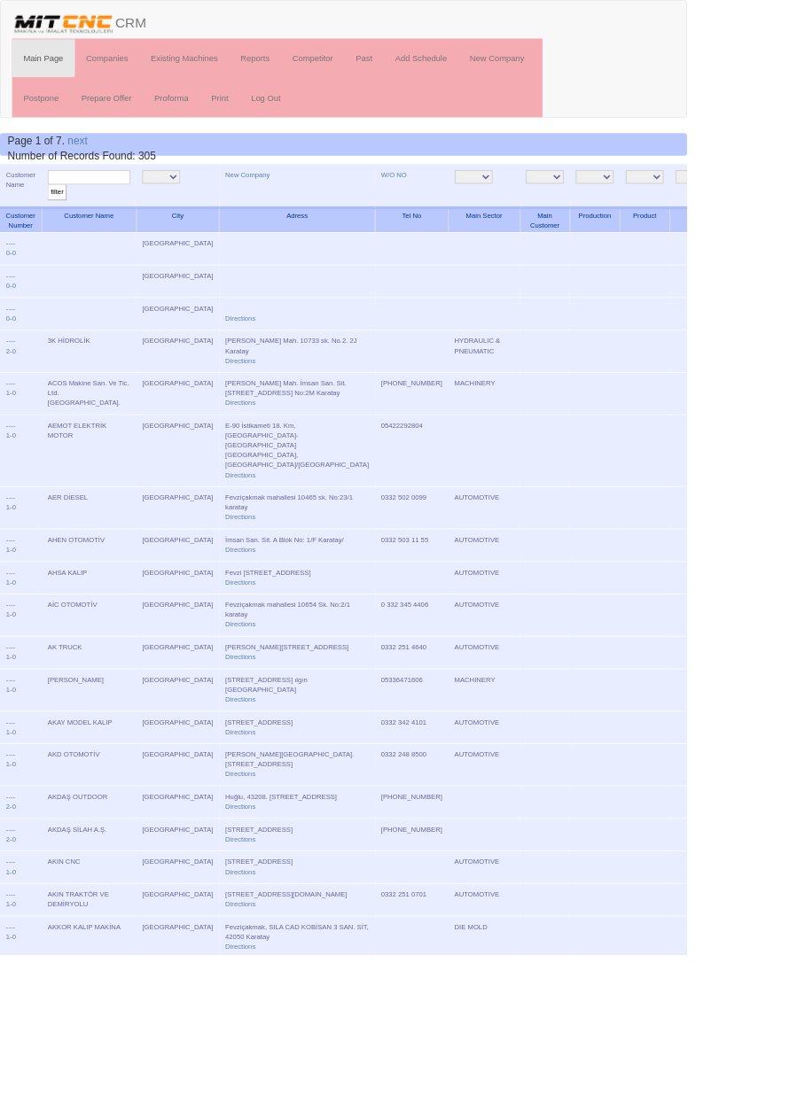
click at [129, 206] on input "text" at bounding box center [104, 207] width 97 height 17
type input "sptech"
click at [56, 216] on input "filter" at bounding box center [67, 225] width 22 height 19
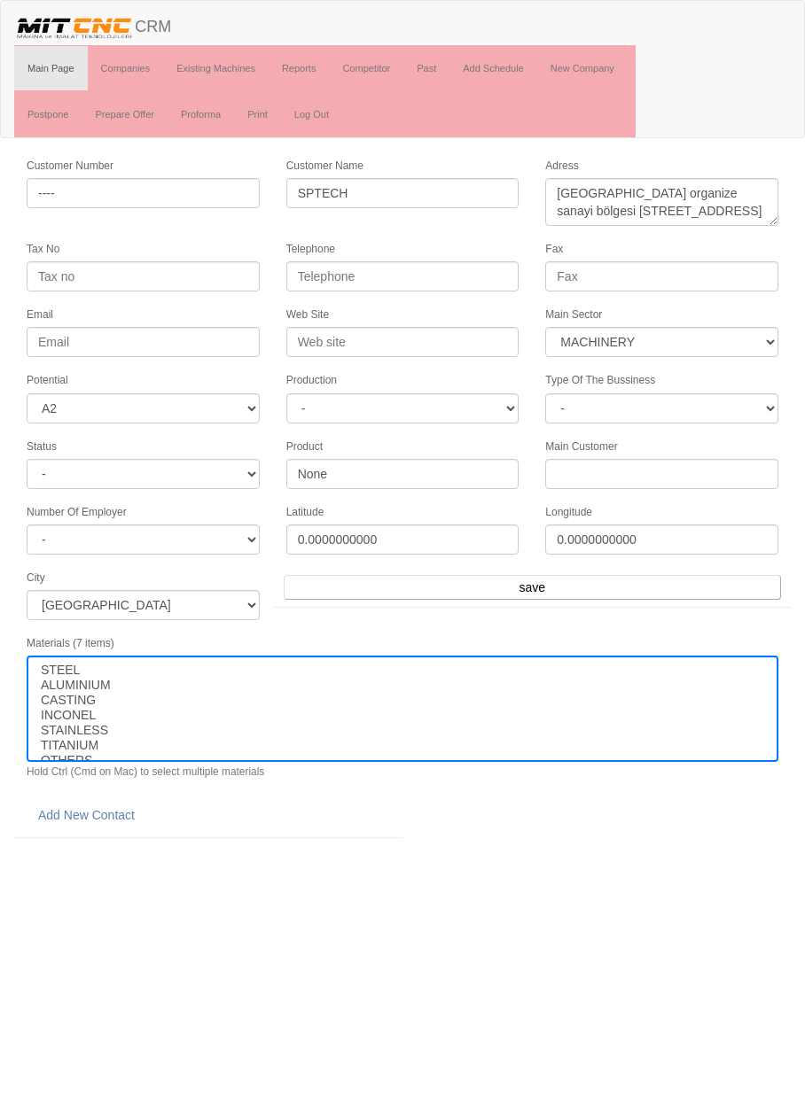
select select "363"
select select "2"
select select
click at [100, 806] on link "Add New Contact" at bounding box center [87, 815] width 120 height 30
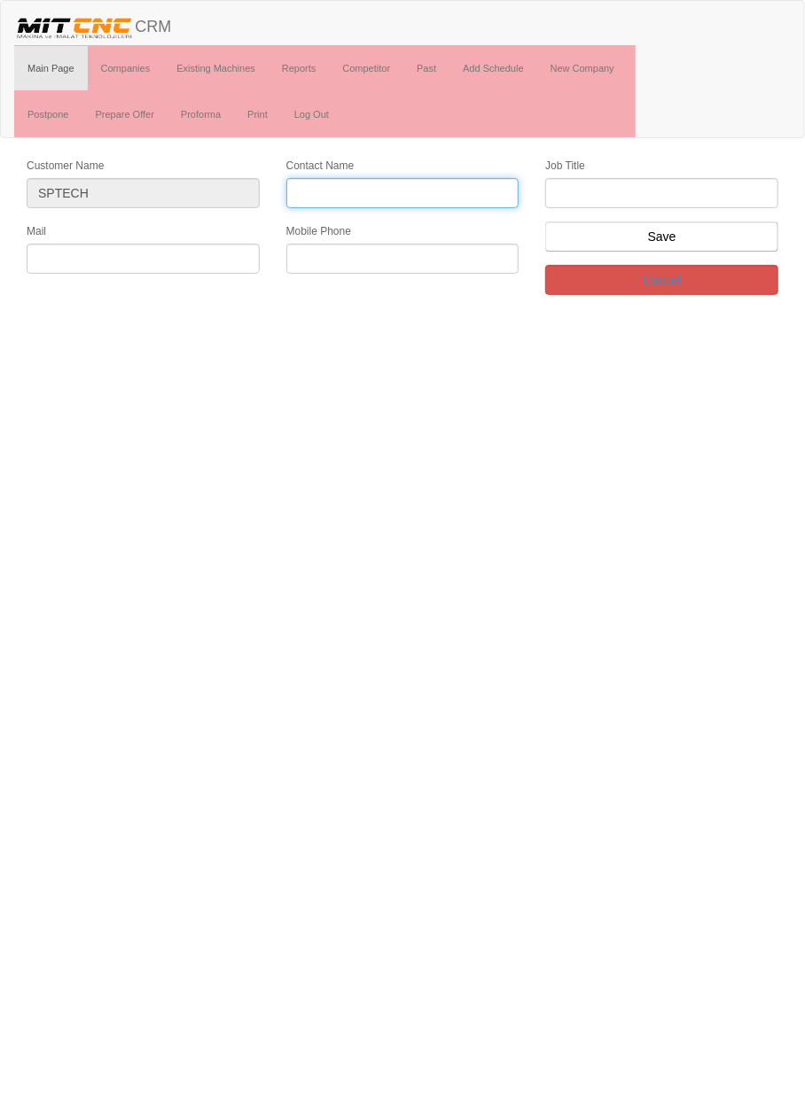
click at [437, 190] on input "Contact Name" at bounding box center [402, 193] width 233 height 30
type input "Mücahit kütükçü"
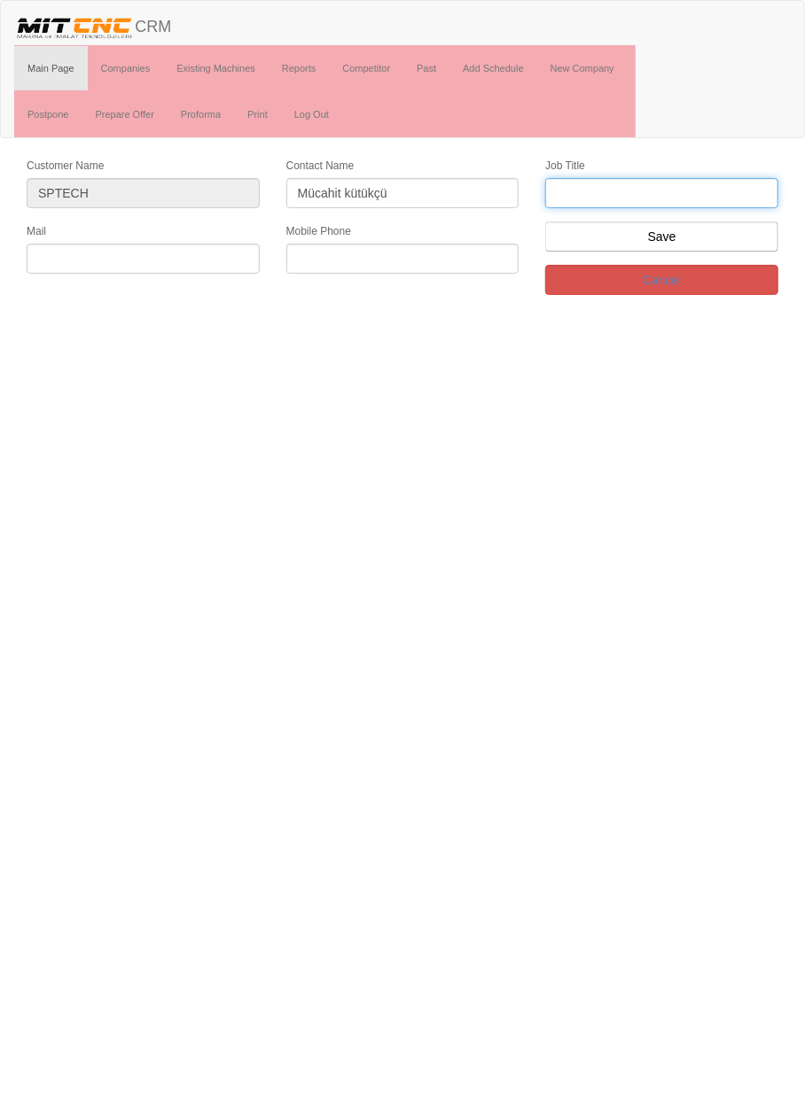
click at [690, 191] on input "text" at bounding box center [661, 193] width 233 height 30
type input "ticaret ve tedarik yöneticisi"
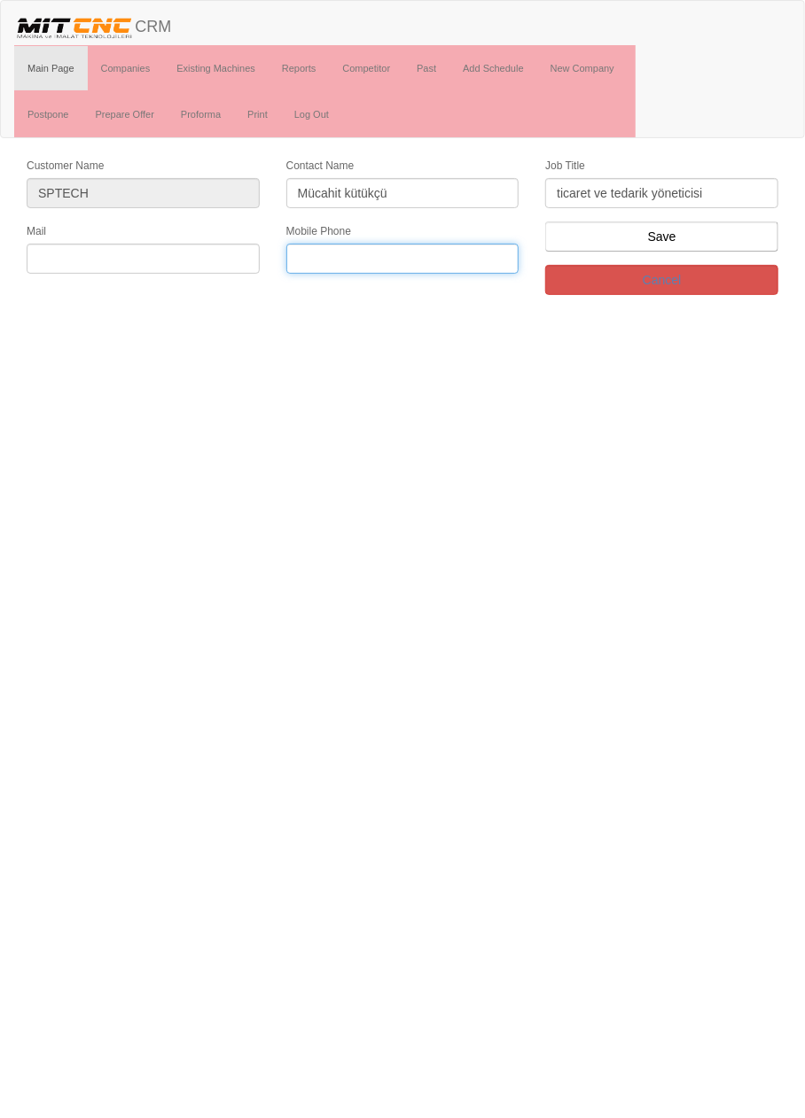
click at [345, 258] on input "text" at bounding box center [402, 259] width 233 height 30
click at [181, 254] on input "text" at bounding box center [143, 259] width 233 height 30
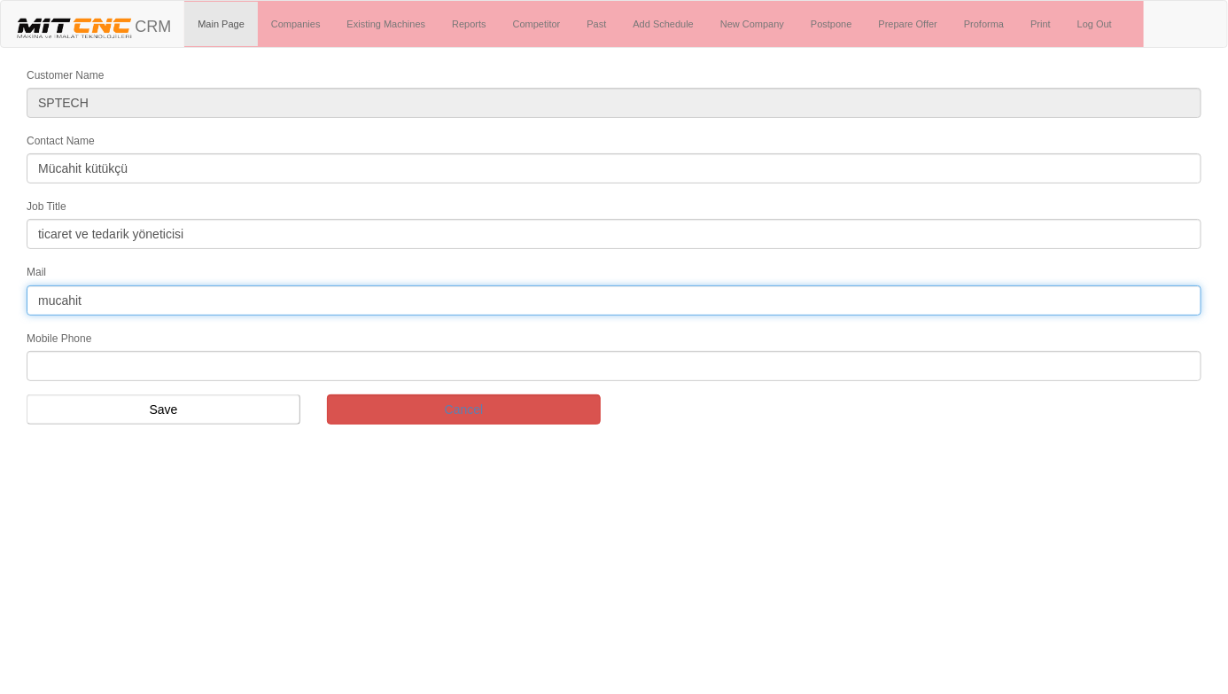
click at [203, 293] on input "mucahit" at bounding box center [614, 300] width 1175 height 30
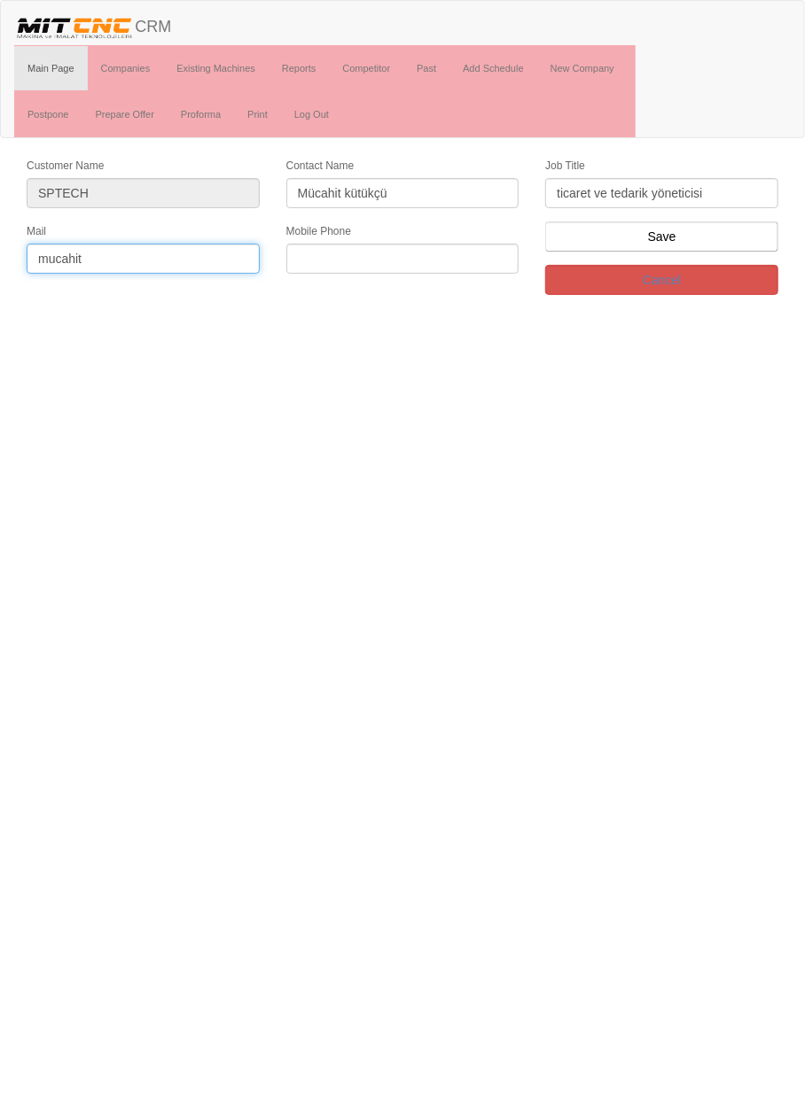
click at [204, 254] on input "mucahit" at bounding box center [143, 259] width 233 height 30
type input "mucahit.kutukçu@sptech.com.tr"
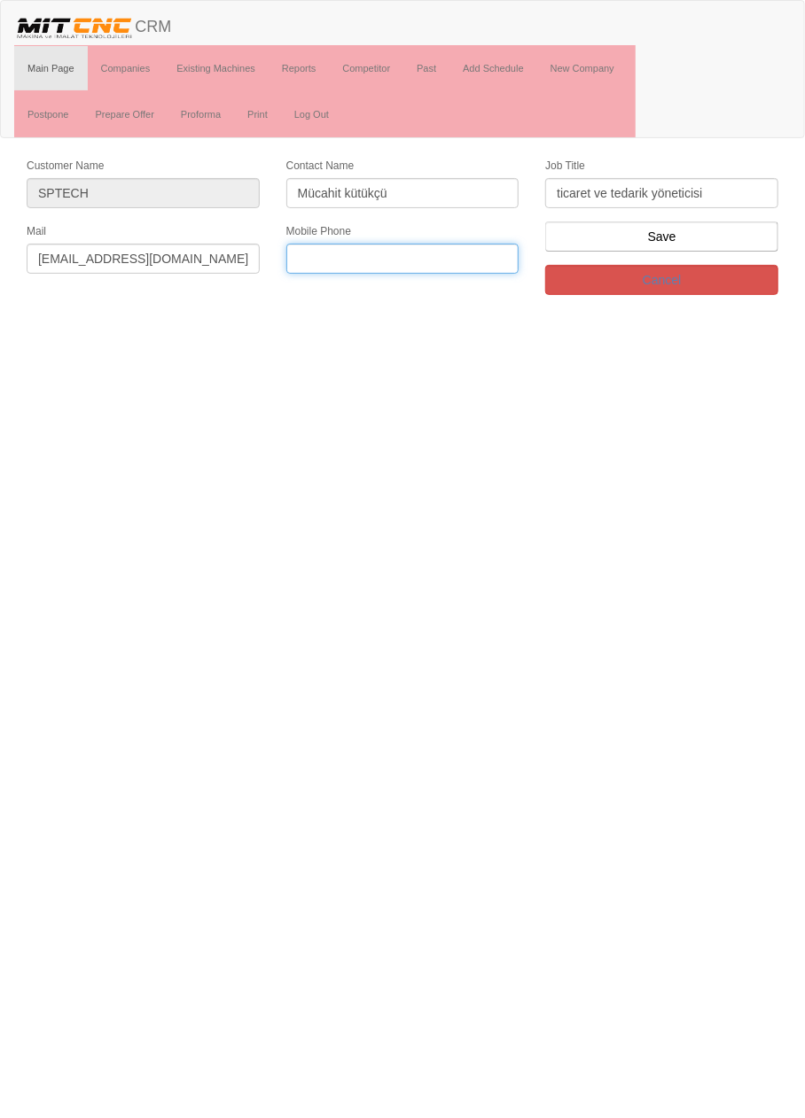
click at [430, 257] on input "text" at bounding box center [402, 259] width 233 height 30
type input "0533 154 8494"
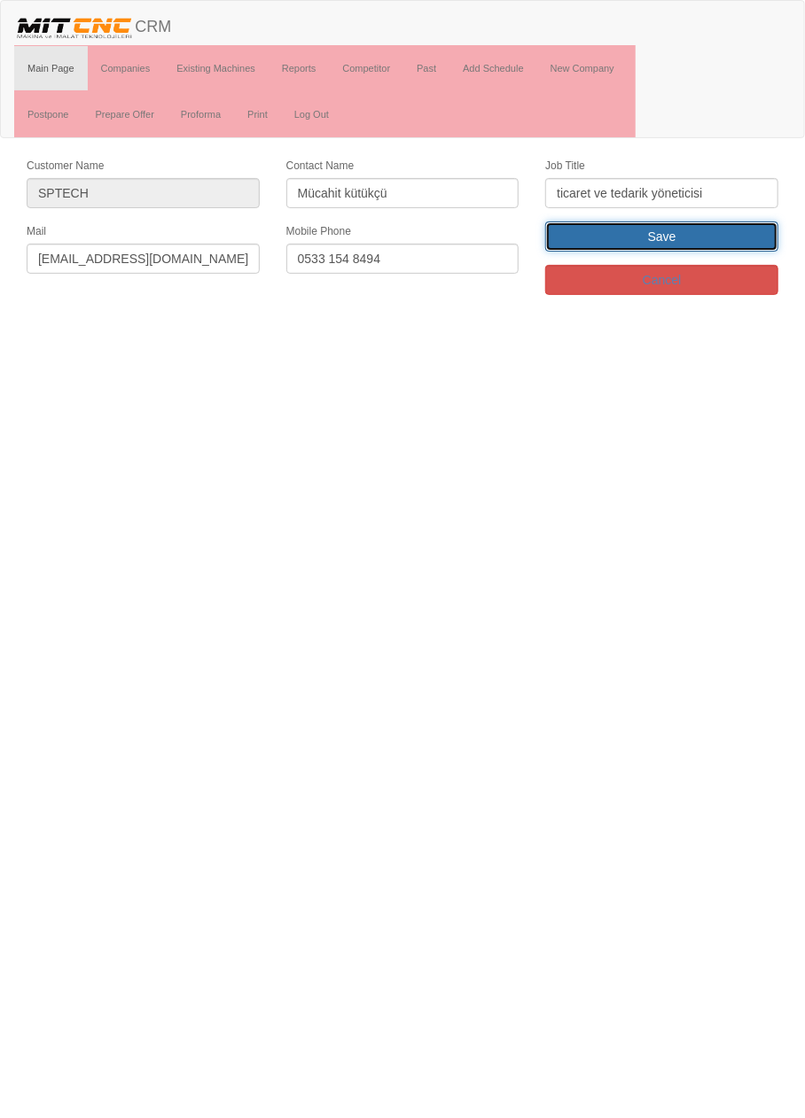
click at [692, 235] on input "Save" at bounding box center [661, 237] width 233 height 30
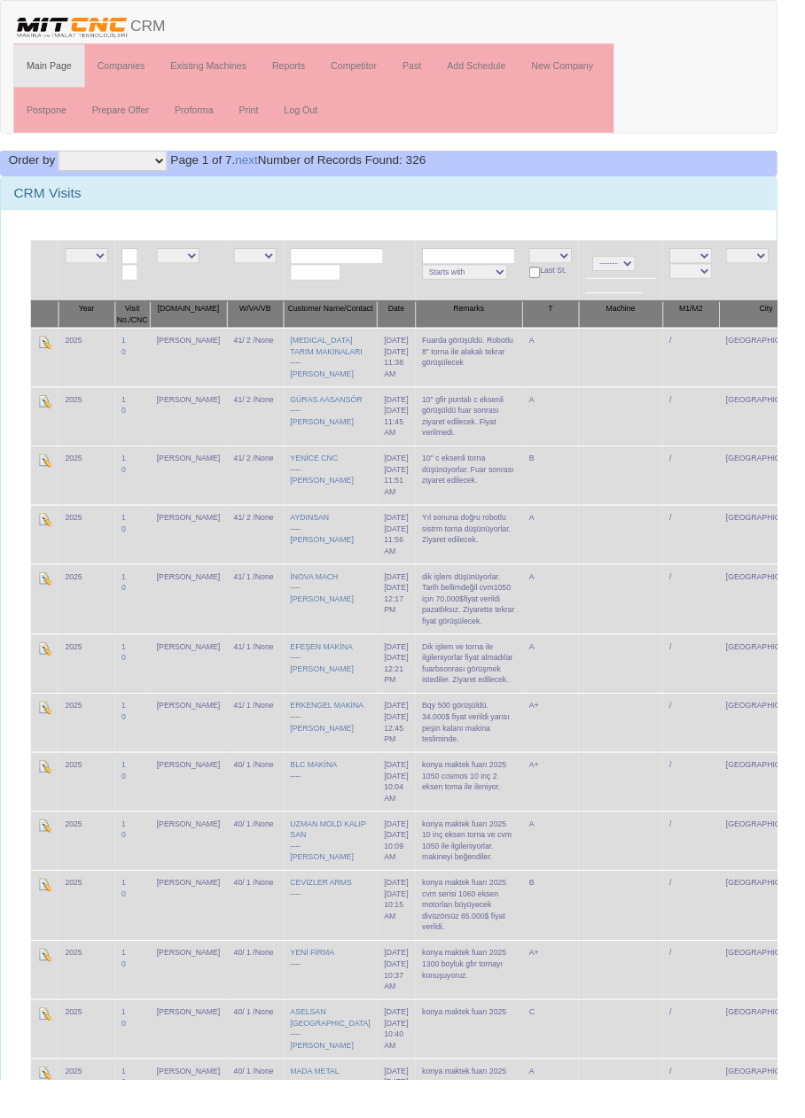
click at [323, 275] on input "text" at bounding box center [326, 282] width 52 height 17
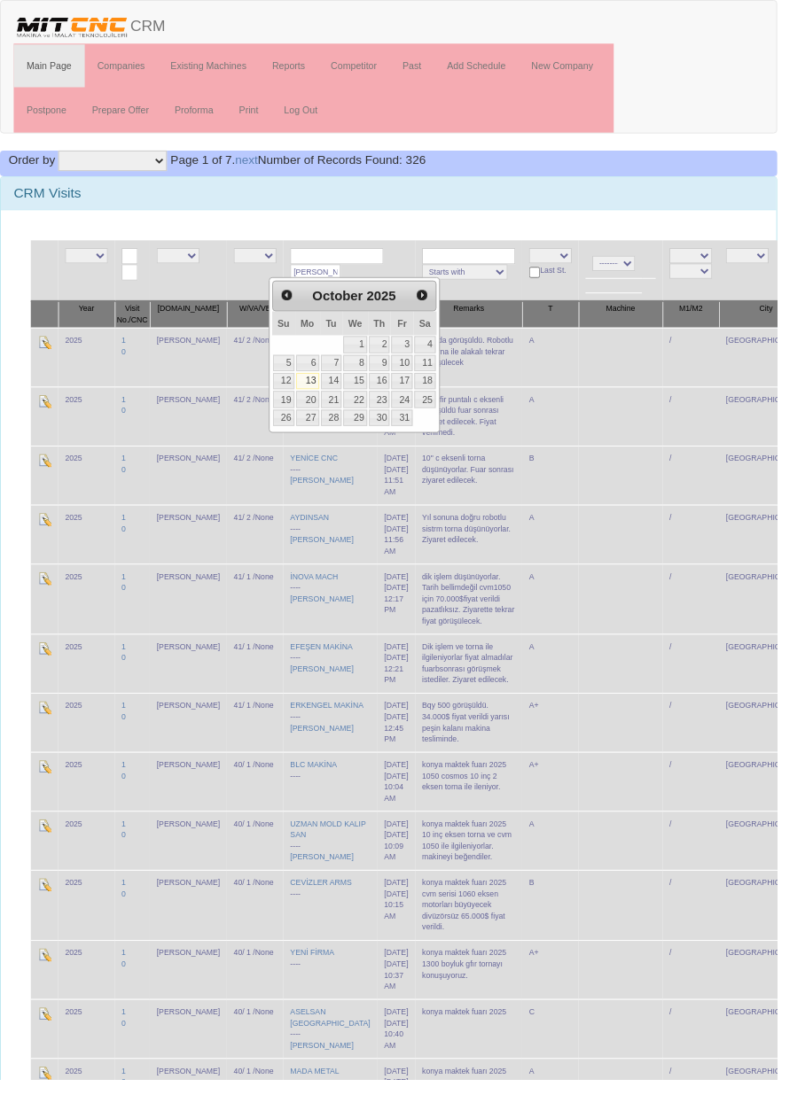
type input "[PERSON_NAME]"
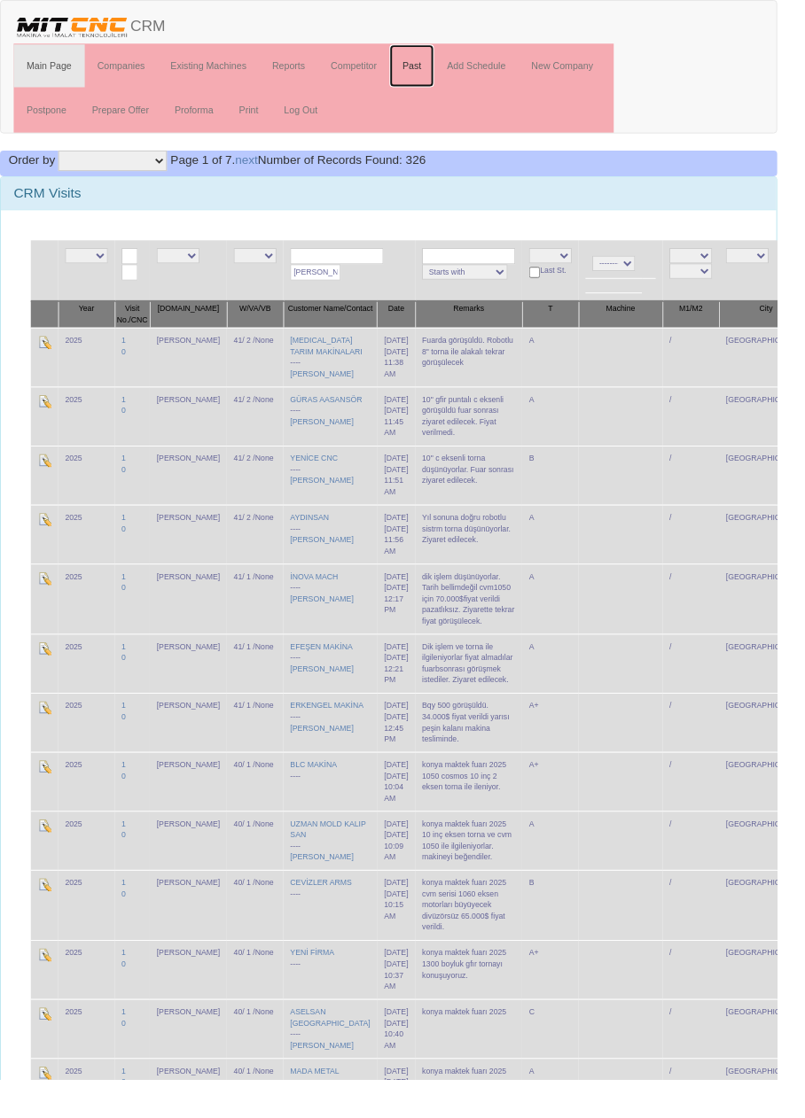
click at [439, 65] on link "Past" at bounding box center [426, 68] width 46 height 44
click at [346, 261] on input "text" at bounding box center [348, 265] width 97 height 17
type input "Vera"
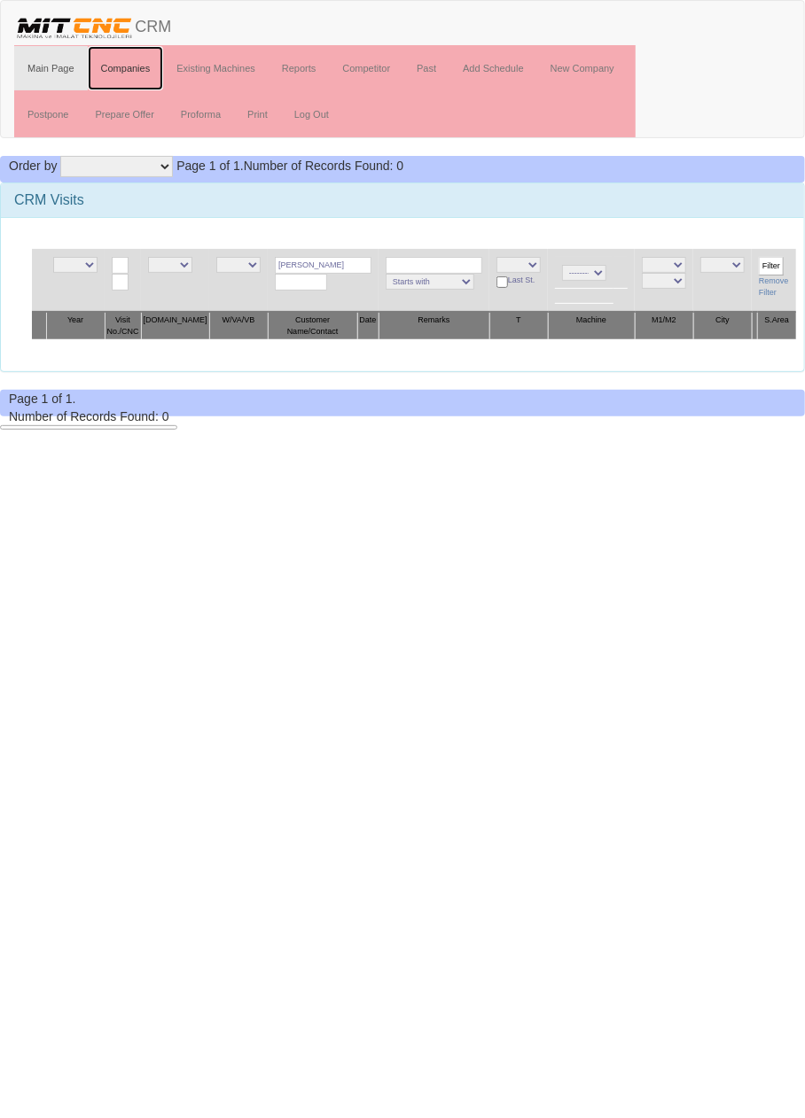
click at [135, 68] on link "Companies" at bounding box center [126, 68] width 76 height 44
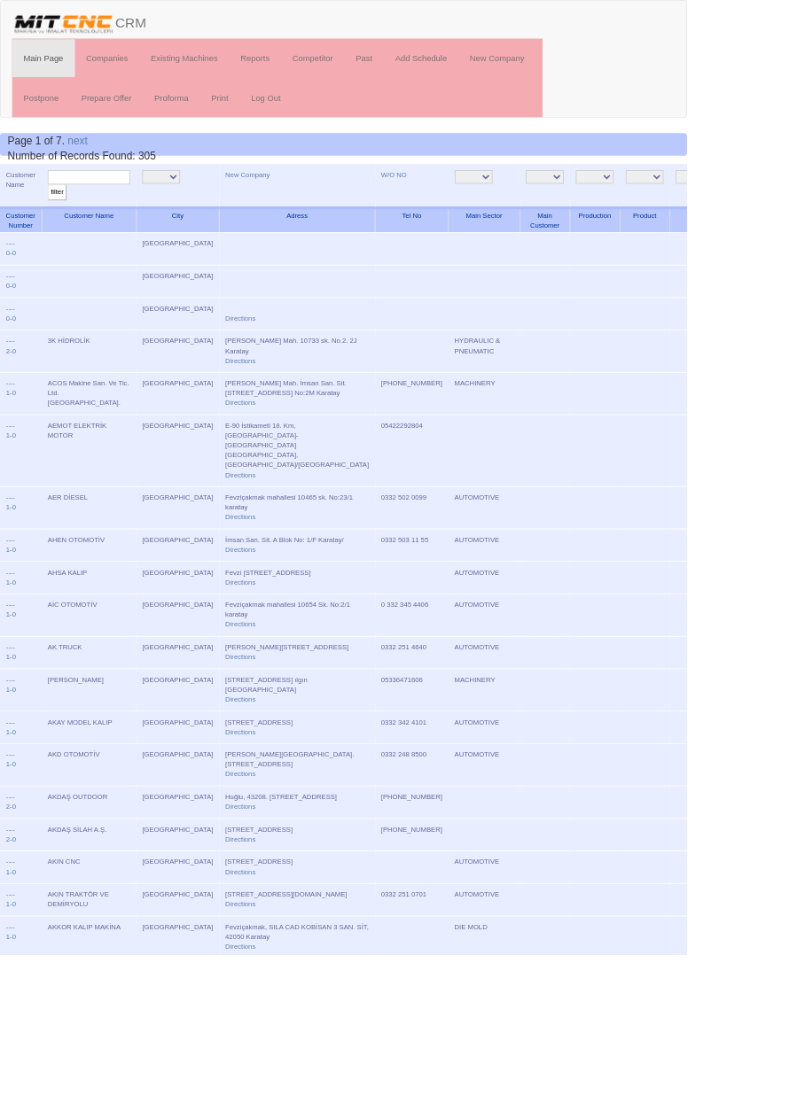
click at [114, 206] on input "text" at bounding box center [104, 207] width 97 height 17
type input "Vera"
click at [56, 216] on input "filter" at bounding box center [67, 225] width 22 height 19
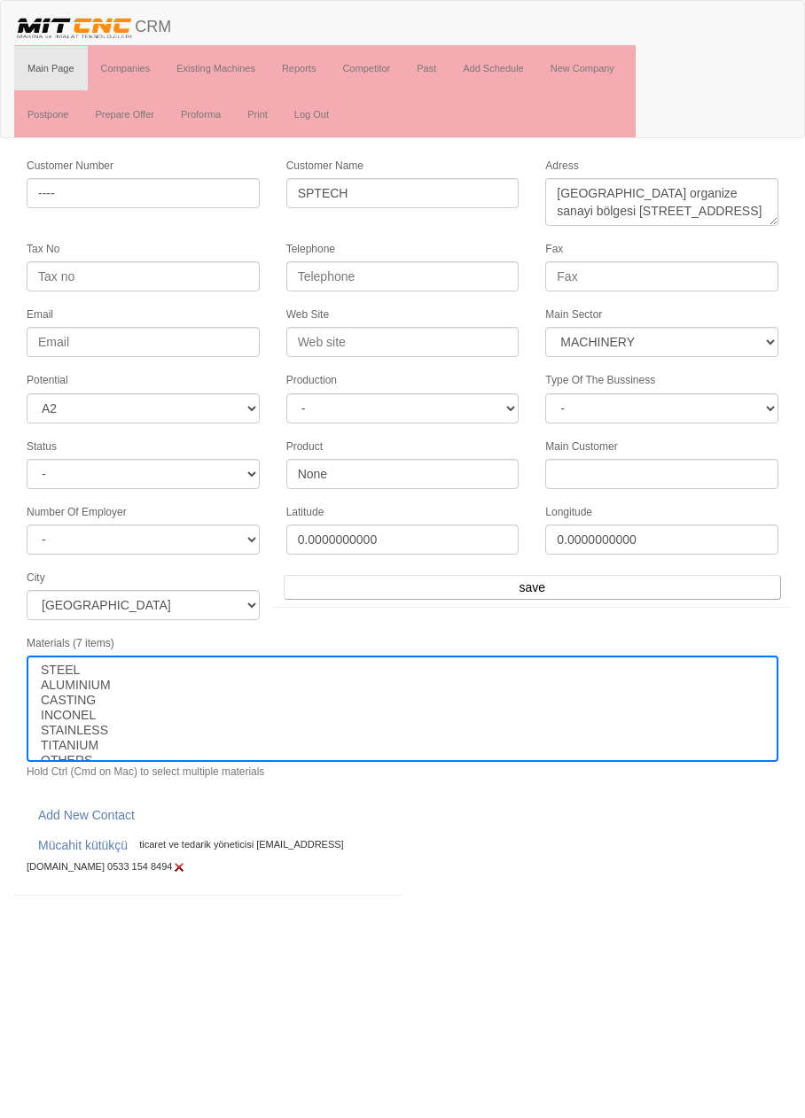
select select "363"
select select "2"
select select
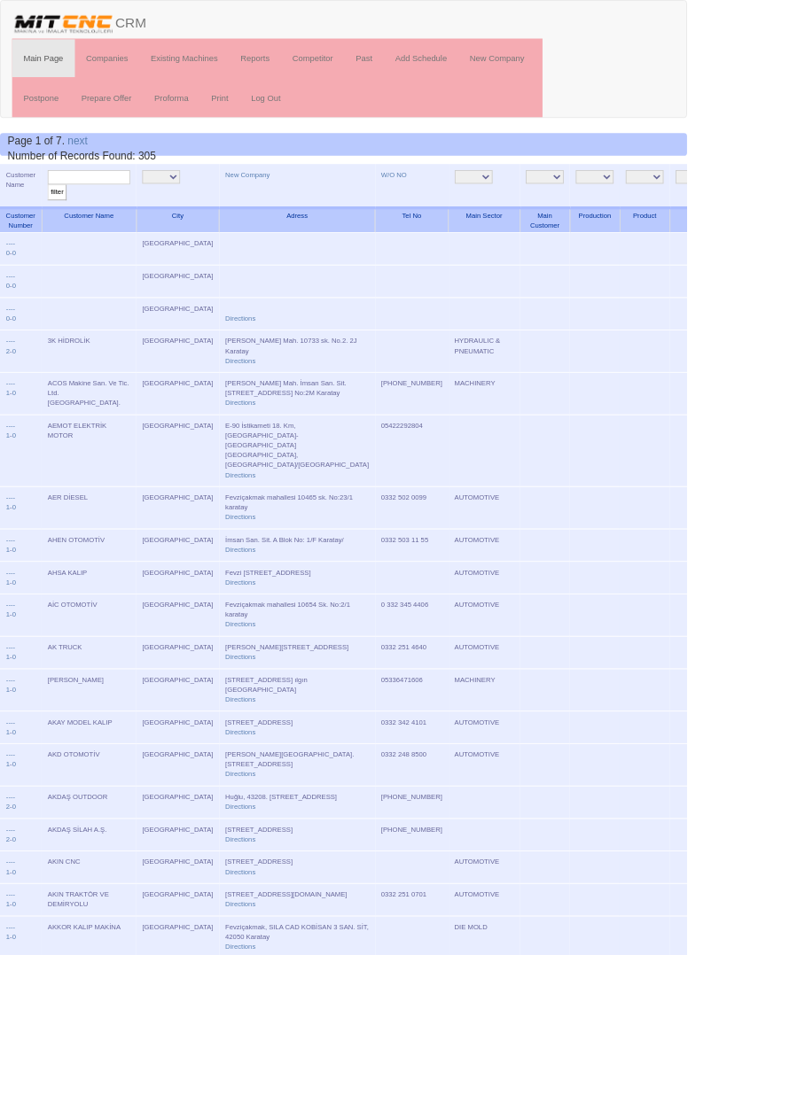
click at [128, 206] on input "text" at bounding box center [104, 207] width 97 height 17
type input "Şeker"
click at [56, 216] on input "filter" at bounding box center [67, 225] width 22 height 19
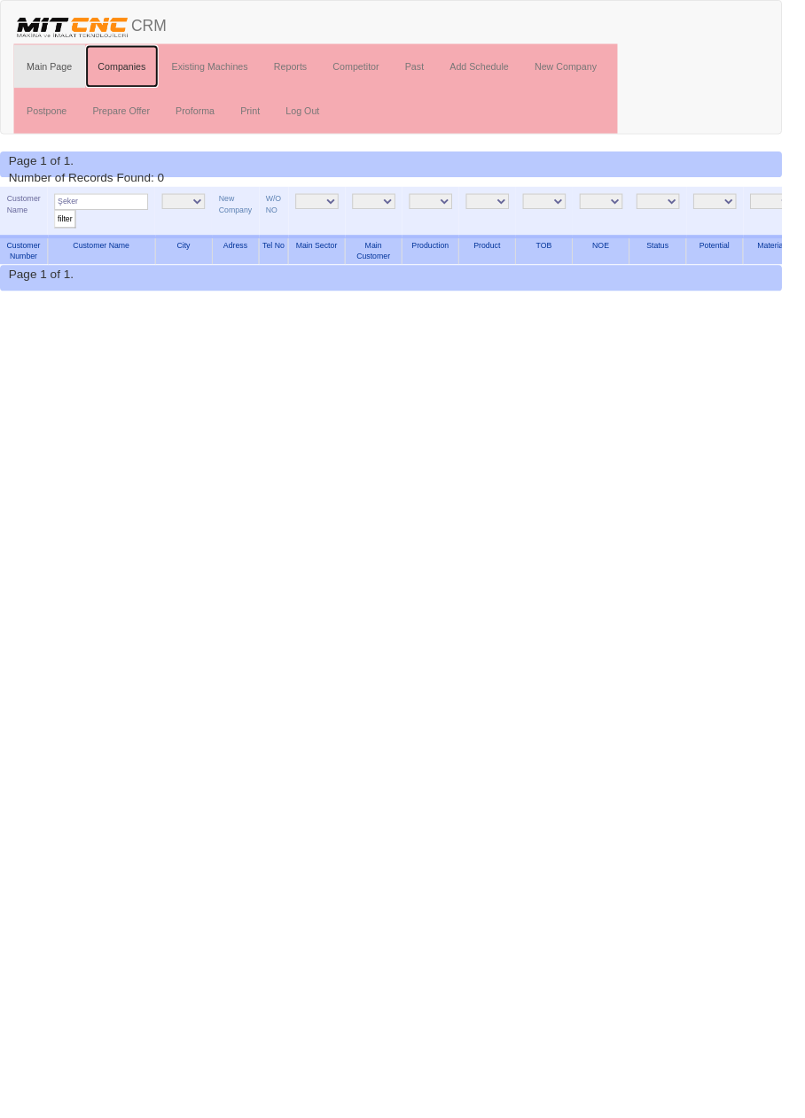
click at [135, 66] on link "Companies" at bounding box center [126, 68] width 76 height 44
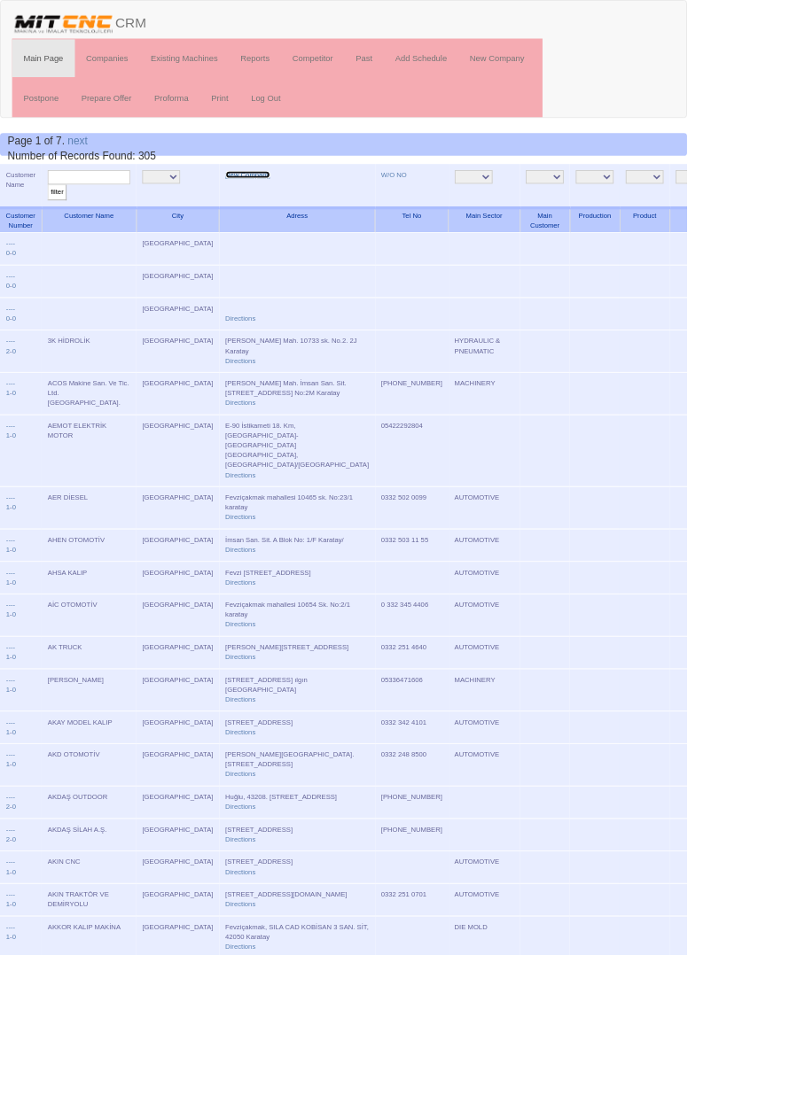
click at [265, 207] on link "New Company" at bounding box center [290, 204] width 52 height 9
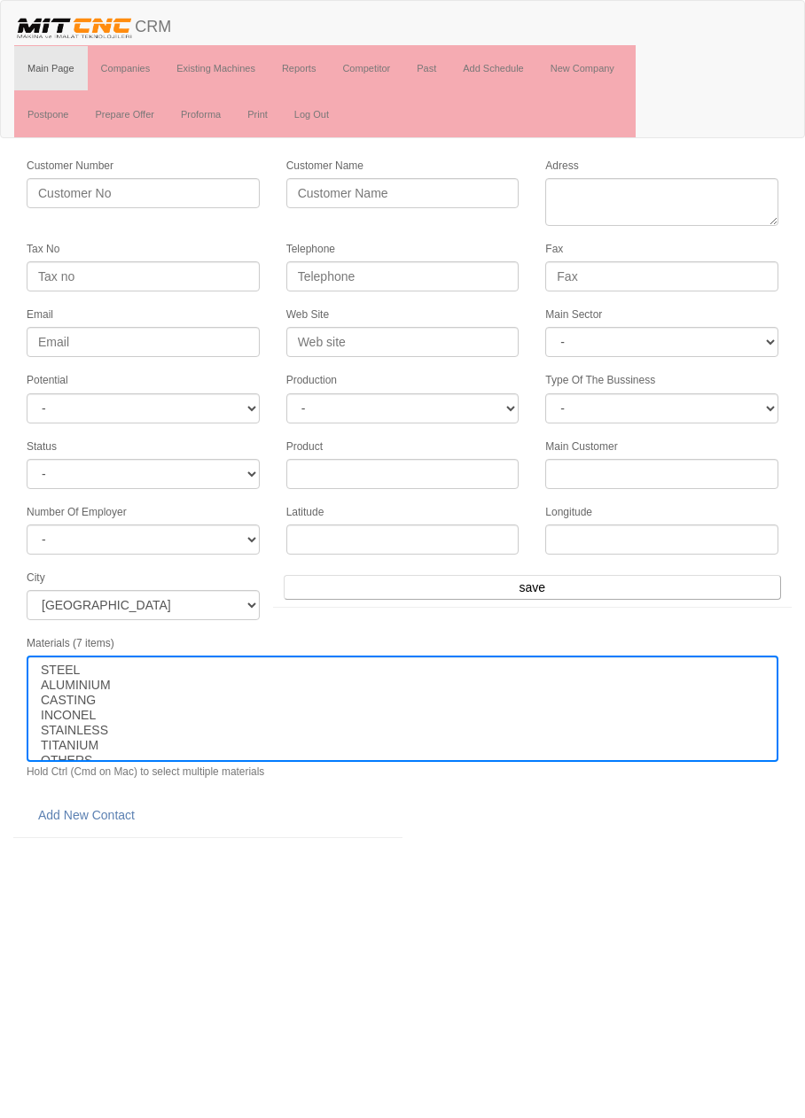
select select
click at [425, 196] on input "Customer Name" at bounding box center [402, 193] width 233 height 30
type input "[PERSON_NAME] KİMYA VE PLASTİK SAN. VE TİC. A.Ş."
click at [690, 194] on textarea "Adress" at bounding box center [661, 202] width 233 height 48
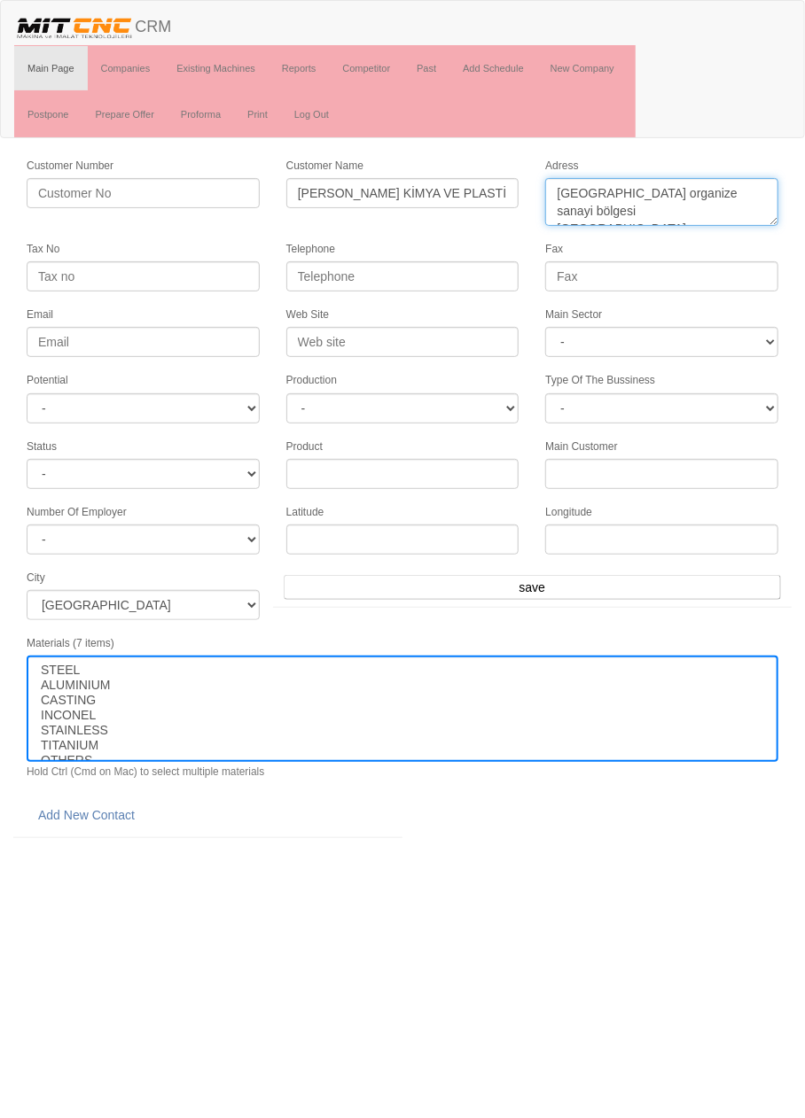
scroll to position [10, 0]
type textarea "konya organize sanayi bölgesi büyükkayacık mahallesi evrenköy caddesi no21 selç…"
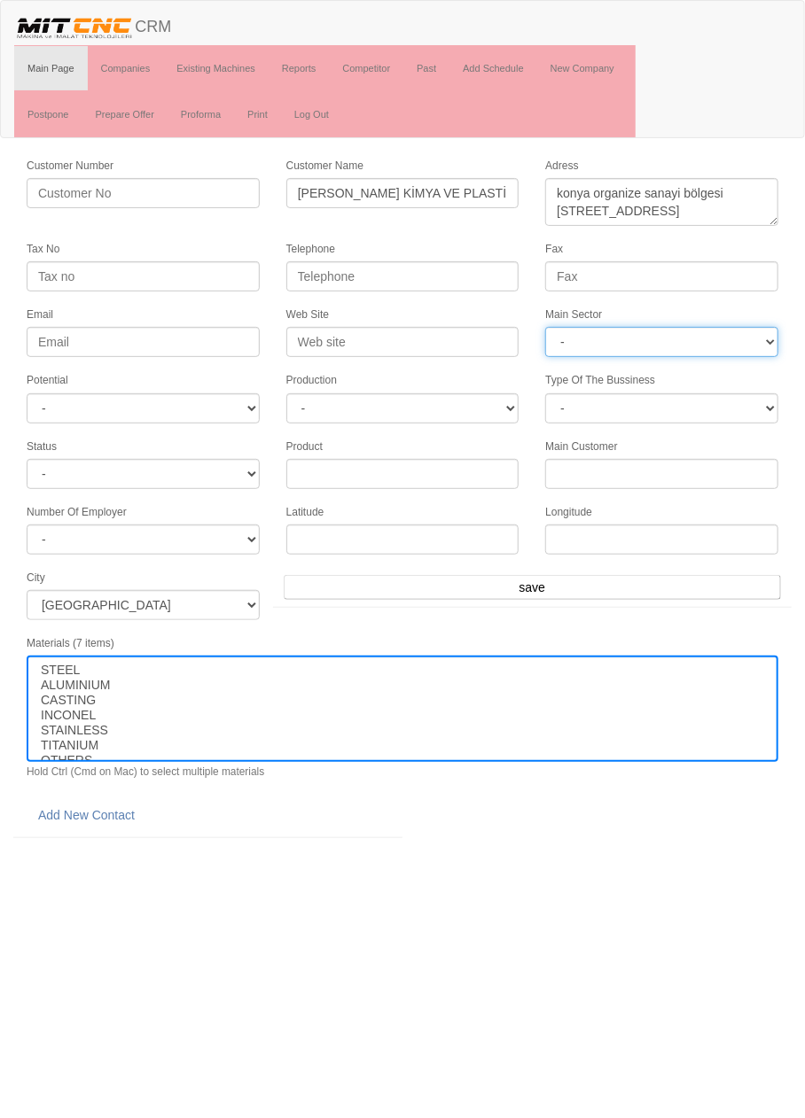
click at [707, 340] on select "- DIE MOLD MACHINERY DEFENCE ELECTRICAL COMPONENTS MEDICAL TOOL MANUFACTURING J…" at bounding box center [661, 342] width 233 height 30
click at [740, 338] on select "- DIE MOLD MACHINERY DEFENCE ELECTRICAL COMPONENTS MEDICAL TOOL MANUFACTURING J…" at bounding box center [661, 342] width 233 height 30
click at [742, 342] on select "- DIE MOLD MACHINERY DEFENCE ELECTRICAL COMPONENTS MEDICAL TOOL MANUFACTURING J…" at bounding box center [661, 342] width 233 height 30
select select "362"
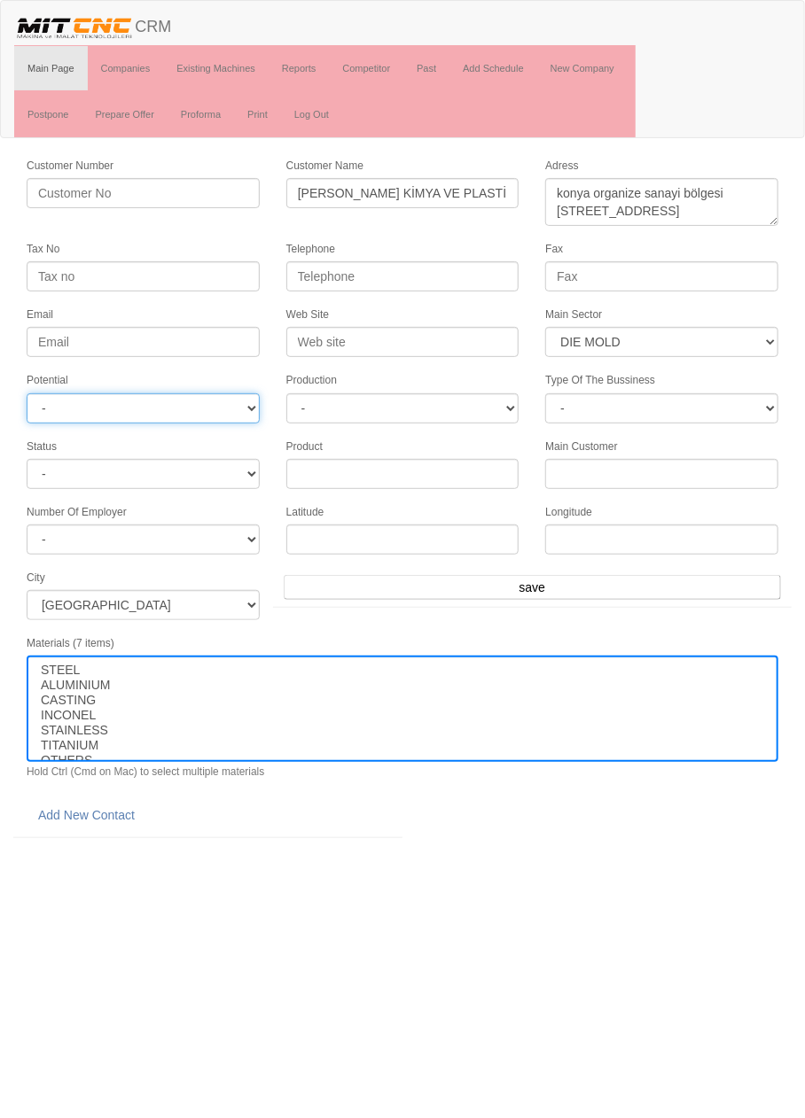
click at [210, 401] on select "- A1 A2 A3 B1 B2 B3 C1 C2 C3" at bounding box center [143, 408] width 233 height 30
select select "1"
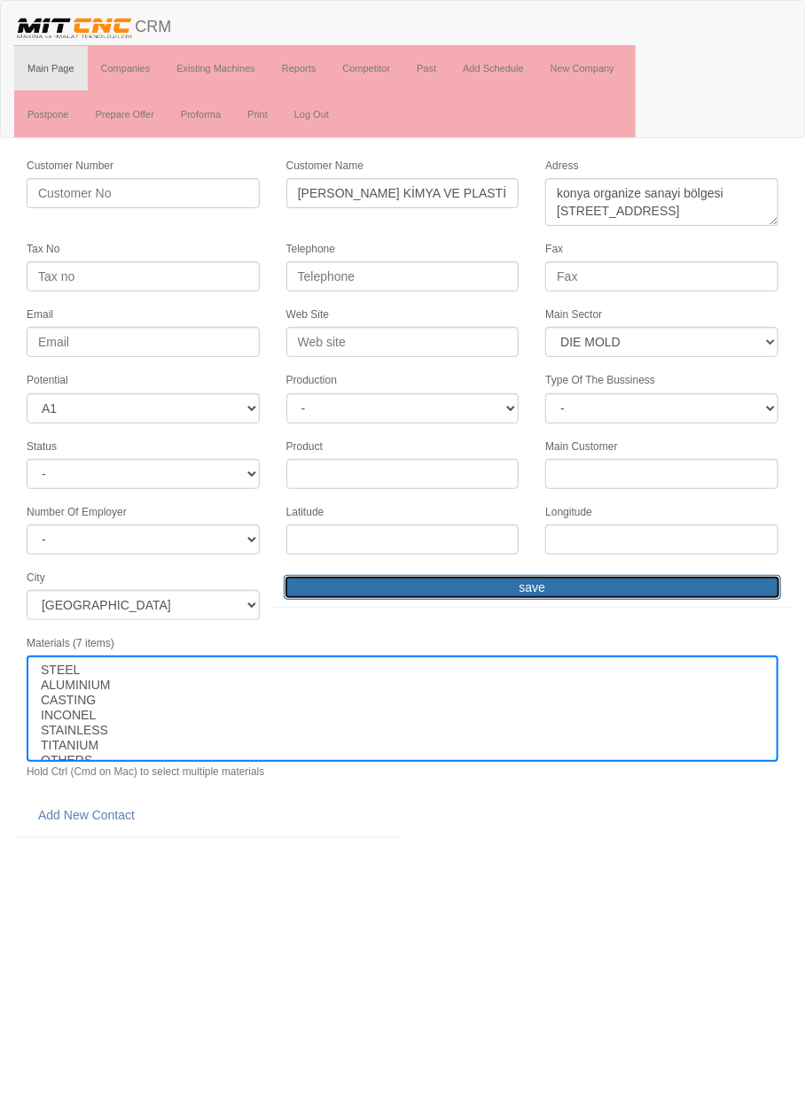
click at [588, 587] on input "save" at bounding box center [532, 587] width 497 height 25
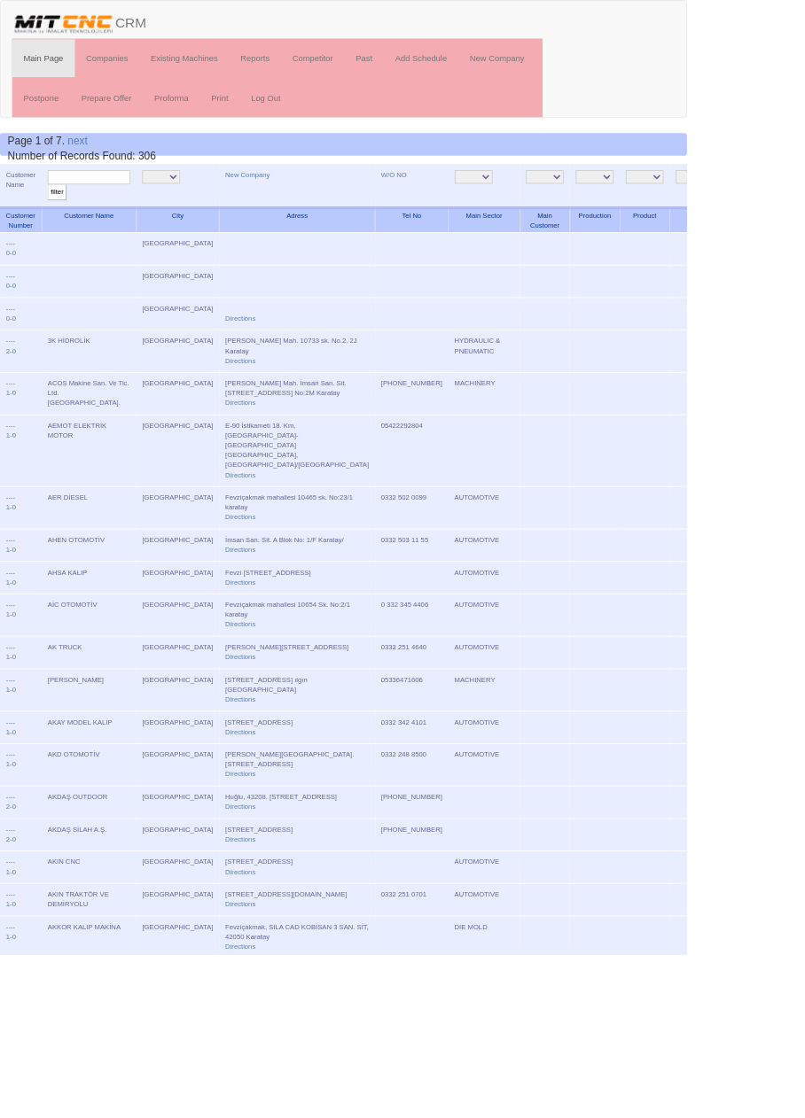
click at [142, 205] on input "text" at bounding box center [104, 207] width 97 height 17
type input "Şekero"
click at [56, 216] on input "filter" at bounding box center [67, 225] width 22 height 19
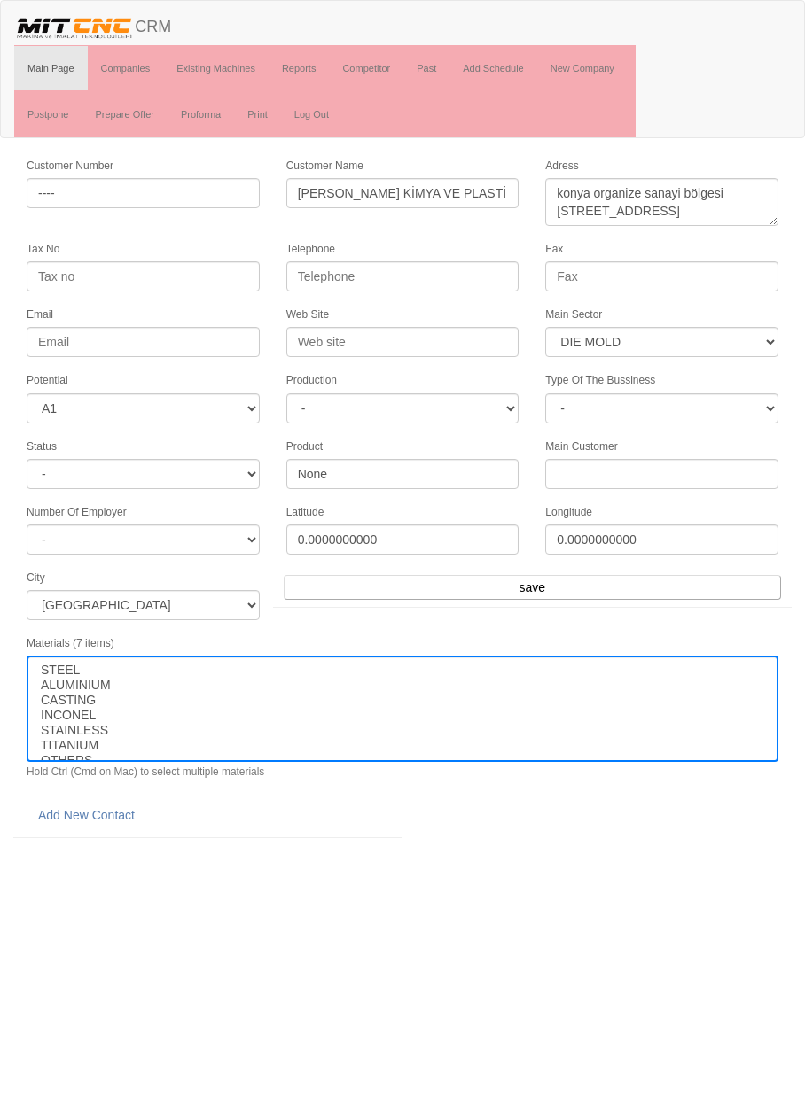
select select "362"
select select "1"
select select
click at [105, 800] on link "Add New Contact" at bounding box center [87, 815] width 120 height 30
click at [105, 807] on link "Add New Contact" at bounding box center [87, 815] width 120 height 30
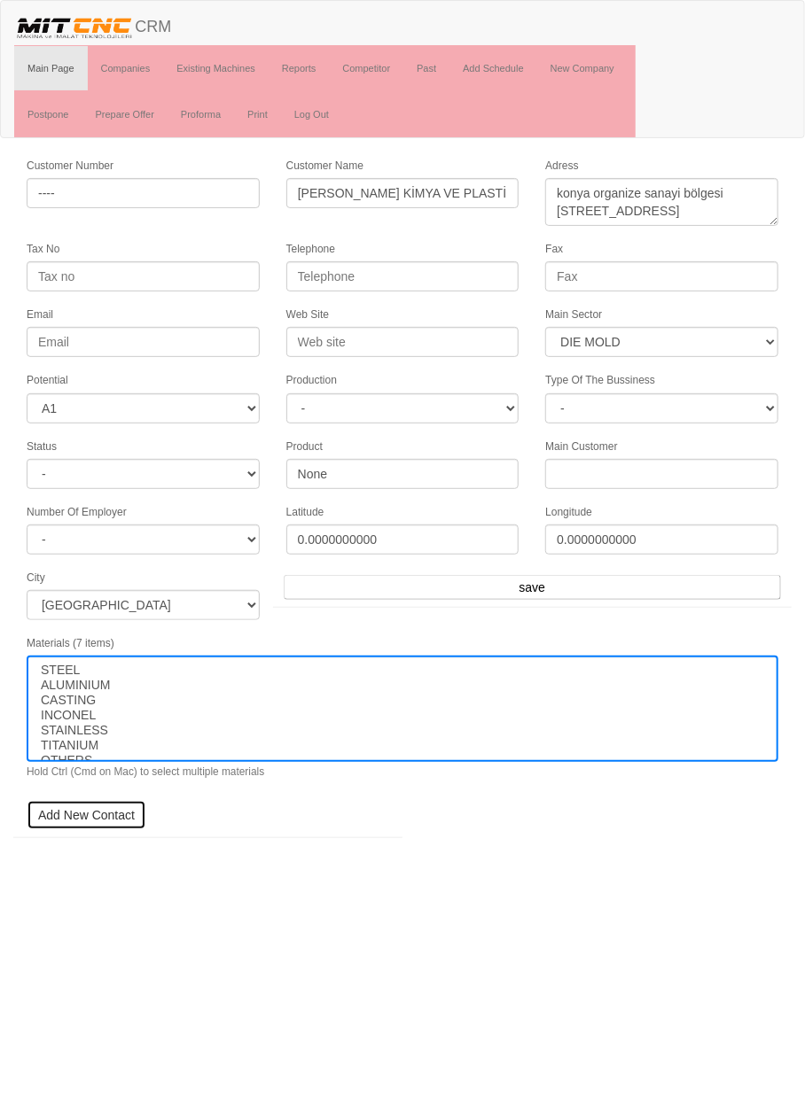
click at [106, 805] on link "Add New Contact" at bounding box center [87, 815] width 120 height 30
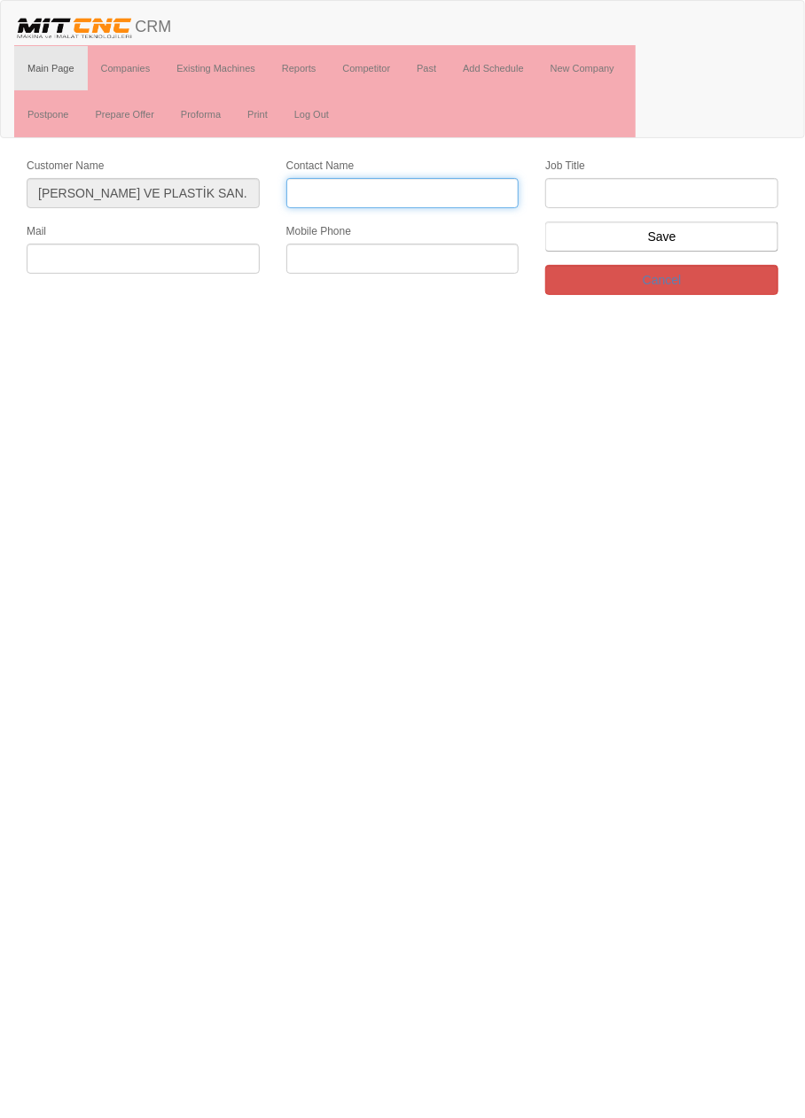
click at [426, 185] on input "Contact Name" at bounding box center [402, 193] width 233 height 30
type input "Yasin bey"
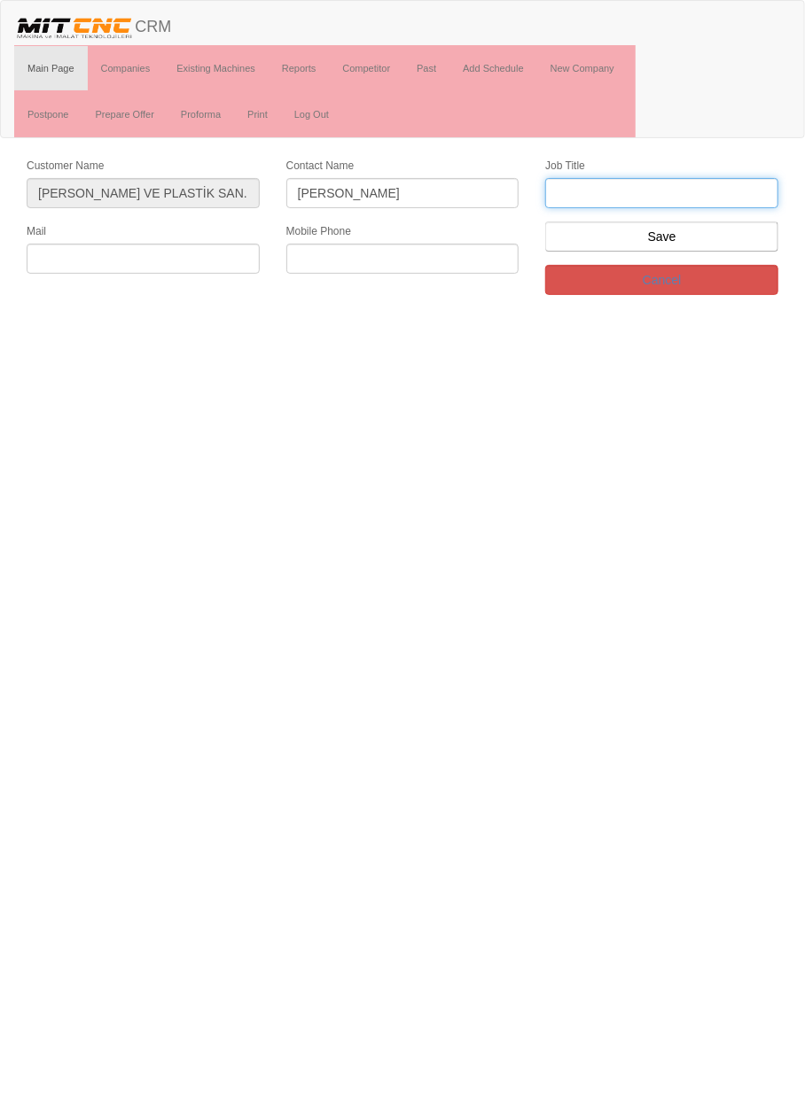
click at [673, 197] on input "text" at bounding box center [661, 193] width 233 height 30
type input "Firma Sahibi"
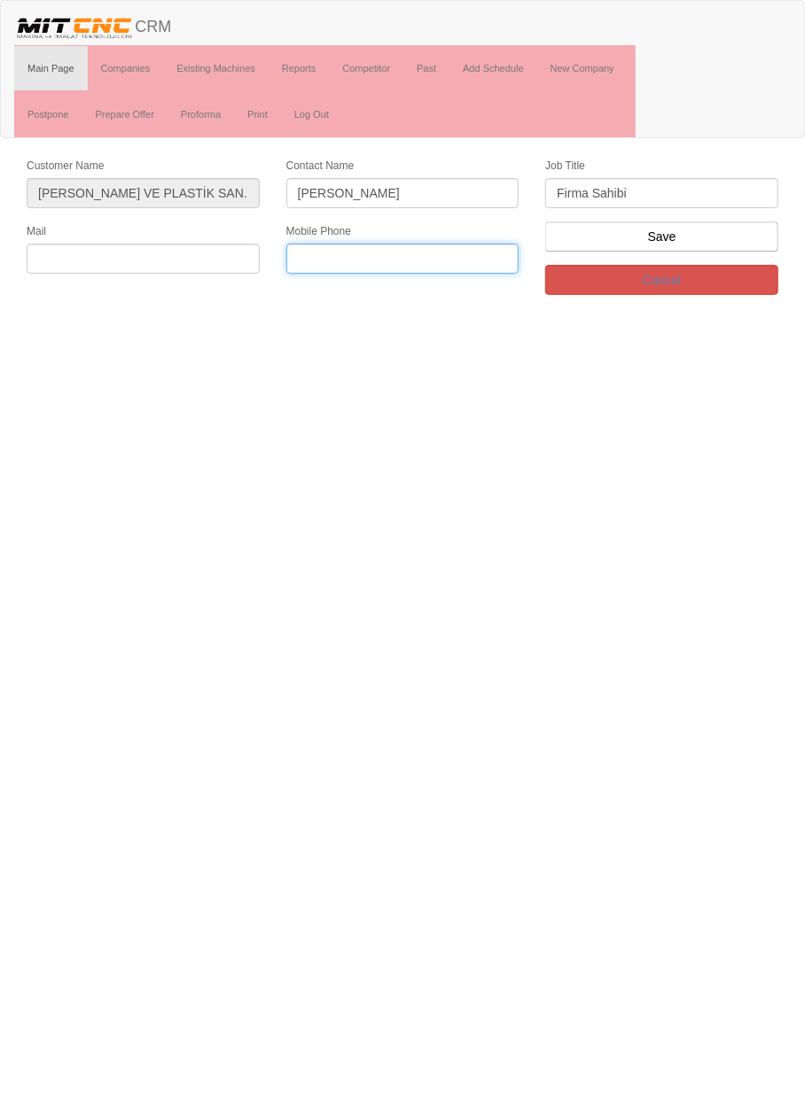
click at [426, 253] on input "text" at bounding box center [402, 259] width 233 height 30
type input "0532 671 4426"
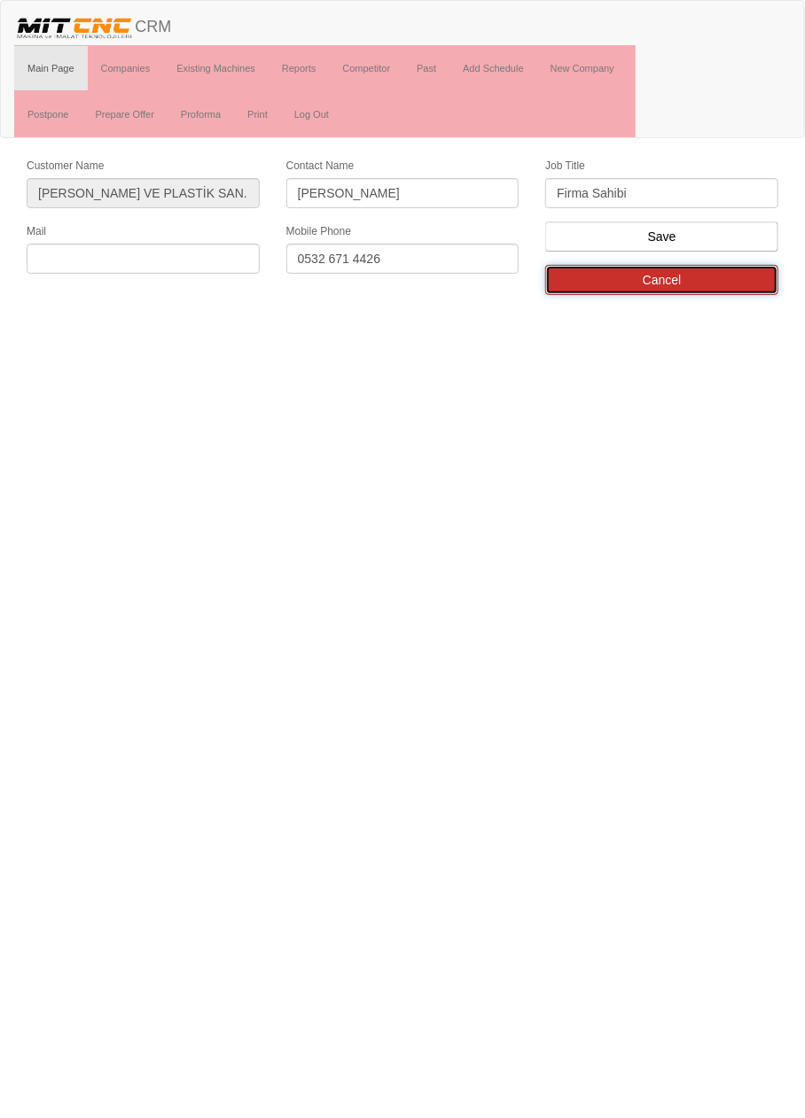
click at [705, 268] on link "Cancel" at bounding box center [661, 280] width 233 height 30
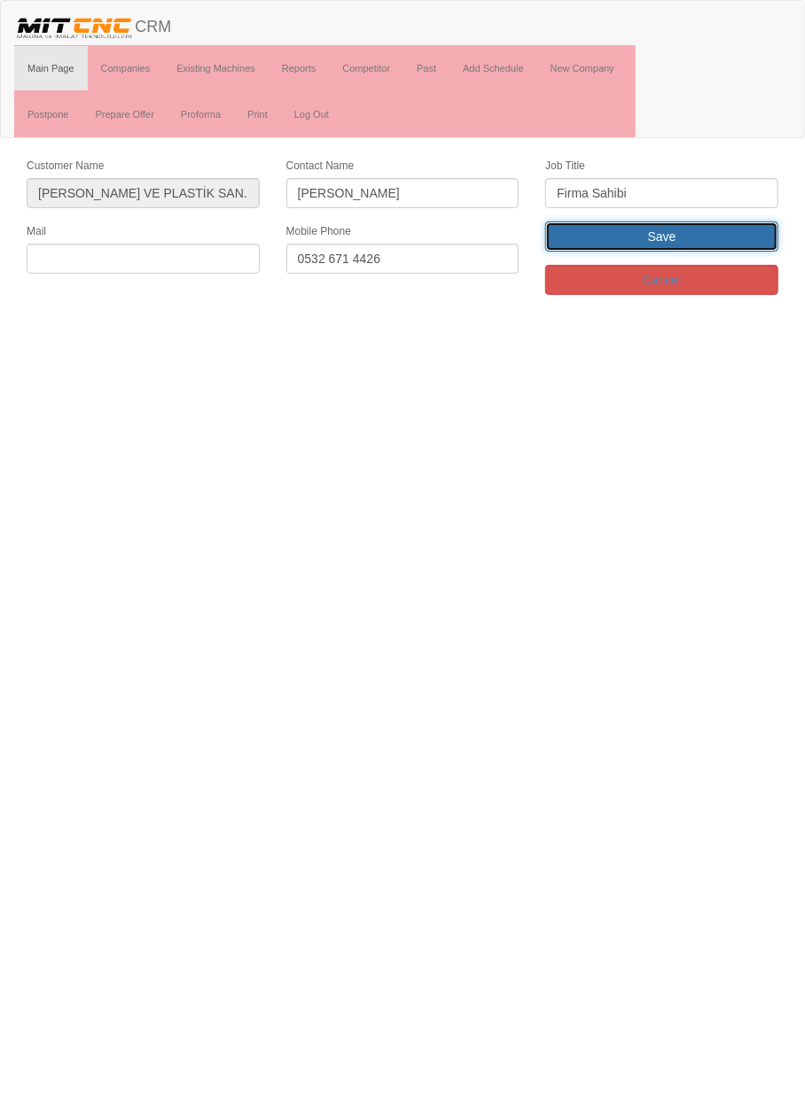
click at [702, 240] on input "Save" at bounding box center [661, 237] width 233 height 30
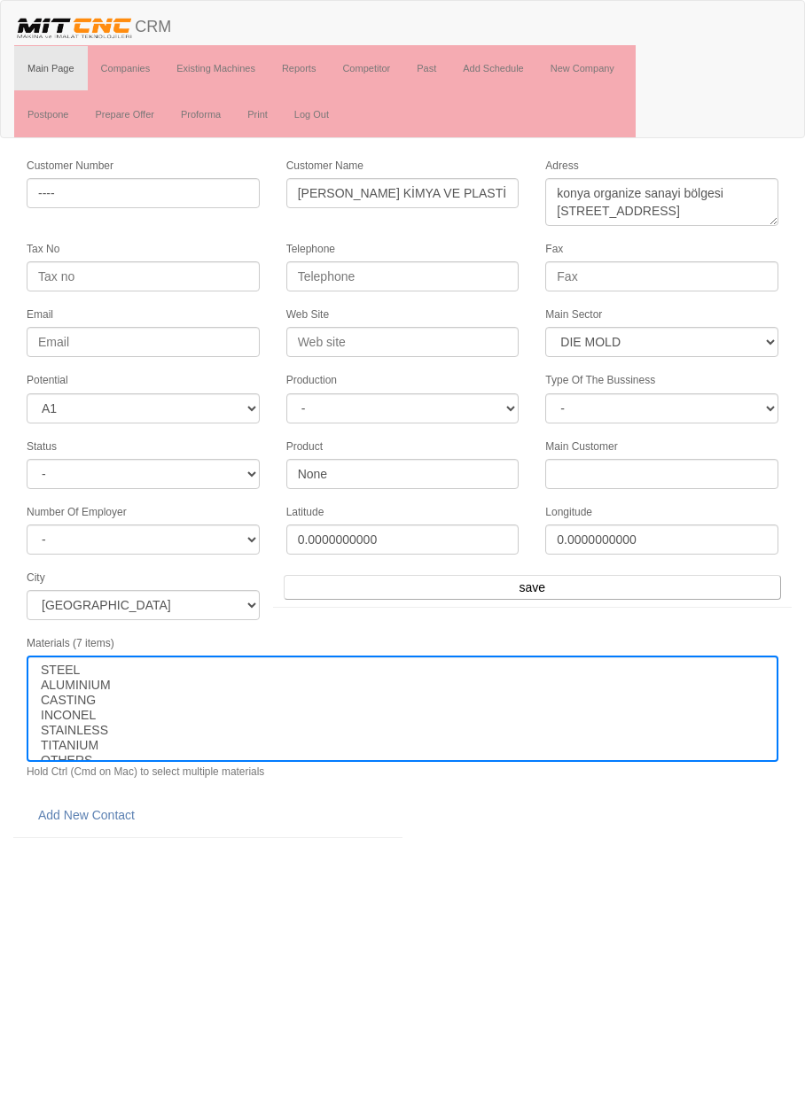
select select "362"
select select "1"
select select
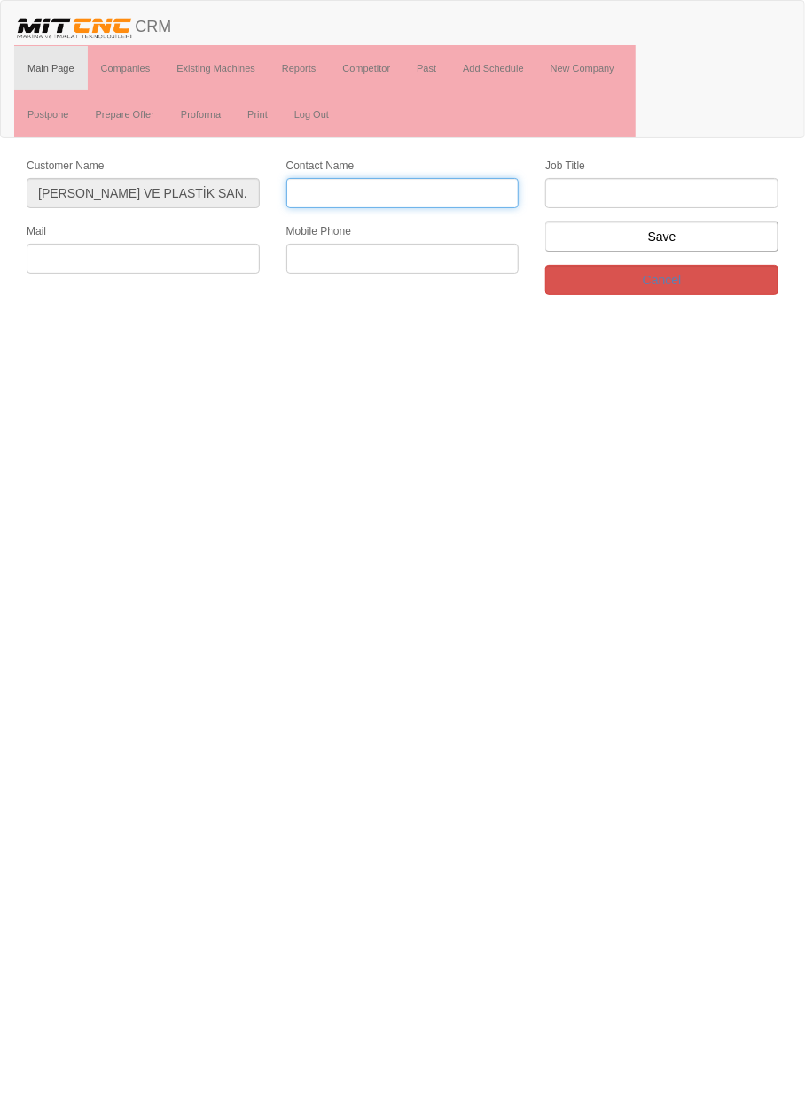
click at [387, 192] on input "Contact Name" at bounding box center [402, 193] width 233 height 30
type input "[PERSON_NAME]"
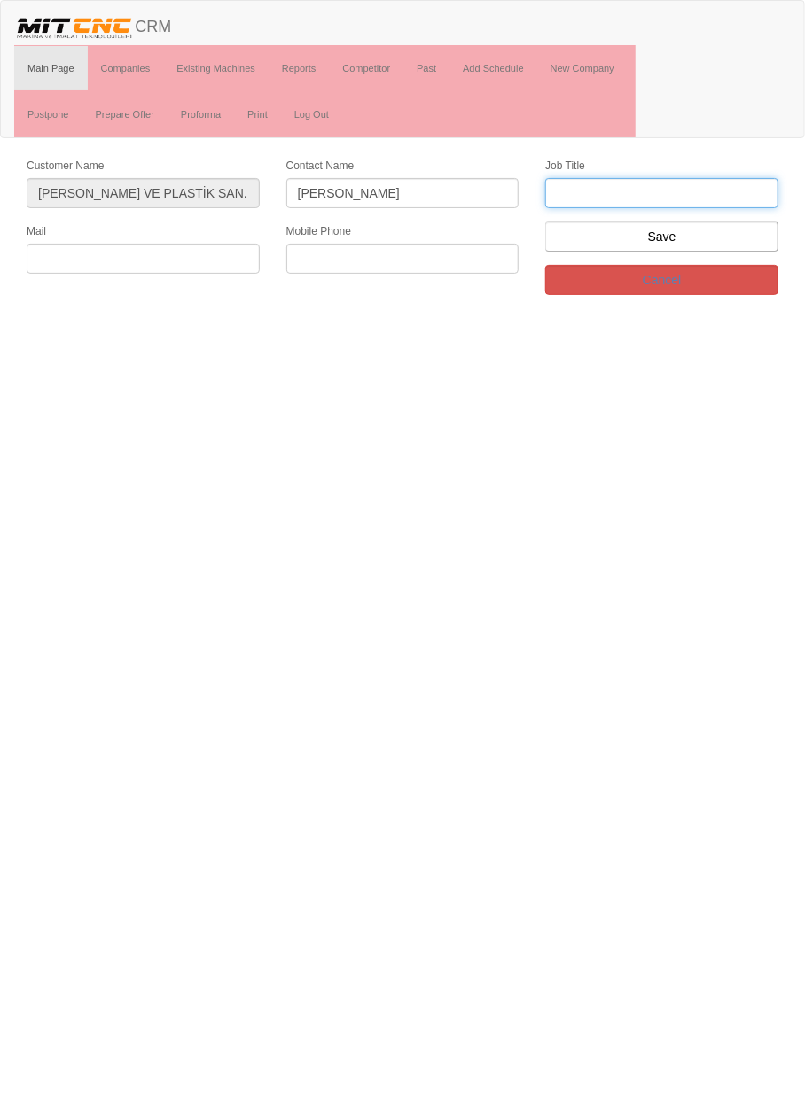
click at [693, 198] on input "text" at bounding box center [661, 193] width 233 height 30
type input "Kalıphane"
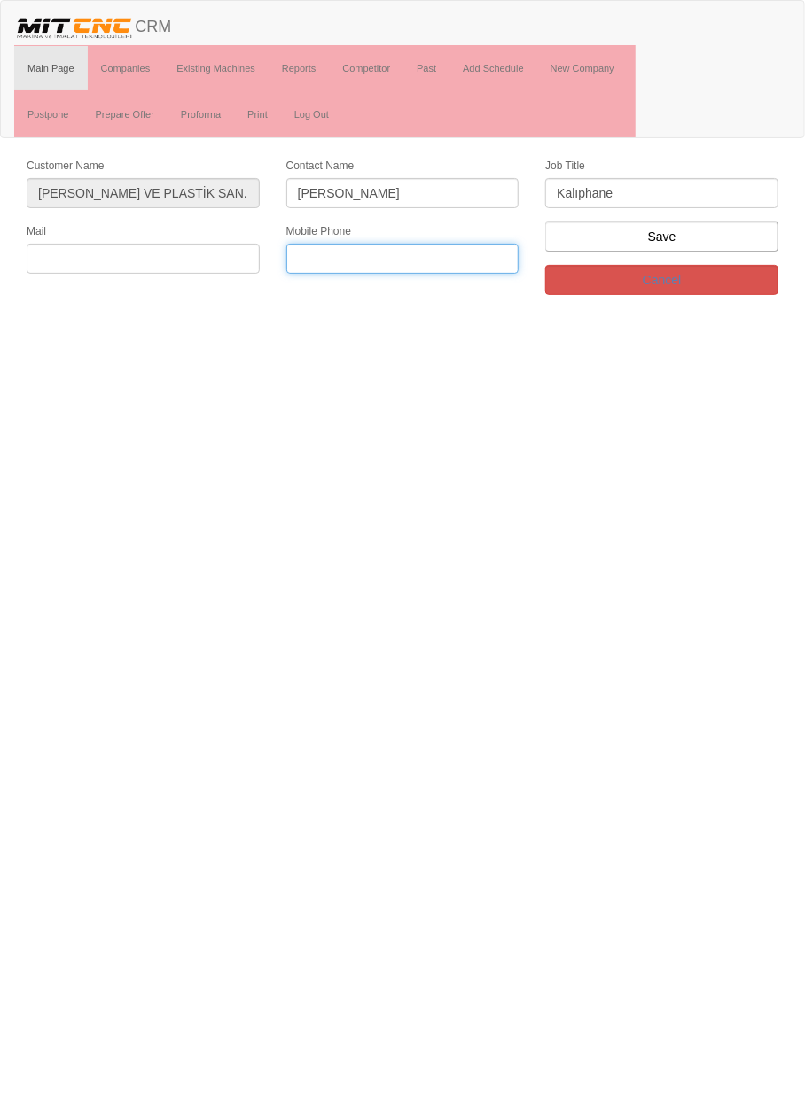
click at [378, 248] on input "text" at bounding box center [402, 259] width 233 height 30
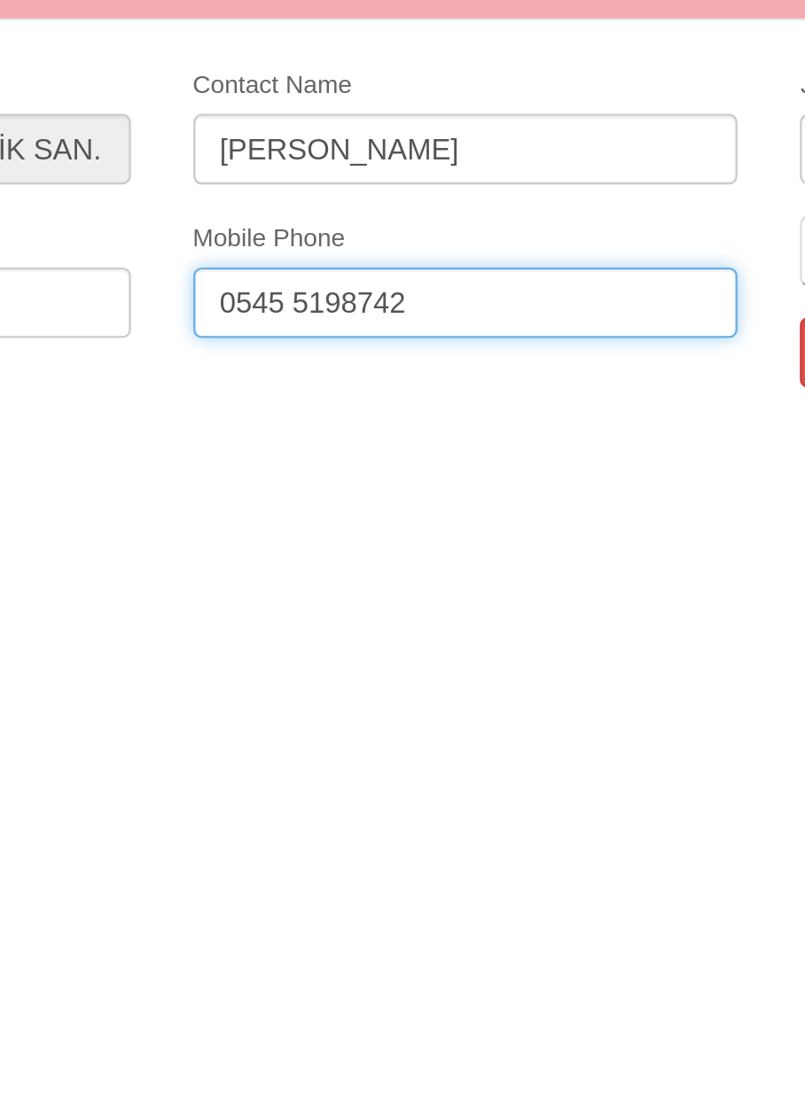
click at [349, 252] on input "0545 5198742" at bounding box center [402, 259] width 233 height 30
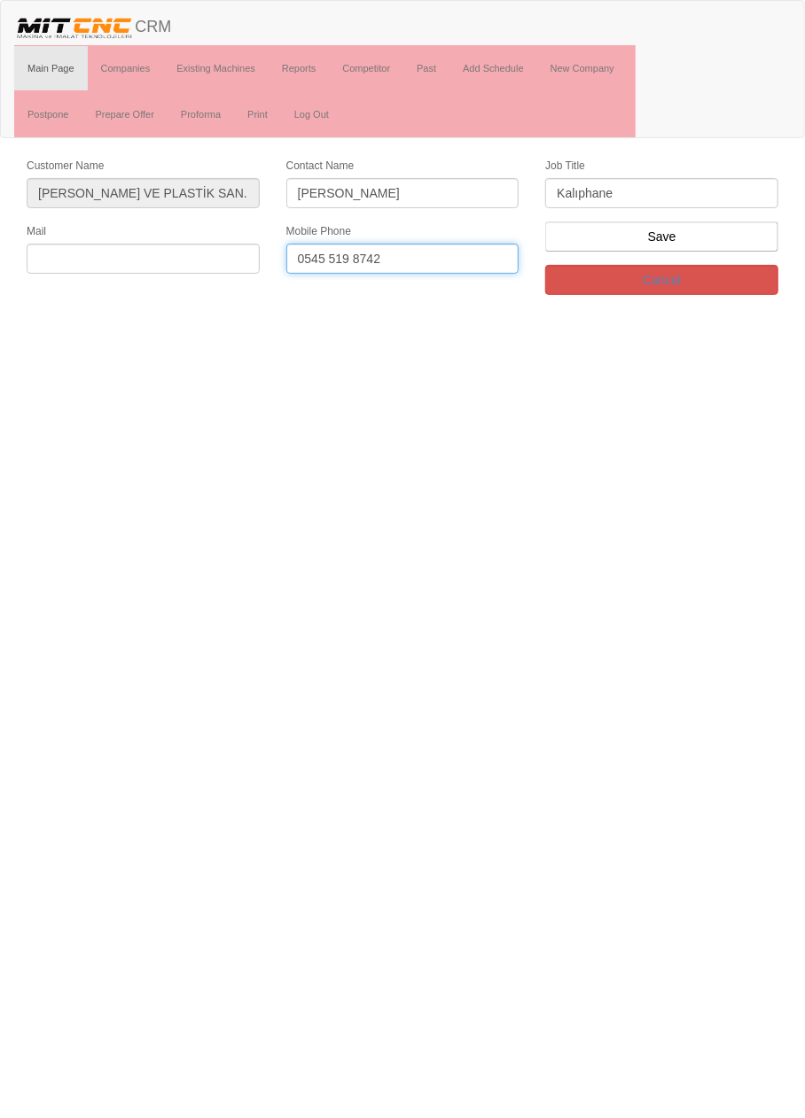
type input "0545 519 8742"
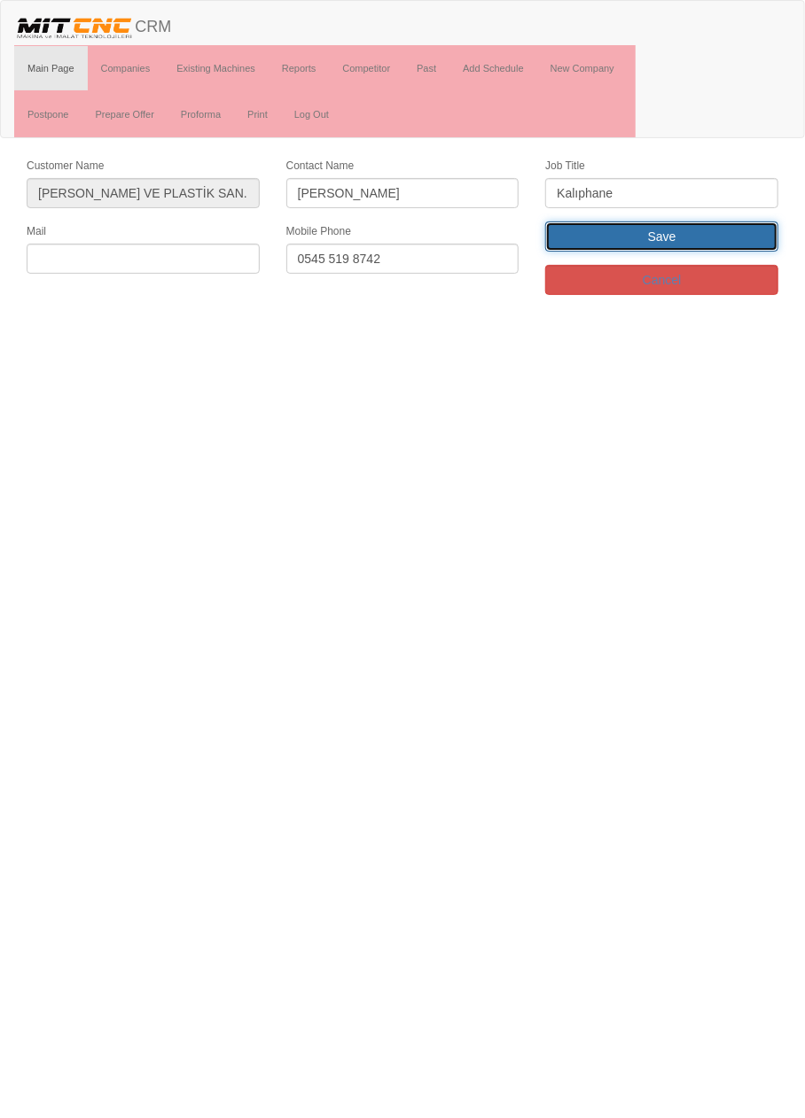
click at [741, 241] on input "Save" at bounding box center [661, 237] width 233 height 30
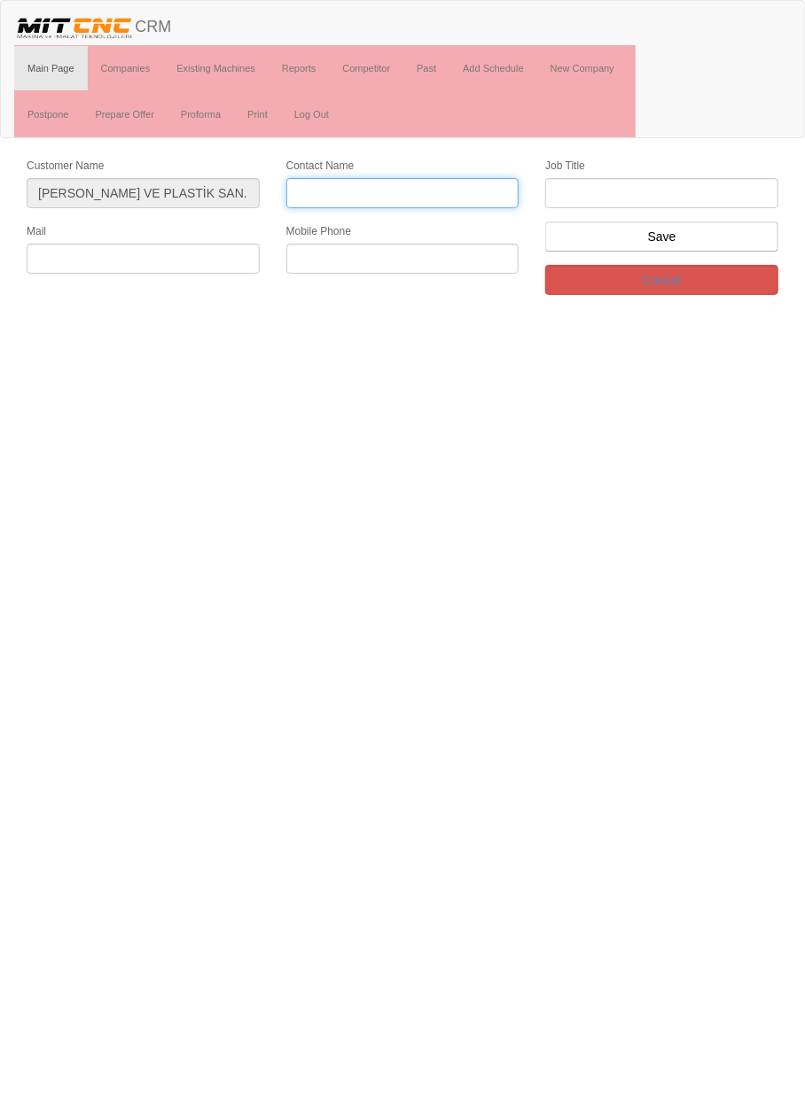
click at [449, 192] on input "Contact Name" at bounding box center [402, 193] width 233 height 30
type input "a"
type input "[PERSON_NAME]"
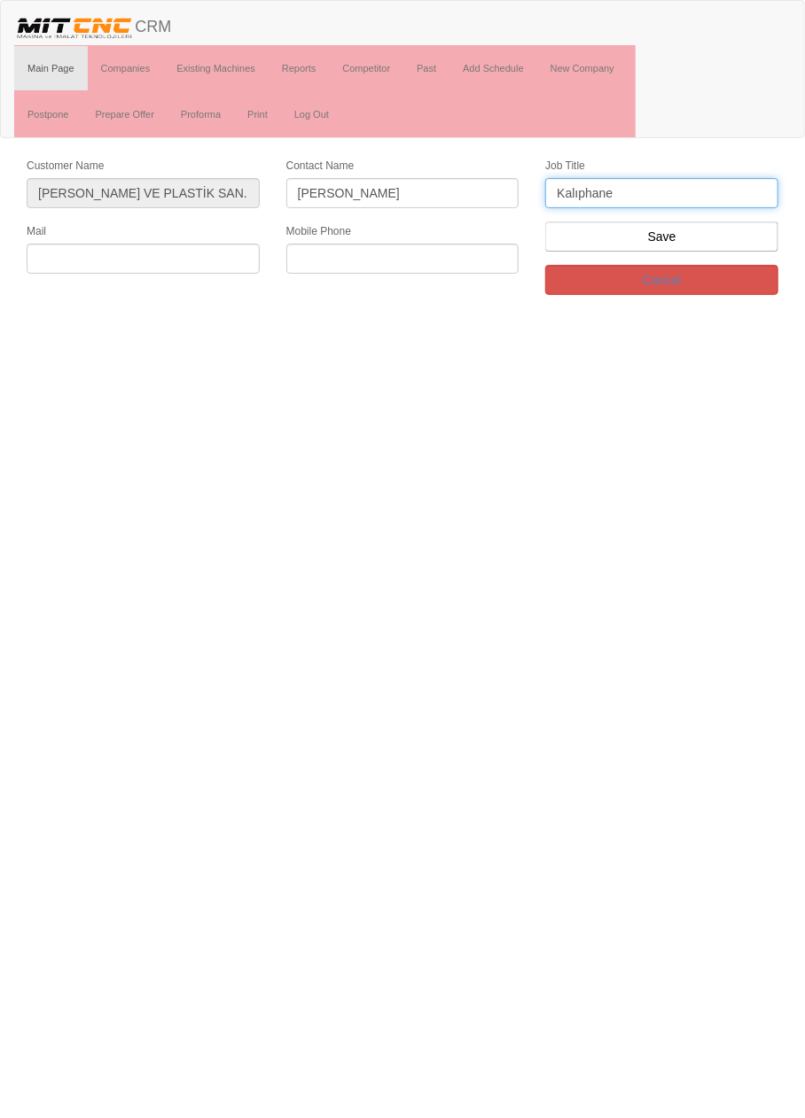
type input "Kalıphane"
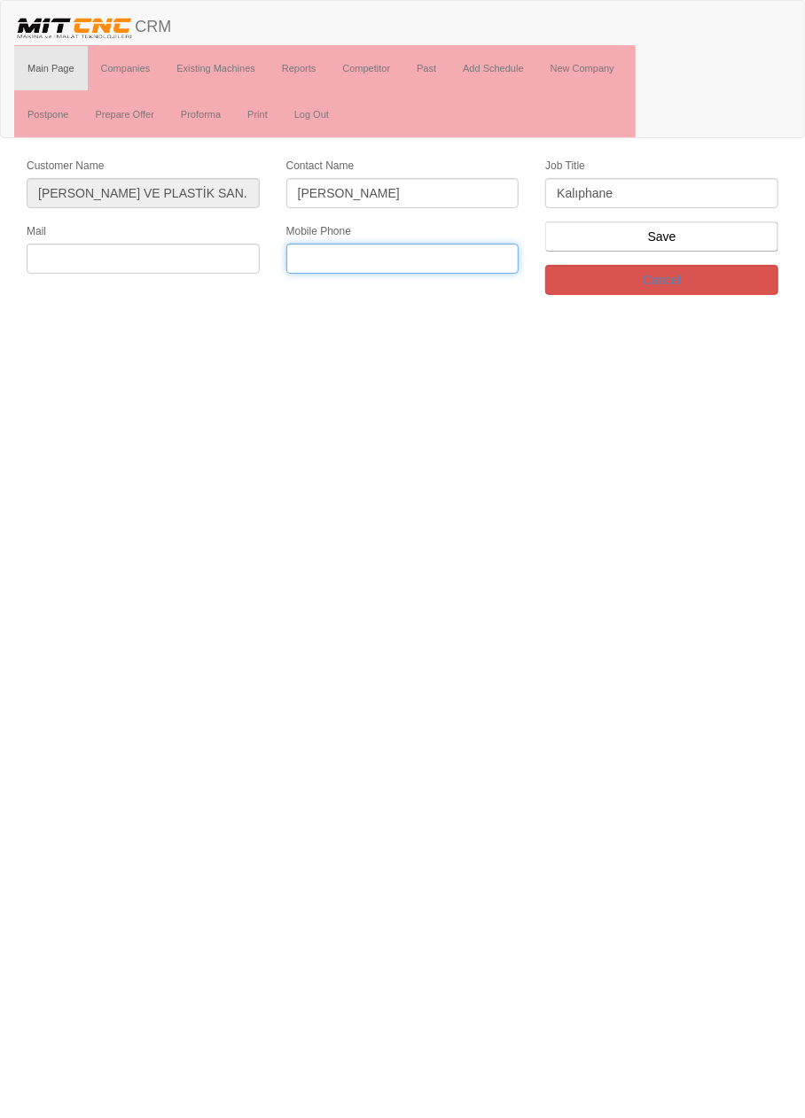
click at [399, 248] on input "text" at bounding box center [402, 259] width 233 height 30
type input "0533 931 0967"
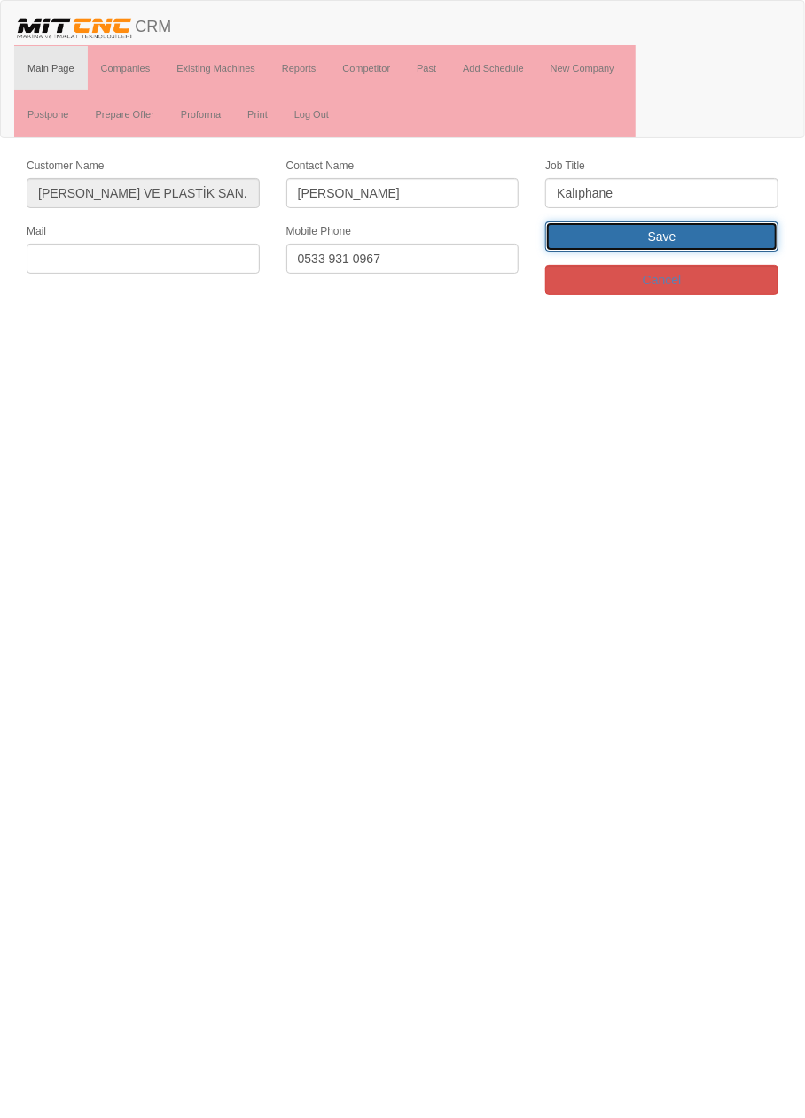
click at [712, 229] on input "Save" at bounding box center [661, 237] width 233 height 30
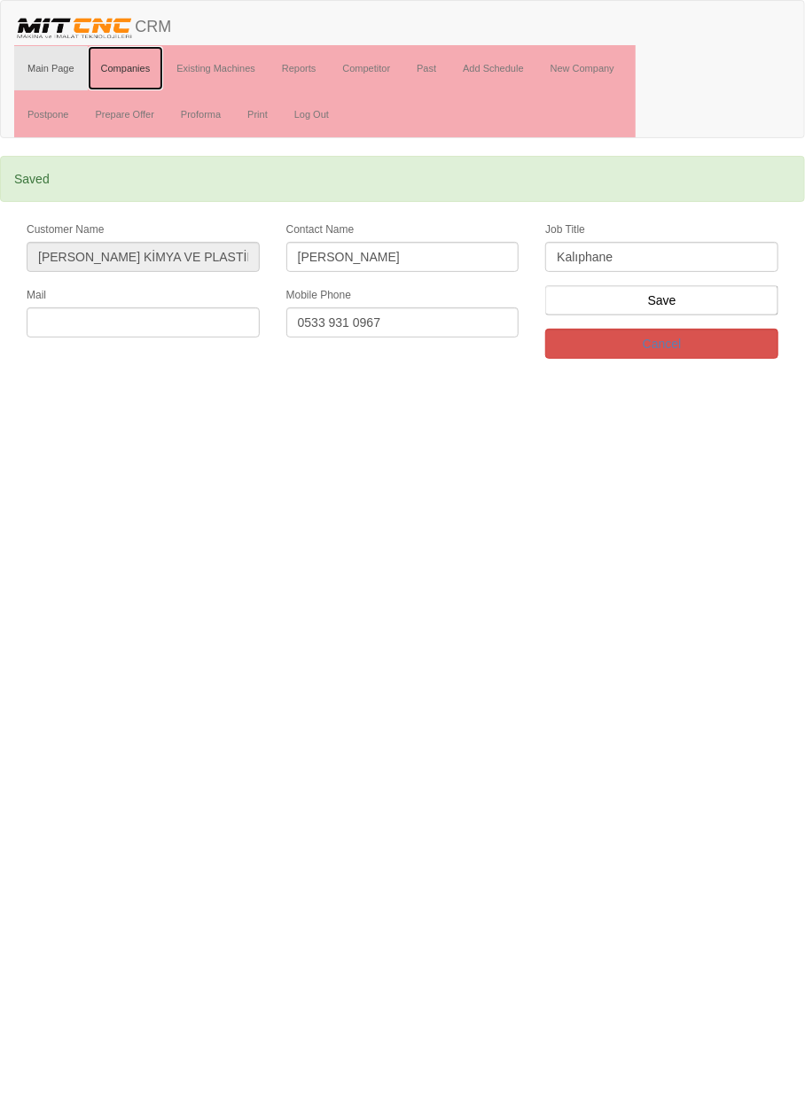
click at [136, 67] on link "Companies" at bounding box center [126, 68] width 76 height 44
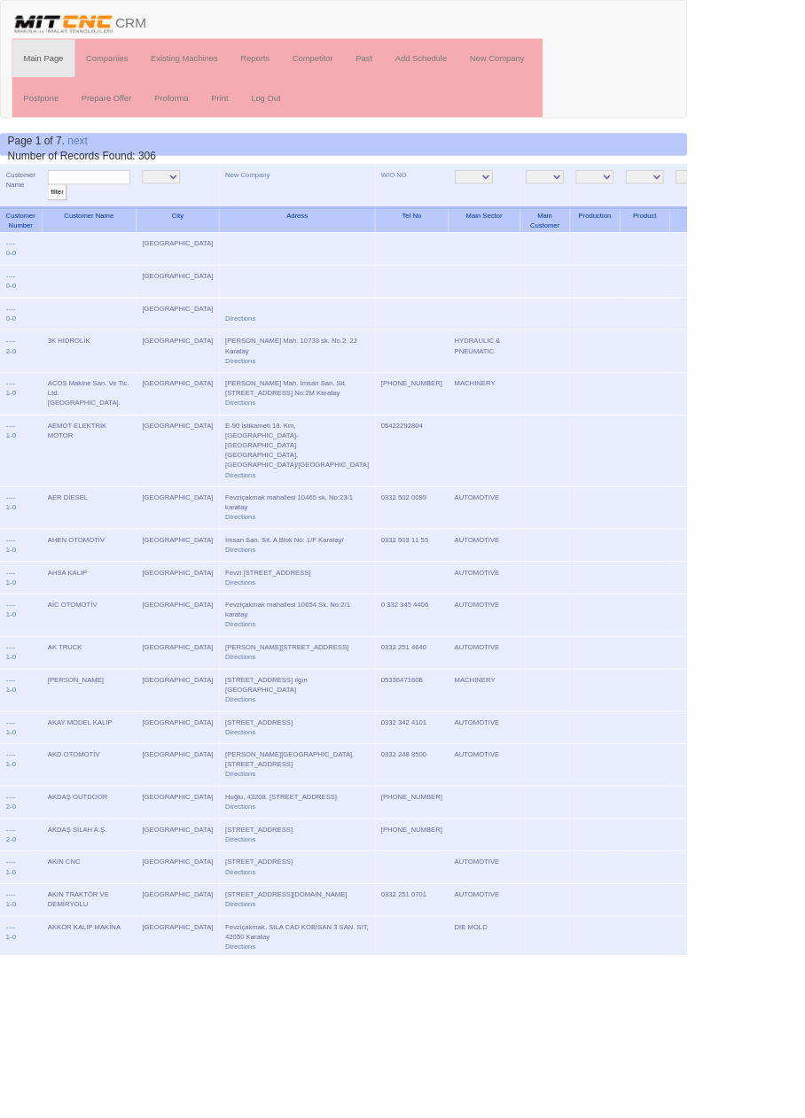
click at [131, 203] on input "text" at bounding box center [104, 207] width 97 height 17
type input "Şeker"
click at [56, 216] on input "filter" at bounding box center [67, 225] width 22 height 19
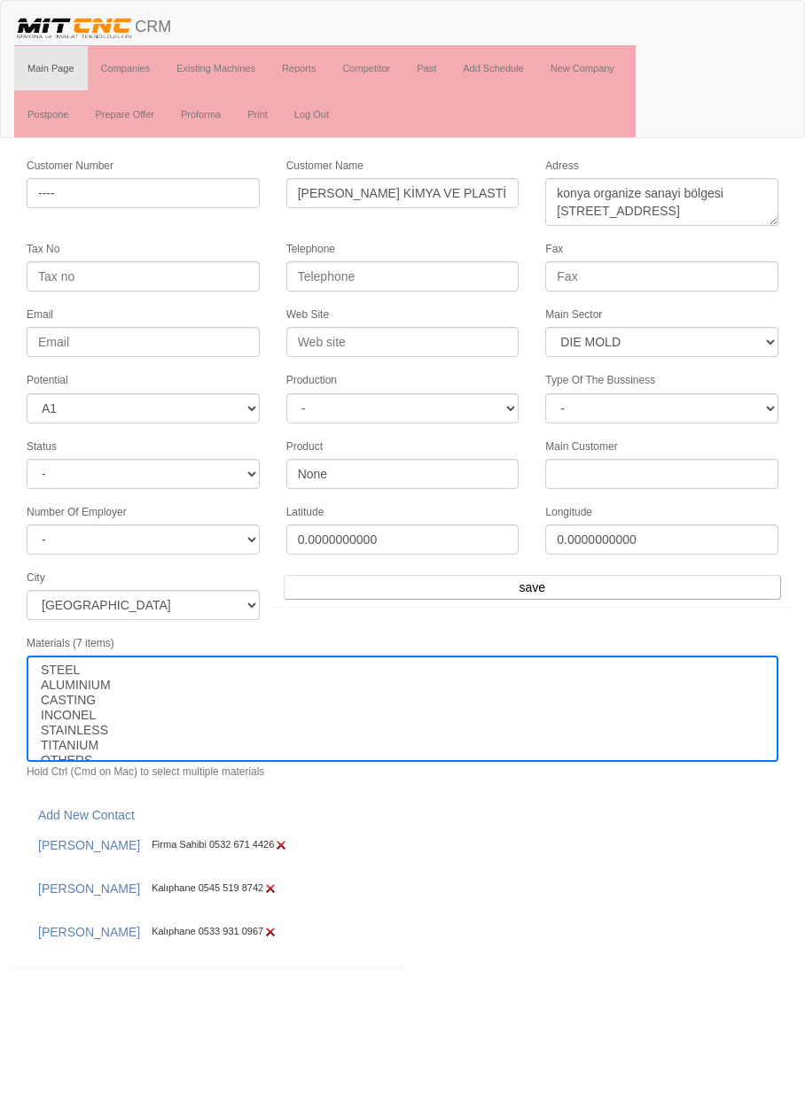
select select "362"
select select "1"
select select
